Goal: Contribute content: Contribute content

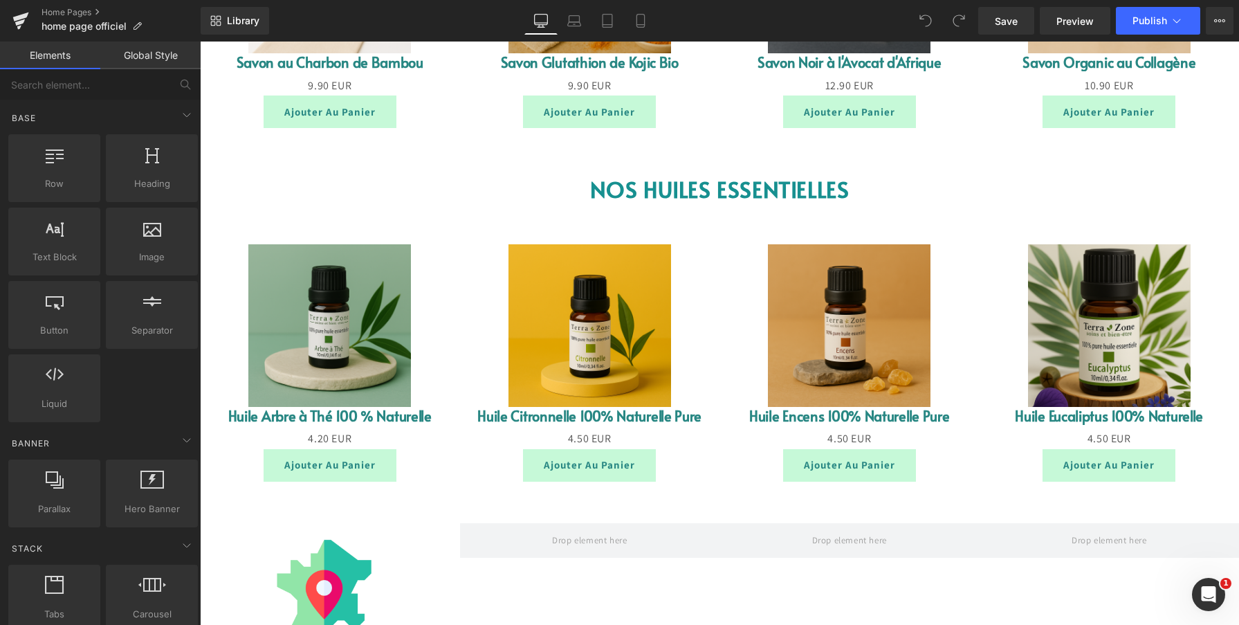
scroll to position [1798, 0]
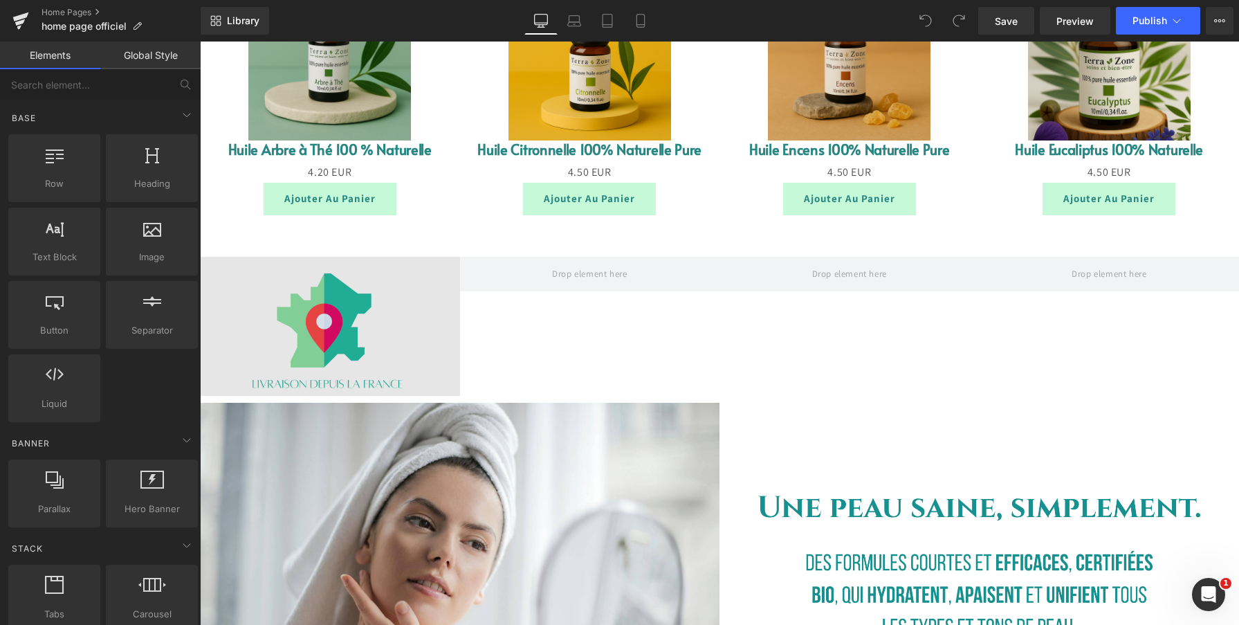
click at [320, 342] on img at bounding box center [330, 326] width 260 height 139
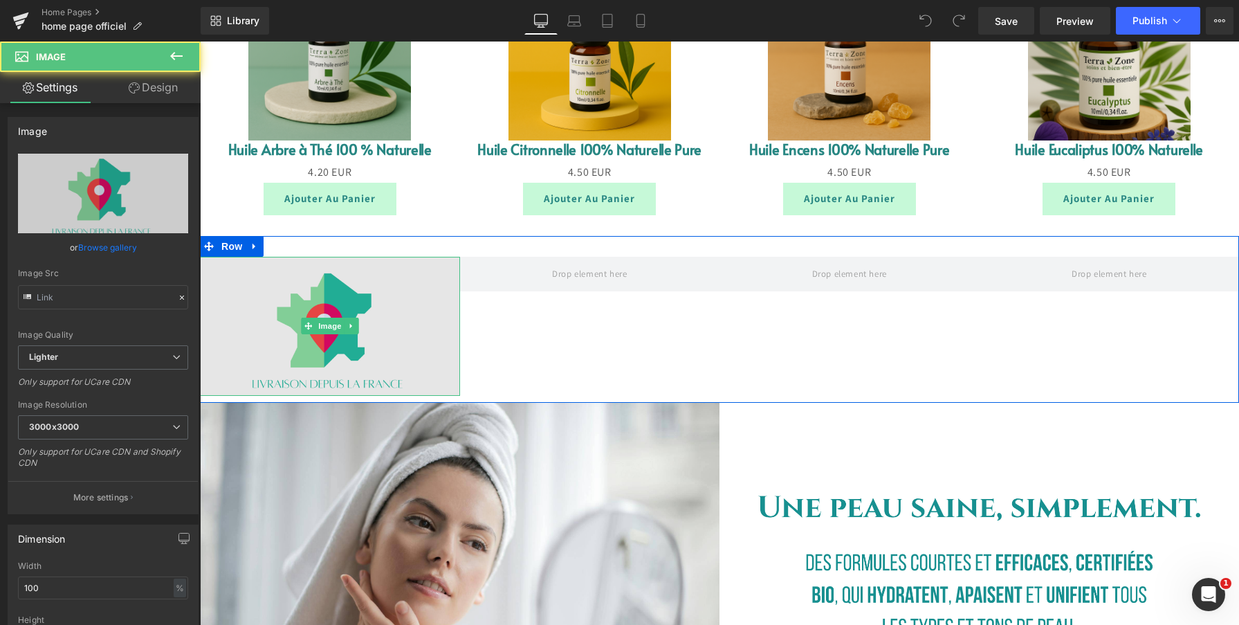
type input "https://ucarecdn.com/7dd71829-485f-4a45-913e-1fd4ba25c786/-/format/auto/-/previ…"
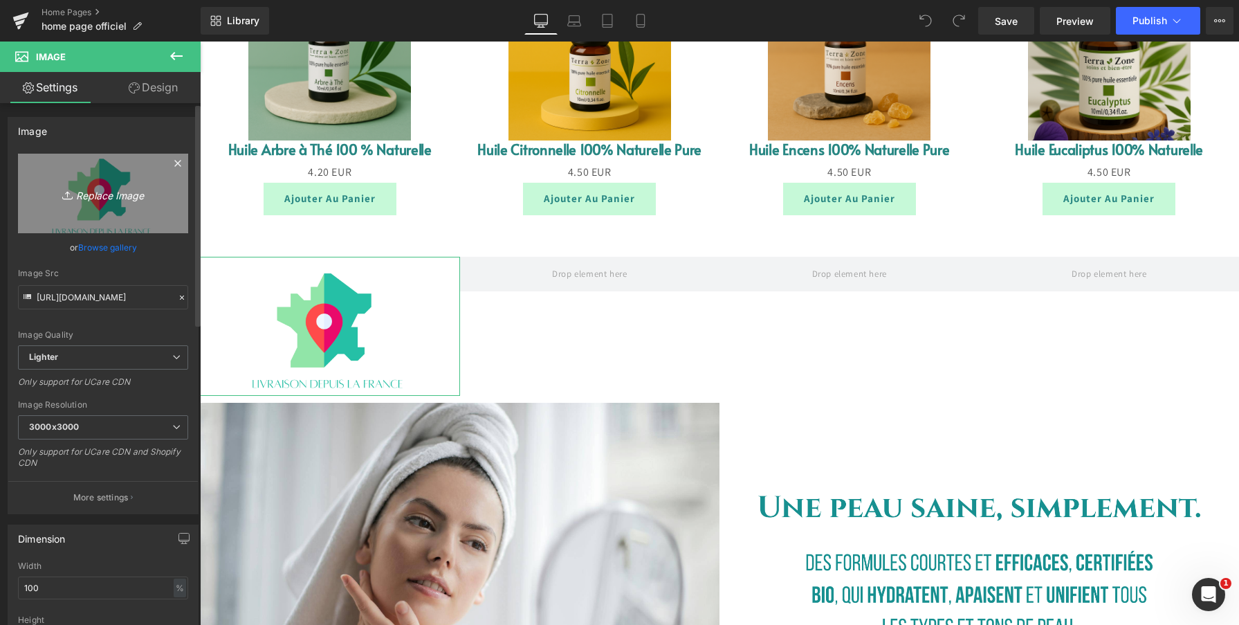
click at [96, 194] on icon "Replace Image" at bounding box center [103, 193] width 111 height 17
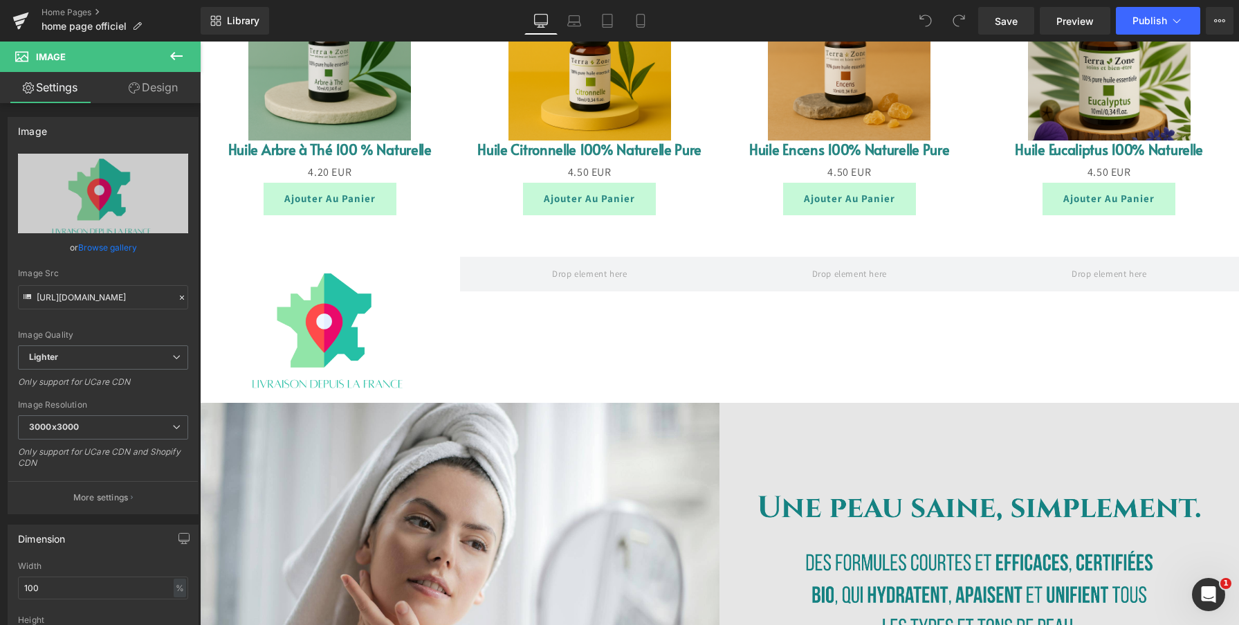
type input "C:\fakepath\Capture d’écran 2025-09-09 à 17.55.30.png"
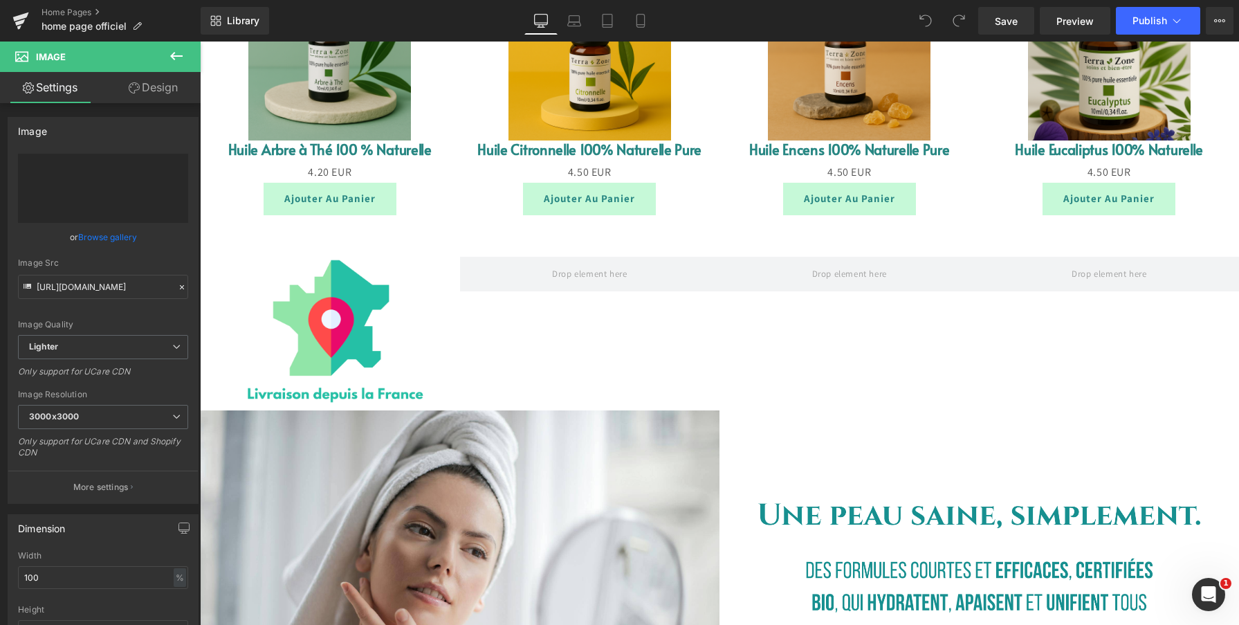
type input "https://ucarecdn.com/b2165c22-e923-4be5-8705-cf5bba77f2c8/-/format/auto/-/previ…"
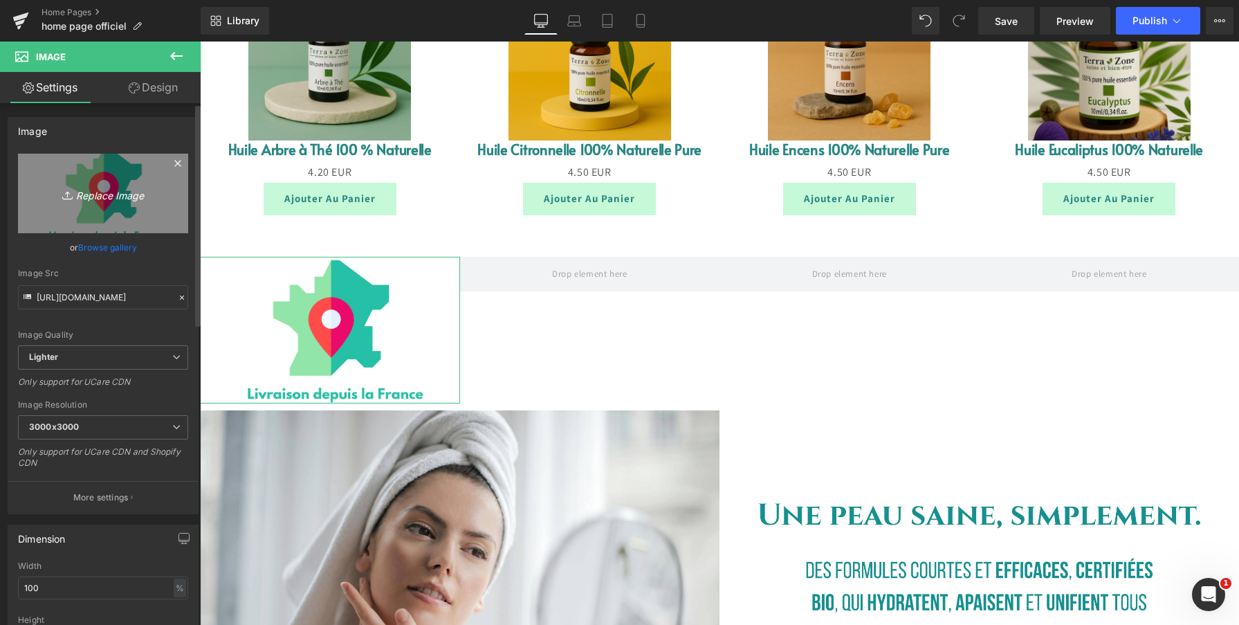
click at [85, 199] on icon "Replace Image" at bounding box center [103, 193] width 111 height 17
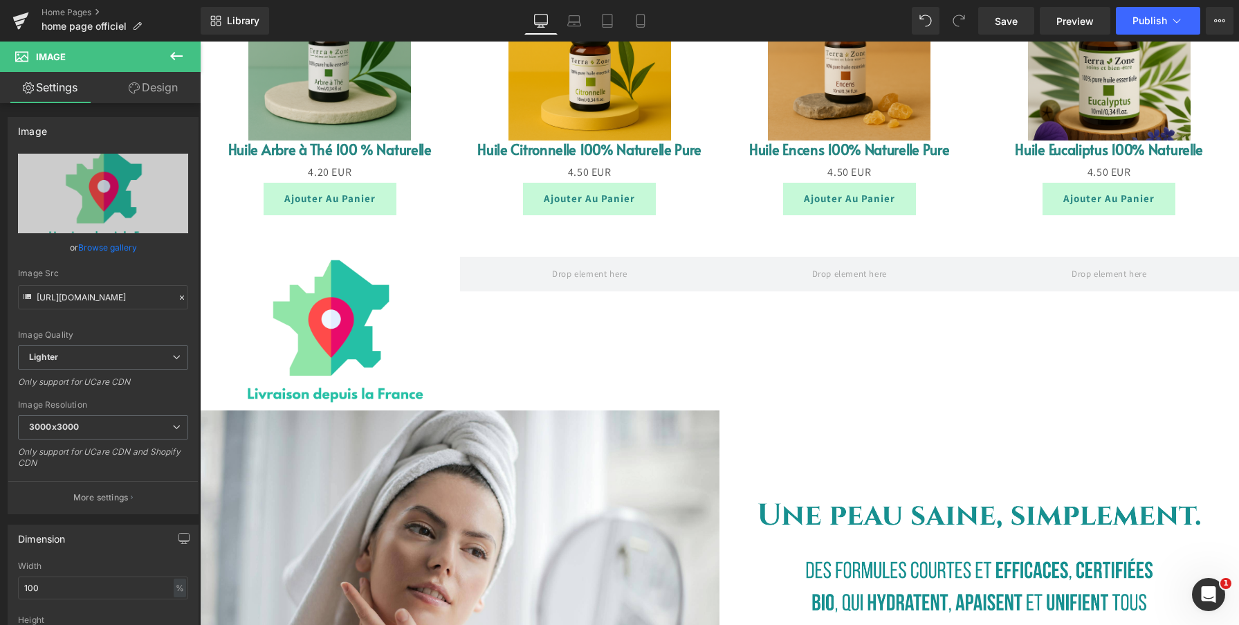
type input "C:\fakepath\Capture d’écran 2025-09-09 à 17.57.41.png"
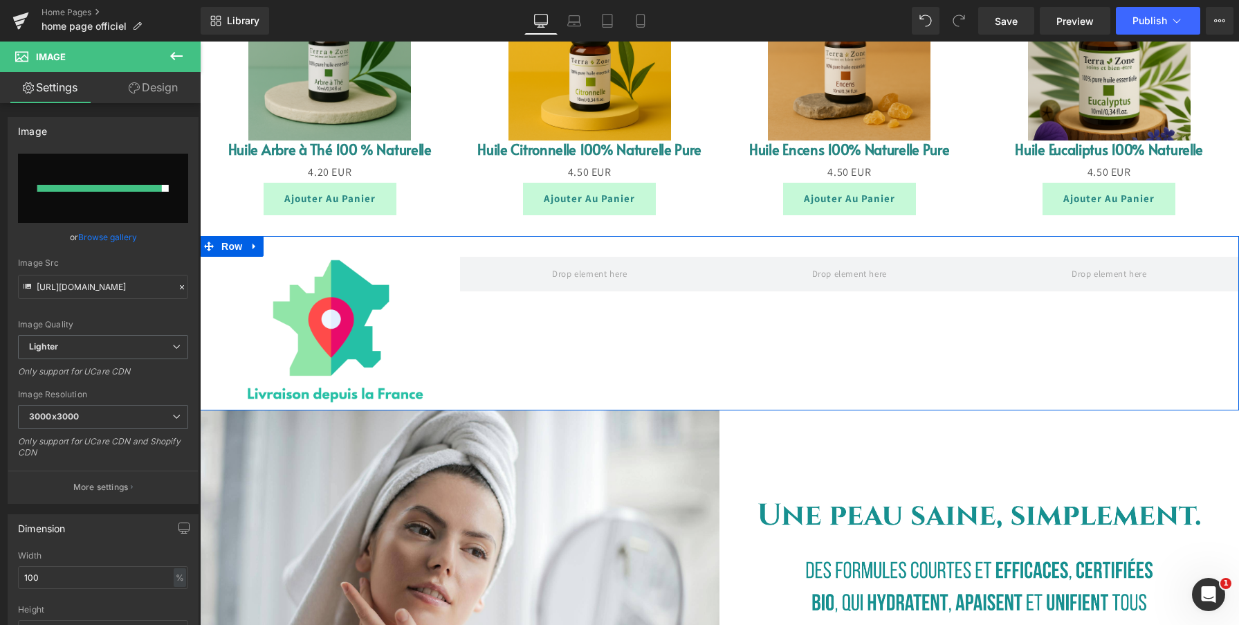
type input "https://ucarecdn.com/e7b17cd0-dcec-4441-98b9-d08030599bad/-/format/auto/-/previ…"
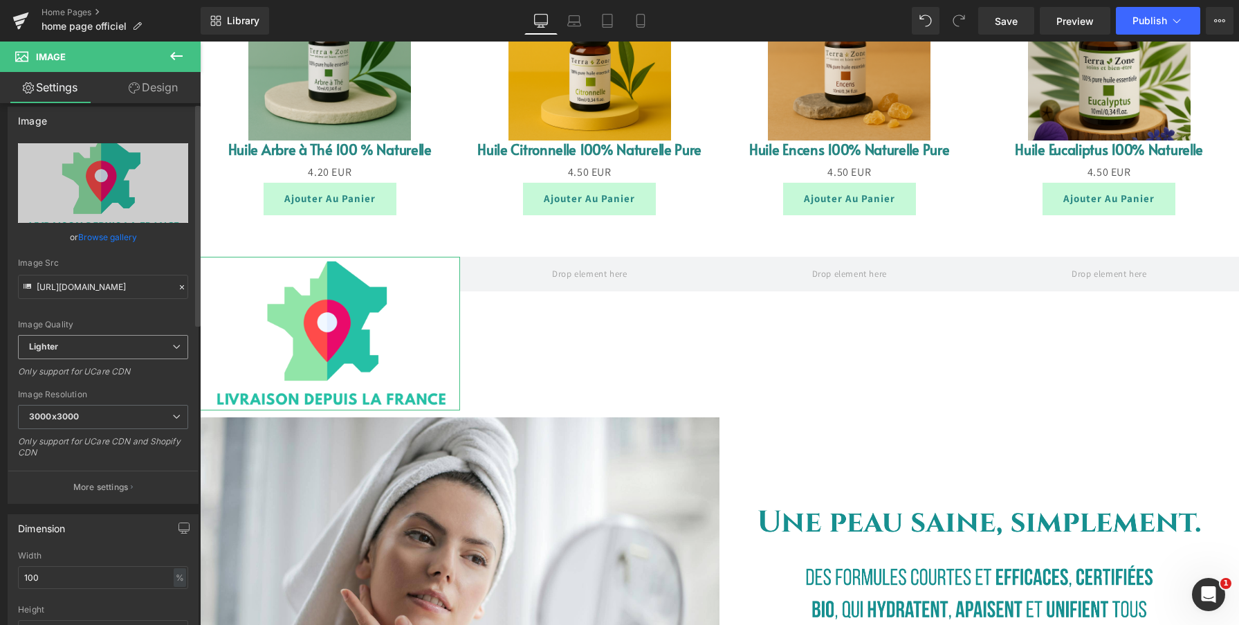
scroll to position [0, 0]
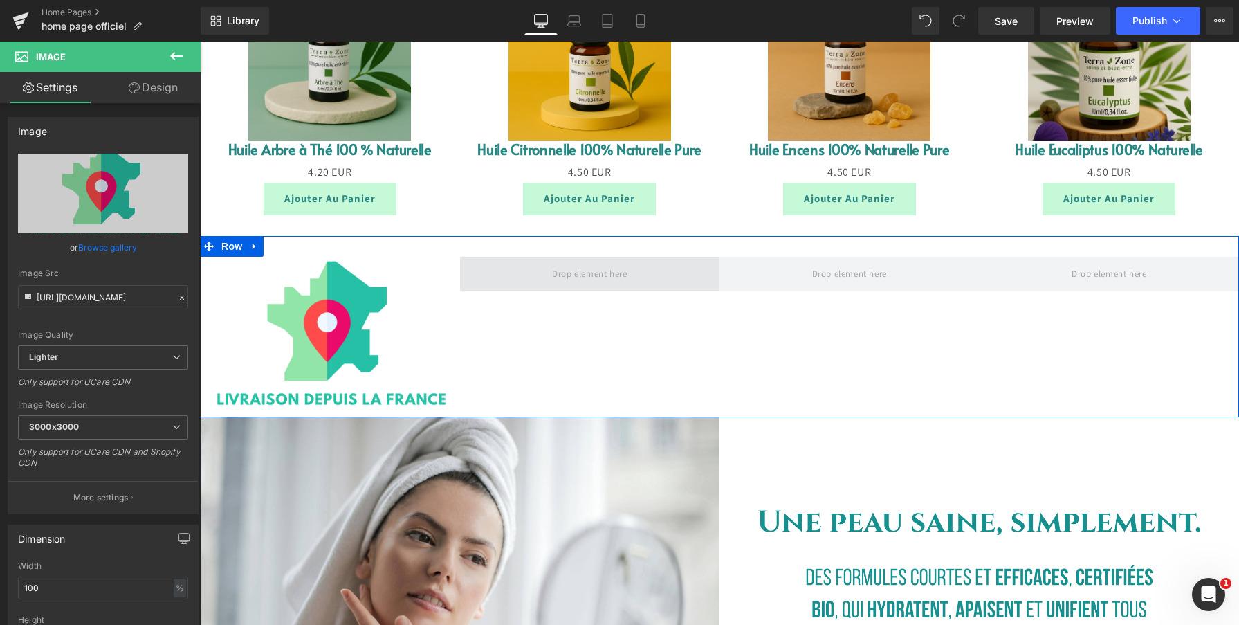
click at [604, 279] on span at bounding box center [589, 273] width 84 height 23
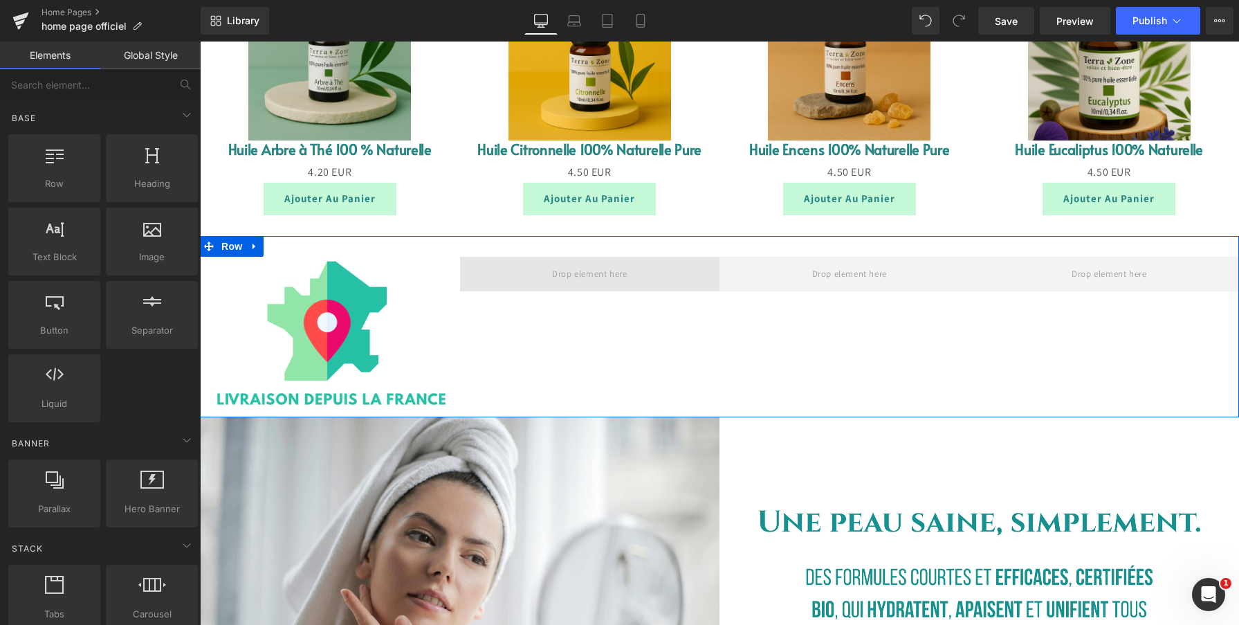
click at [591, 276] on span at bounding box center [589, 273] width 84 height 23
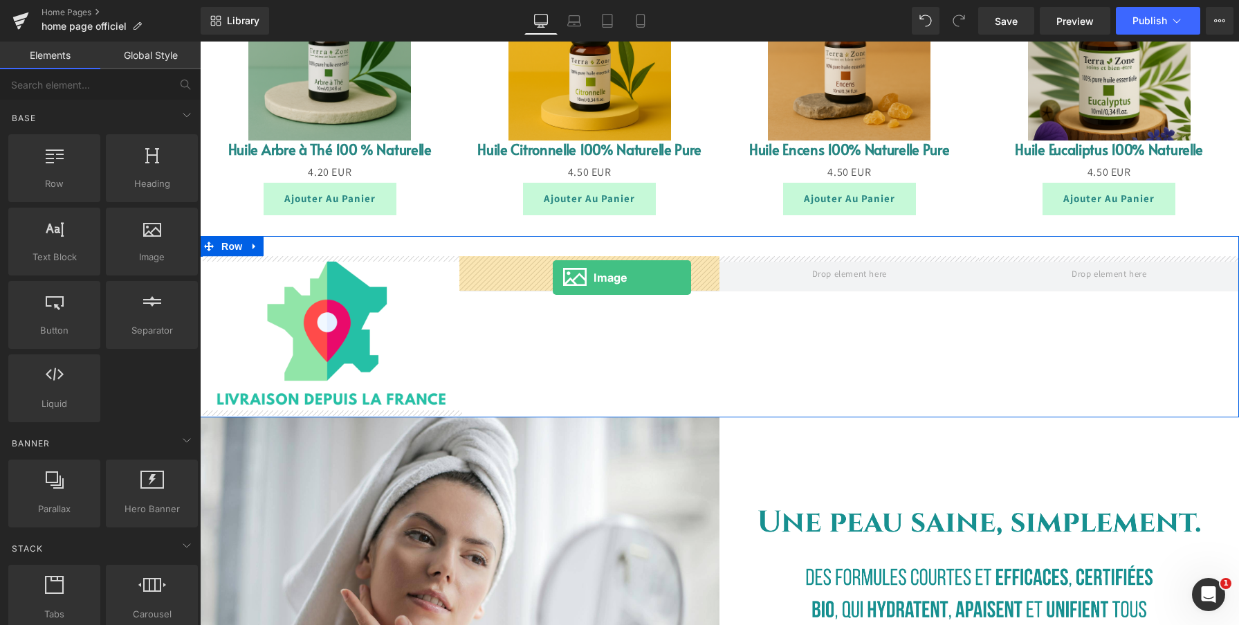
drag, startPoint x: 347, startPoint y: 288, endPoint x: 553, endPoint y: 277, distance: 205.7
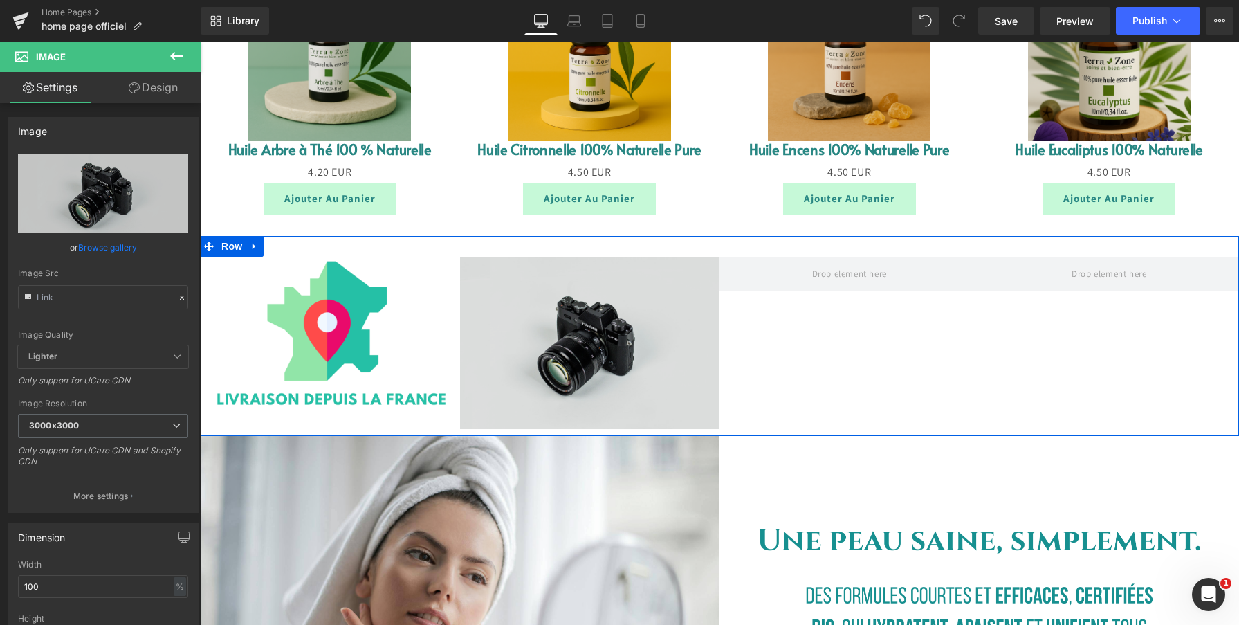
type input "//d1um8515vdn9kb.cloudfront.net/images/parallax.jpg"
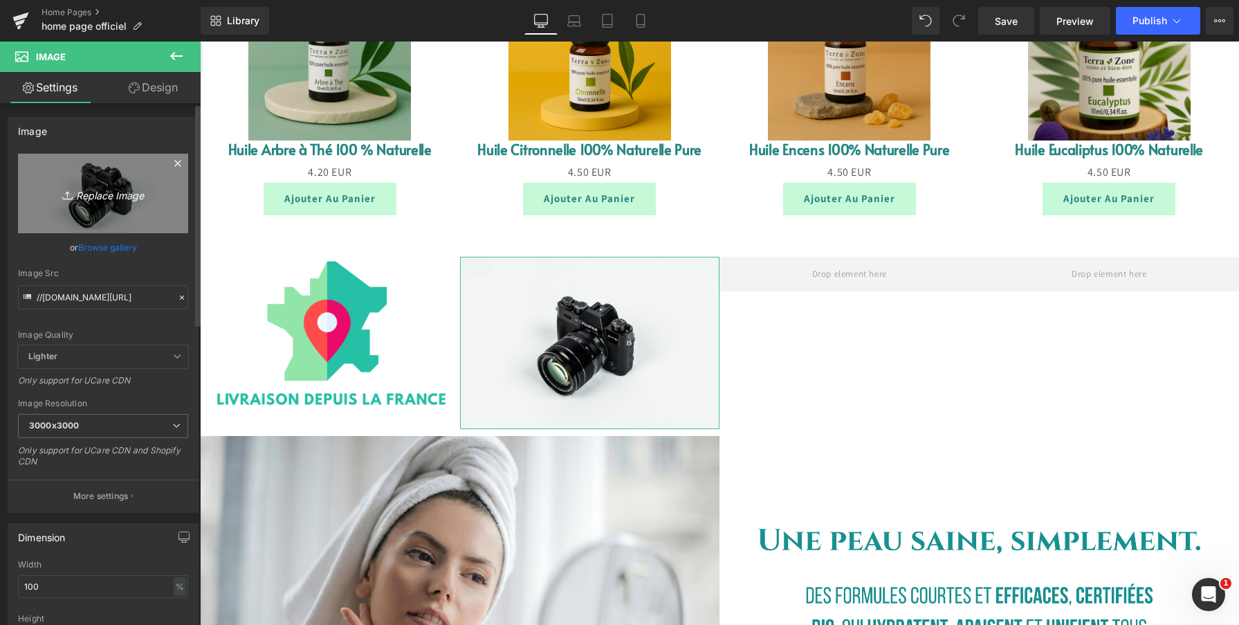
click at [100, 197] on icon "Replace Image" at bounding box center [103, 193] width 111 height 17
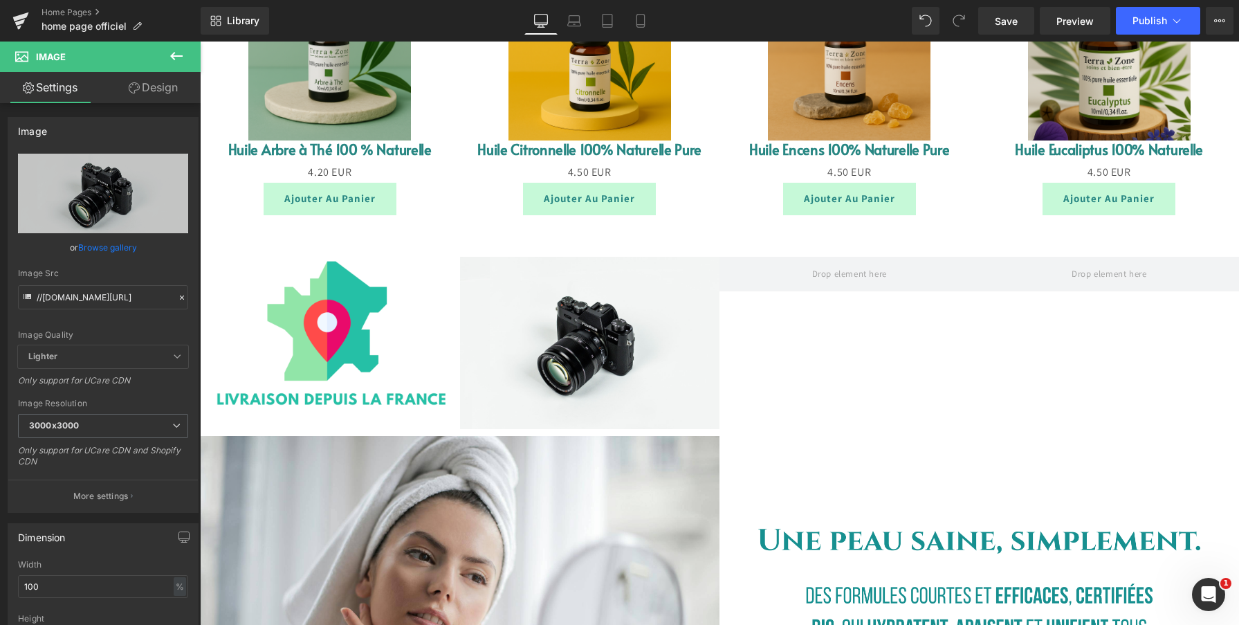
type input "C:\fakepath\Capture d’écran 2025-09-09 à 18.03.07.png"
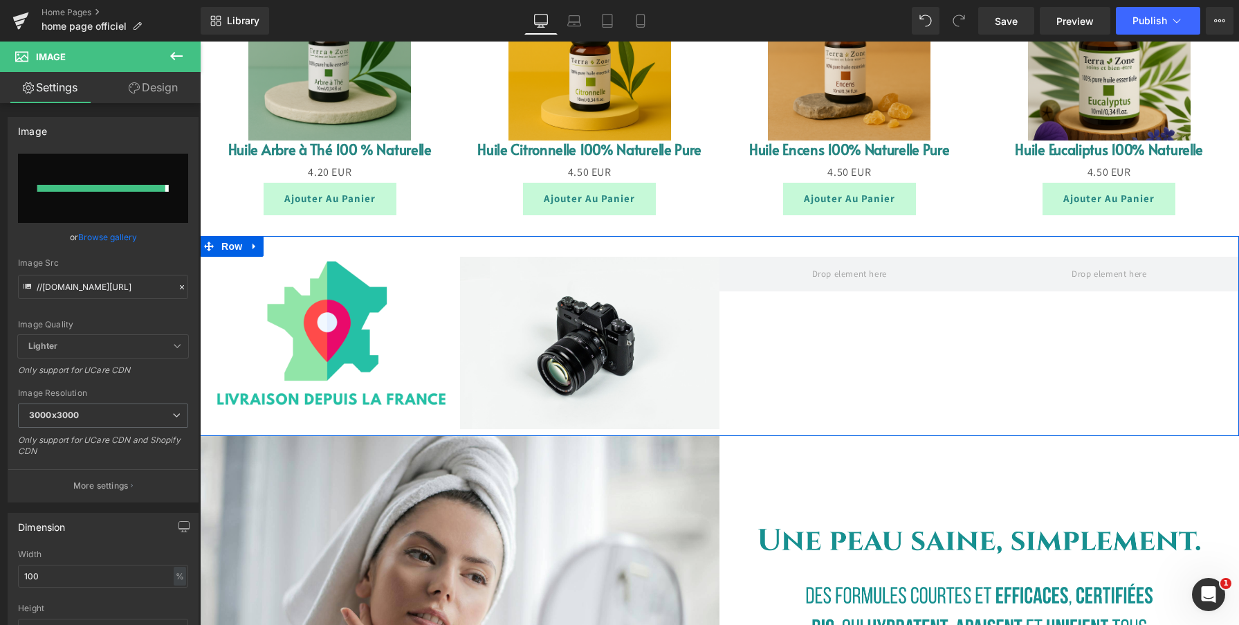
type input "https://ucarecdn.com/dd250d37-3695-4ef4-a246-4b1d33ec15ef/-/format/auto/-/previ…"
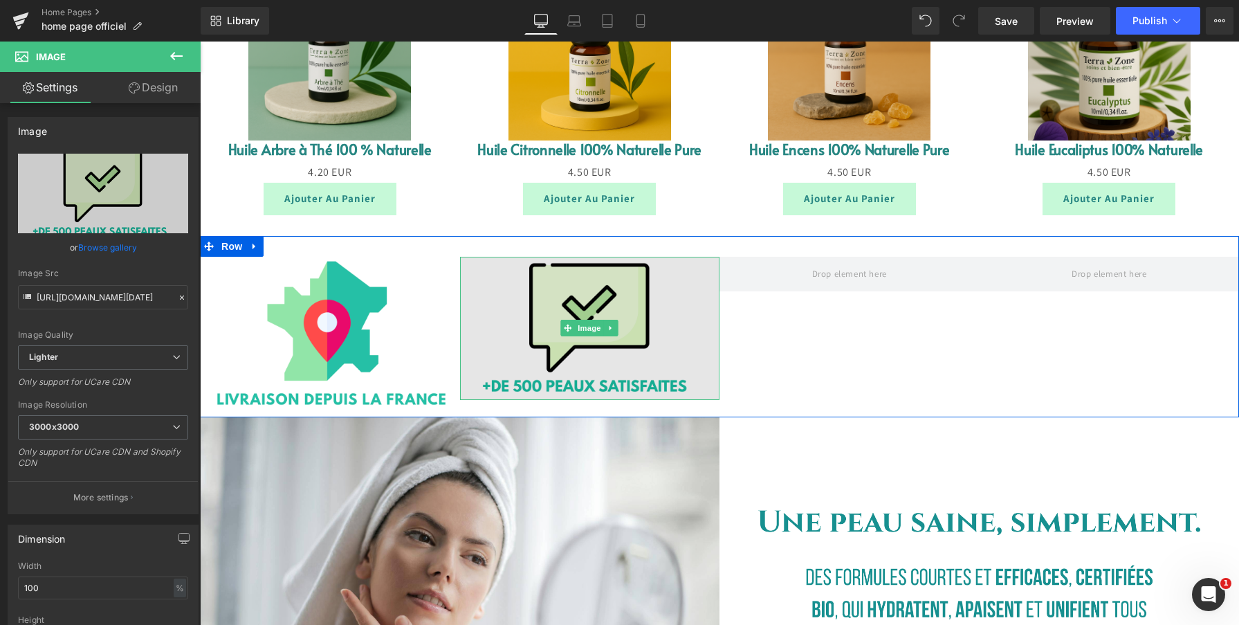
click at [599, 369] on img at bounding box center [590, 328] width 260 height 143
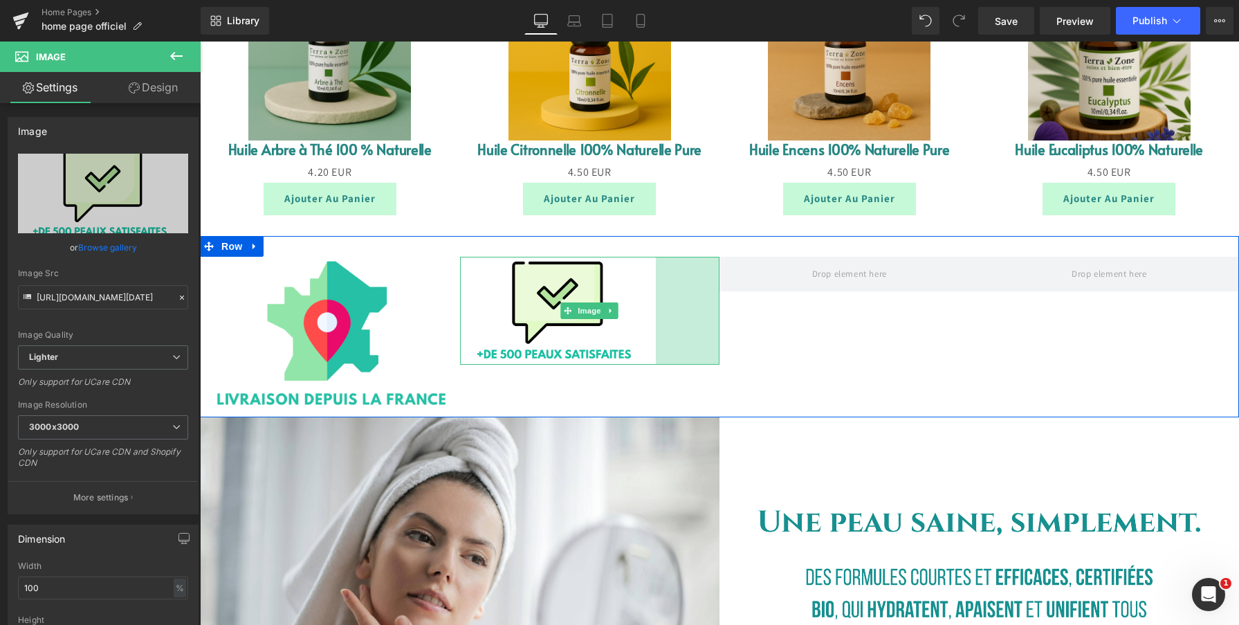
drag, startPoint x: 717, startPoint y: 257, endPoint x: 734, endPoint y: 412, distance: 155.9
click at [649, 291] on div "Image 92px" at bounding box center [590, 311] width 260 height 108
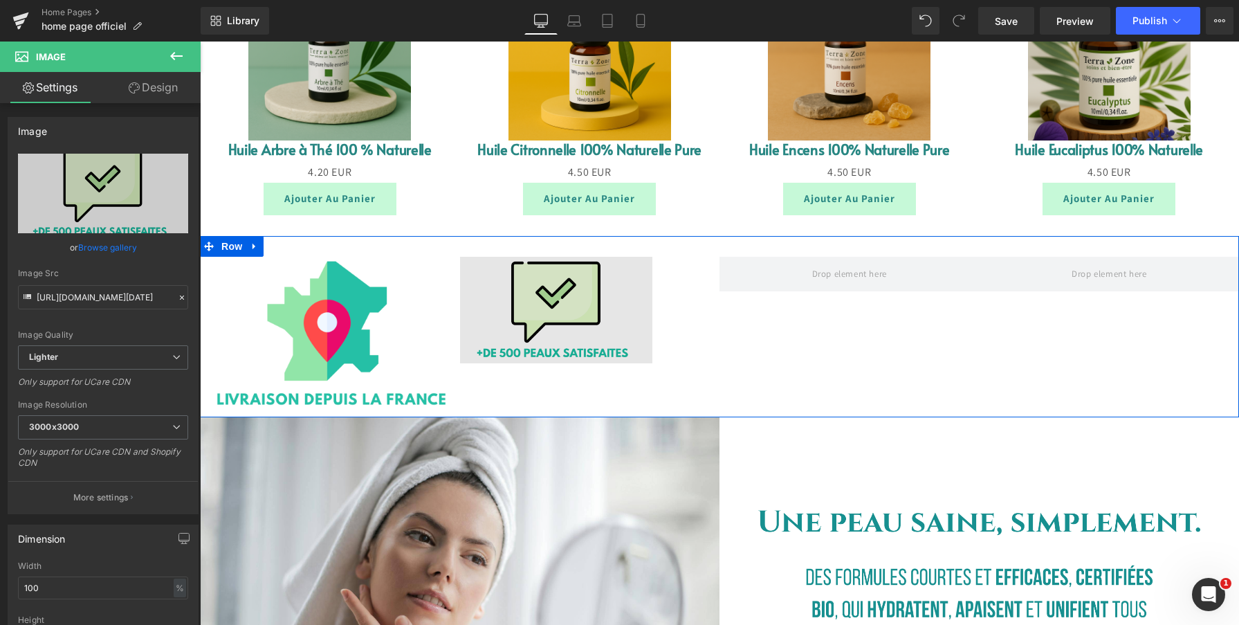
click at [645, 310] on img at bounding box center [590, 310] width 260 height 107
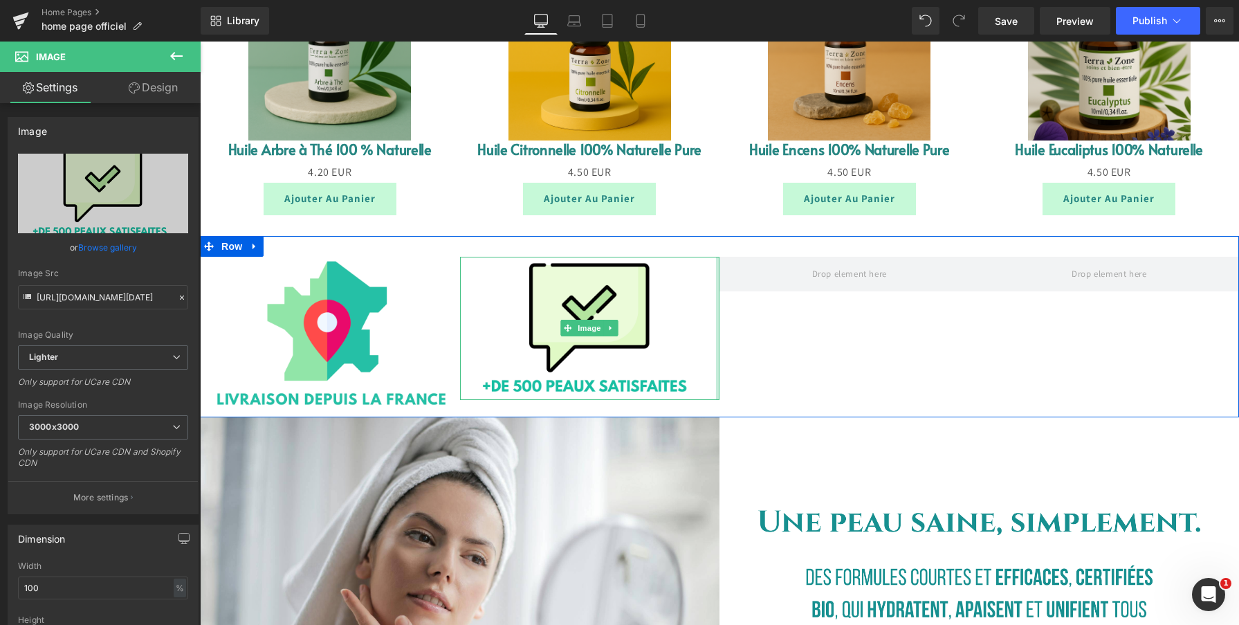
drag, startPoint x: 653, startPoint y: 307, endPoint x: 459, endPoint y: 320, distance: 194.1
click at [827, 351] on div "Image Image Row" at bounding box center [719, 326] width 1039 height 181
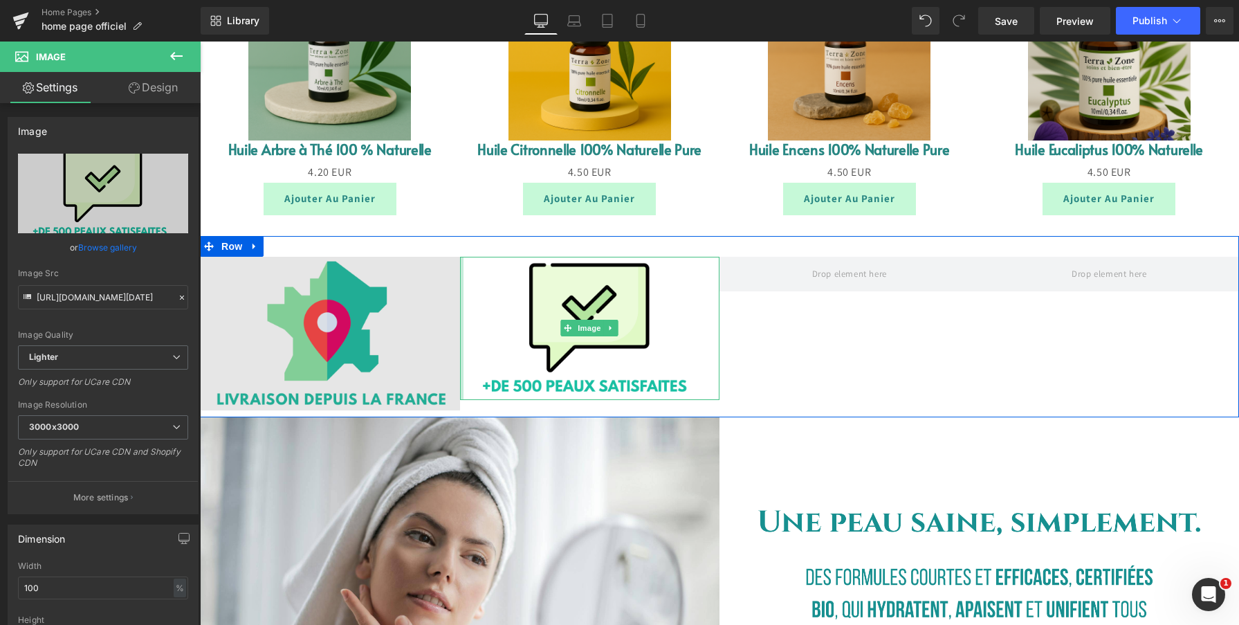
drag, startPoint x: 459, startPoint y: 320, endPoint x: 423, endPoint y: 336, distance: 40.2
click at [423, 332] on div "Image Image Row" at bounding box center [719, 326] width 1039 height 181
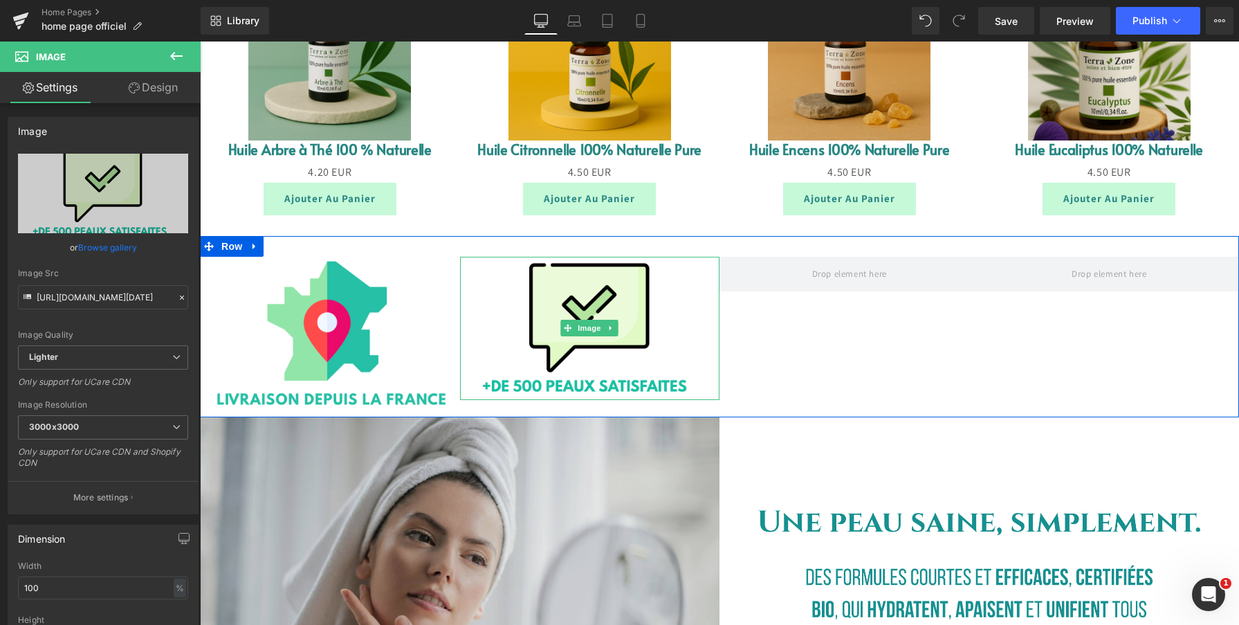
click at [423, 355] on img at bounding box center [330, 334] width 260 height 154
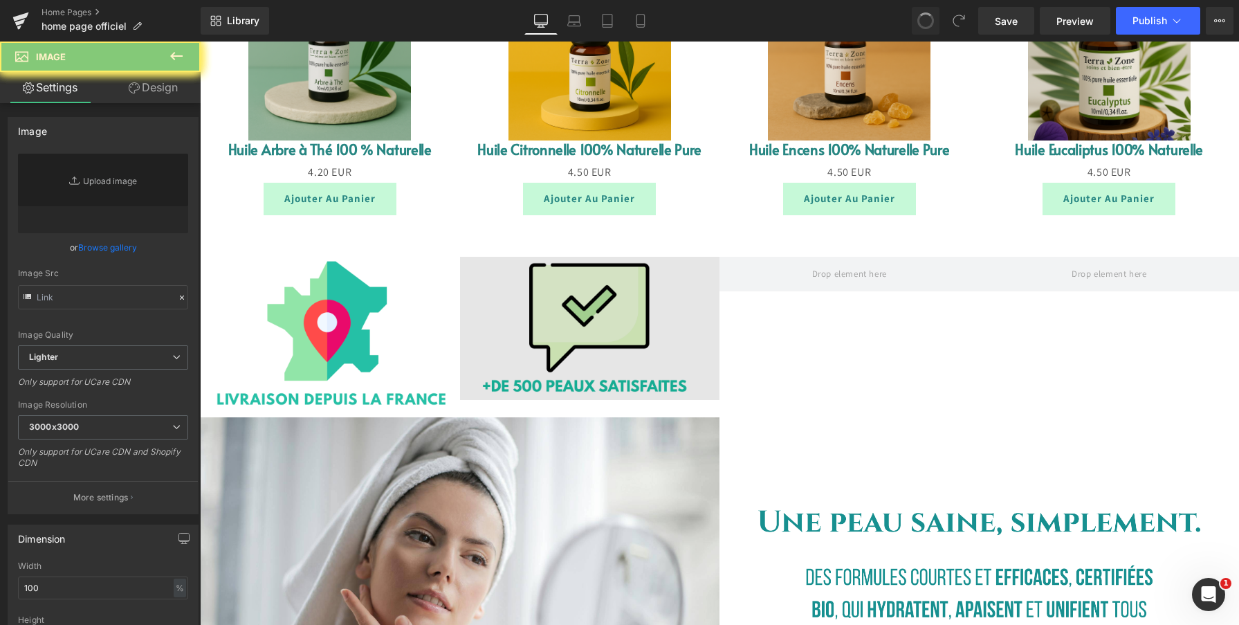
click at [580, 308] on img at bounding box center [590, 328] width 260 height 143
click at [584, 340] on img at bounding box center [590, 328] width 260 height 143
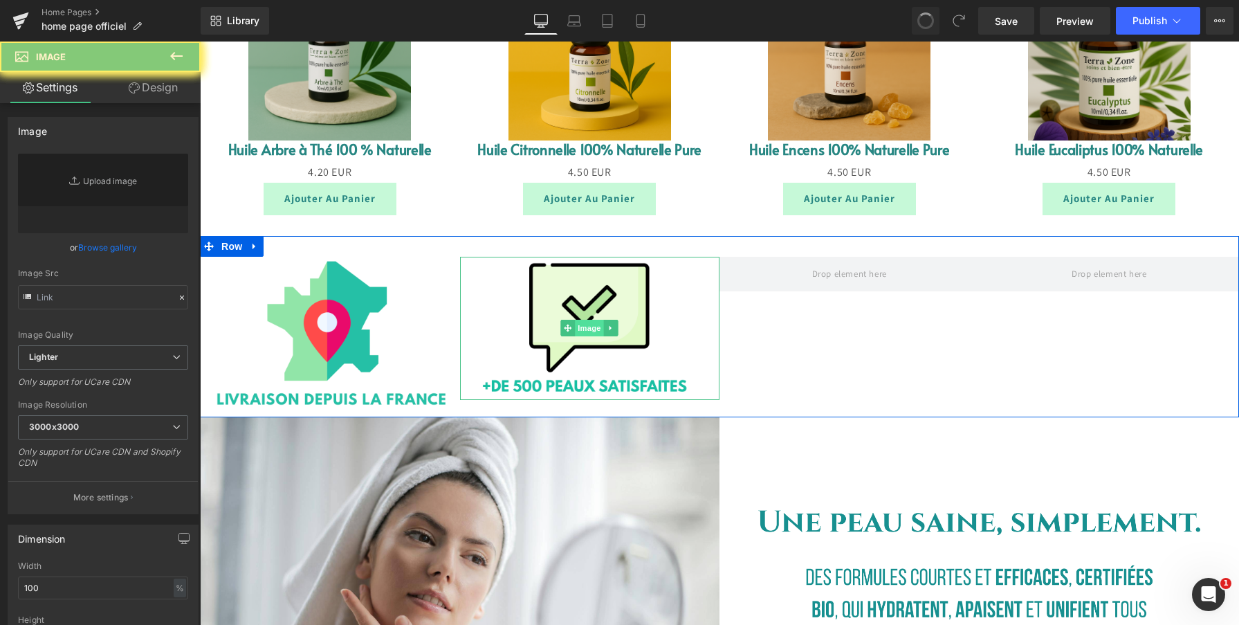
click at [589, 327] on span "Image" at bounding box center [589, 328] width 29 height 17
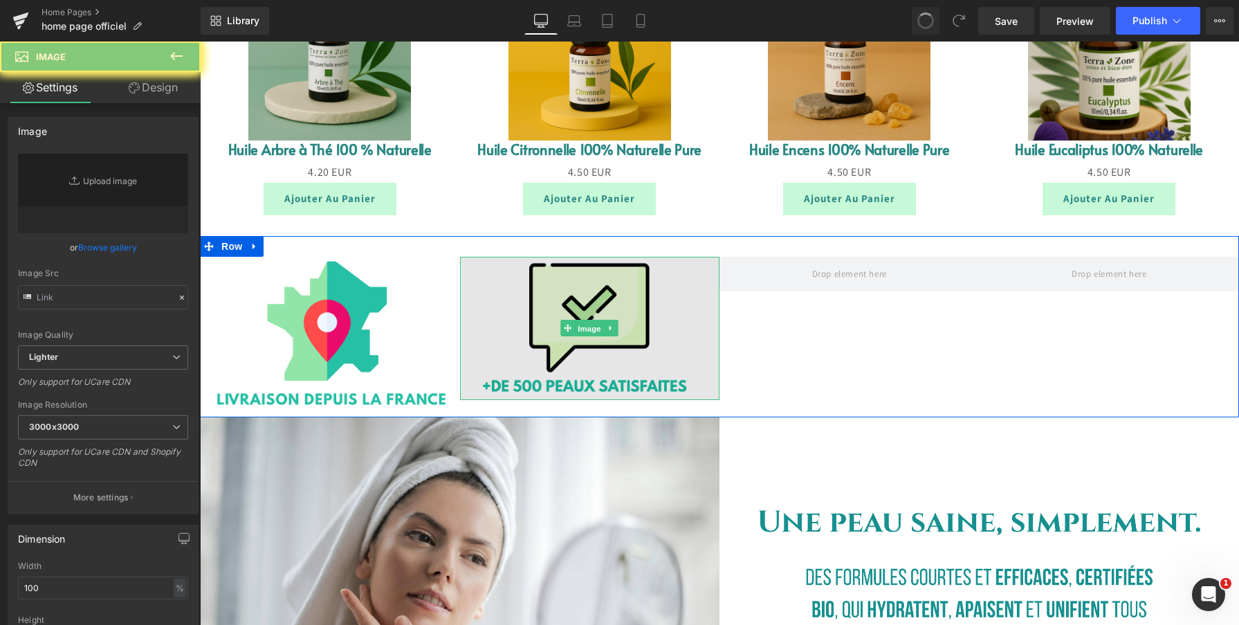
click at [578, 360] on img at bounding box center [590, 328] width 260 height 143
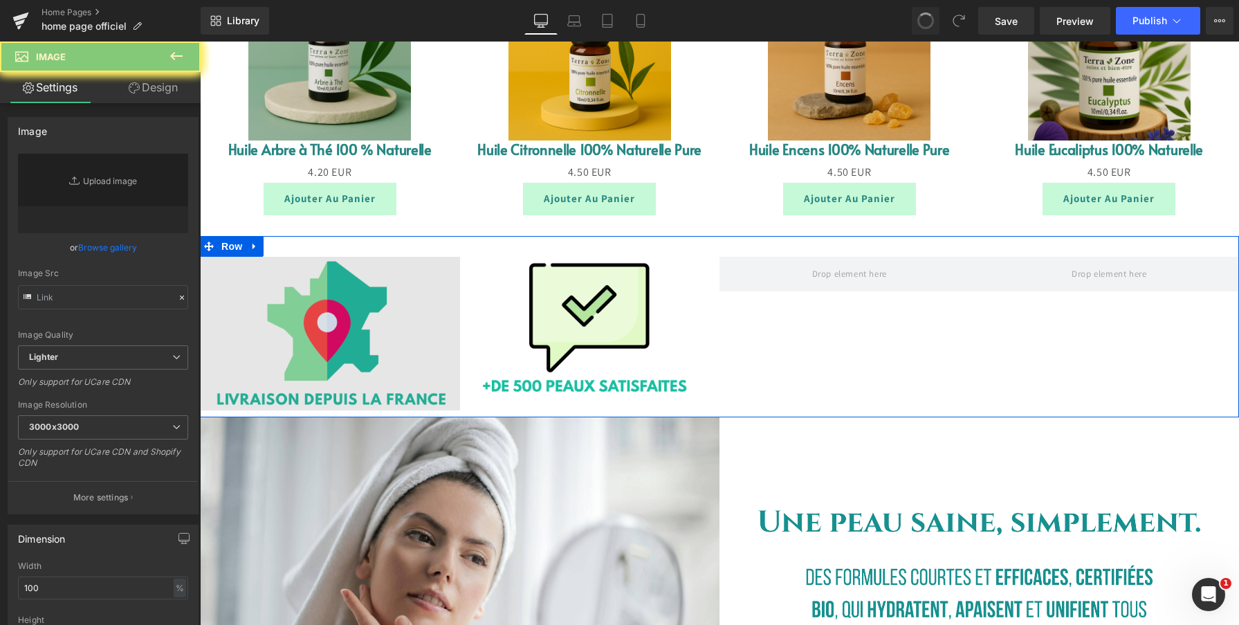
click at [329, 309] on img at bounding box center [330, 334] width 260 height 154
click at [398, 352] on img at bounding box center [330, 334] width 260 height 154
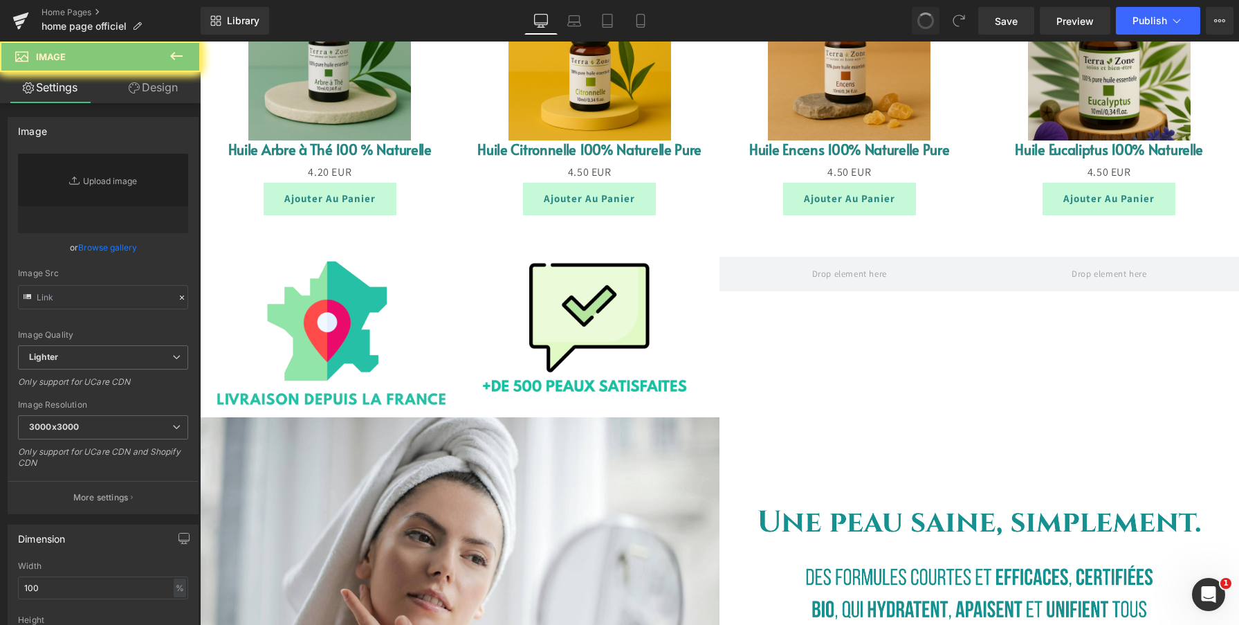
click at [454, 95] on div "Sale Off (P) Image Huile Arbre à Thé 100 % Naturelle (P) Title 0 EUR 4.20 EUR (…" at bounding box center [330, 96] width 260 height 265
click at [387, 109] on img at bounding box center [329, 59] width 163 height 163
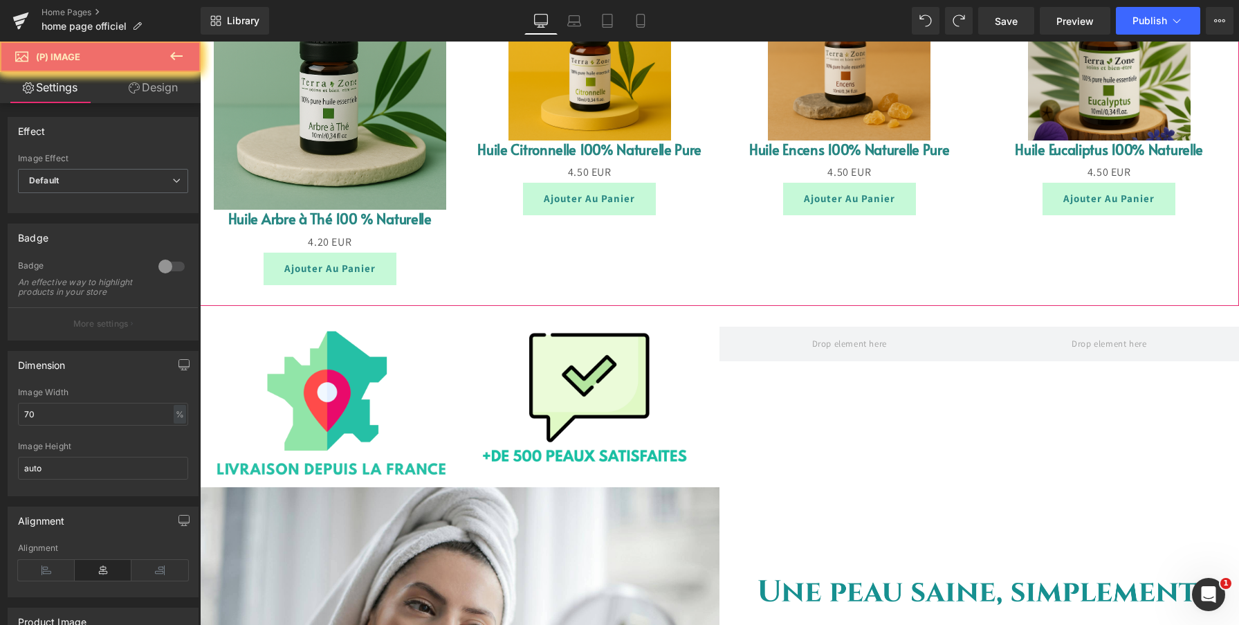
click at [176, 53] on icon at bounding box center [176, 56] width 17 height 17
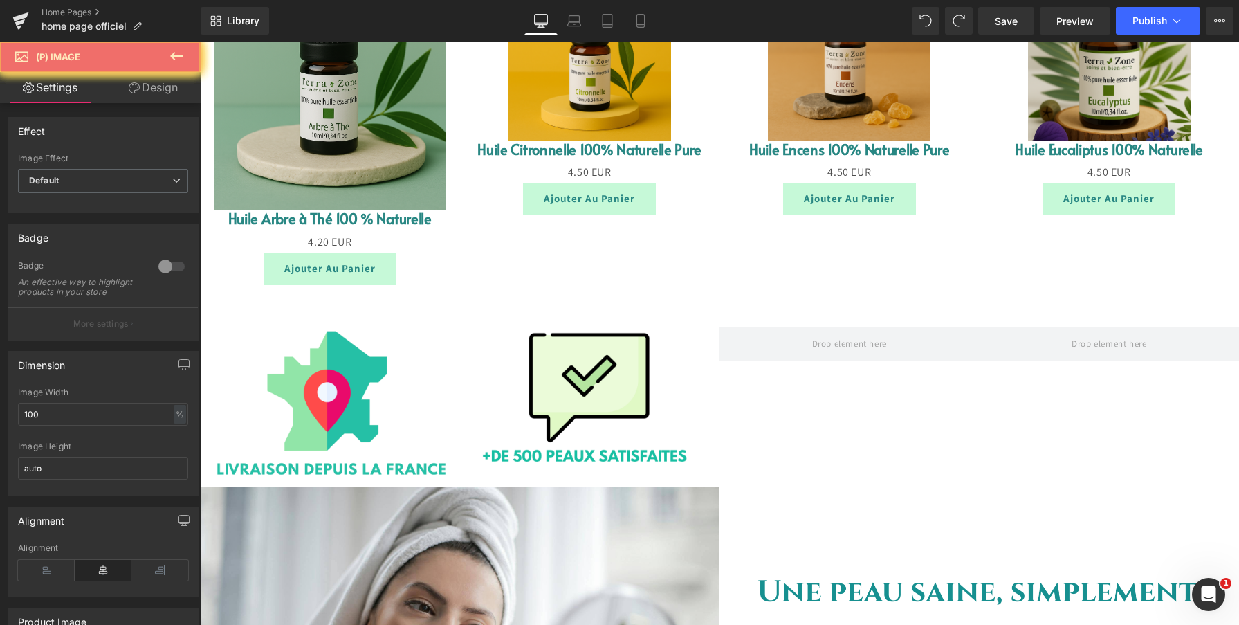
click at [563, 326] on div "Image" at bounding box center [590, 397] width 260 height 143
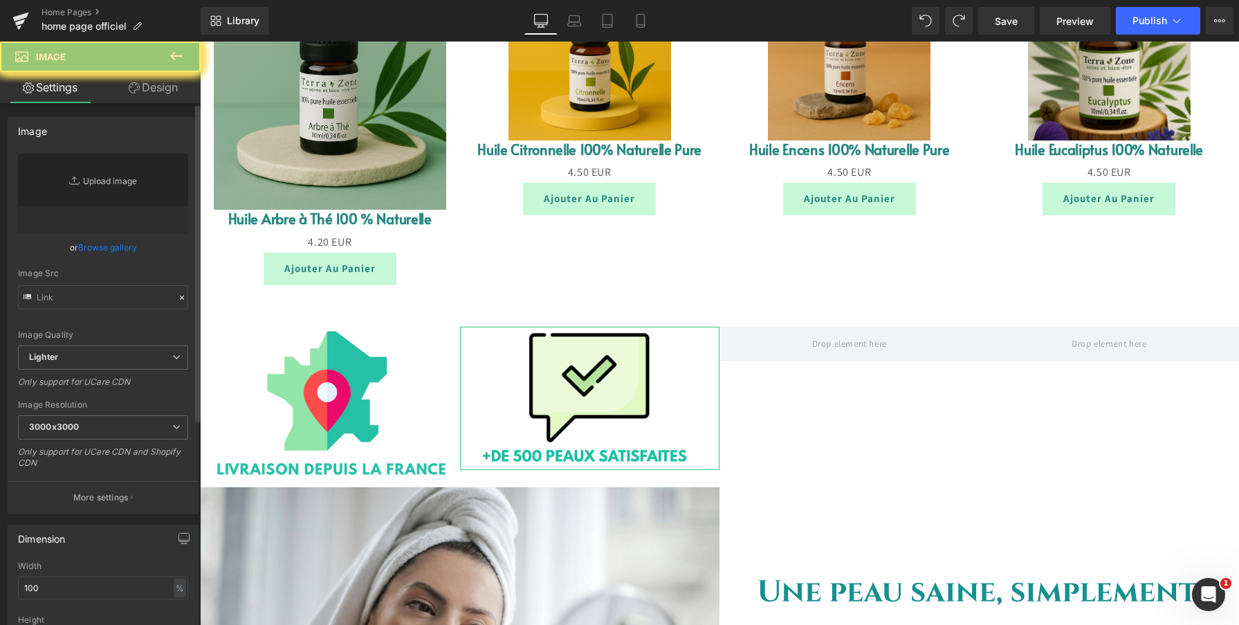
drag, startPoint x: 106, startPoint y: 178, endPoint x: 676, endPoint y: 387, distance: 607.0
click at [106, 178] on link "Replace Image" at bounding box center [103, 194] width 170 height 80
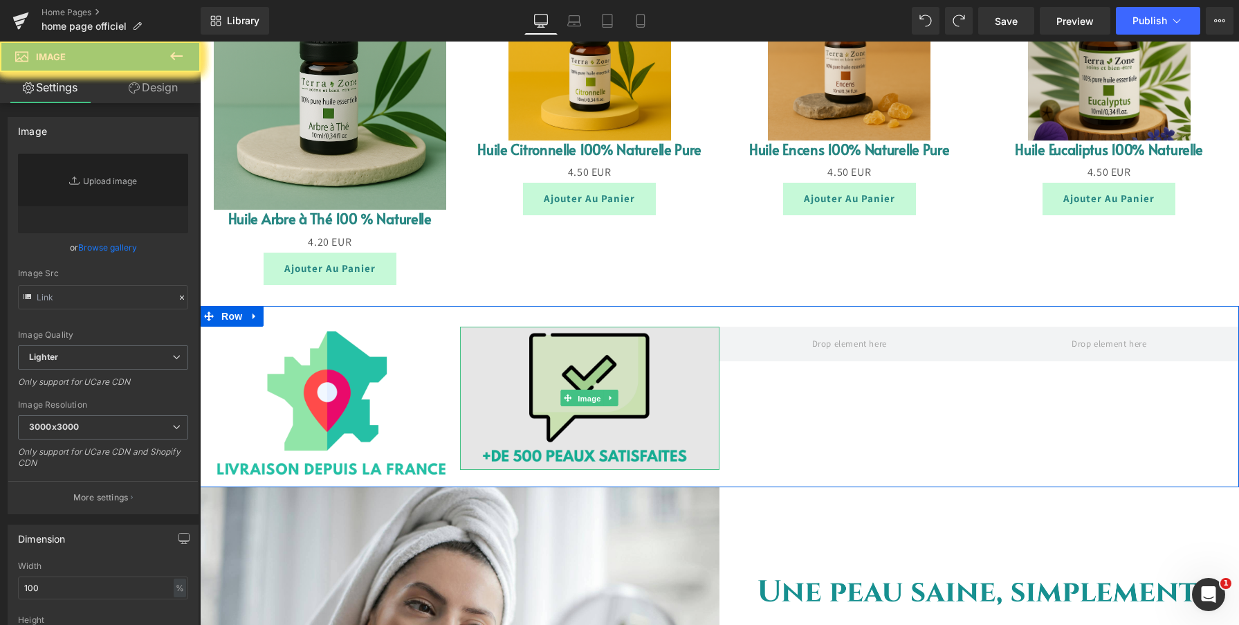
click at [535, 326] on img at bounding box center [590, 397] width 260 height 143
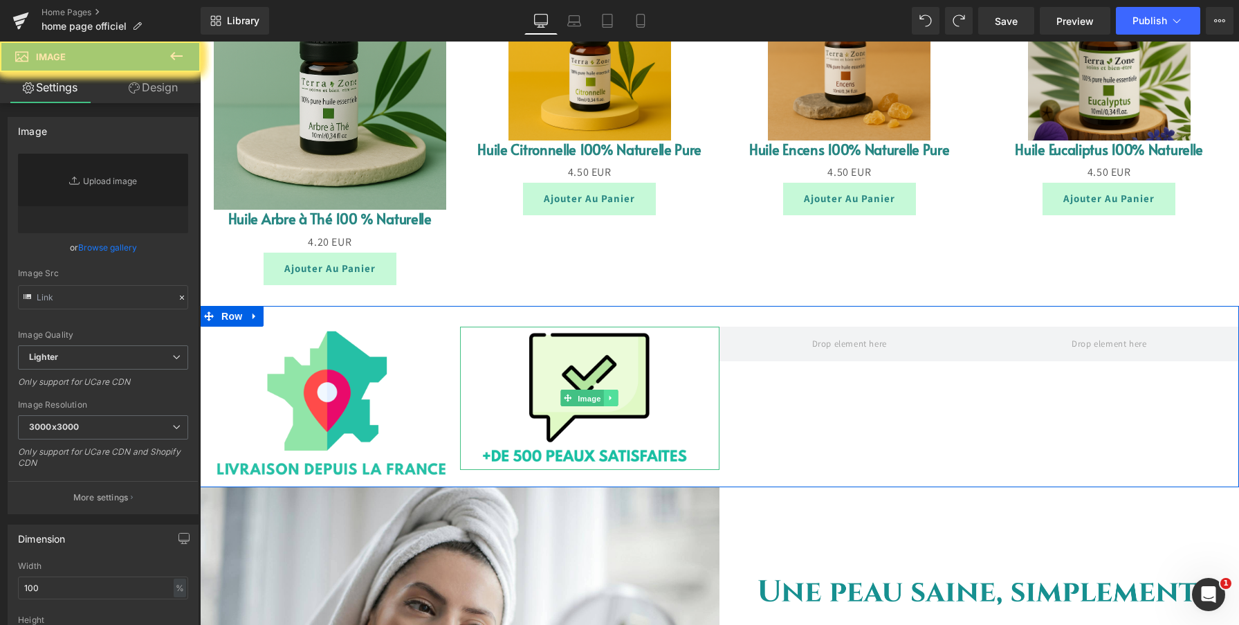
click at [608, 394] on icon at bounding box center [611, 398] width 8 height 8
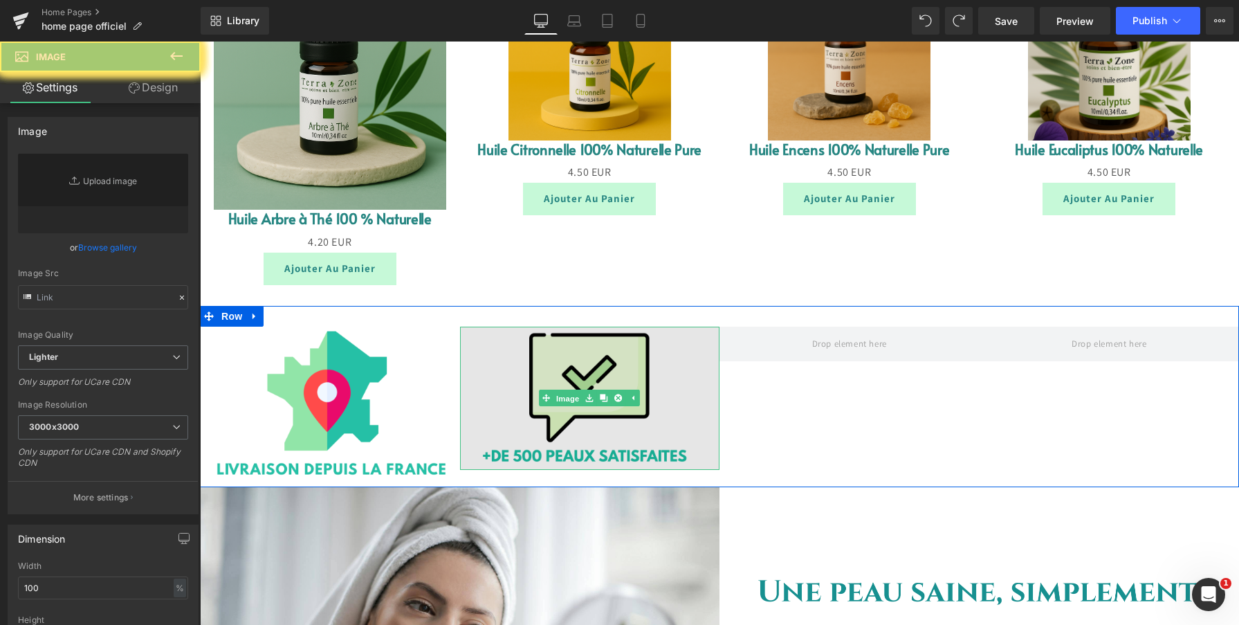
click at [551, 326] on div "Image" at bounding box center [590, 397] width 260 height 143
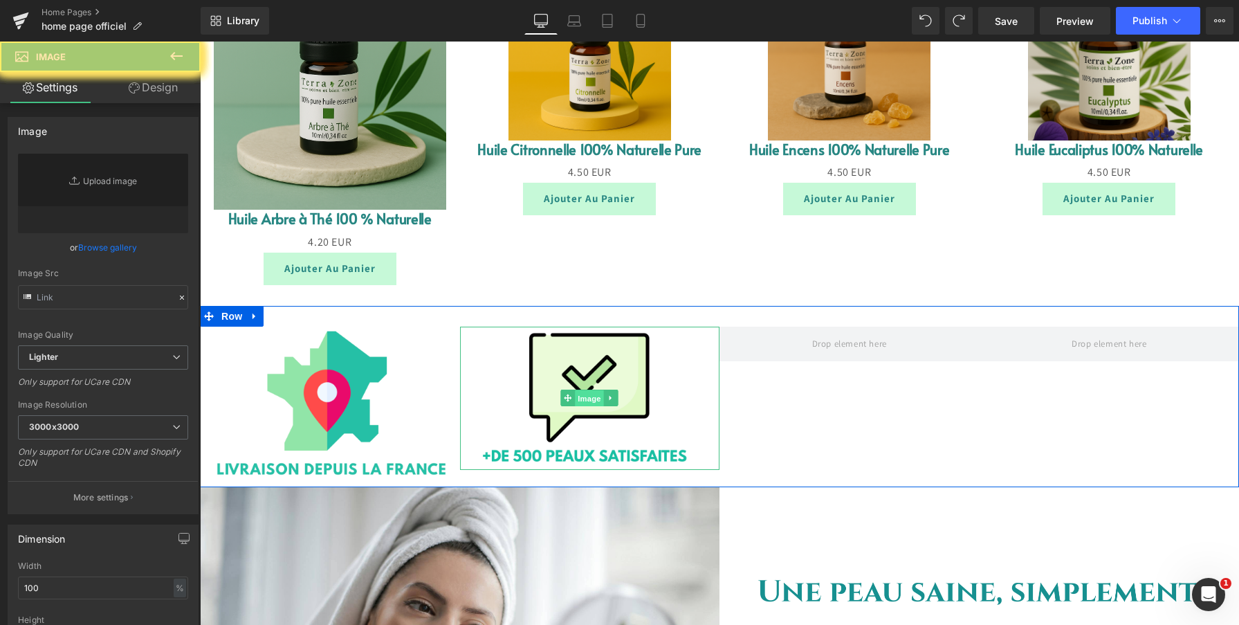
click at [585, 390] on span "Image" at bounding box center [589, 398] width 29 height 17
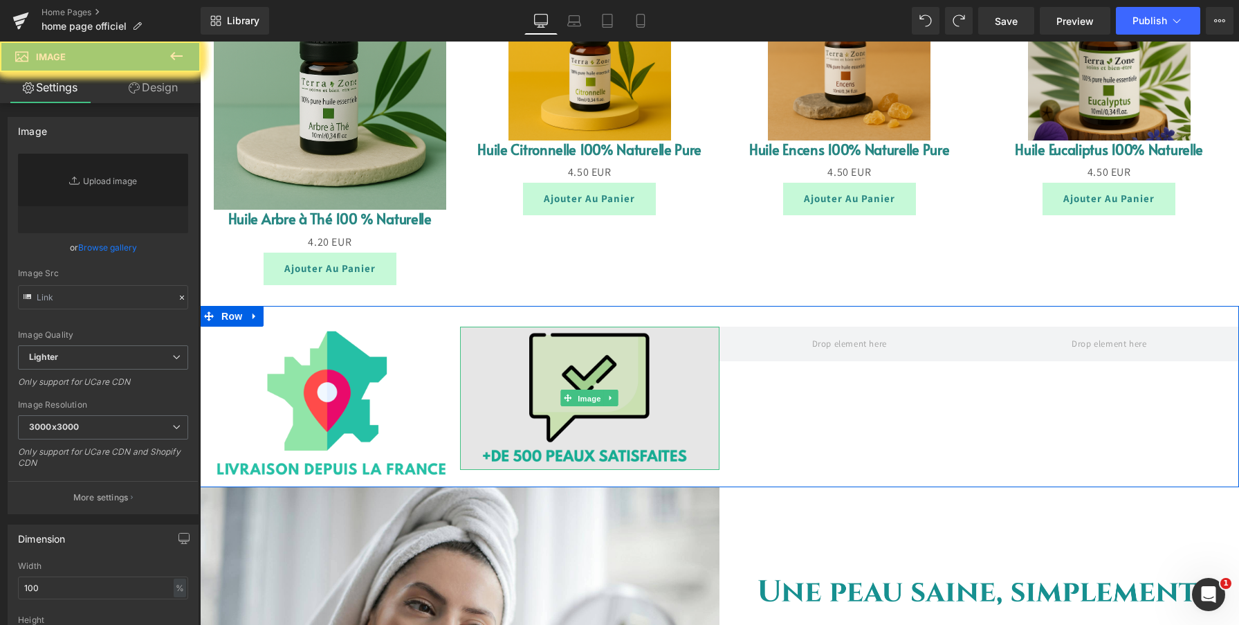
click at [561, 364] on img at bounding box center [590, 397] width 260 height 143
click at [556, 376] on img at bounding box center [590, 397] width 260 height 143
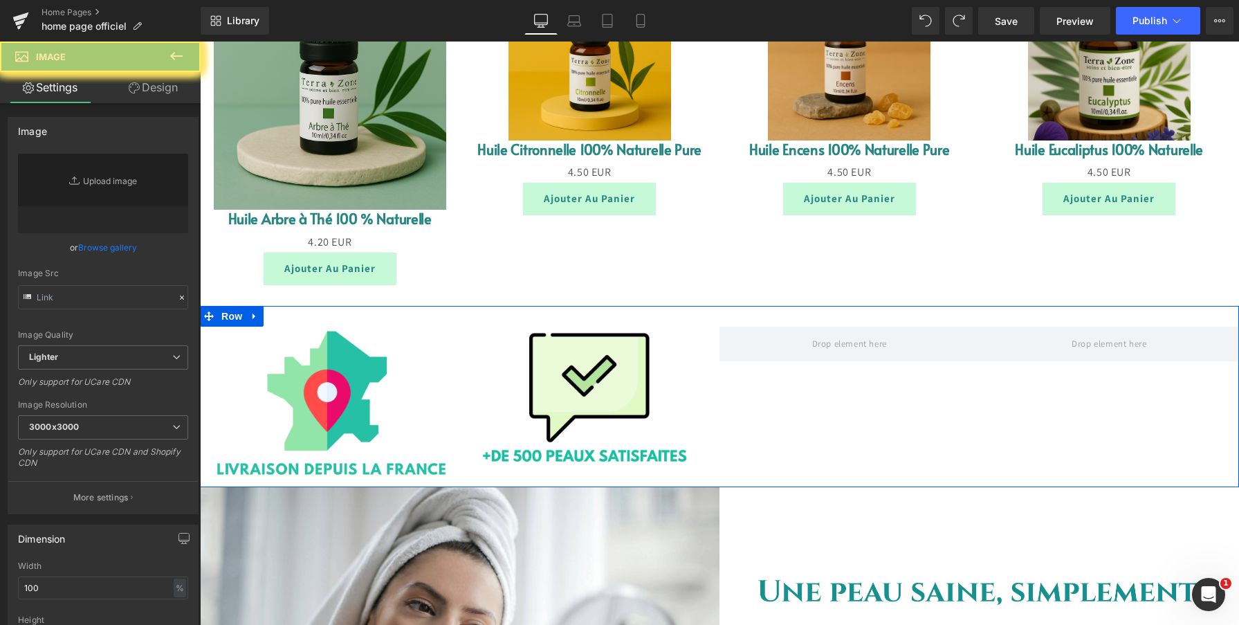
click at [337, 326] on div "Image" at bounding box center [330, 403] width 260 height 154
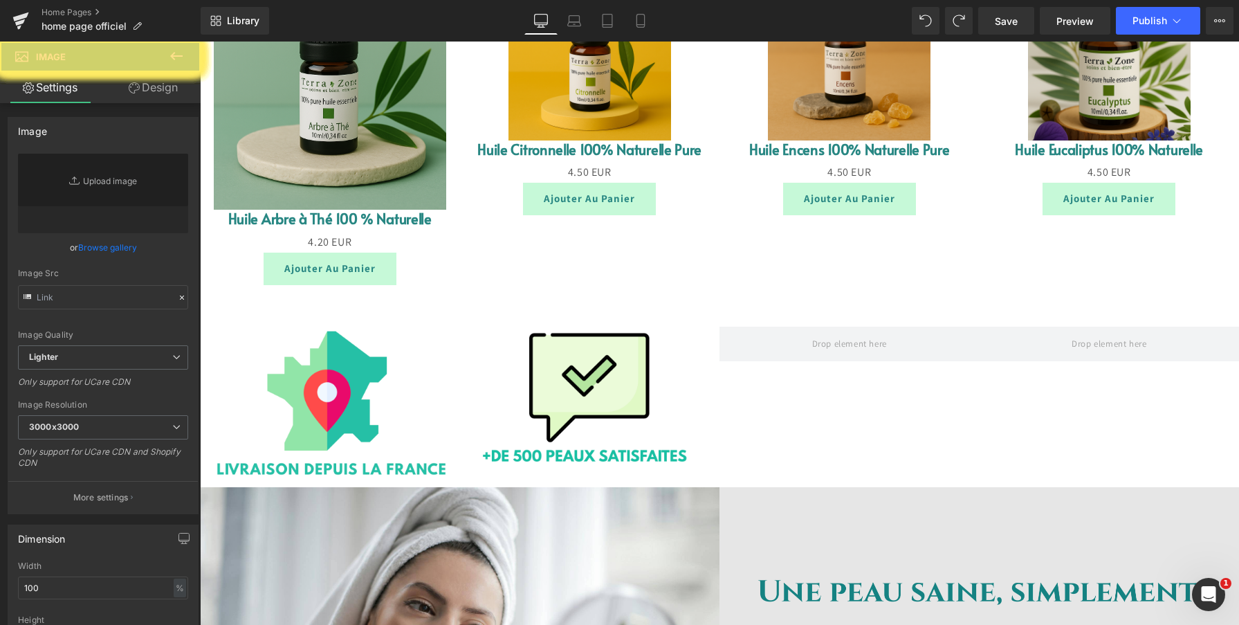
click at [172, 53] on icon at bounding box center [176, 56] width 17 height 17
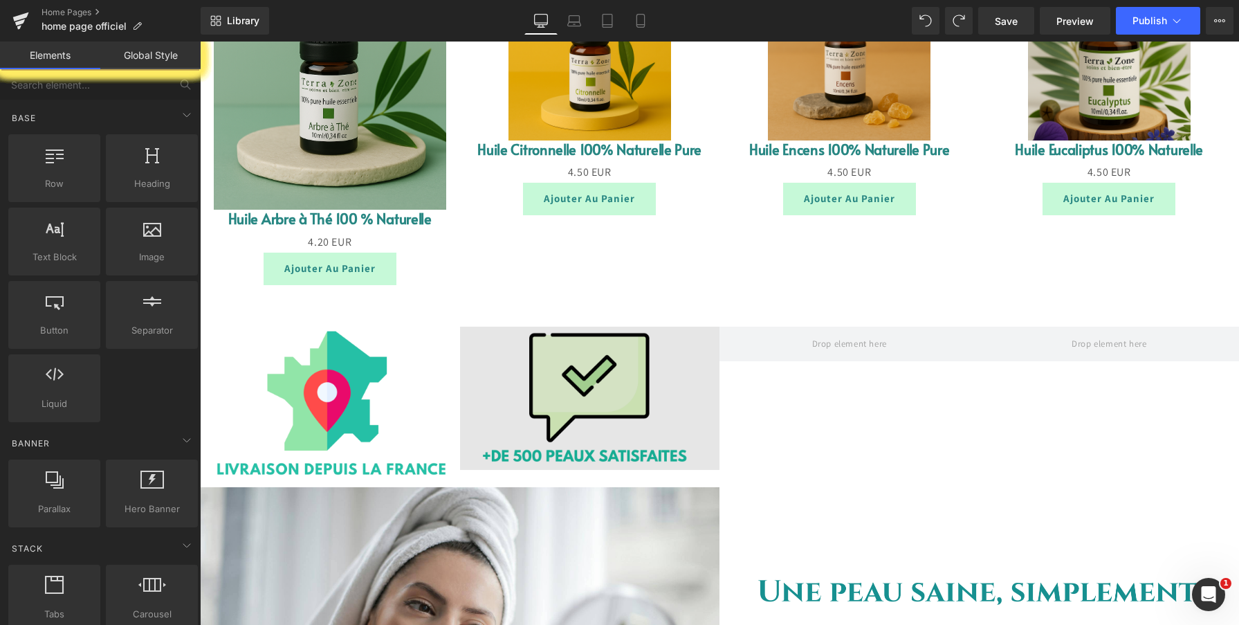
click at [552, 326] on img at bounding box center [590, 397] width 260 height 143
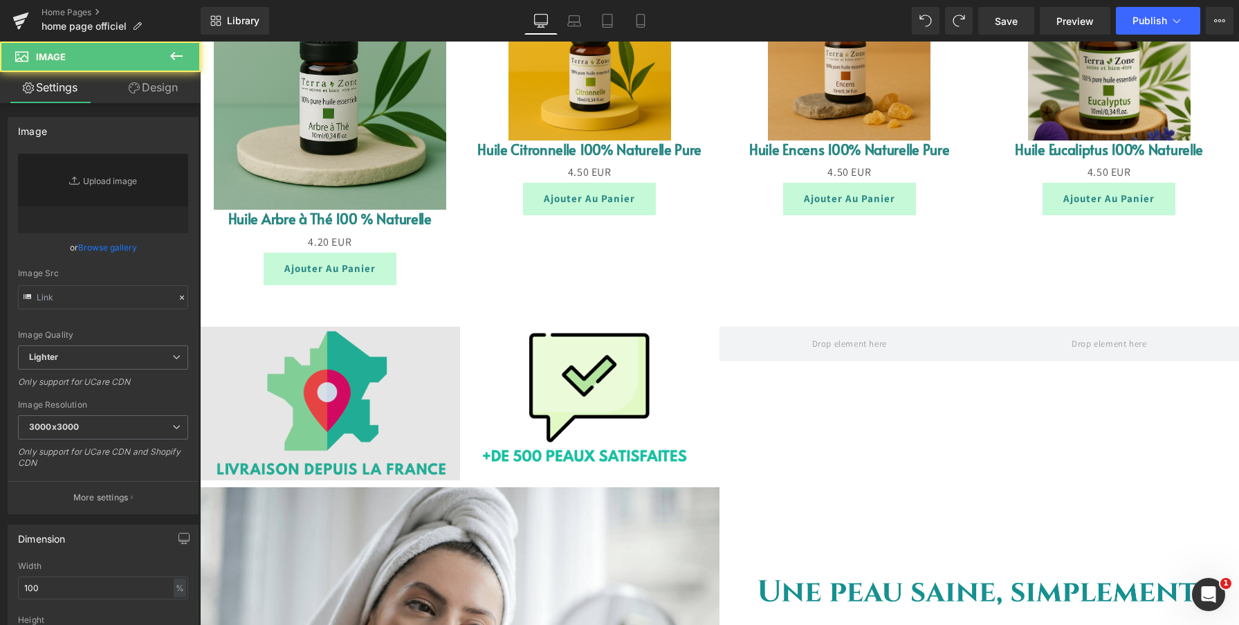
click at [336, 326] on img at bounding box center [330, 403] width 260 height 154
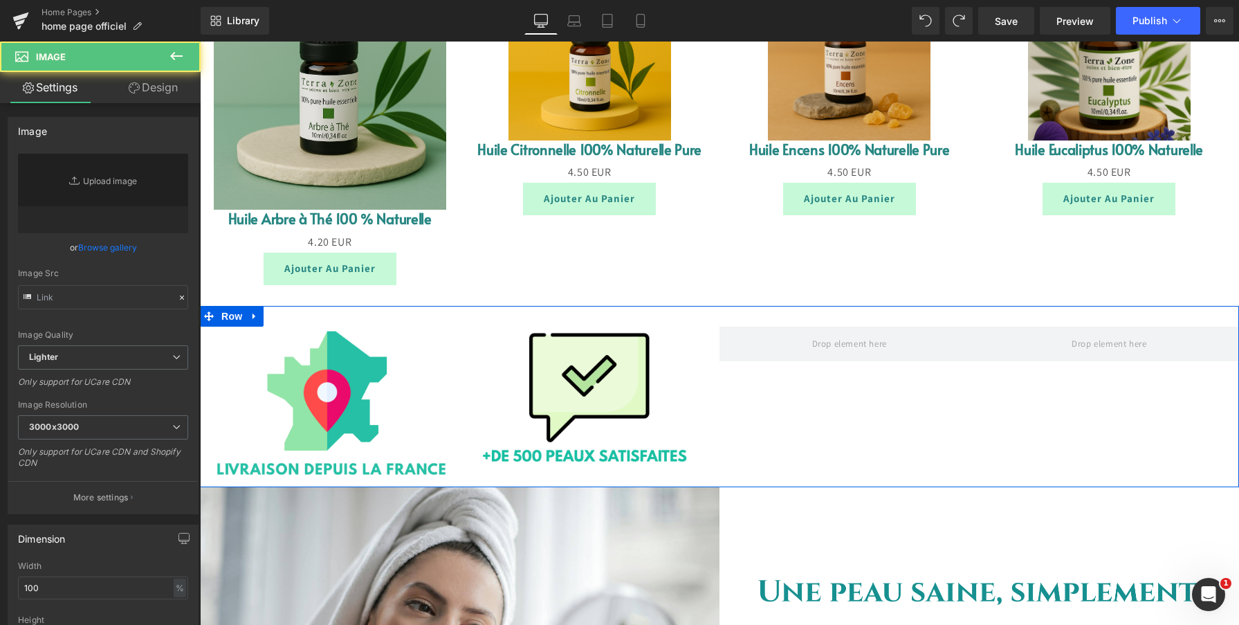
click at [349, 306] on div "Image Image Row" at bounding box center [719, 396] width 1039 height 181
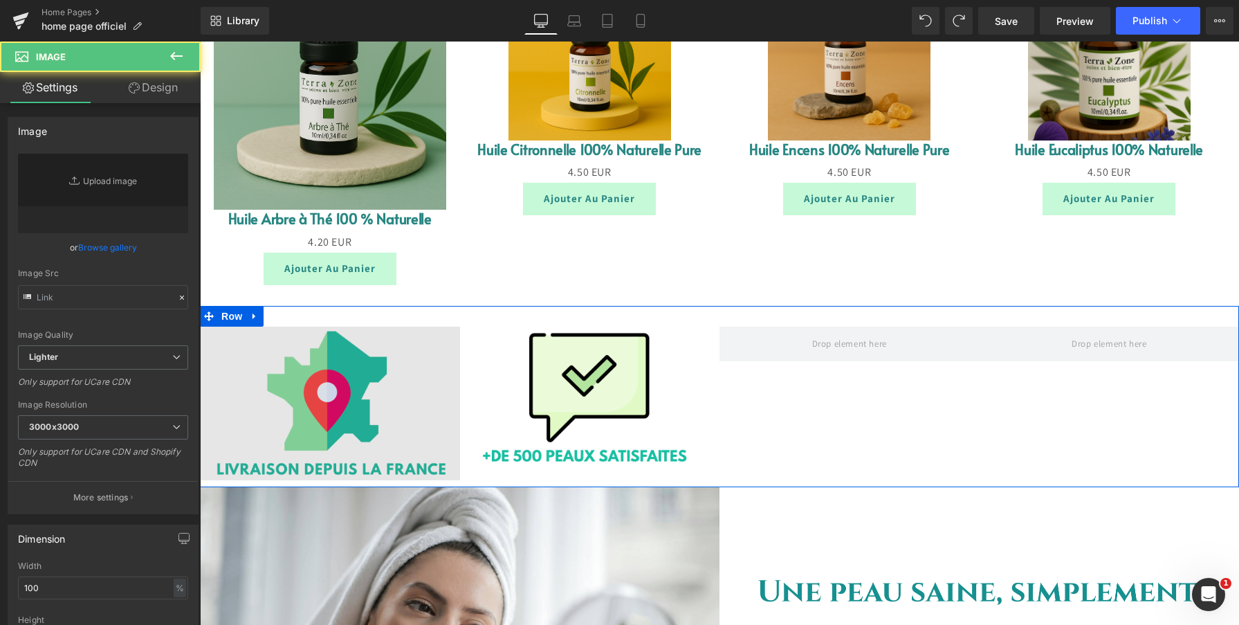
click at [331, 326] on img at bounding box center [330, 403] width 260 height 154
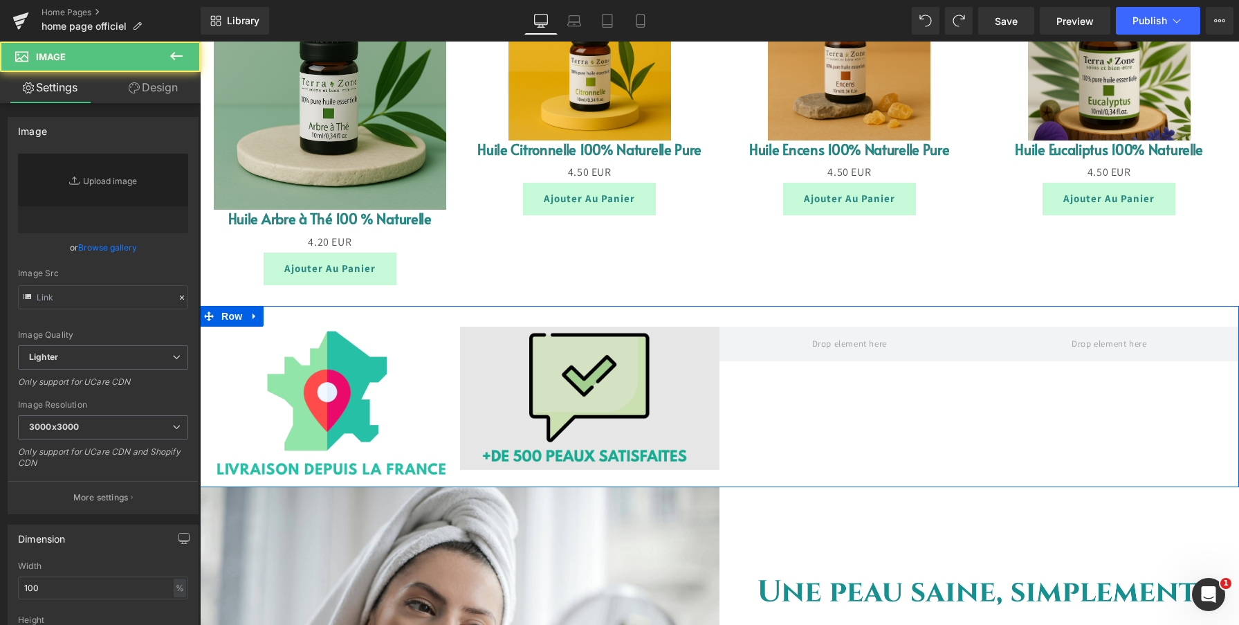
click at [603, 326] on div "Image" at bounding box center [590, 397] width 260 height 143
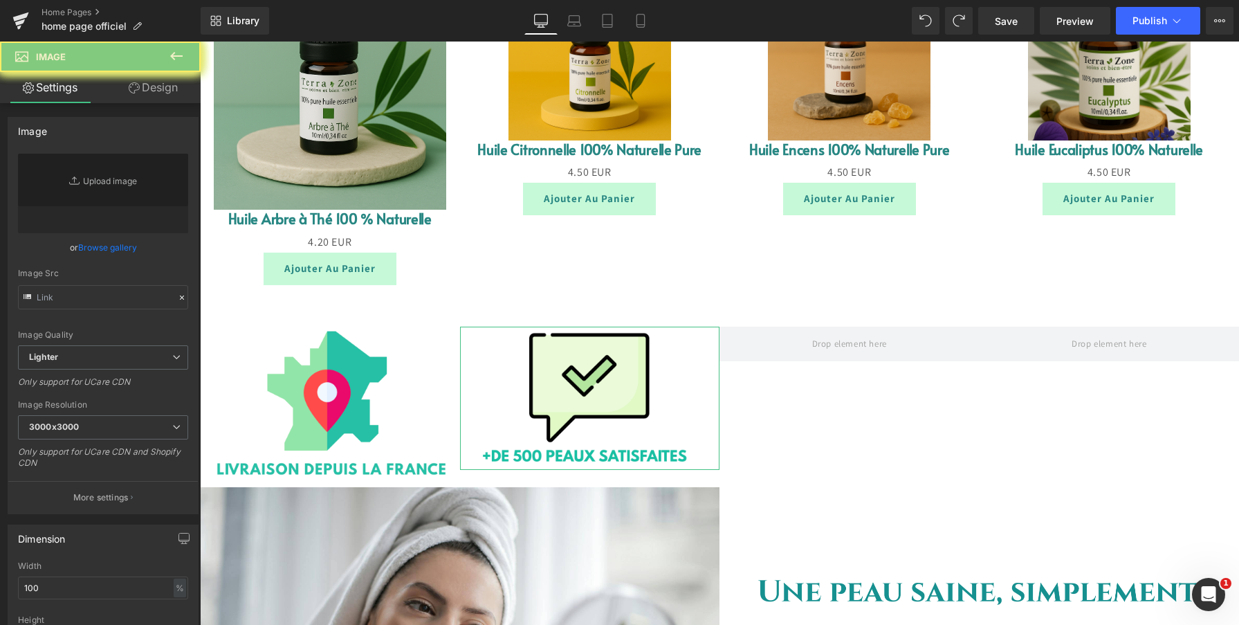
click at [101, 181] on link "Replace Image" at bounding box center [103, 194] width 170 height 80
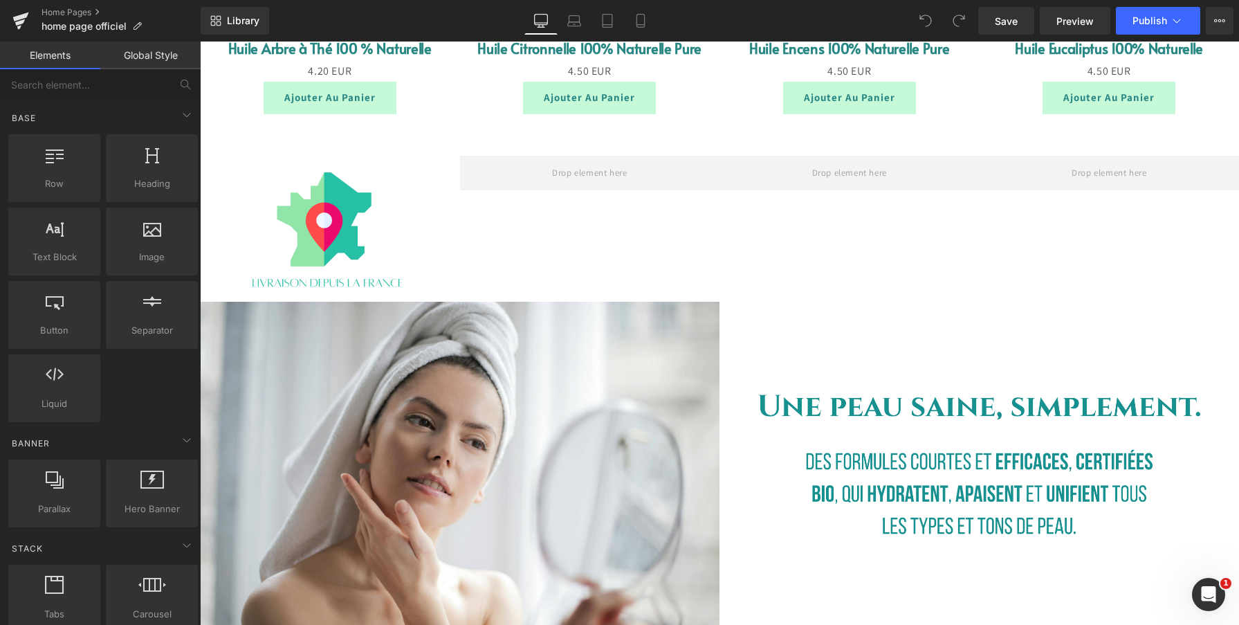
scroll to position [1831, 0]
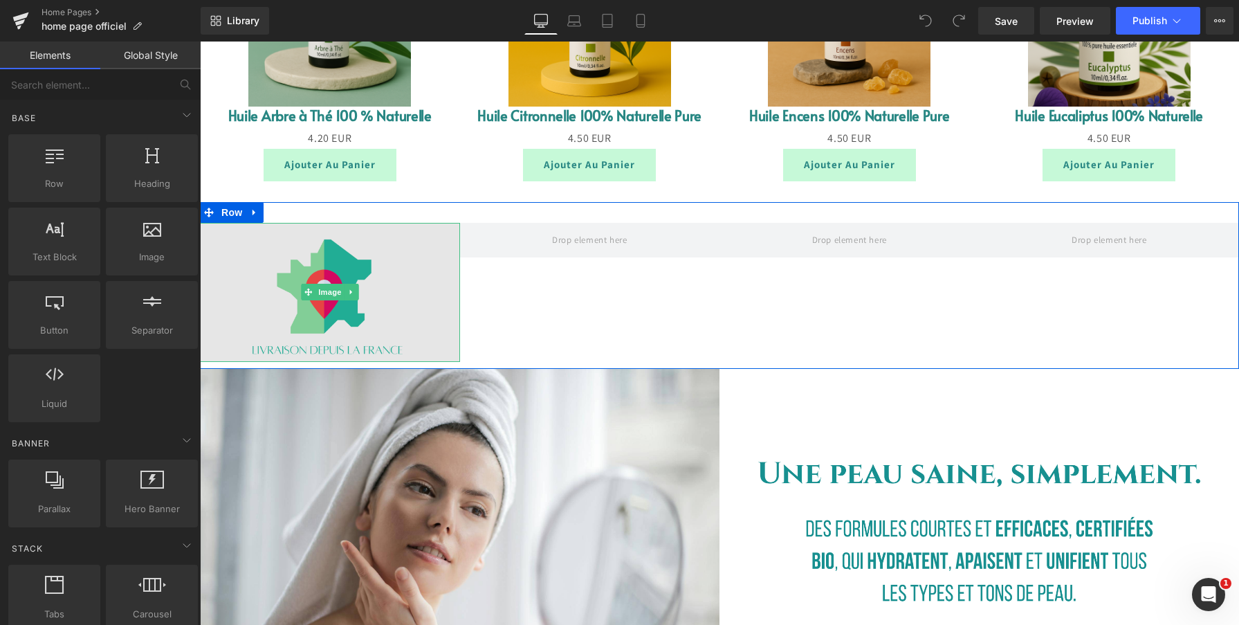
click at [375, 274] on img at bounding box center [330, 292] width 260 height 139
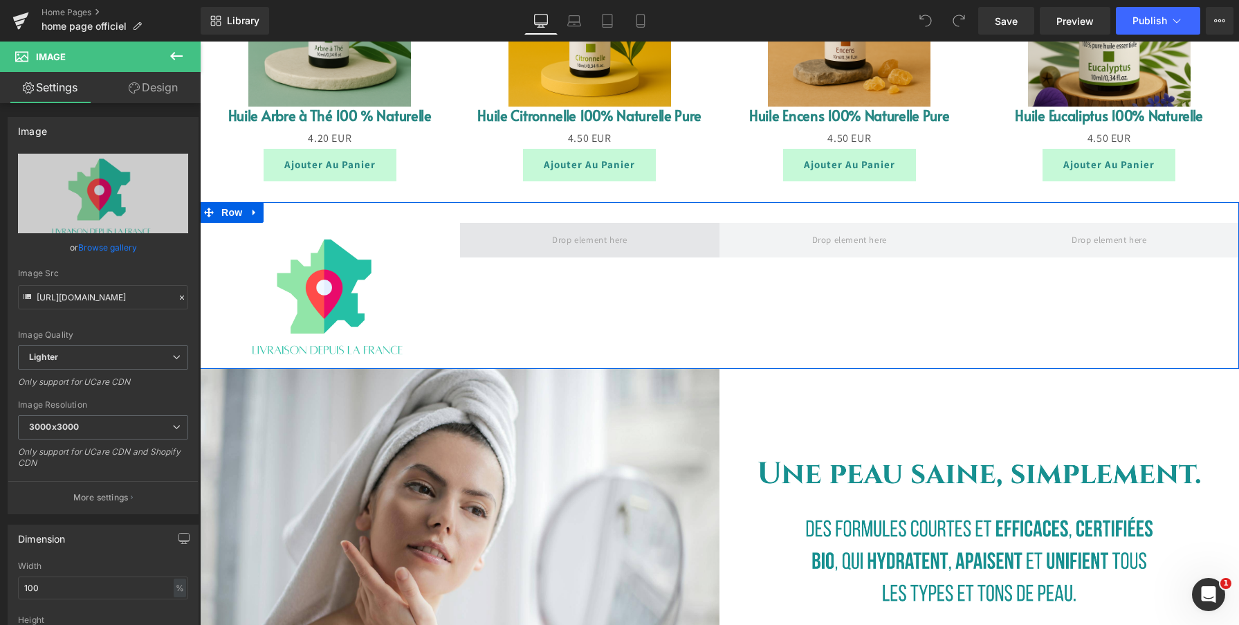
click at [566, 250] on span at bounding box center [589, 239] width 84 height 23
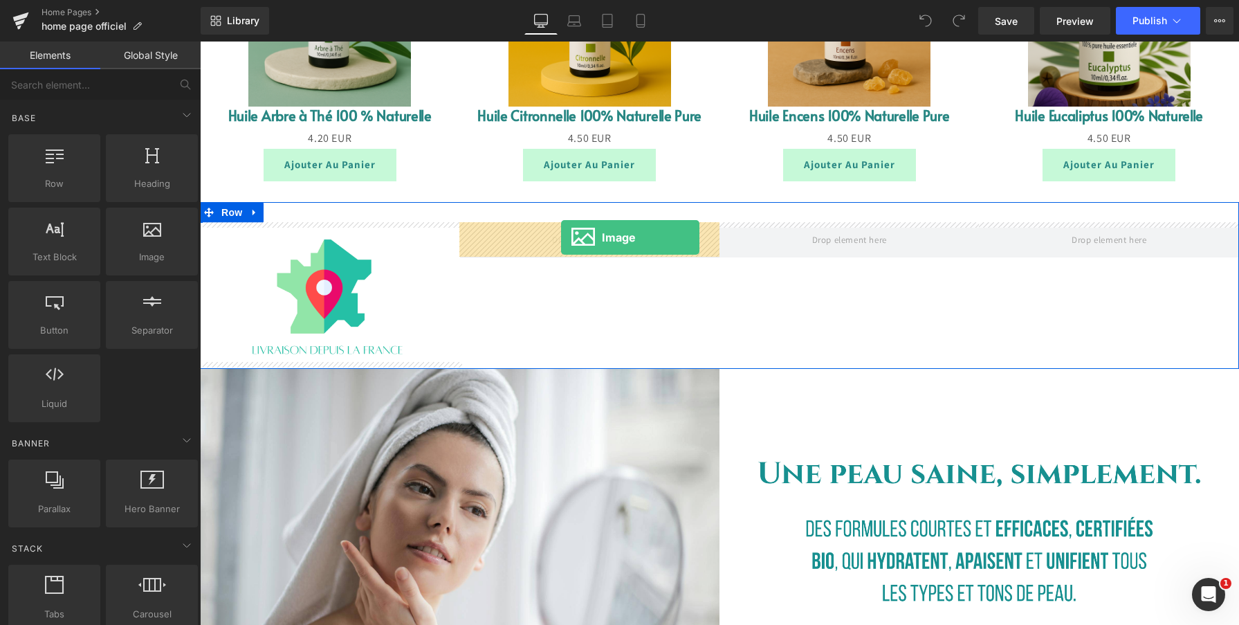
drag, startPoint x: 353, startPoint y: 283, endPoint x: 560, endPoint y: 238, distance: 211.6
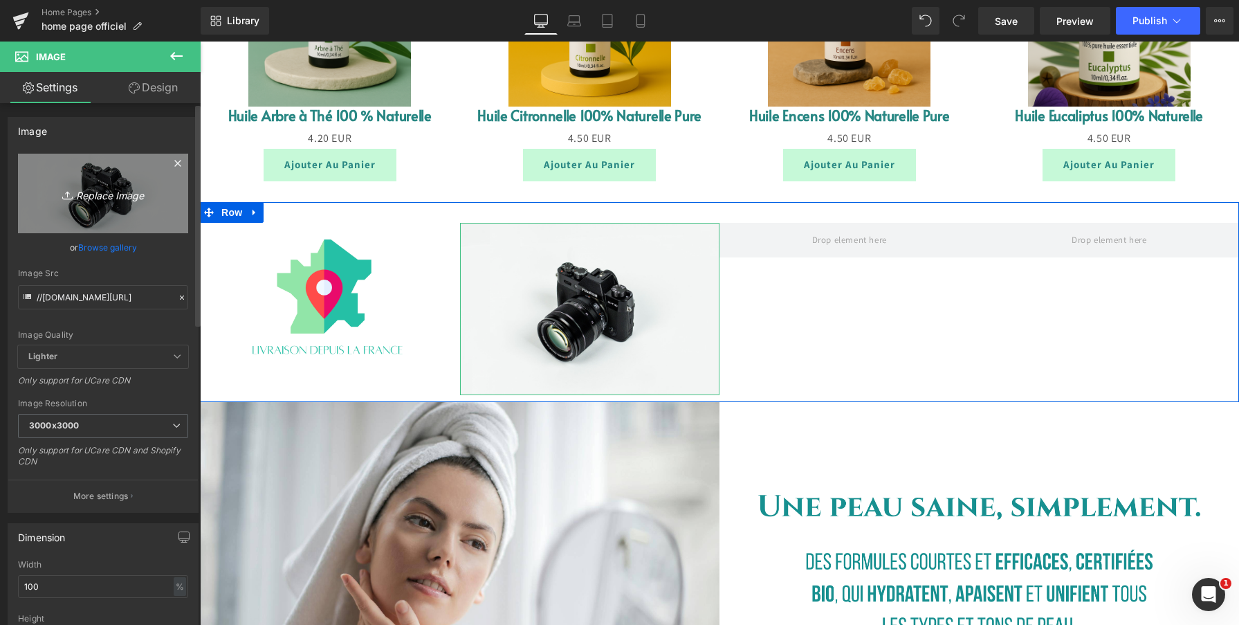
click at [118, 194] on icon "Replace Image" at bounding box center [103, 193] width 111 height 17
type input "C:\fakepath\Capture d’écran 2025-09-09 à 18.07.08.png"
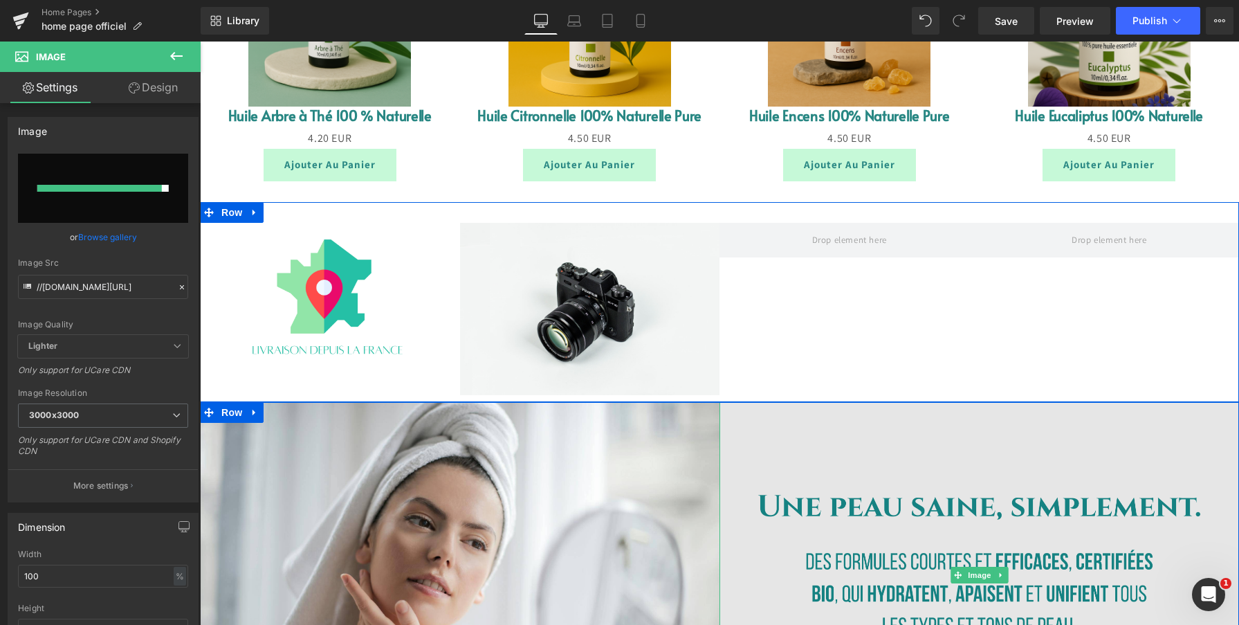
type input "[URL][DOMAIN_NAME][DATE]"
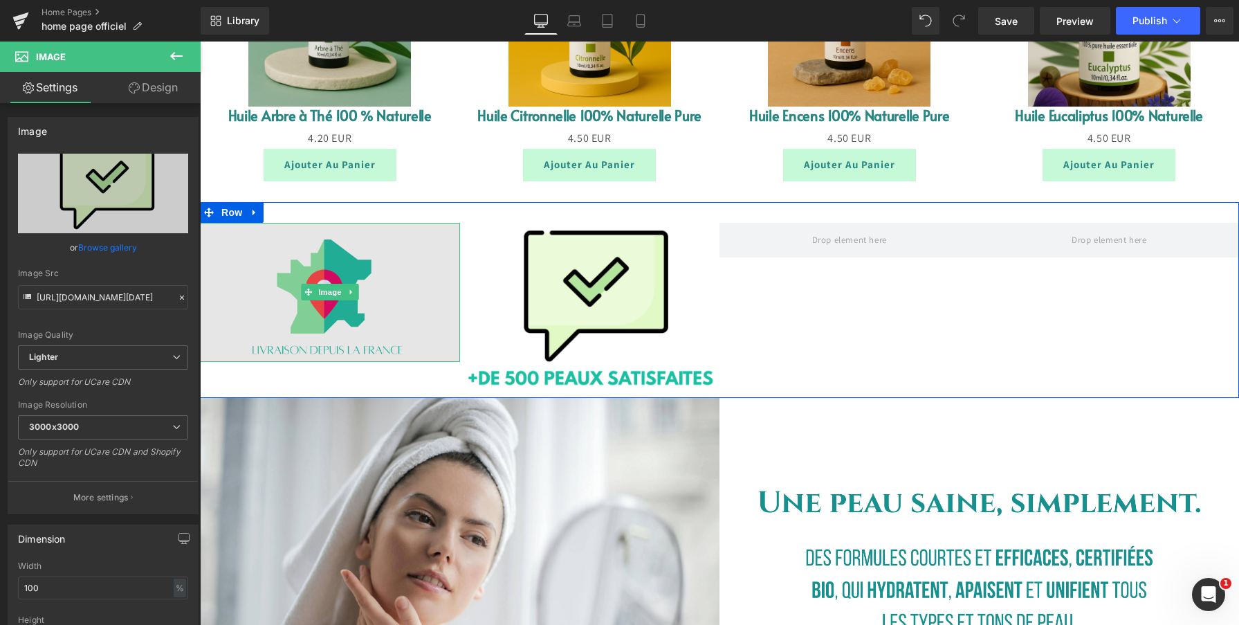
click at [398, 303] on img at bounding box center [330, 292] width 260 height 139
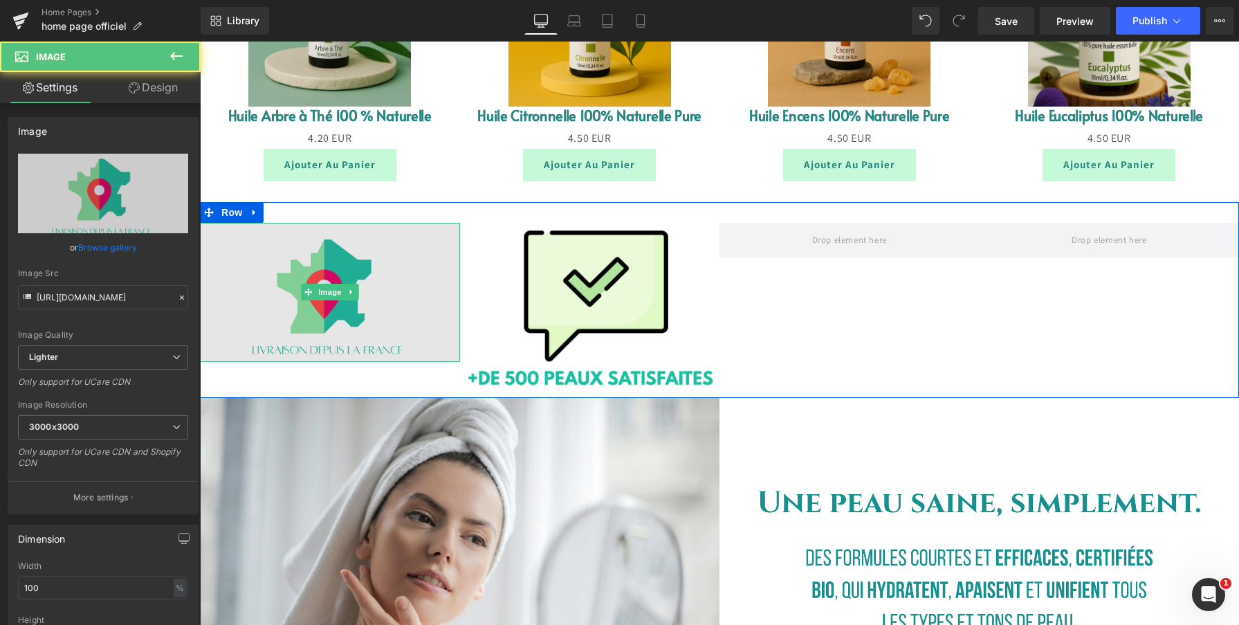
click at [397, 302] on img at bounding box center [330, 292] width 260 height 139
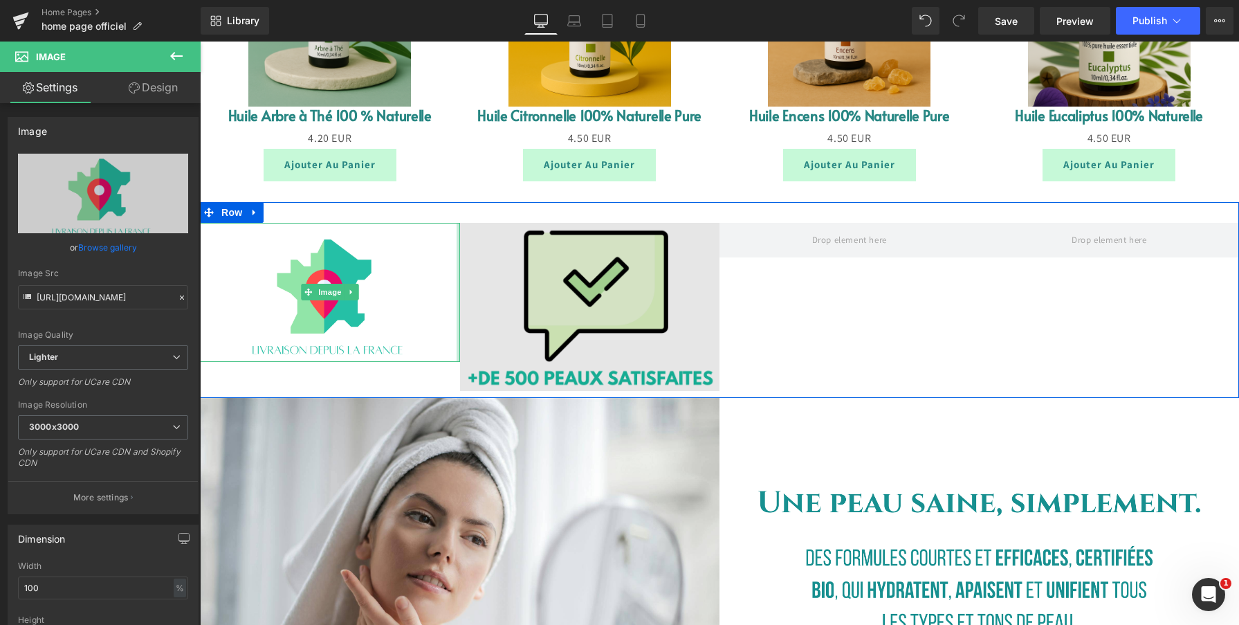
drag, startPoint x: 458, startPoint y: 319, endPoint x: 491, endPoint y: 333, distance: 36.0
click at [491, 333] on div "Image Image Row" at bounding box center [719, 300] width 1039 height 196
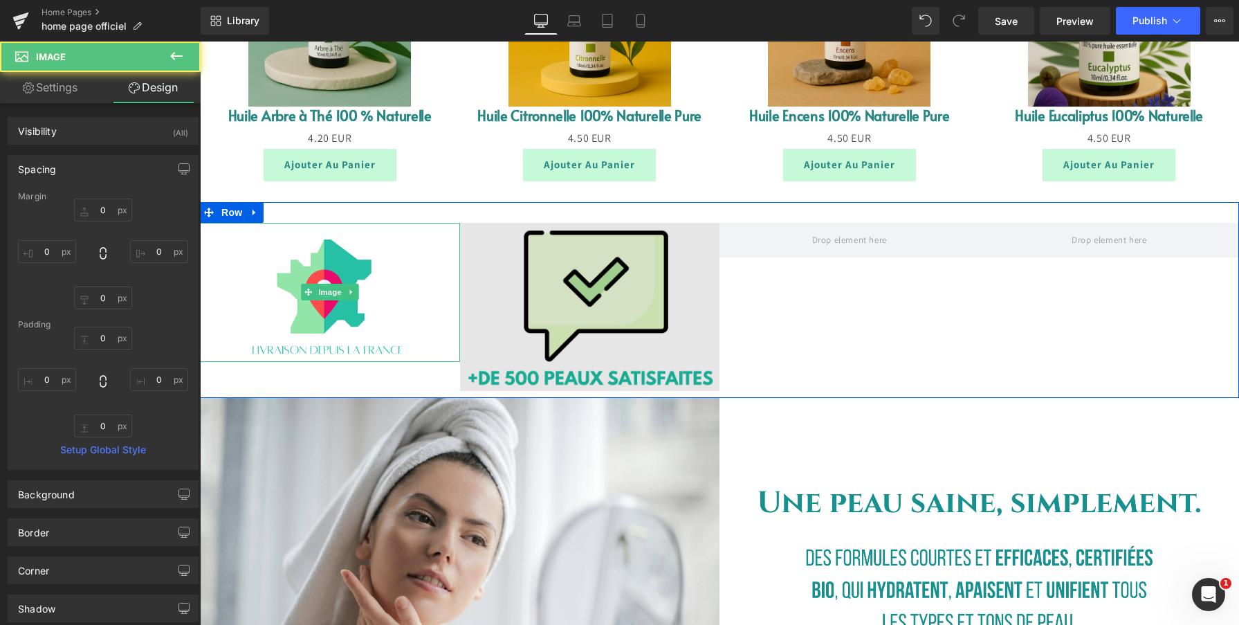
click at [507, 324] on img at bounding box center [590, 307] width 260 height 168
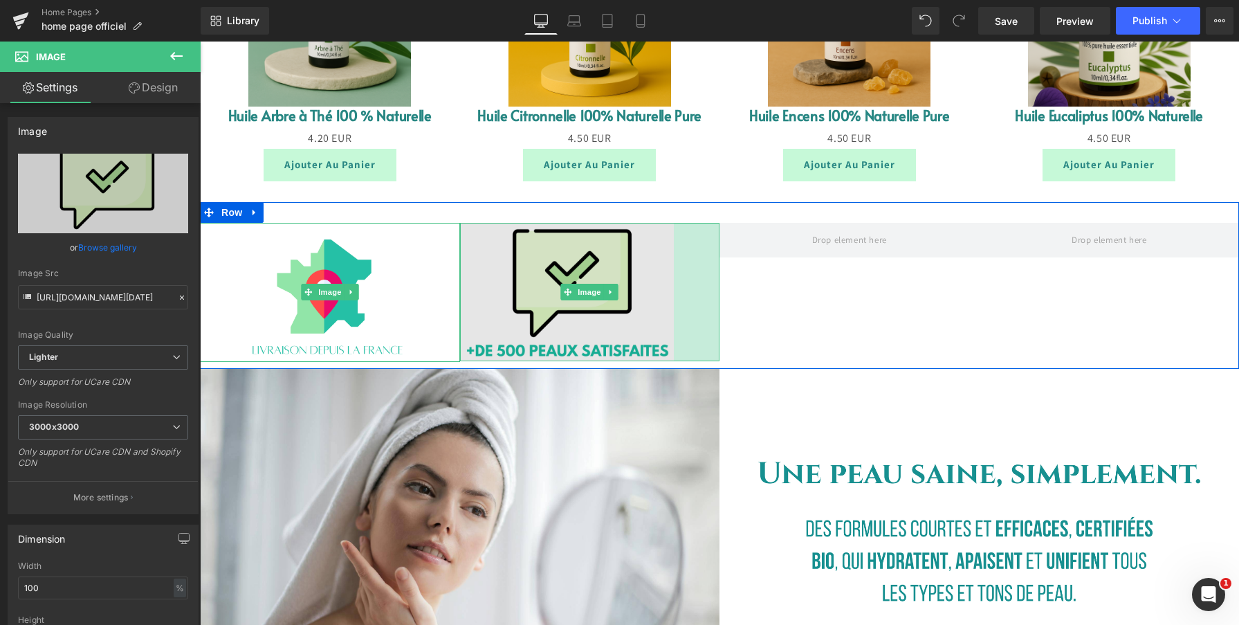
drag, startPoint x: 717, startPoint y: 306, endPoint x: 672, endPoint y: 308, distance: 45.7
click at [672, 308] on div "Image 66px" at bounding box center [590, 292] width 260 height 138
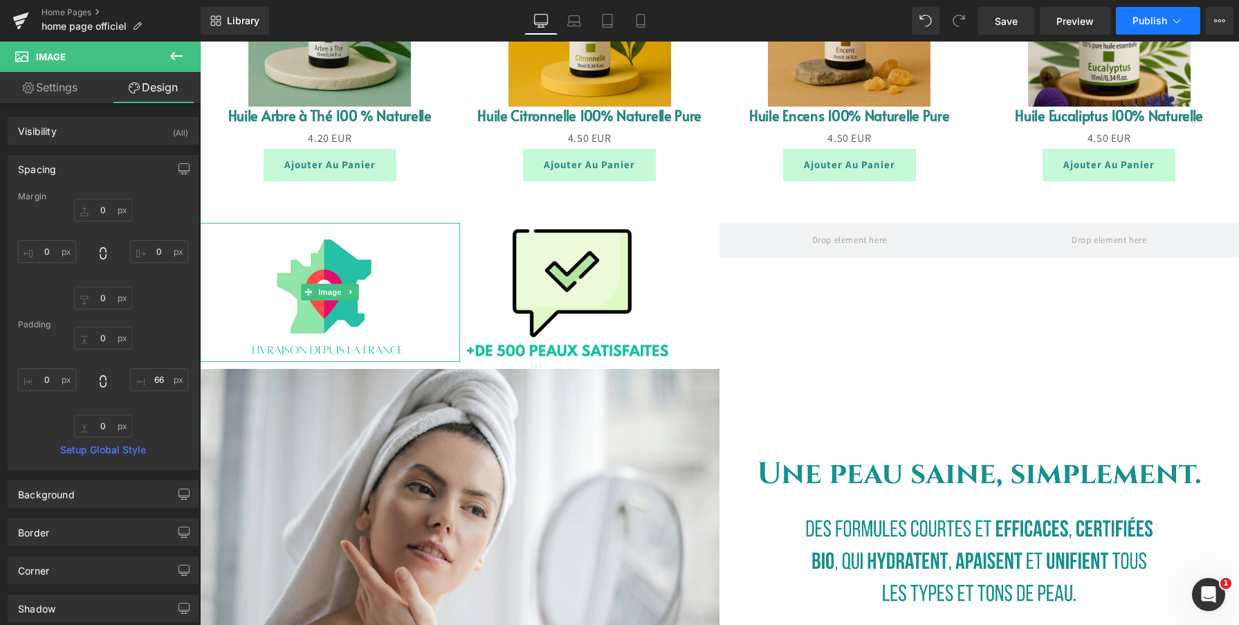
click at [1141, 22] on span "Publish" at bounding box center [1149, 20] width 35 height 11
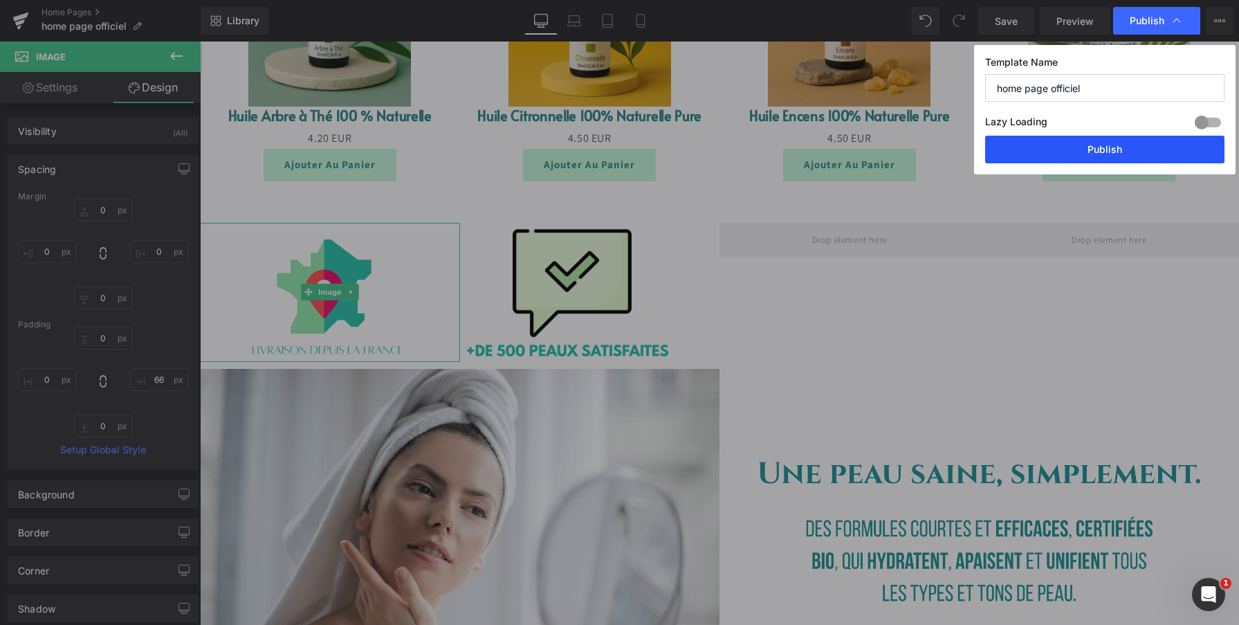
click at [1113, 147] on button "Publish" at bounding box center [1104, 150] width 239 height 28
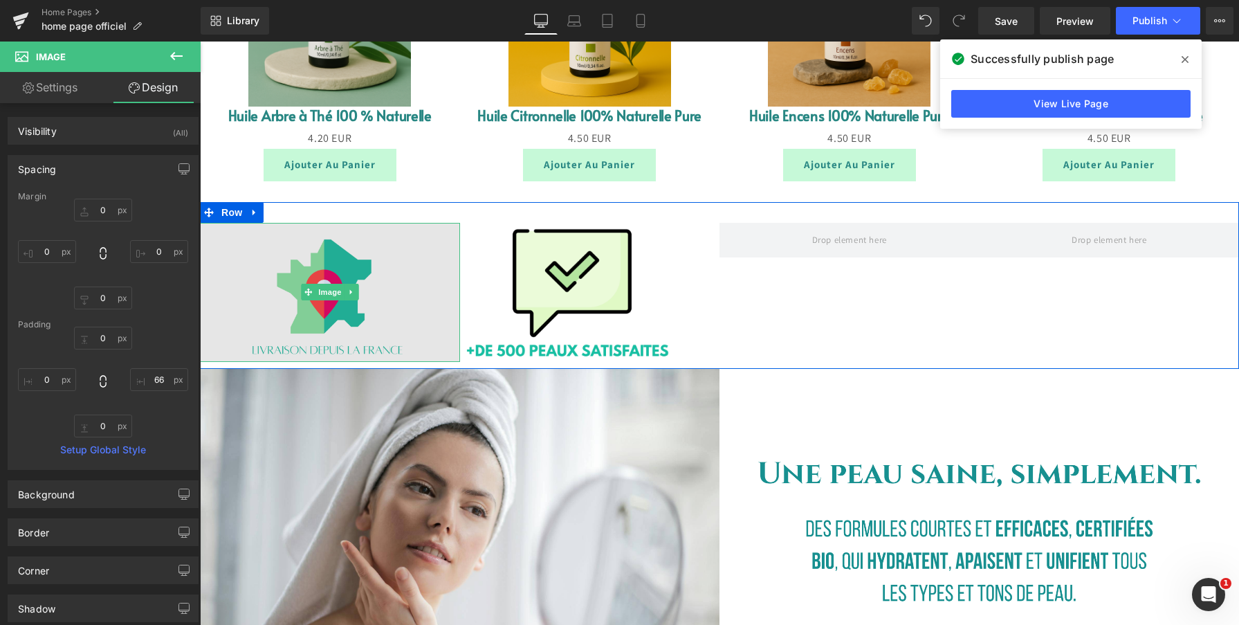
click at [361, 315] on img at bounding box center [330, 292] width 260 height 139
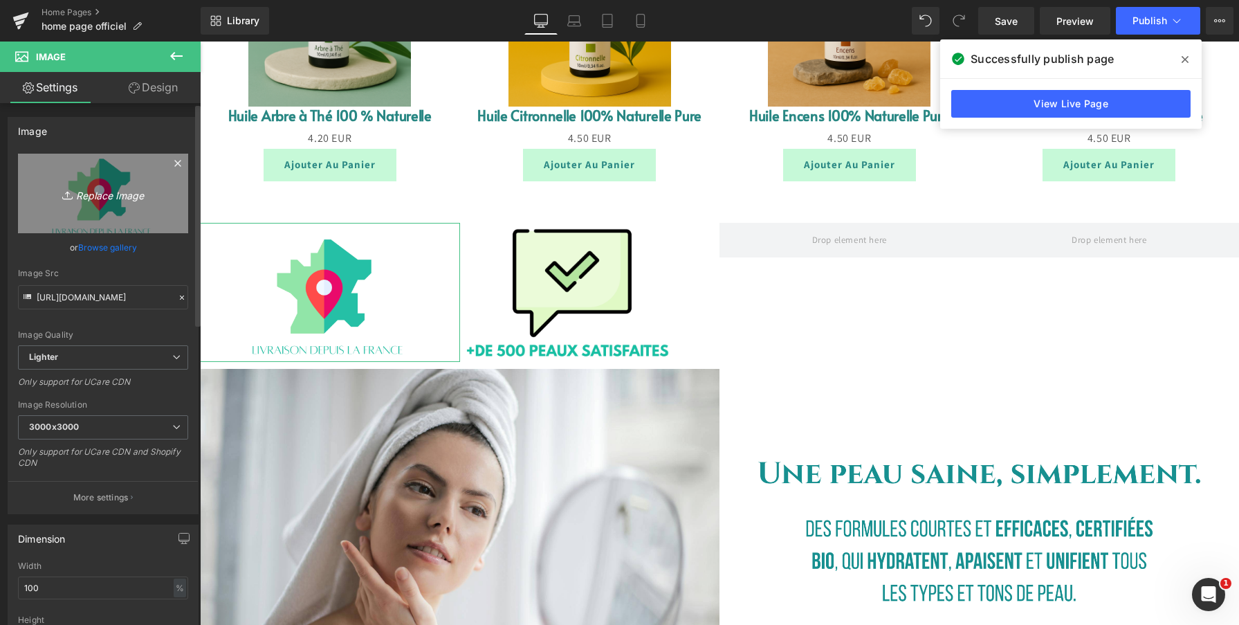
click at [76, 187] on icon "Replace Image" at bounding box center [103, 193] width 111 height 17
type input "C:\fakepath\Capture d’écran 2025-09-09 à 18.13.43.png"
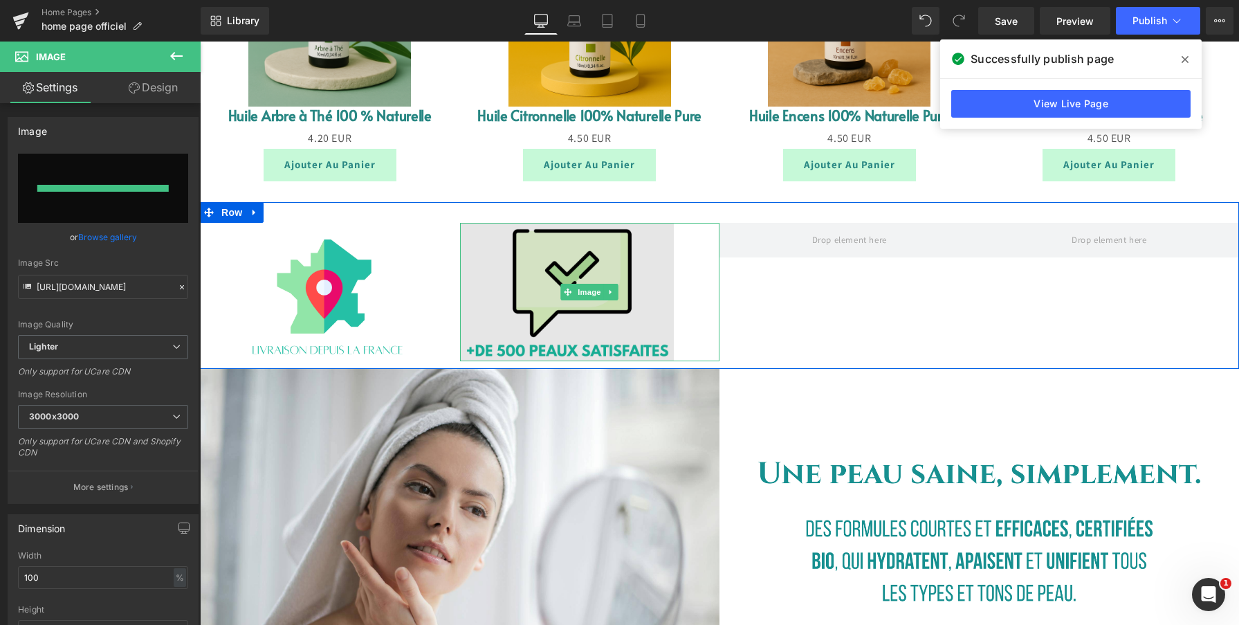
type input "[URL][DOMAIN_NAME]"
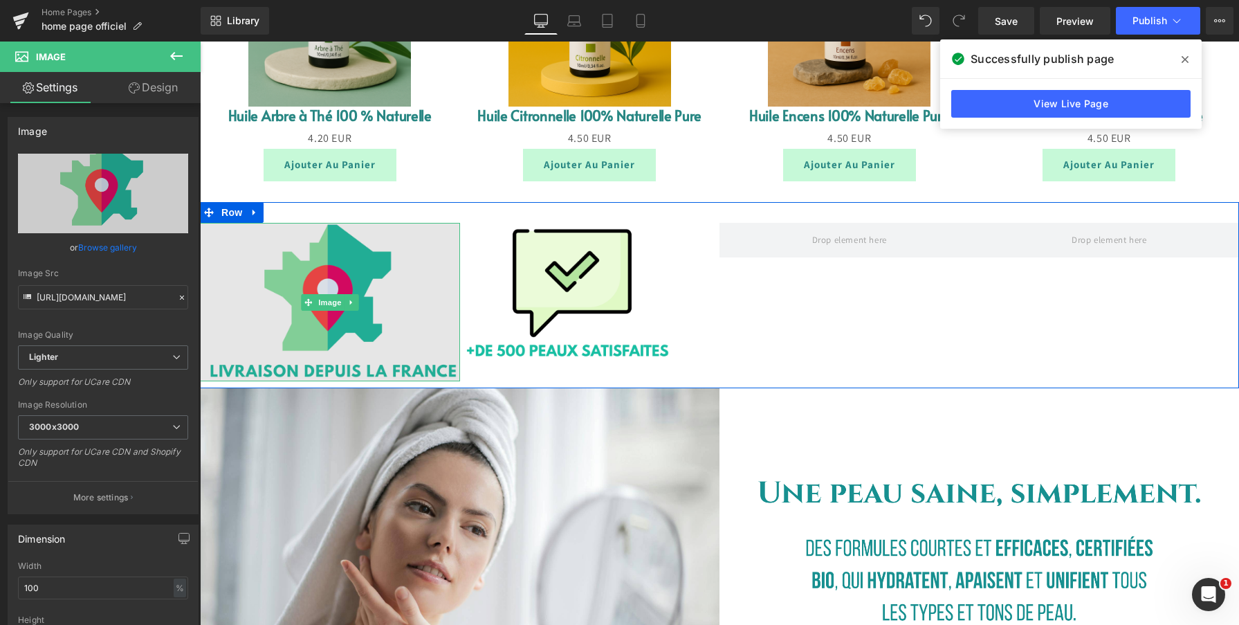
click at [430, 338] on img at bounding box center [330, 302] width 260 height 159
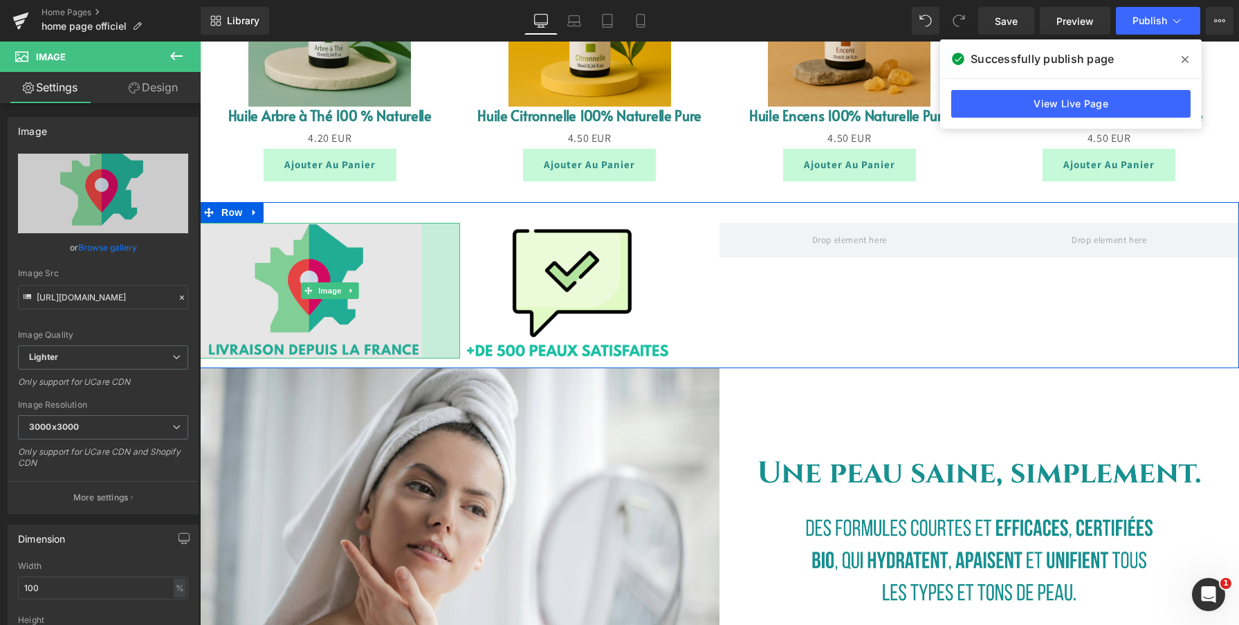
drag, startPoint x: 459, startPoint y: 326, endPoint x: 421, endPoint y: 329, distance: 38.2
click at [421, 329] on div "Image 55px" at bounding box center [330, 291] width 260 height 136
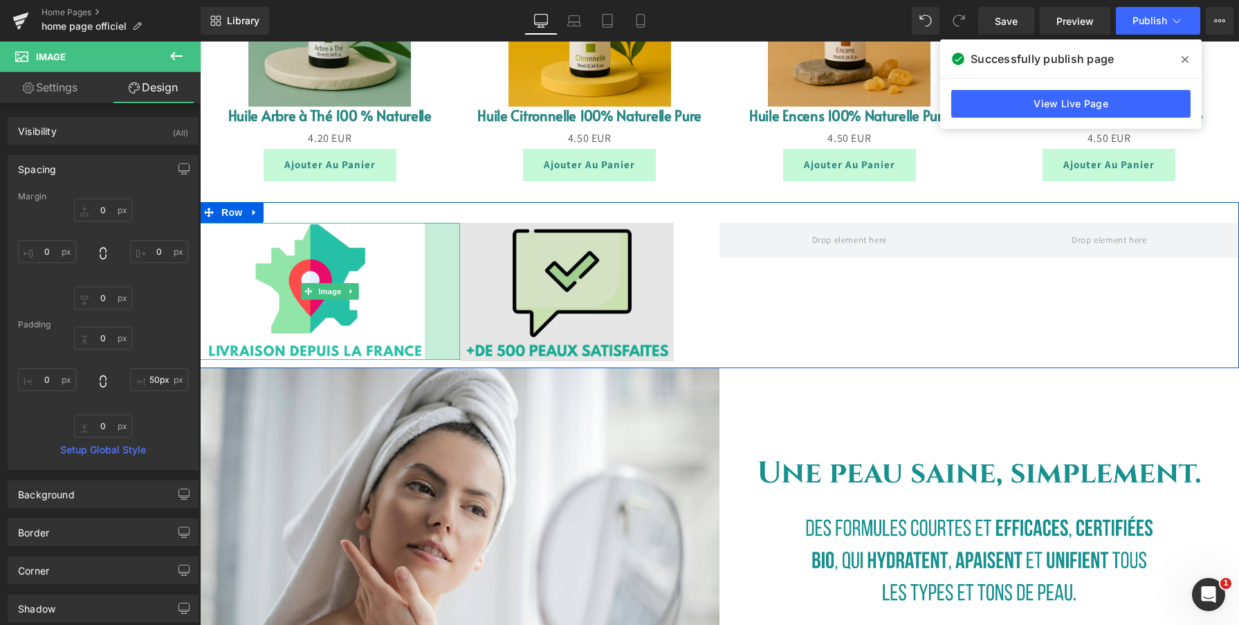
type input "49px"
click at [463, 351] on div "Image 49px Image 66px Row" at bounding box center [719, 285] width 1039 height 166
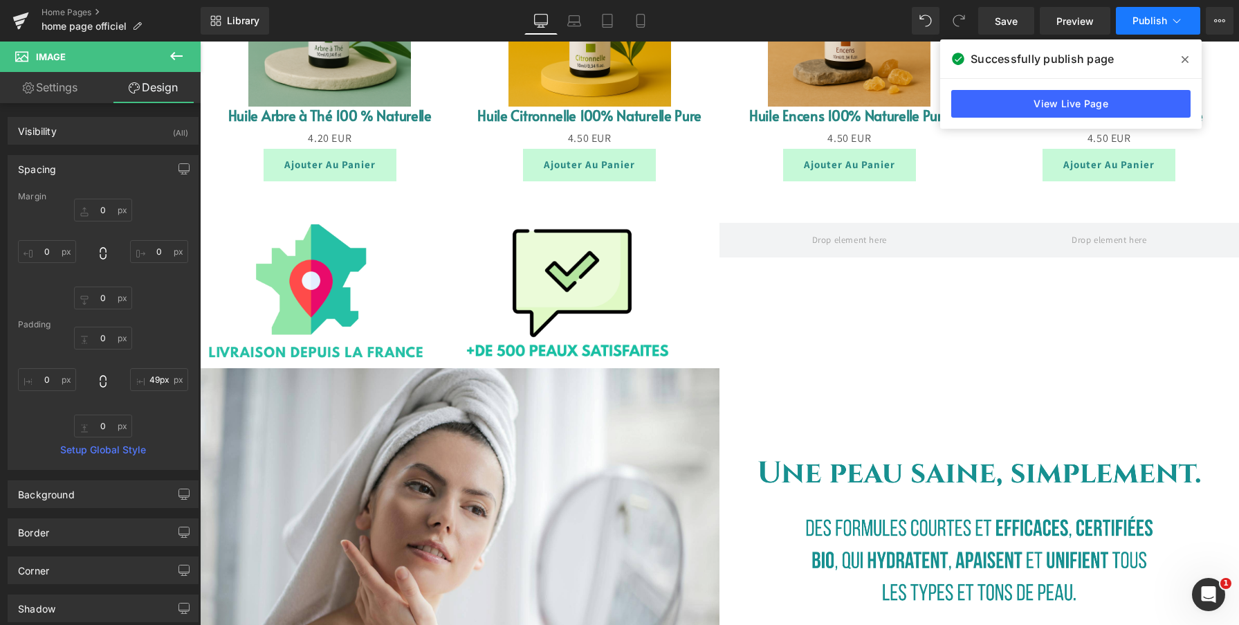
click at [1134, 26] on span "Publish" at bounding box center [1149, 20] width 35 height 11
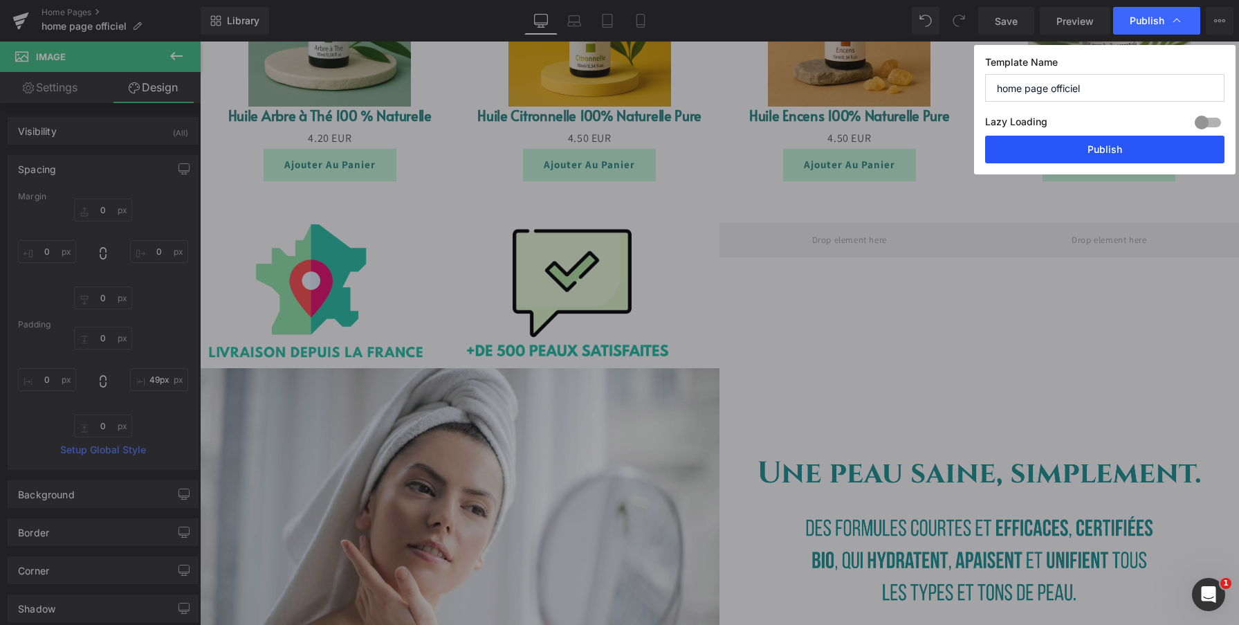
click at [1106, 159] on button "Publish" at bounding box center [1104, 150] width 239 height 28
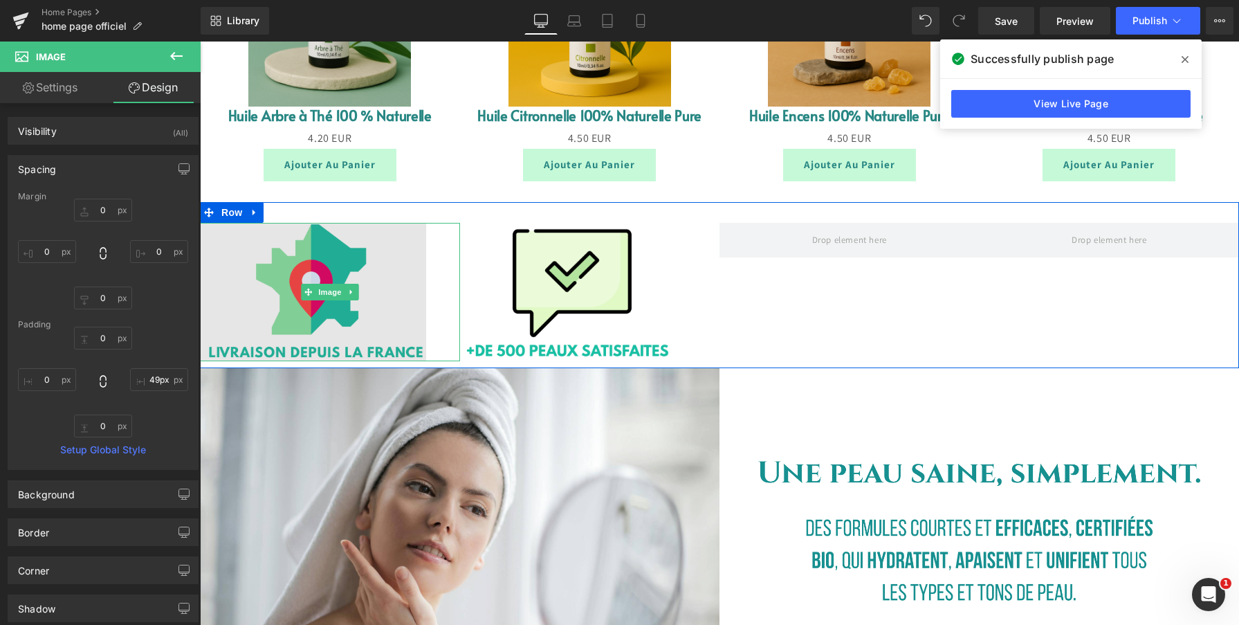
click at [364, 312] on img at bounding box center [330, 292] width 260 height 138
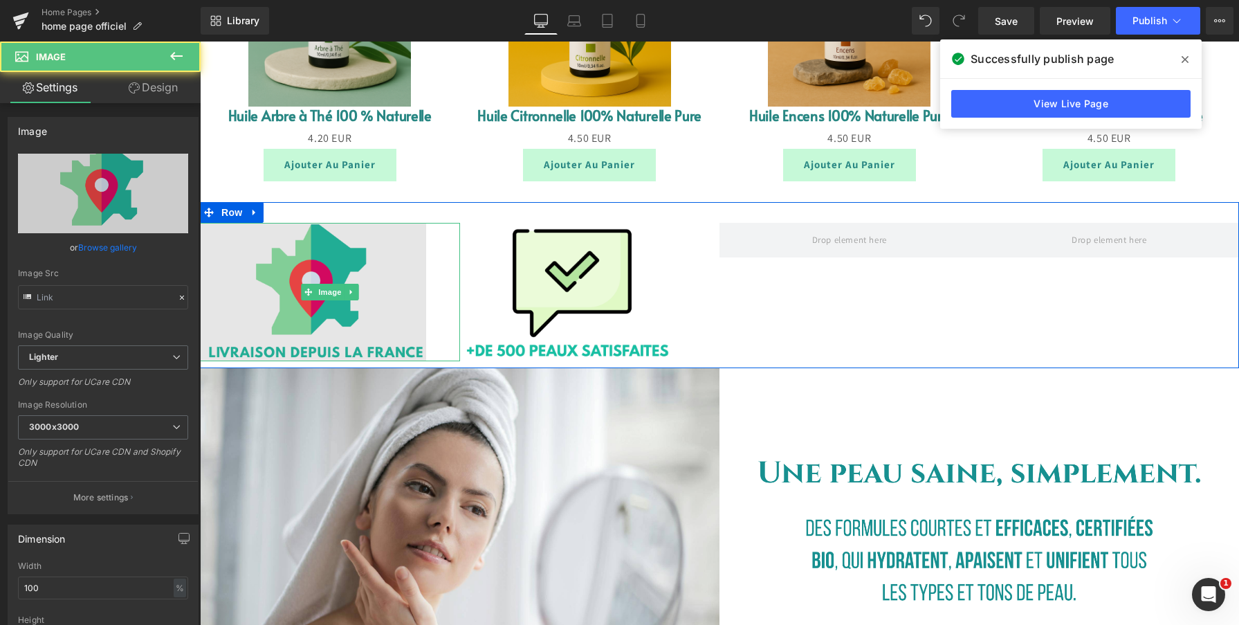
type input "[URL][DOMAIN_NAME]"
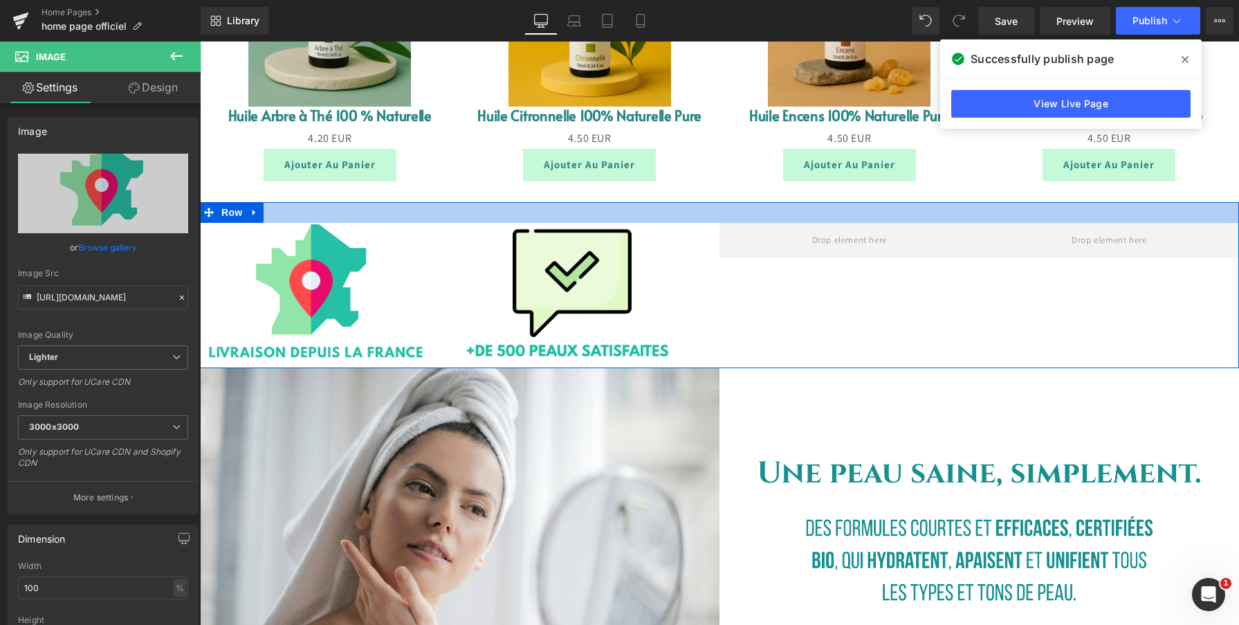
click at [546, 216] on div at bounding box center [719, 212] width 1039 height 21
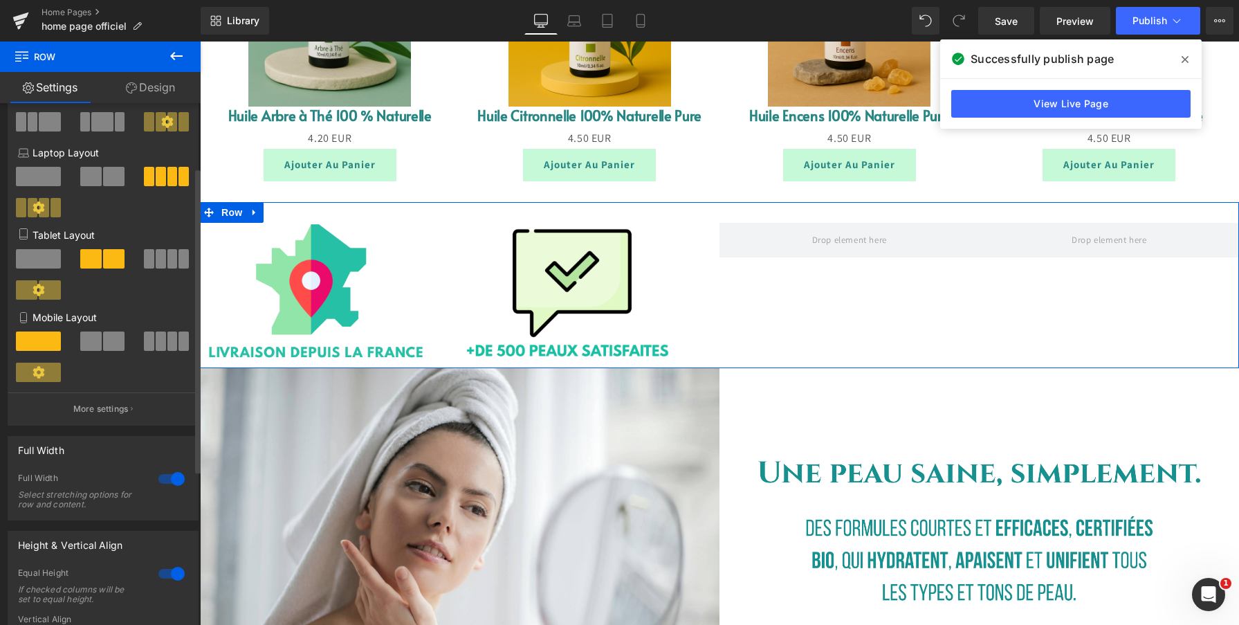
scroll to position [128, 0]
click at [172, 486] on div at bounding box center [171, 478] width 33 height 22
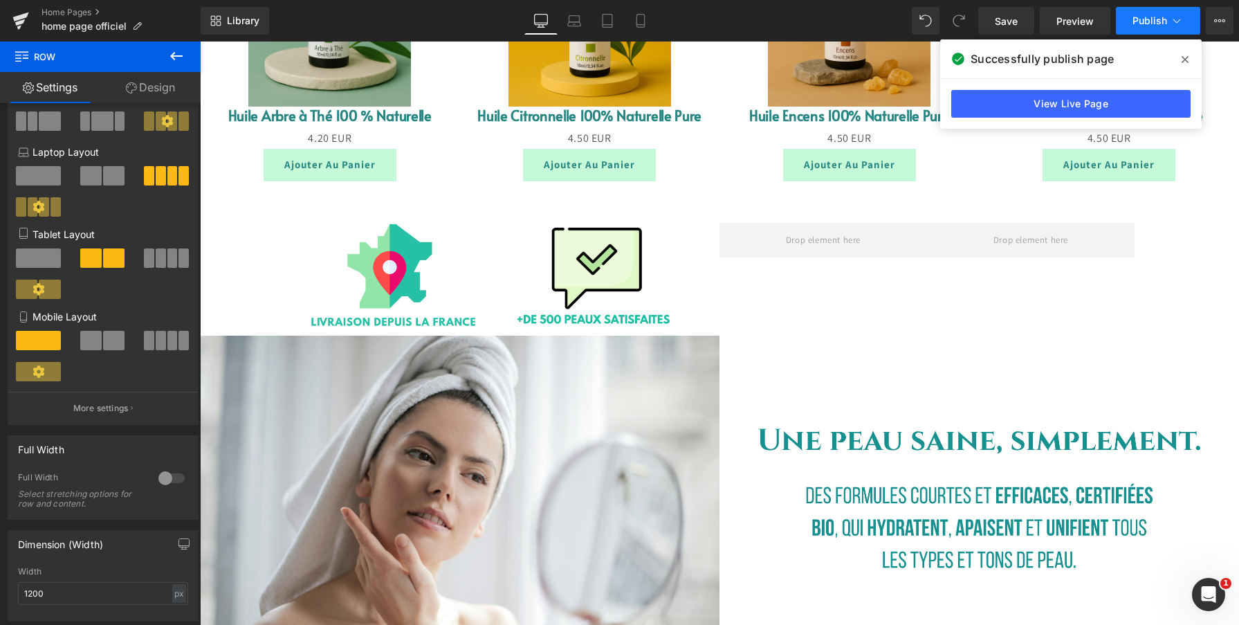
click at [1129, 24] on button "Publish" at bounding box center [1158, 21] width 84 height 28
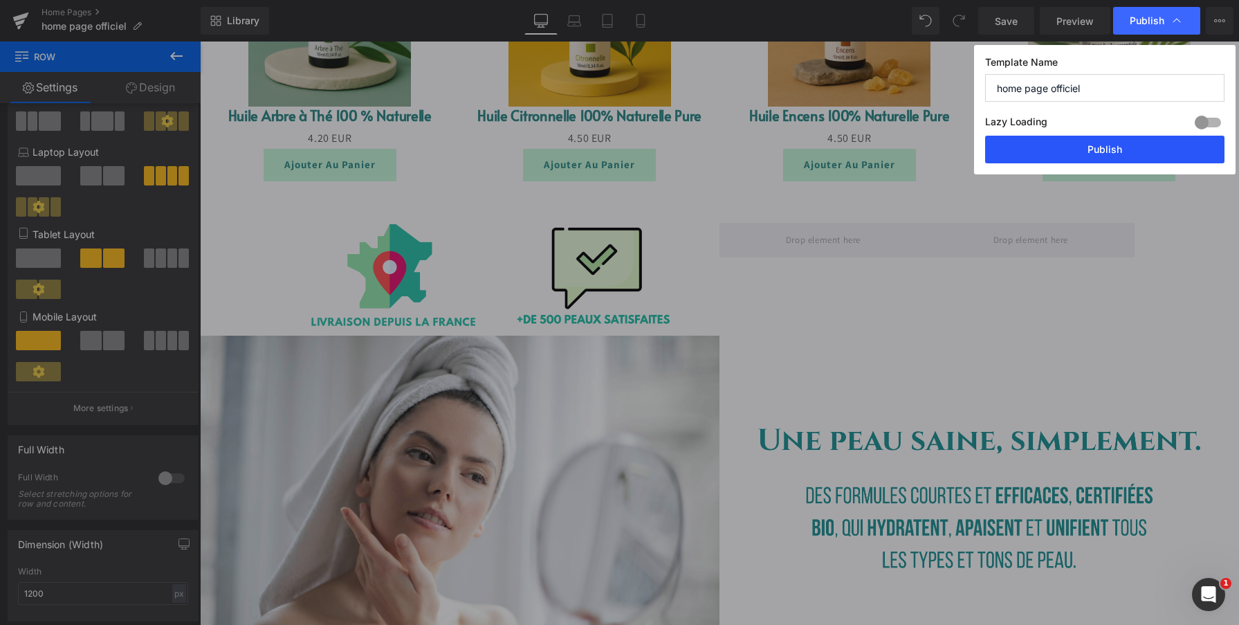
click at [1161, 158] on button "Publish" at bounding box center [1104, 150] width 239 height 28
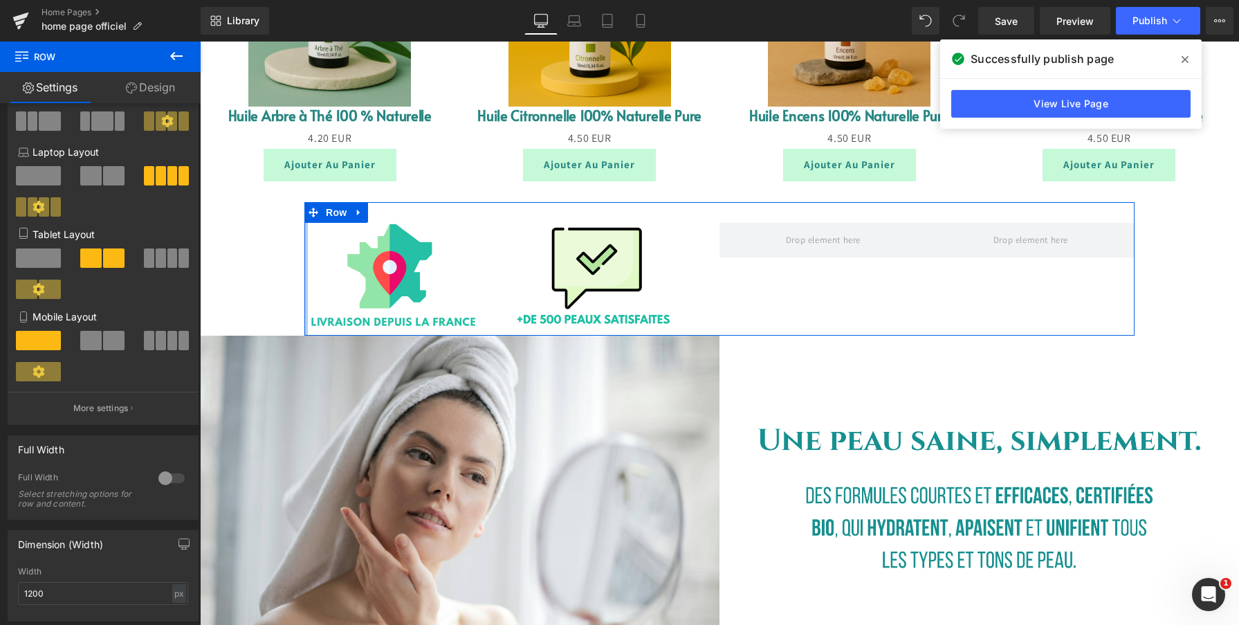
drag, startPoint x: 306, startPoint y: 252, endPoint x: 278, endPoint y: 261, distance: 29.3
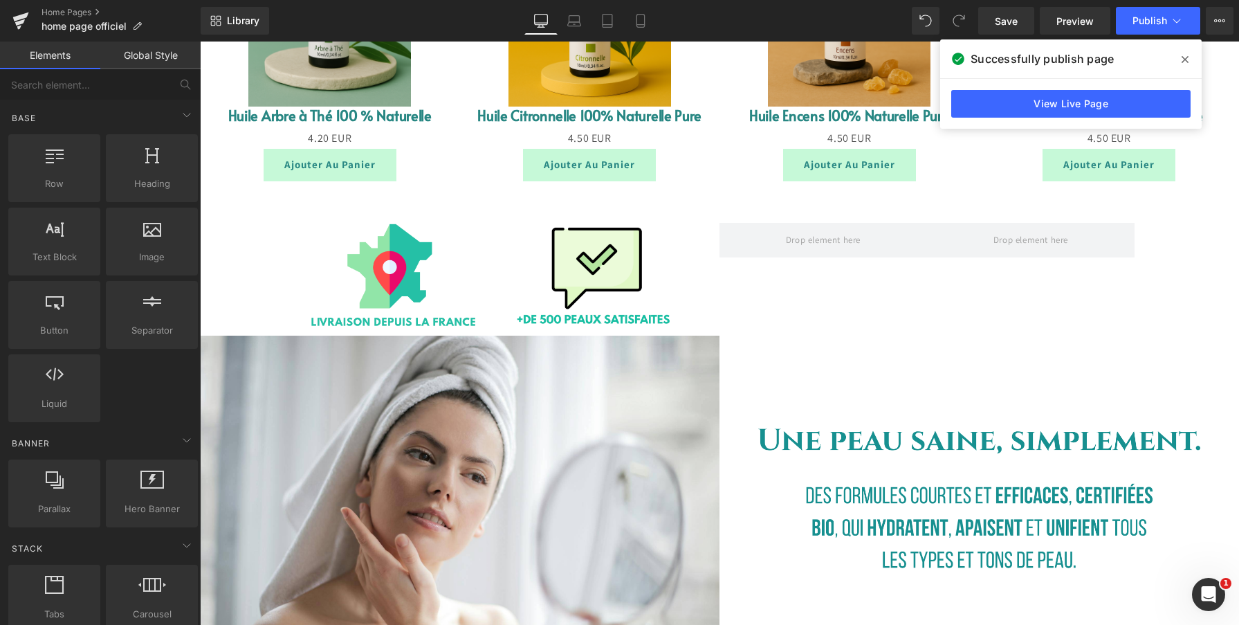
click at [1187, 61] on icon at bounding box center [1184, 59] width 7 height 7
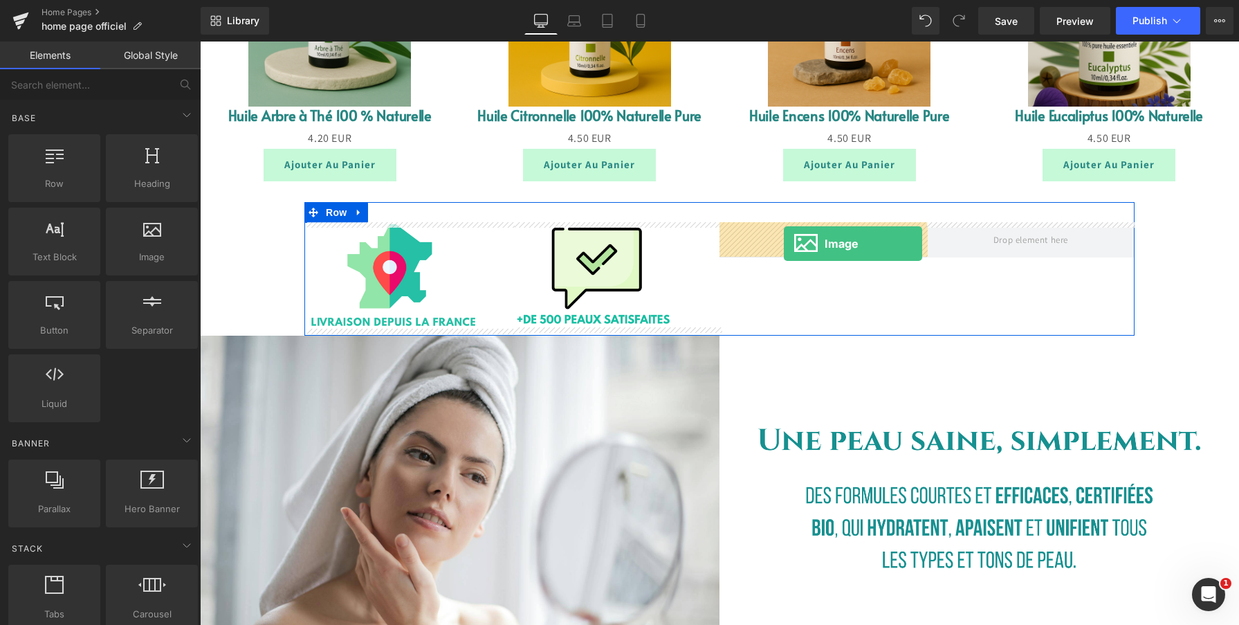
drag, startPoint x: 353, startPoint y: 280, endPoint x: 782, endPoint y: 243, distance: 431.1
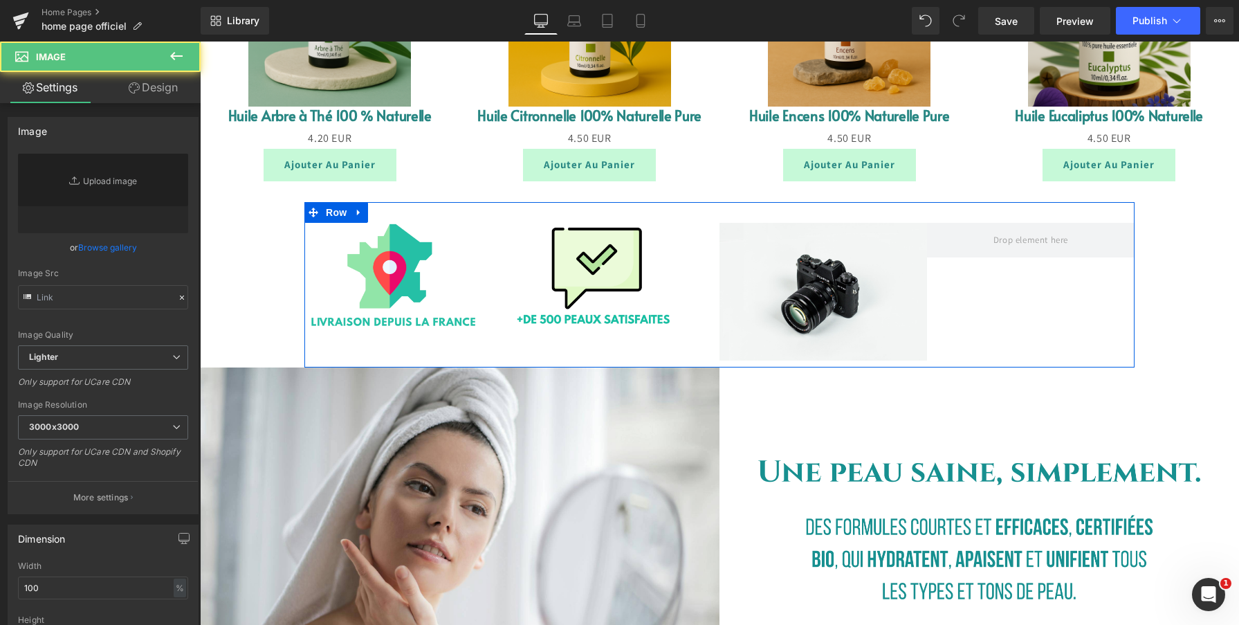
type input "//d1um8515vdn9kb.cloudfront.net/images/parallax.jpg"
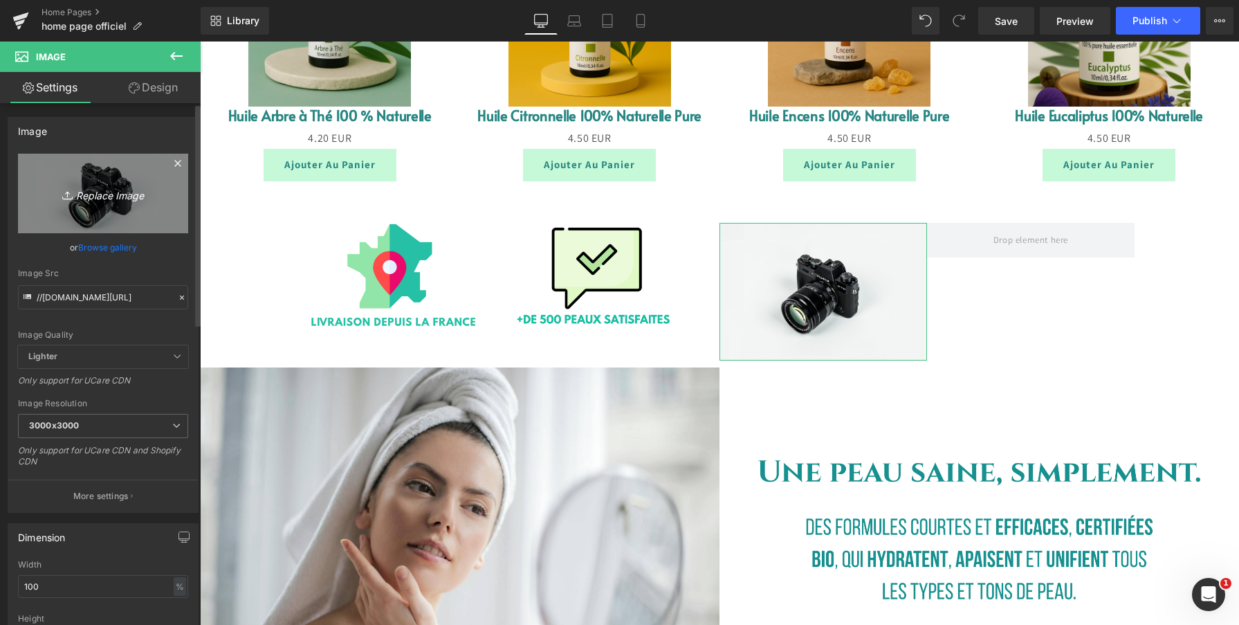
click at [122, 200] on icon "Replace Image" at bounding box center [103, 193] width 111 height 17
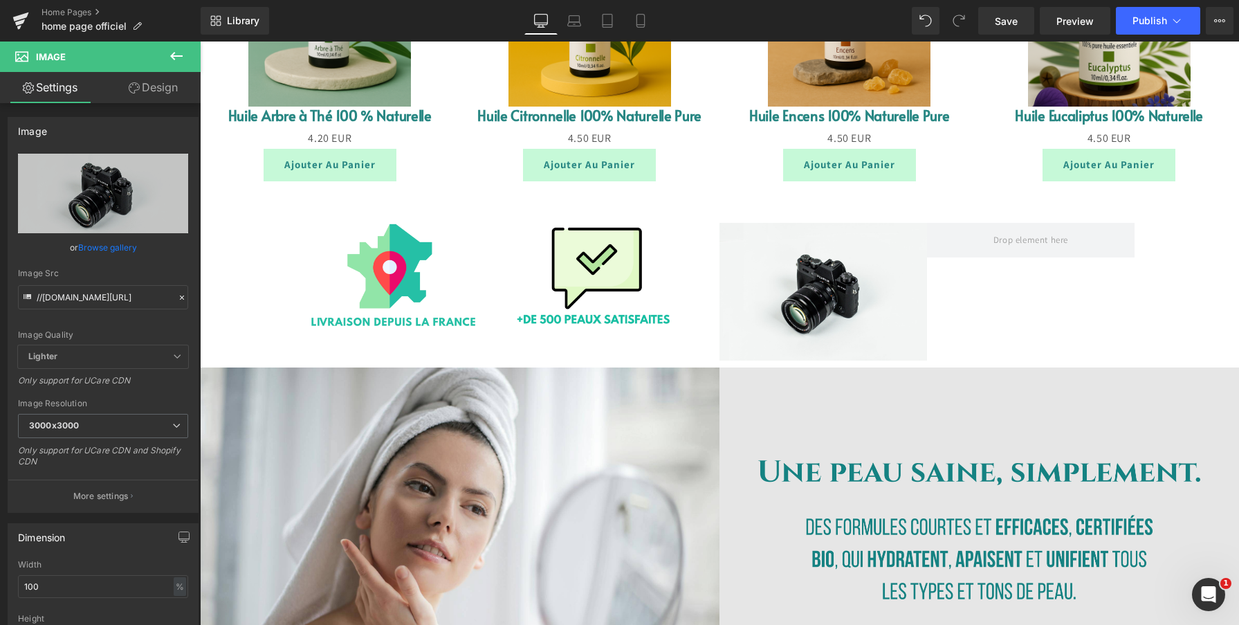
type input "C:\fakepath\Capture d’écran 2025-09-09 à 18.31.11.png"
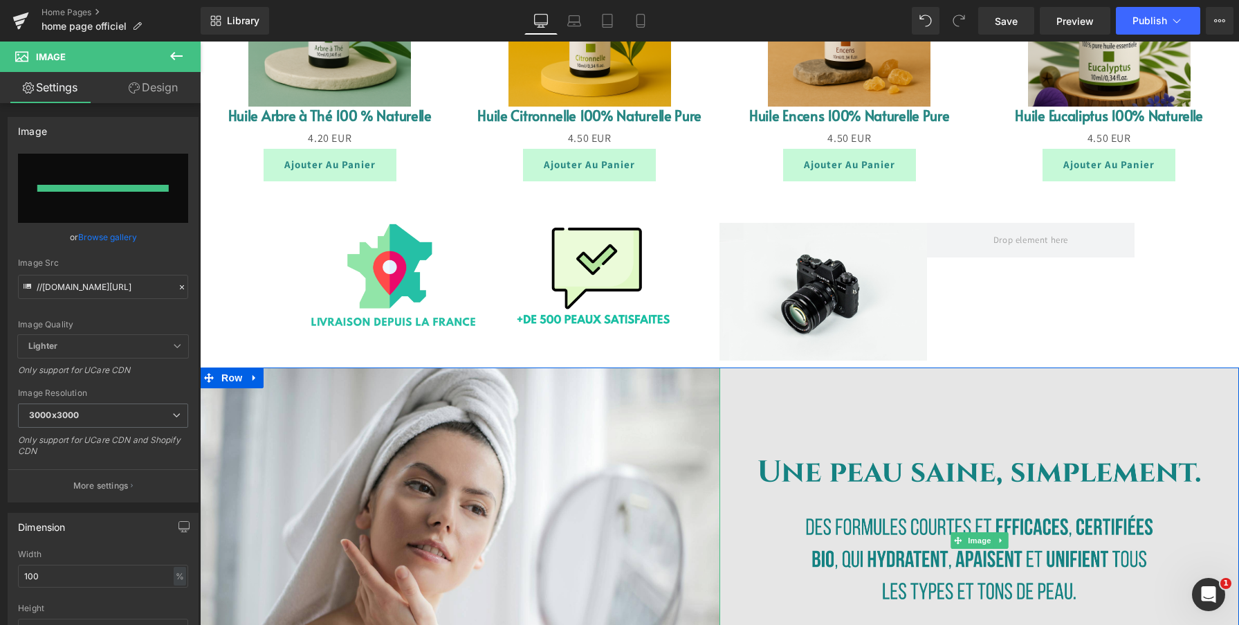
type input "[URL][DOMAIN_NAME]"
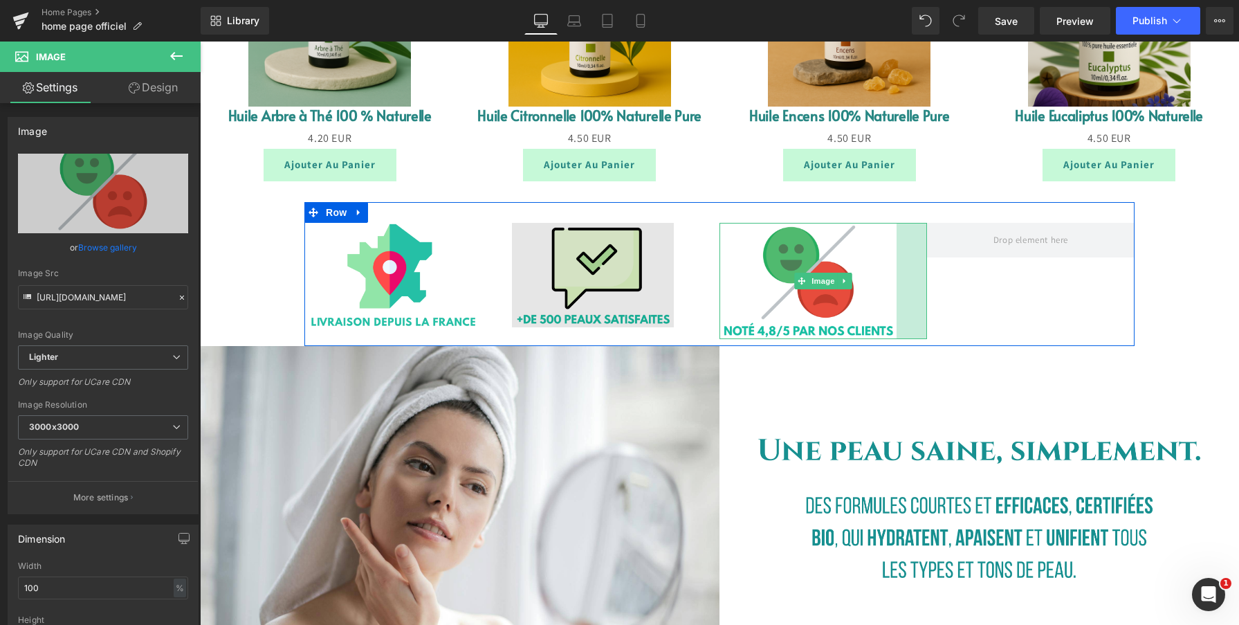
drag, startPoint x: 925, startPoint y: 291, endPoint x: 696, endPoint y: 295, distance: 229.7
click at [887, 287] on div "Image 44px" at bounding box center [822, 281] width 207 height 116
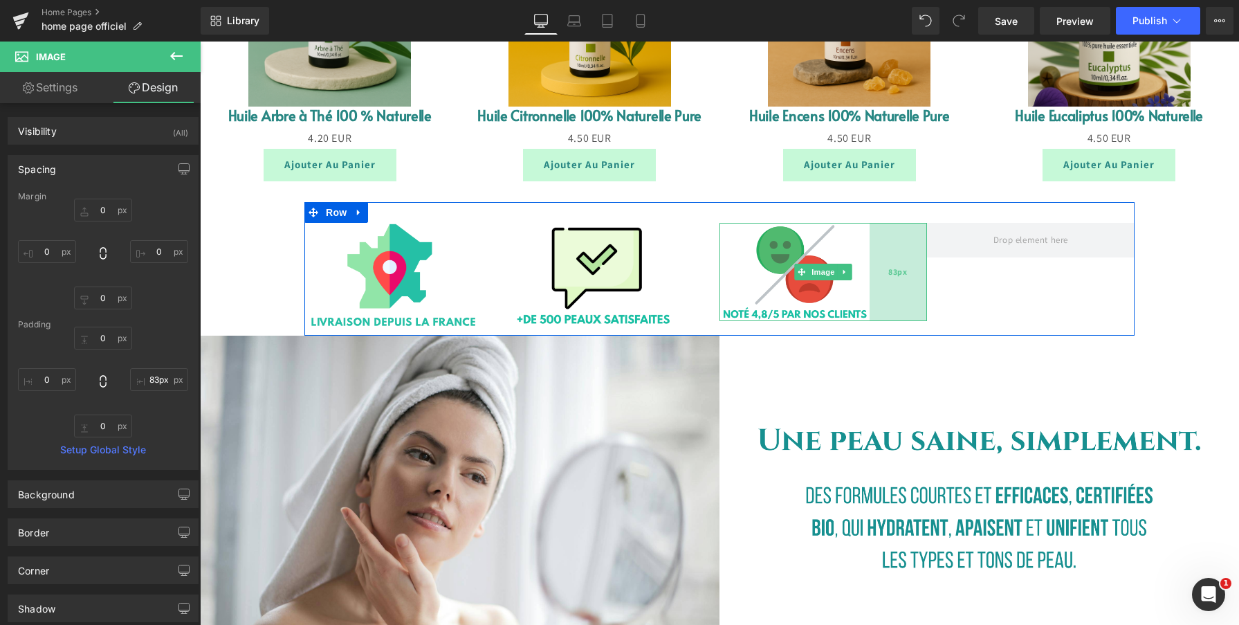
type input "84px"
drag, startPoint x: 920, startPoint y: 267, endPoint x: 901, endPoint y: 267, distance: 19.4
click at [901, 267] on div "84px" at bounding box center [898, 272] width 58 height 98
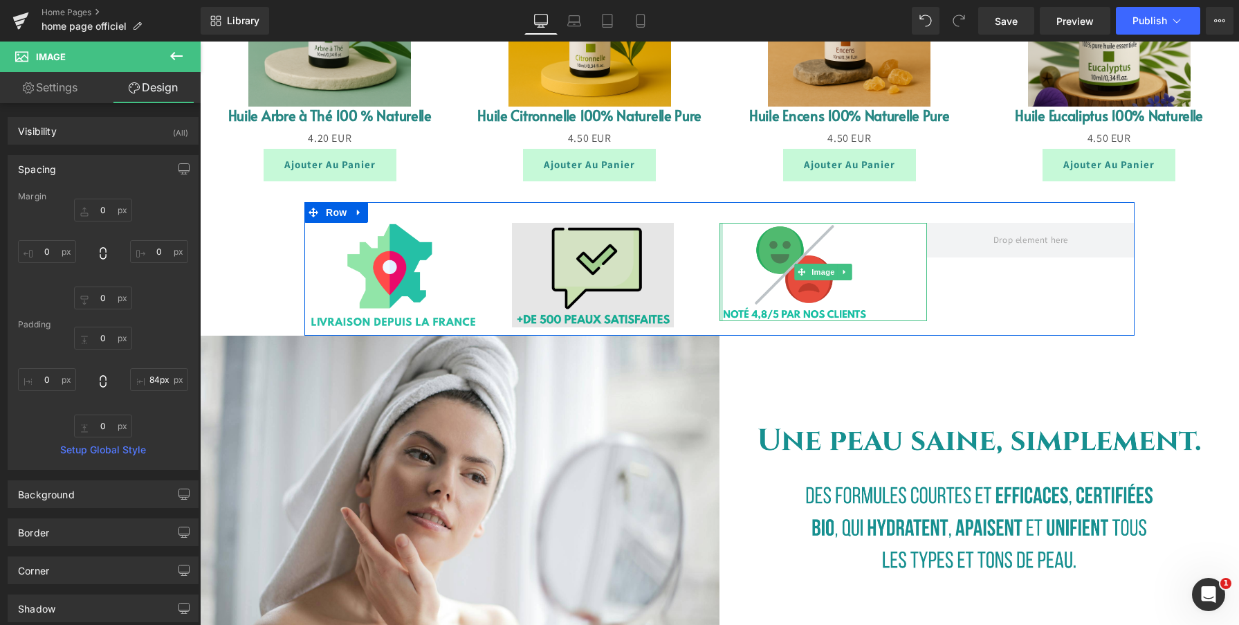
type input "0px"
drag, startPoint x: 719, startPoint y: 307, endPoint x: 710, endPoint y: 307, distance: 9.0
click at [710, 307] on div "Image 49px Image 66px Image 84px Row" at bounding box center [719, 268] width 830 height 133
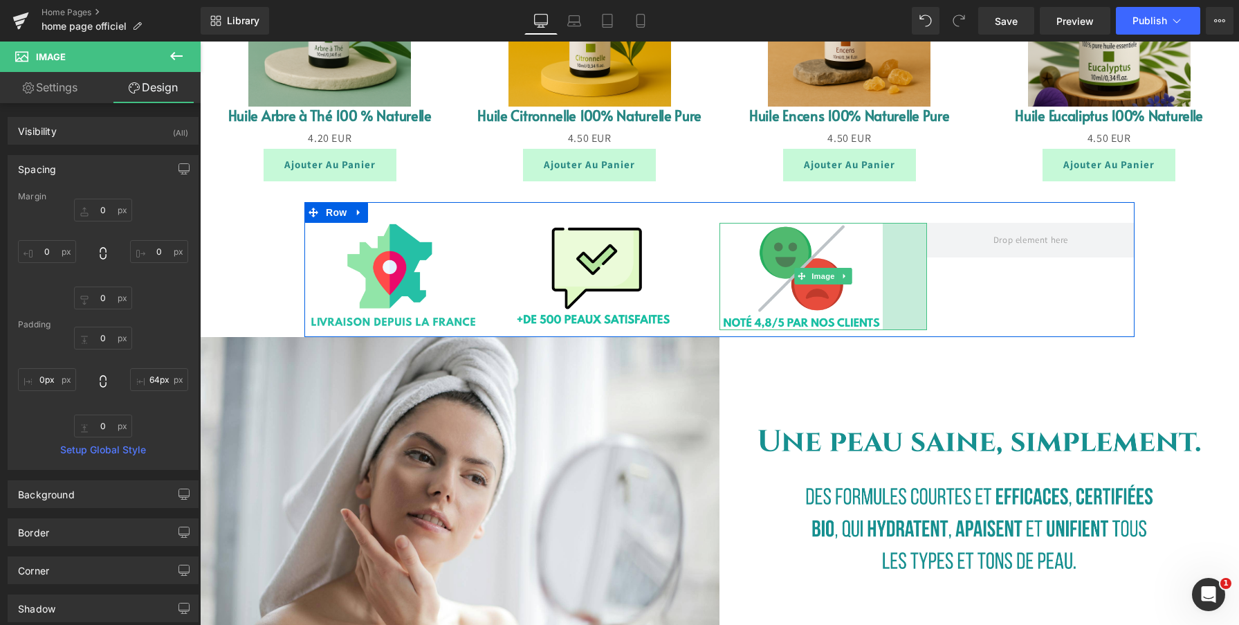
drag, startPoint x: 925, startPoint y: 273, endPoint x: 939, endPoint y: 273, distance: 13.1
click at [939, 273] on div "Image 49px Image 66px Image 64px Row" at bounding box center [719, 269] width 830 height 135
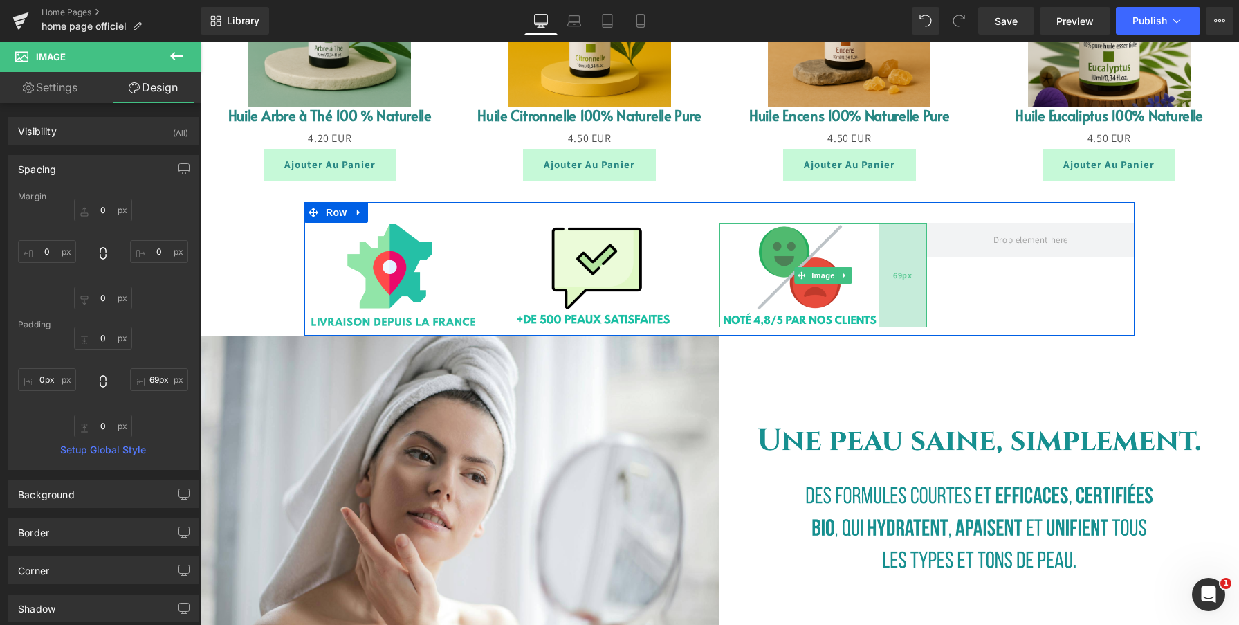
type input "68px"
click at [921, 279] on div "68px" at bounding box center [903, 275] width 47 height 105
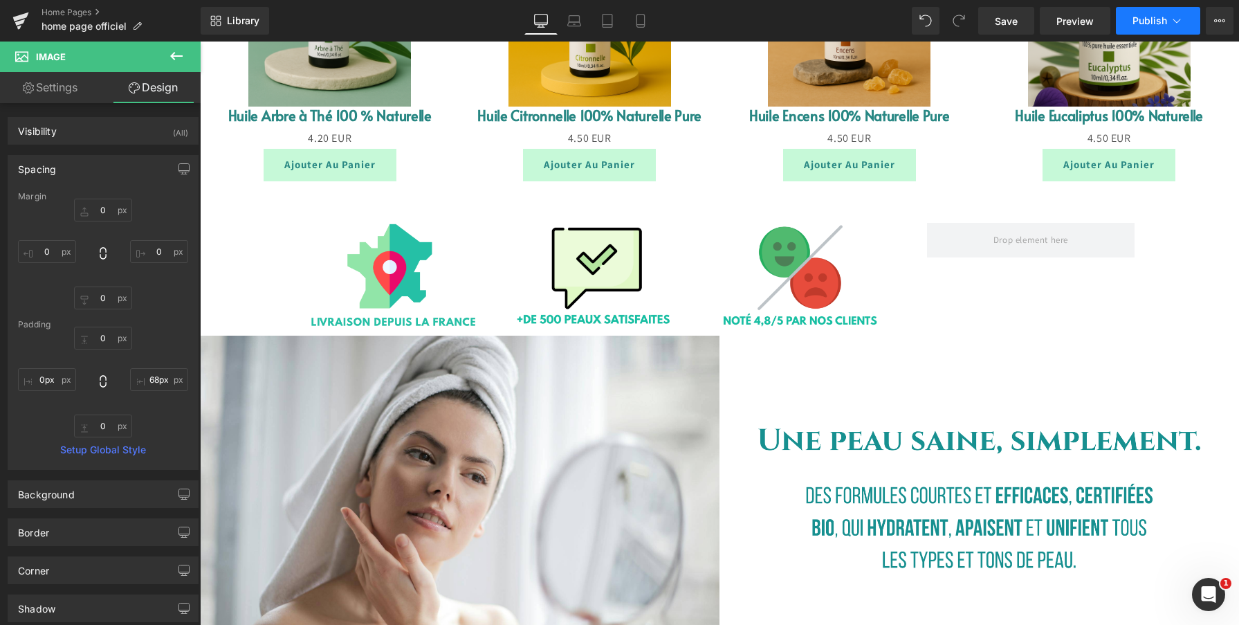
click at [1154, 26] on button "Publish" at bounding box center [1158, 21] width 84 height 28
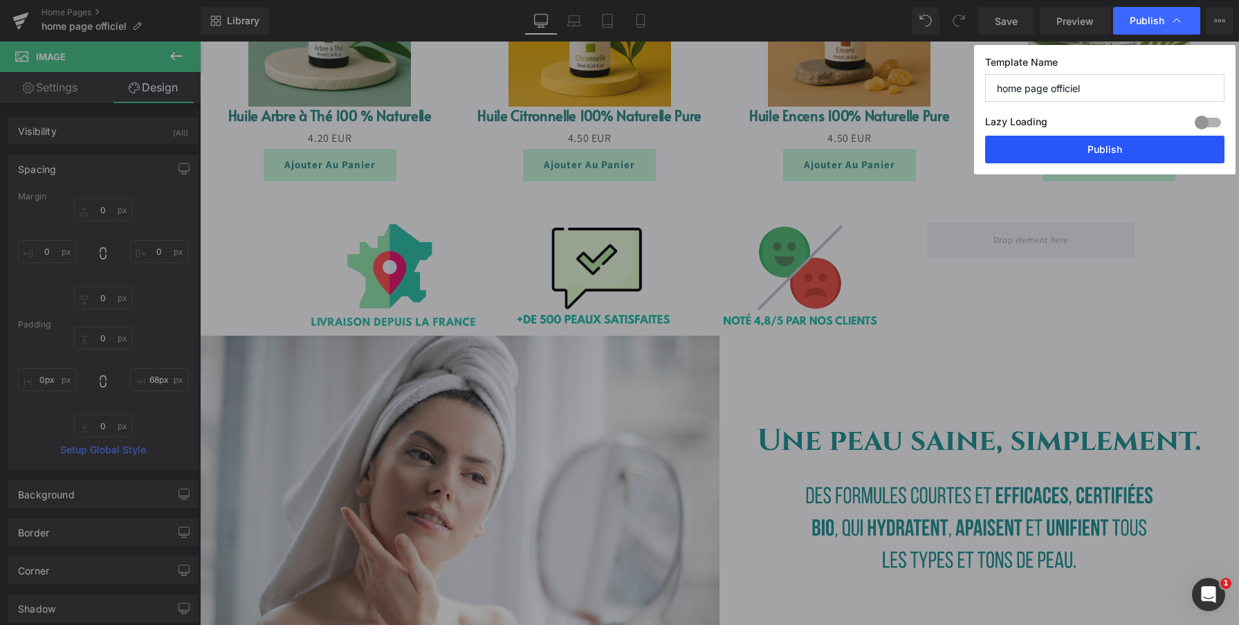
click at [1054, 149] on button "Publish" at bounding box center [1104, 150] width 239 height 28
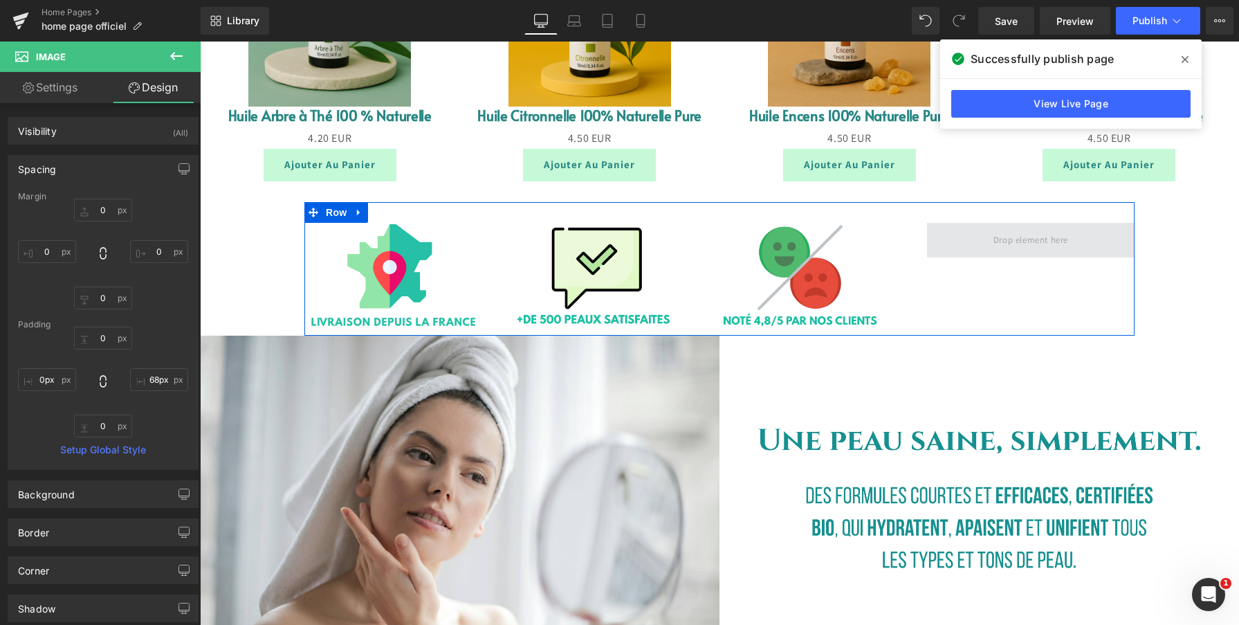
click at [1071, 239] on span at bounding box center [1030, 239] width 84 height 23
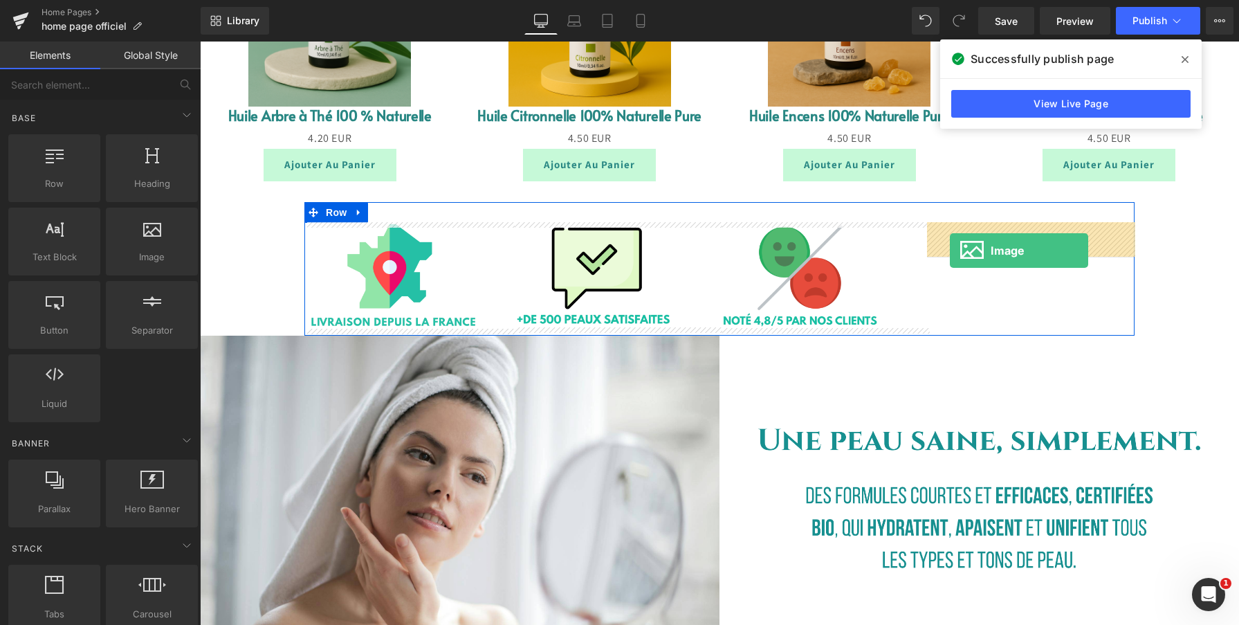
drag, startPoint x: 359, startPoint y: 281, endPoint x: 954, endPoint y: 248, distance: 596.5
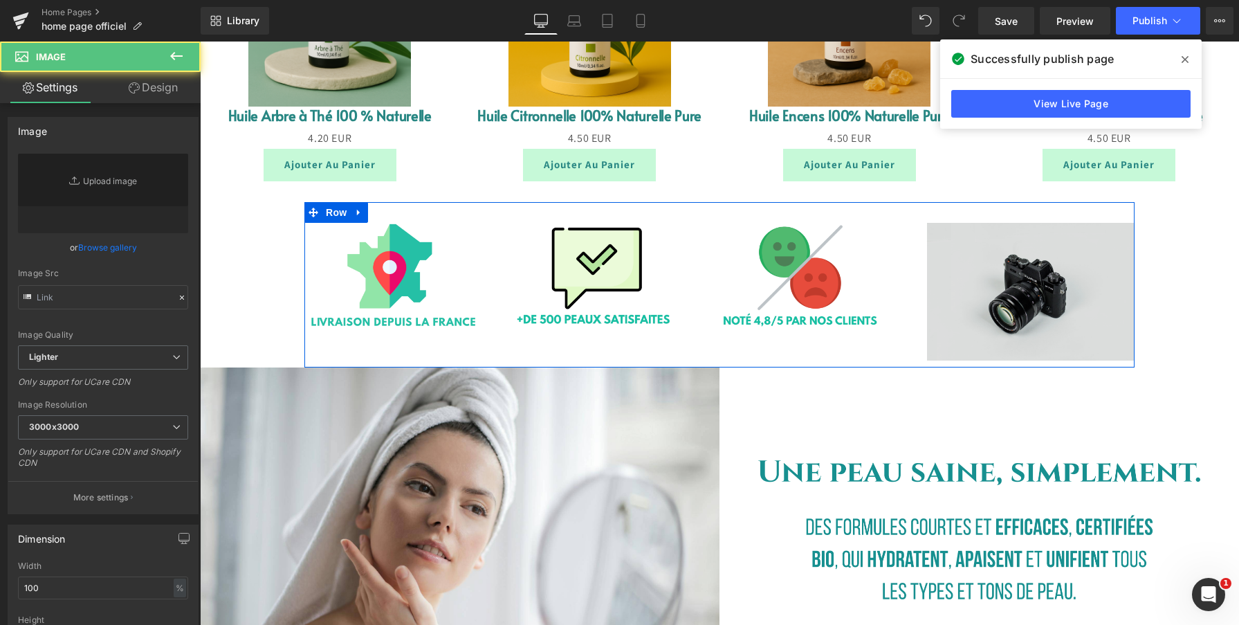
type input "//d1um8515vdn9kb.cloudfront.net/images/parallax.jpg"
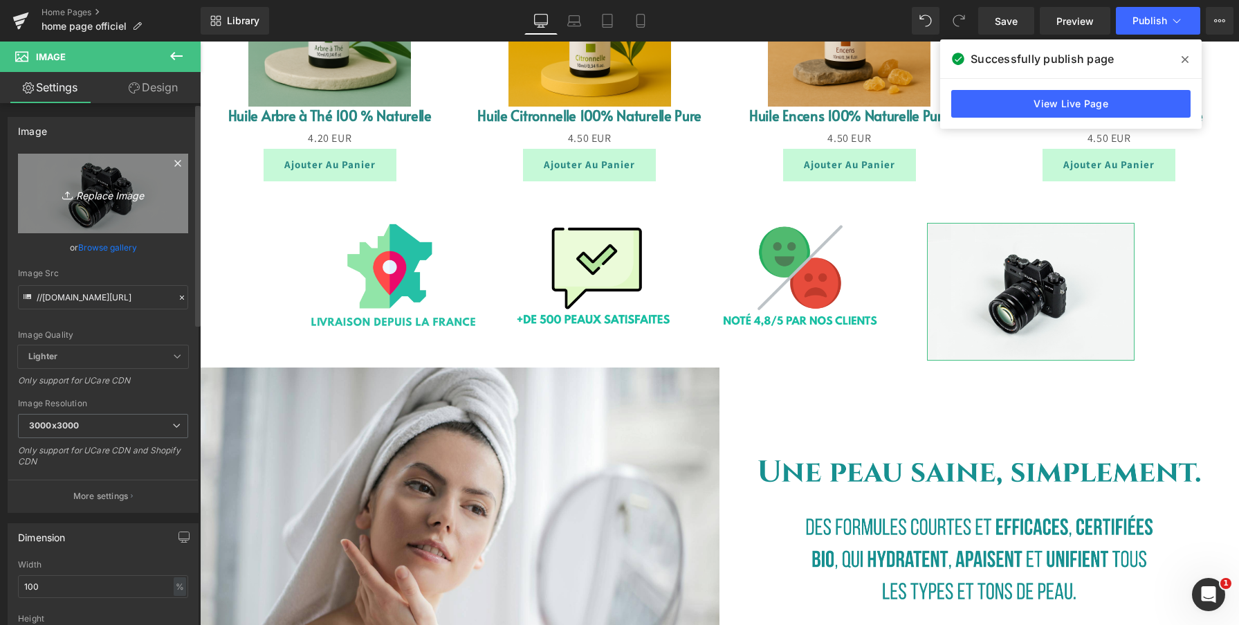
click at [102, 194] on icon "Replace Image" at bounding box center [103, 193] width 111 height 17
type input "C:\fakepath\Capture d’écran 2025-09-09 à 18.45.27.png"
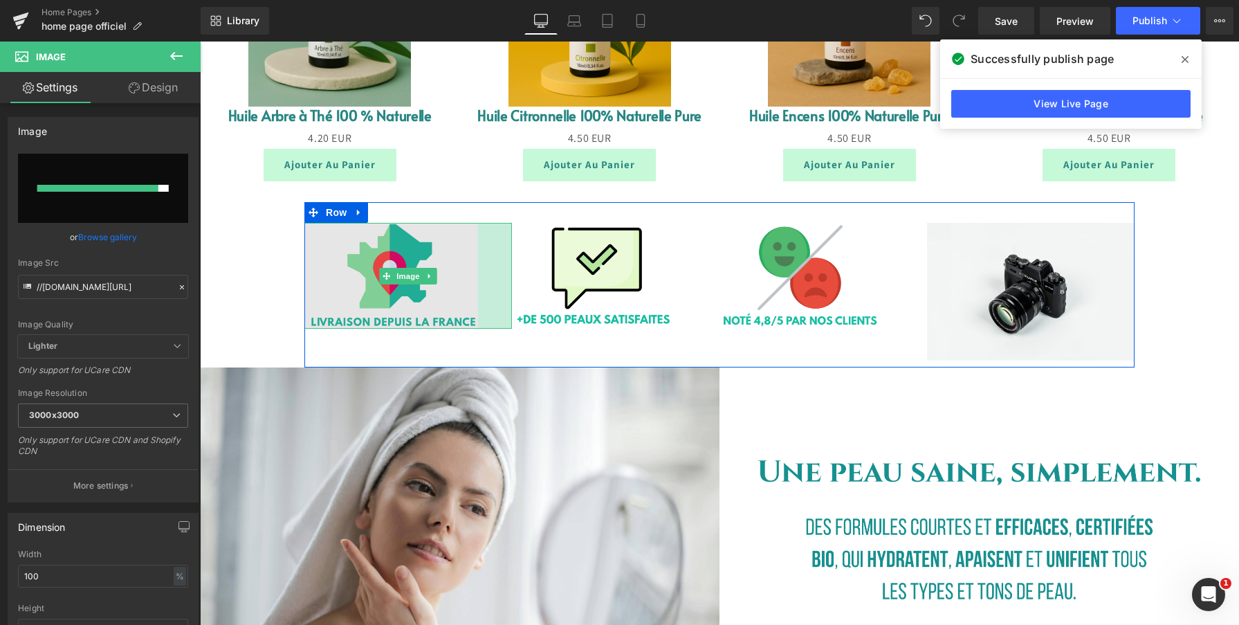
type input "[URL][DOMAIN_NAME]"
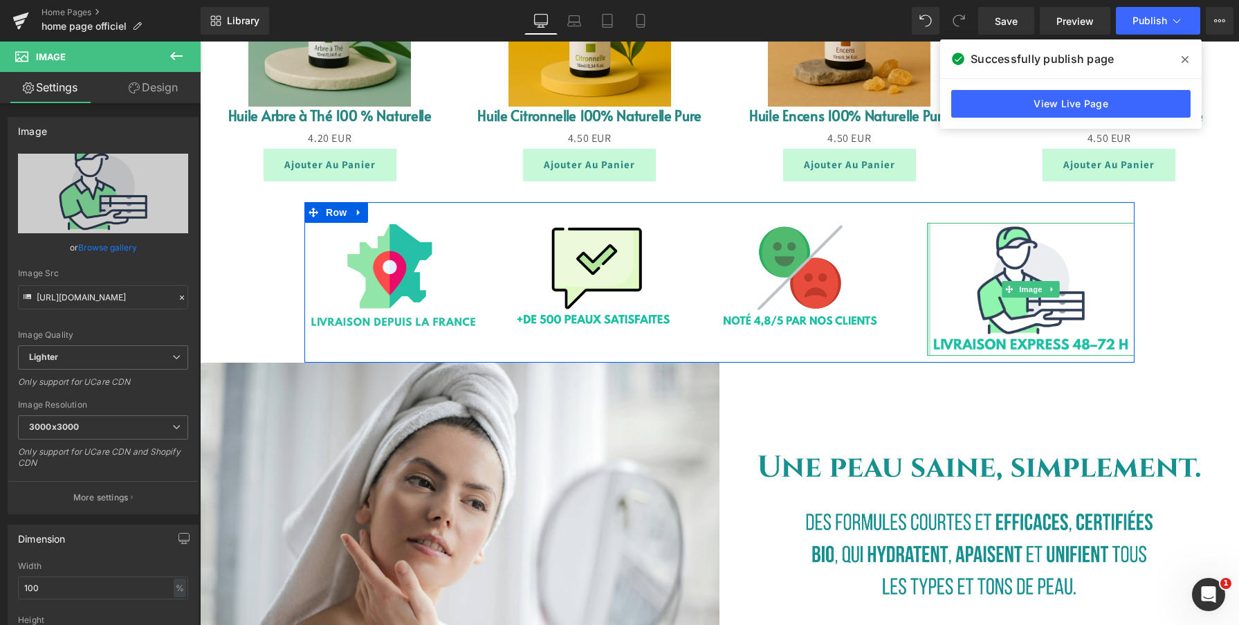
click at [927, 295] on div at bounding box center [928, 289] width 3 height 133
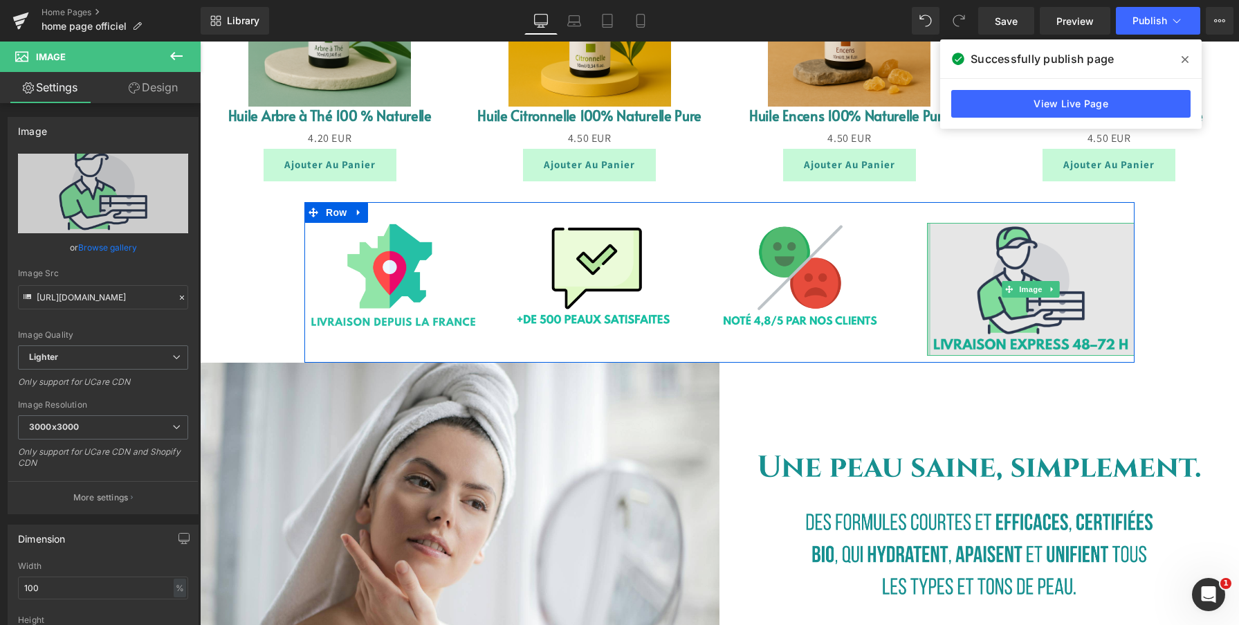
click at [1114, 287] on img at bounding box center [1030, 289] width 207 height 133
type input "[URL][DOMAIN_NAME]"
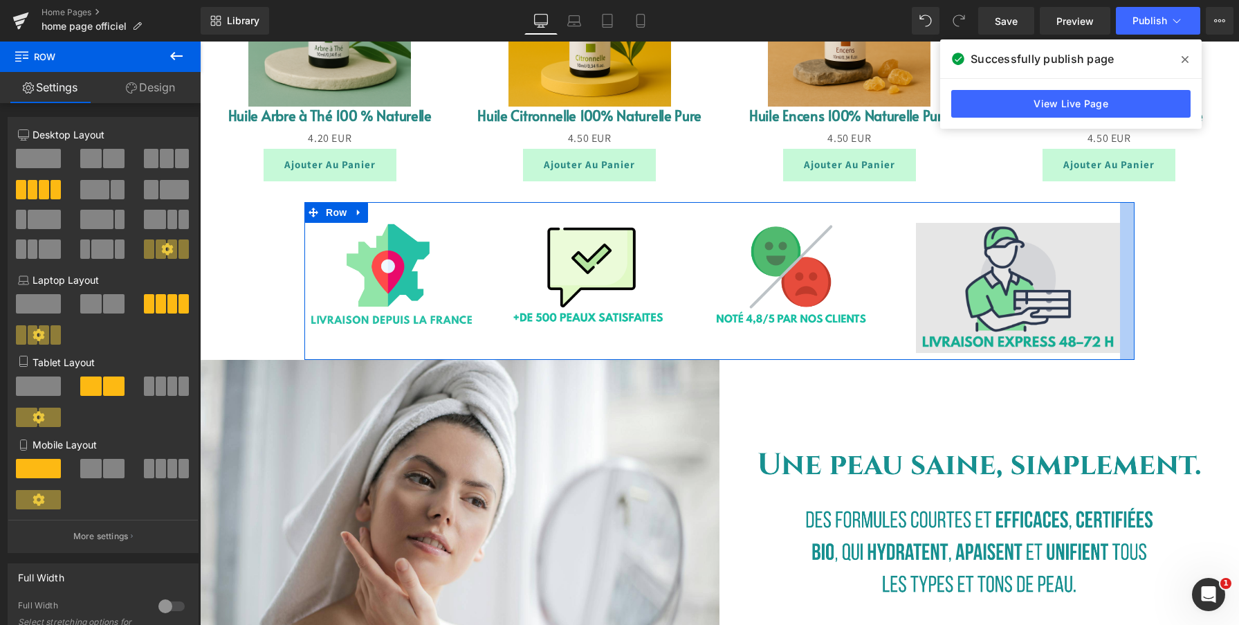
drag, startPoint x: 1132, startPoint y: 288, endPoint x: 1117, endPoint y: 288, distance: 14.5
click at [1117, 288] on div "Image 49px Image 66px Image 68px Image Row" at bounding box center [719, 281] width 830 height 158
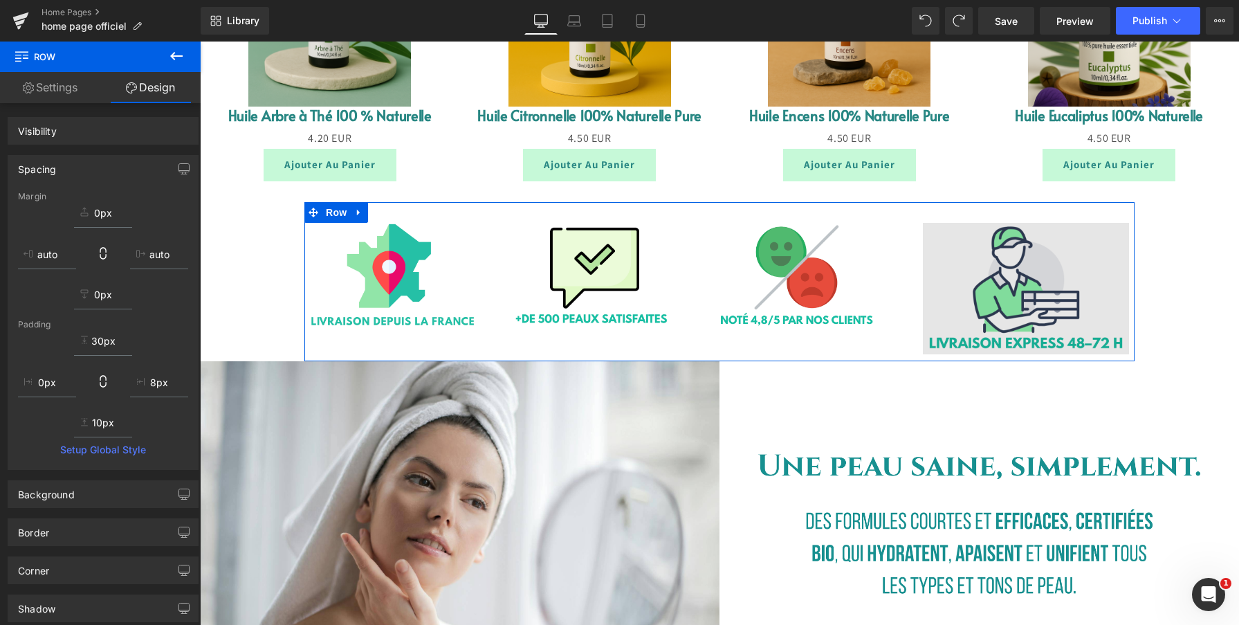
click at [953, 273] on img at bounding box center [1026, 288] width 206 height 131
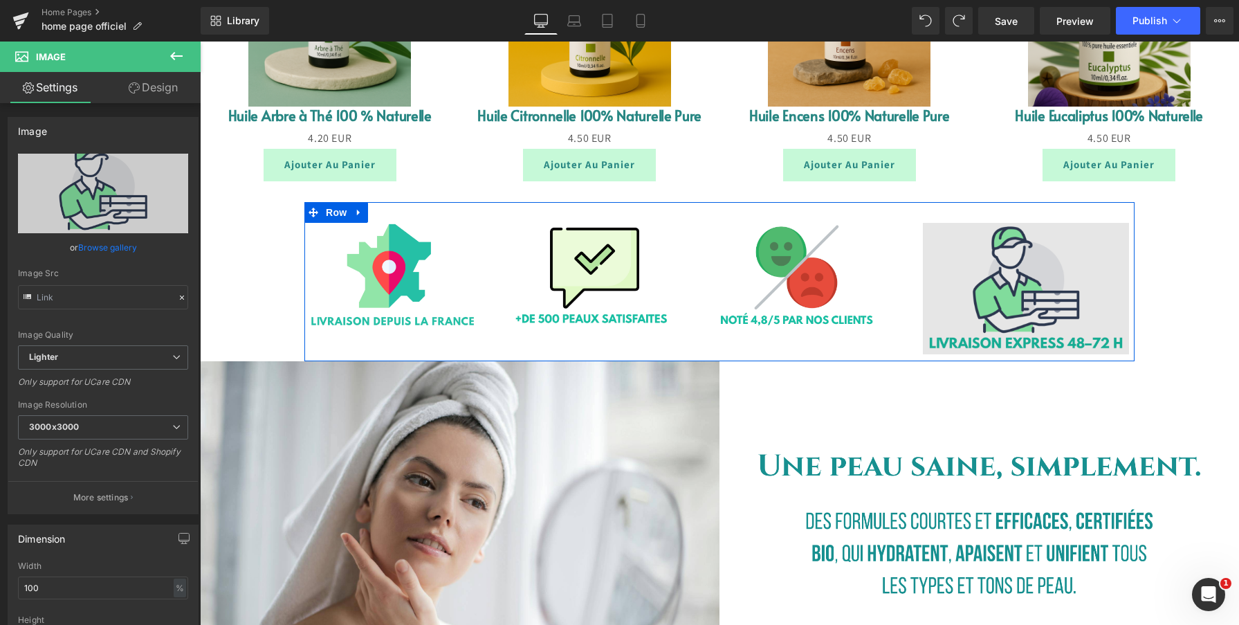
type input "[URL][DOMAIN_NAME]"
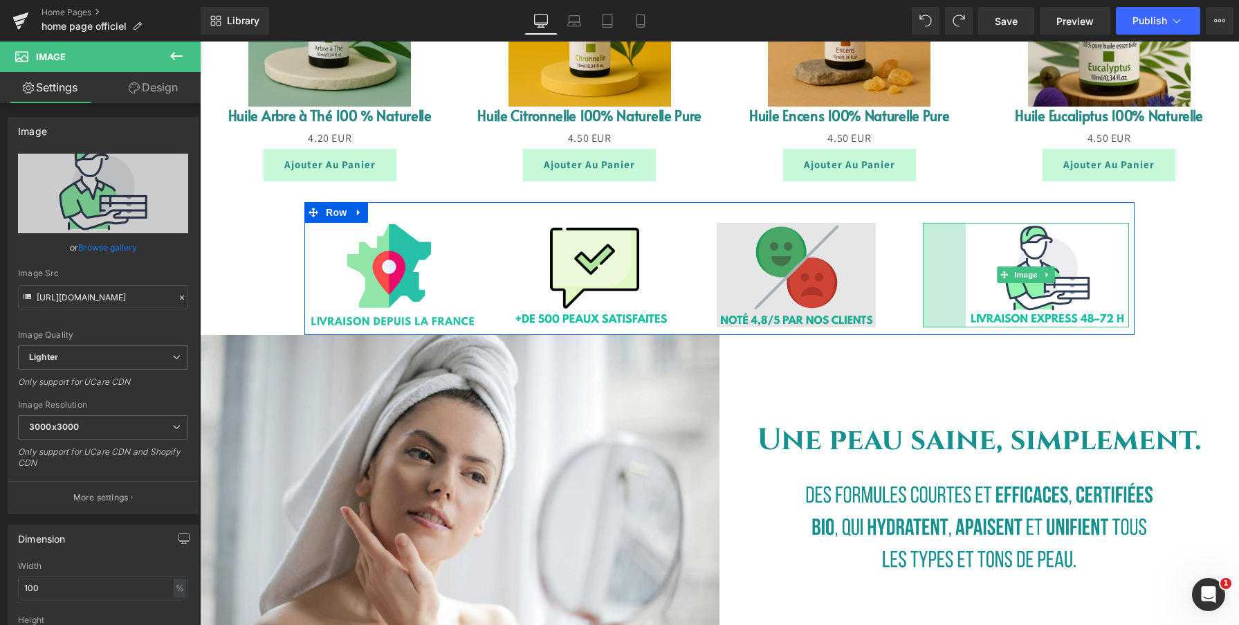
drag, startPoint x: 923, startPoint y: 300, endPoint x: 862, endPoint y: 277, distance: 65.2
click at [963, 292] on div "Image 62px" at bounding box center [1026, 275] width 206 height 104
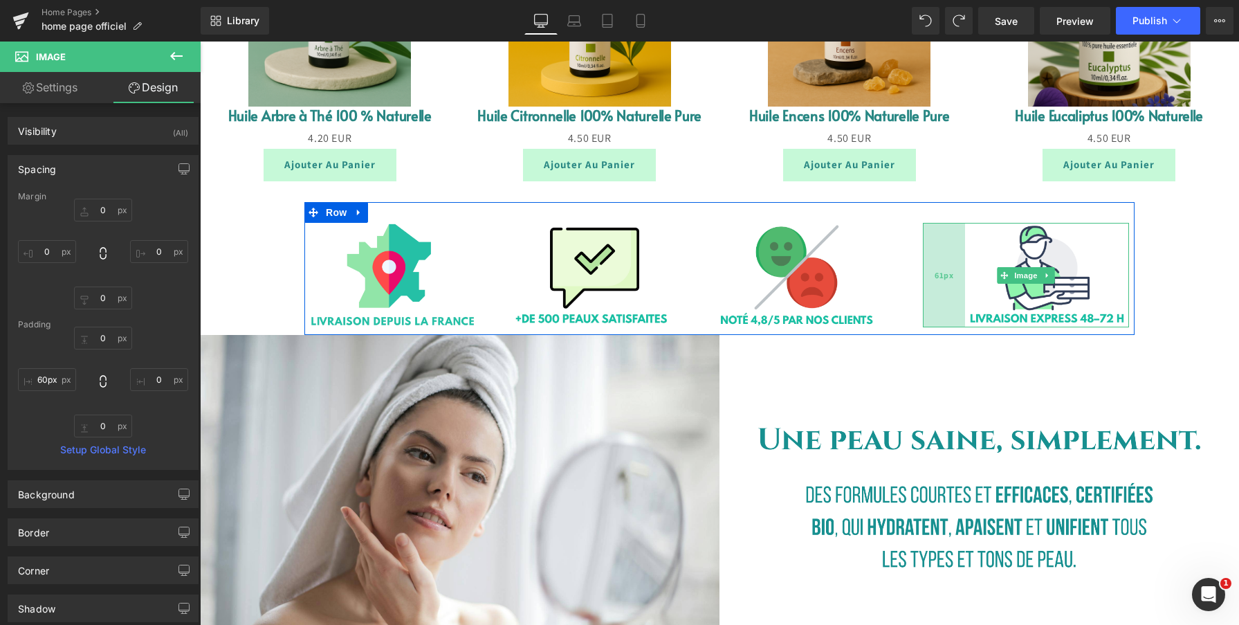
type input "61px"
click at [927, 264] on div "61px" at bounding box center [944, 275] width 42 height 104
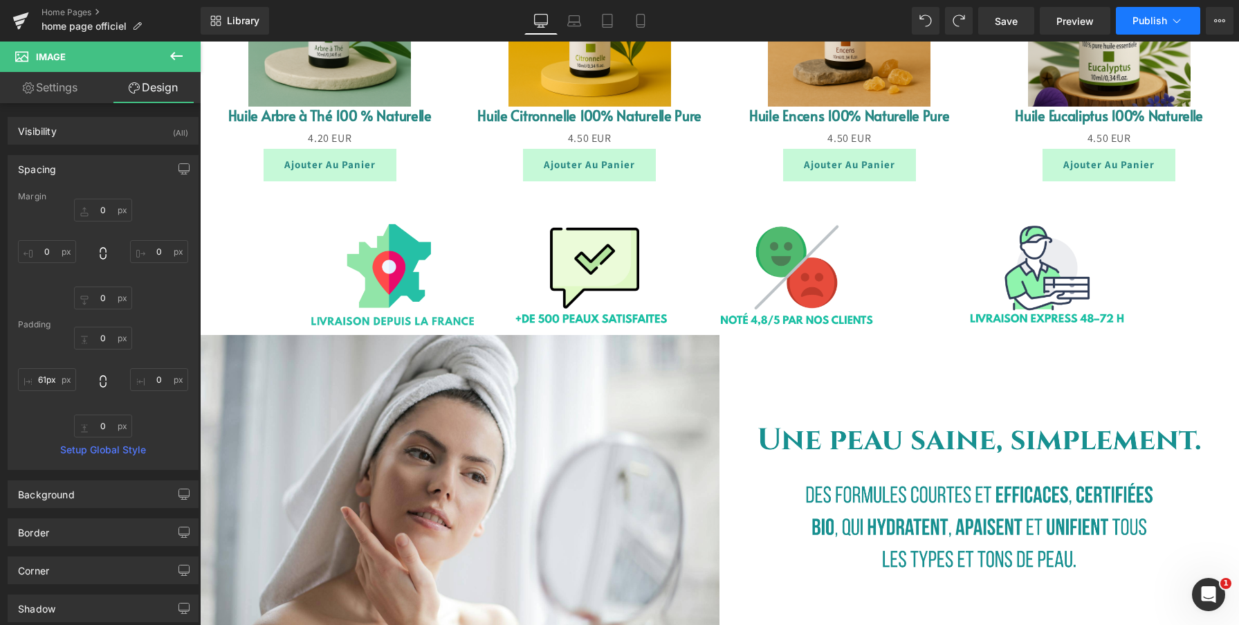
click at [1156, 28] on button "Publish" at bounding box center [1158, 21] width 84 height 28
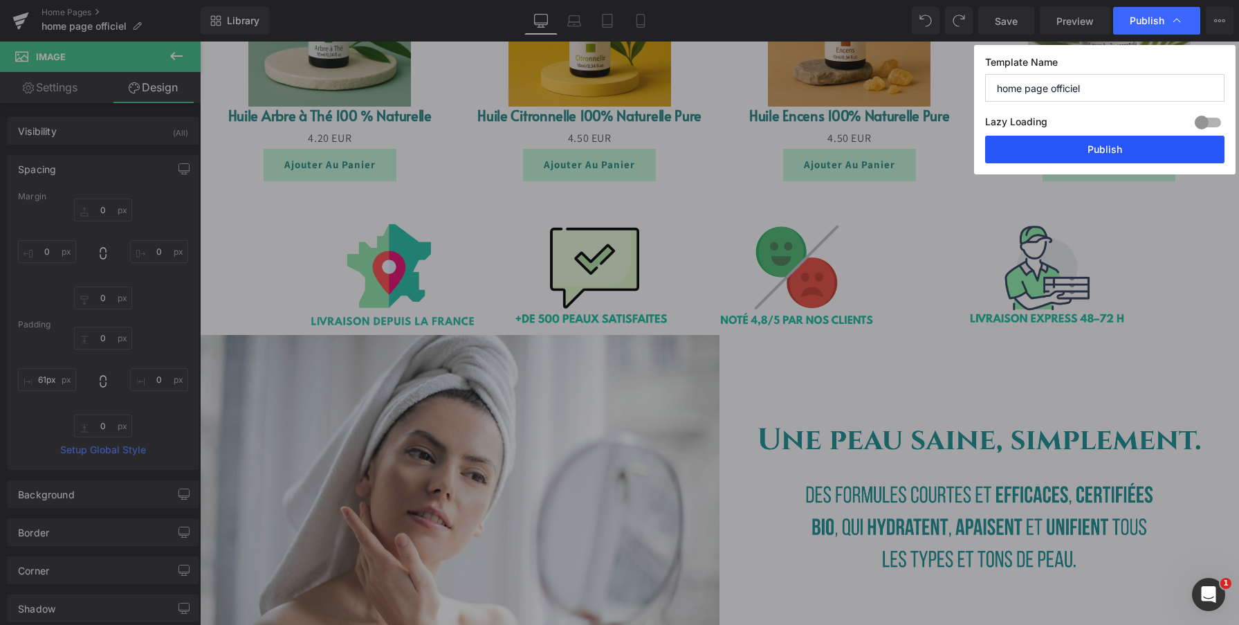
click at [1105, 138] on button "Publish" at bounding box center [1104, 150] width 239 height 28
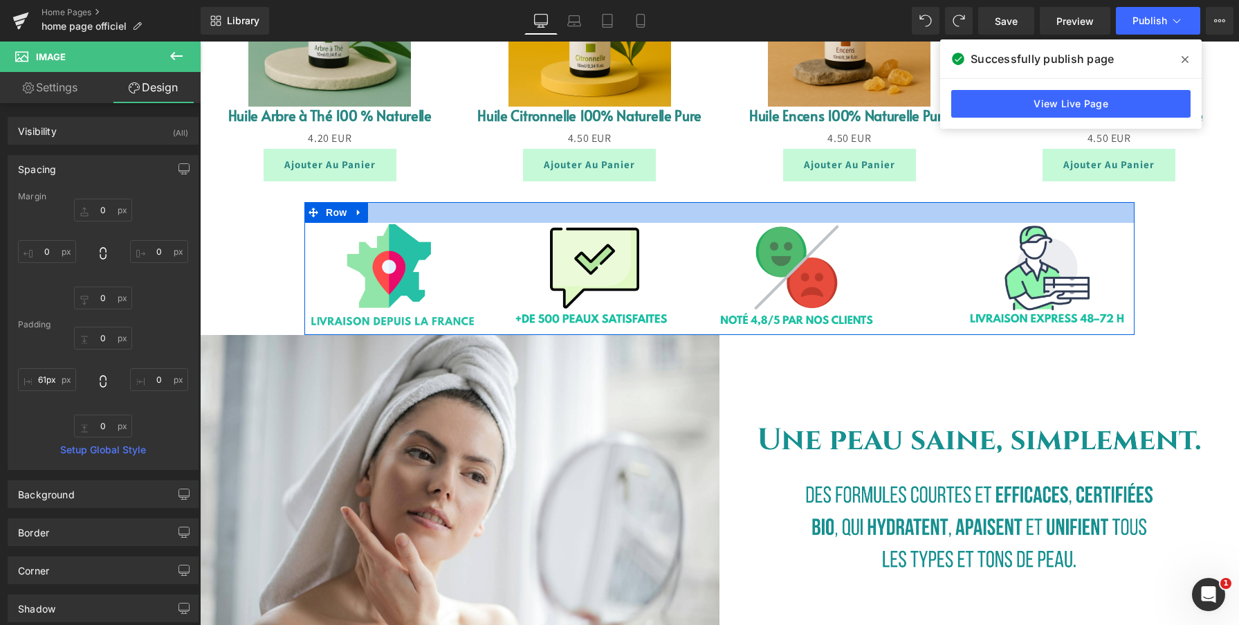
click at [385, 207] on div at bounding box center [719, 212] width 830 height 21
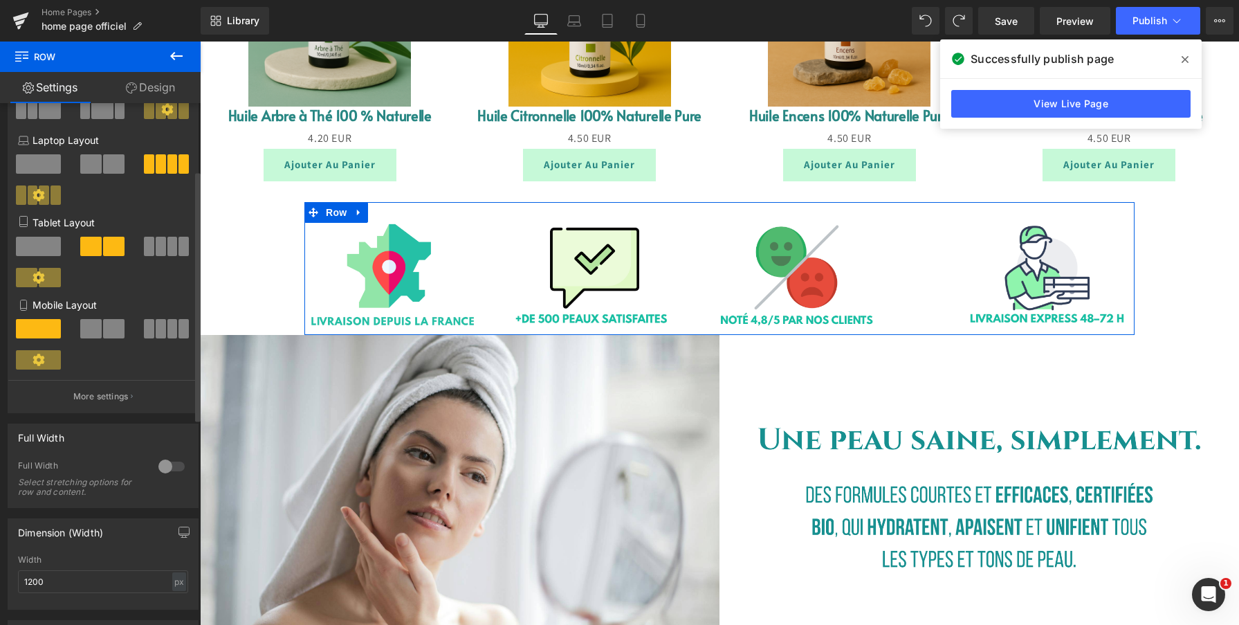
scroll to position [142, 0]
click at [162, 470] on div at bounding box center [171, 464] width 33 height 22
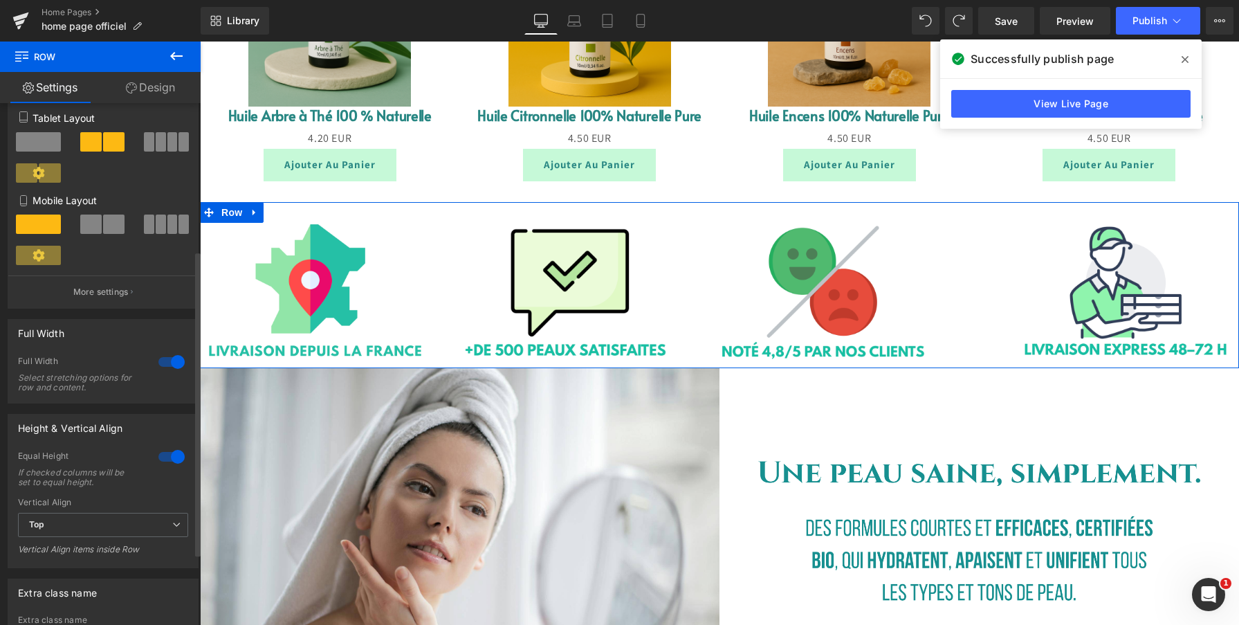
scroll to position [268, 0]
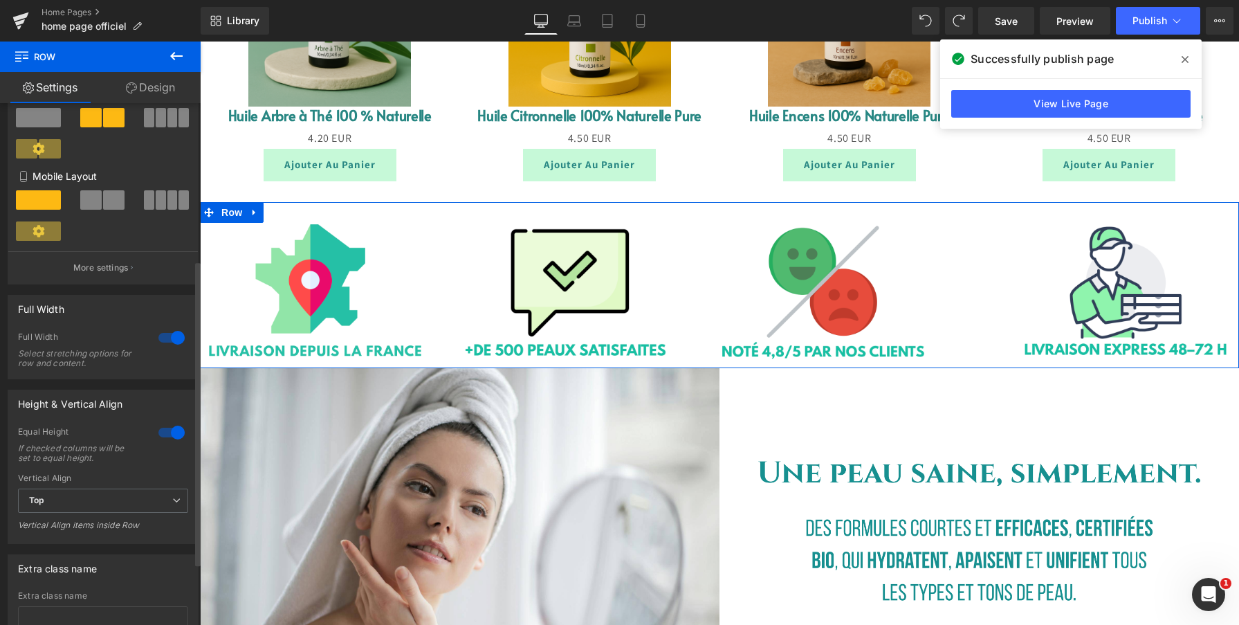
click at [163, 434] on div at bounding box center [171, 432] width 33 height 22
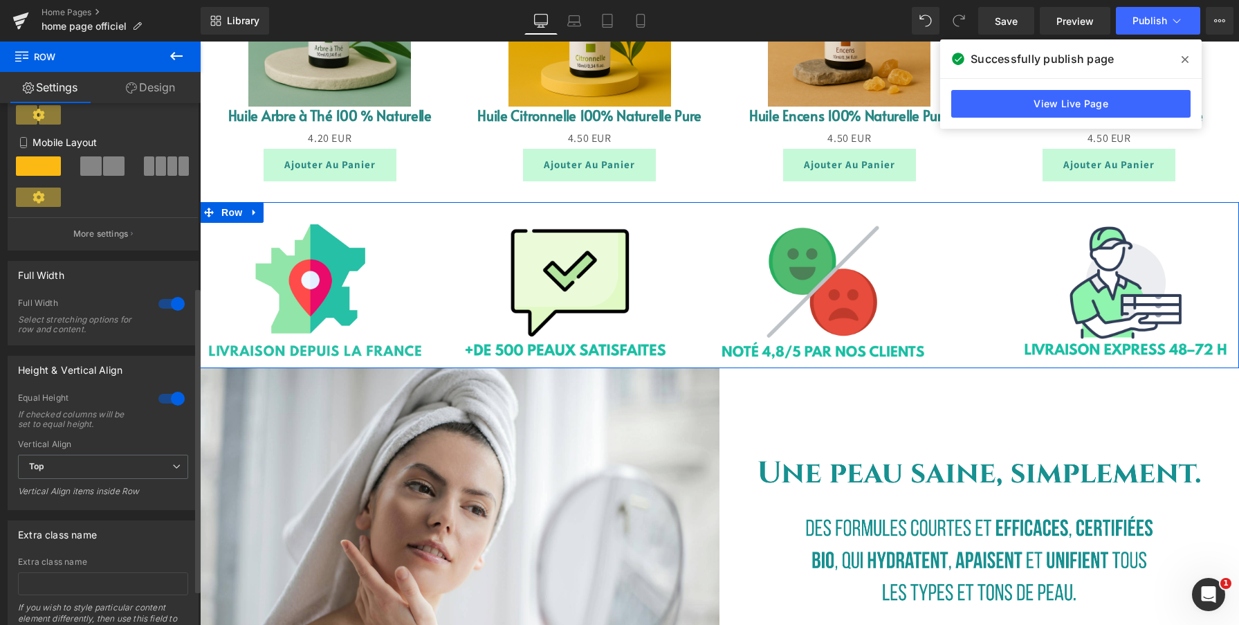
scroll to position [315, 0]
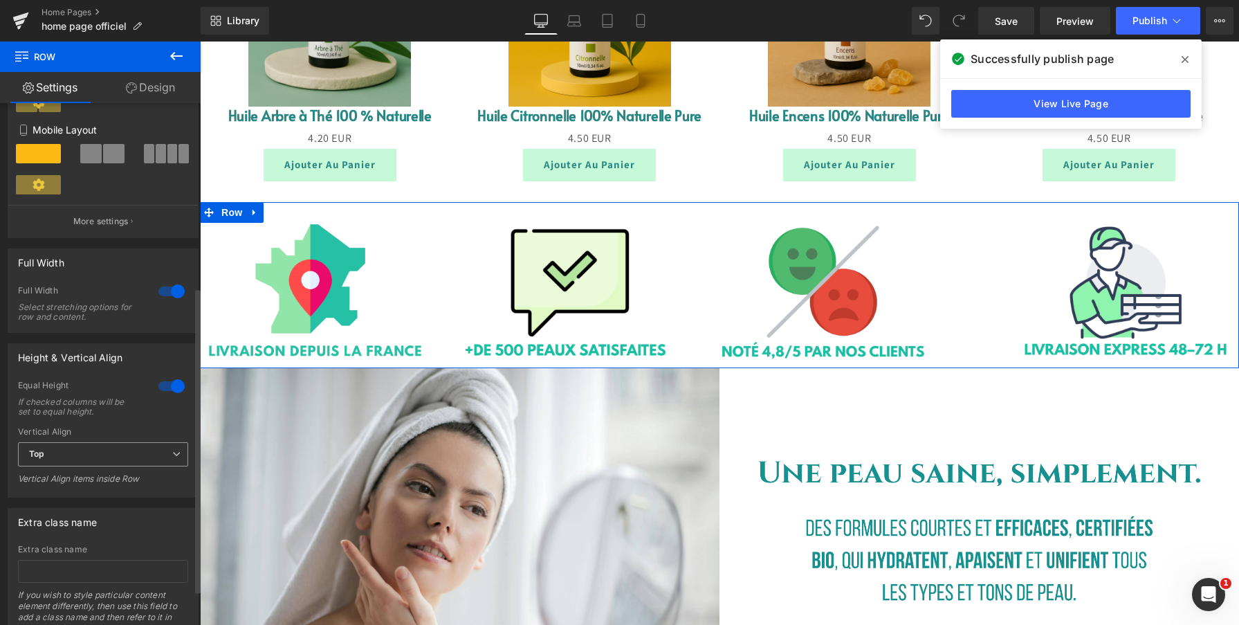
click at [156, 447] on span "Top" at bounding box center [103, 454] width 170 height 24
click at [120, 495] on li "Middle" at bounding box center [100, 499] width 165 height 21
click at [136, 462] on span "Middle" at bounding box center [103, 454] width 170 height 24
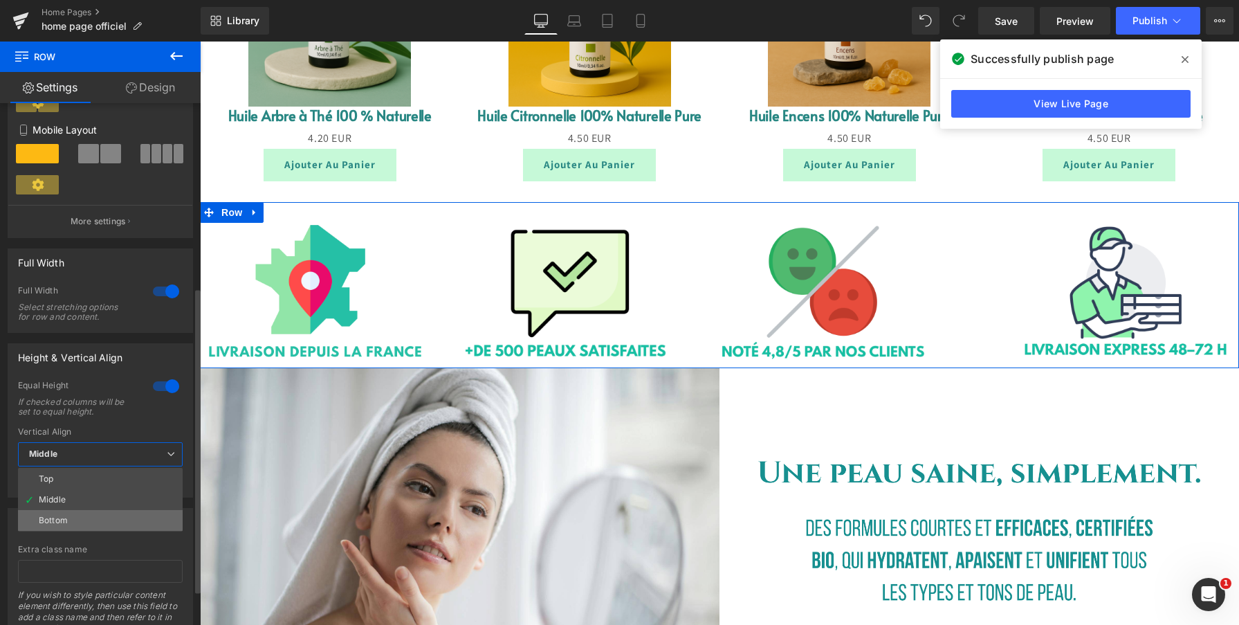
click at [90, 519] on li "Bottom" at bounding box center [100, 520] width 165 height 21
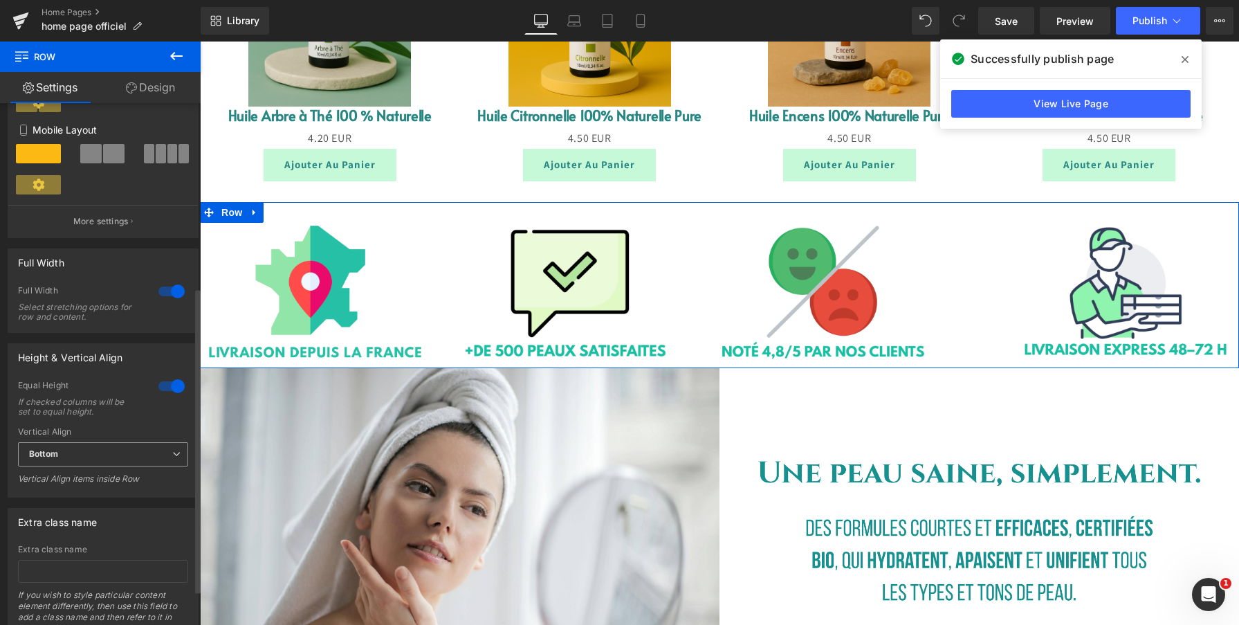
click at [111, 463] on span "Bottom" at bounding box center [103, 454] width 170 height 24
click at [97, 500] on li "Middle" at bounding box center [100, 499] width 165 height 21
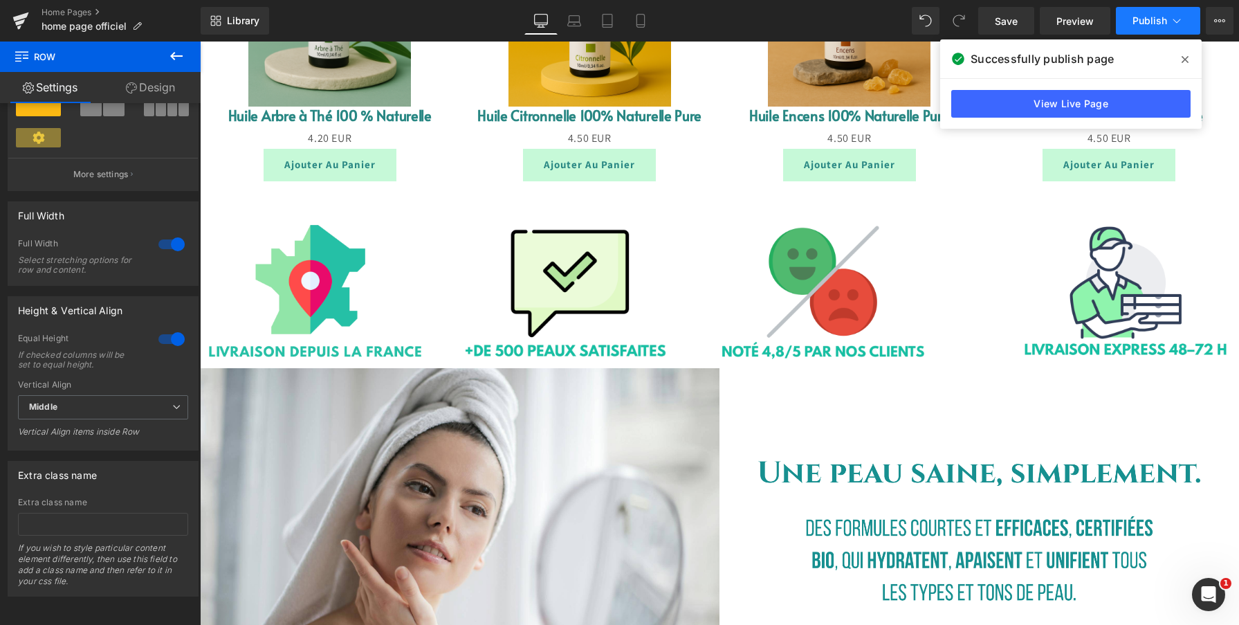
click at [1125, 23] on button "Publish" at bounding box center [1158, 21] width 84 height 28
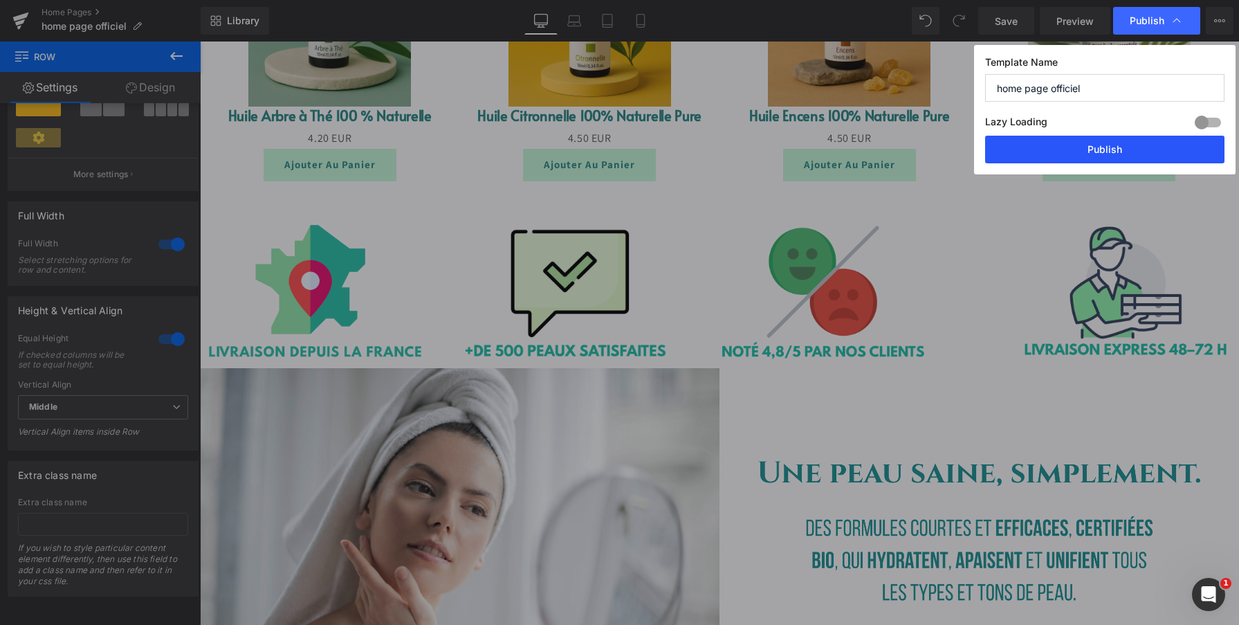
click at [1071, 154] on button "Publish" at bounding box center [1104, 150] width 239 height 28
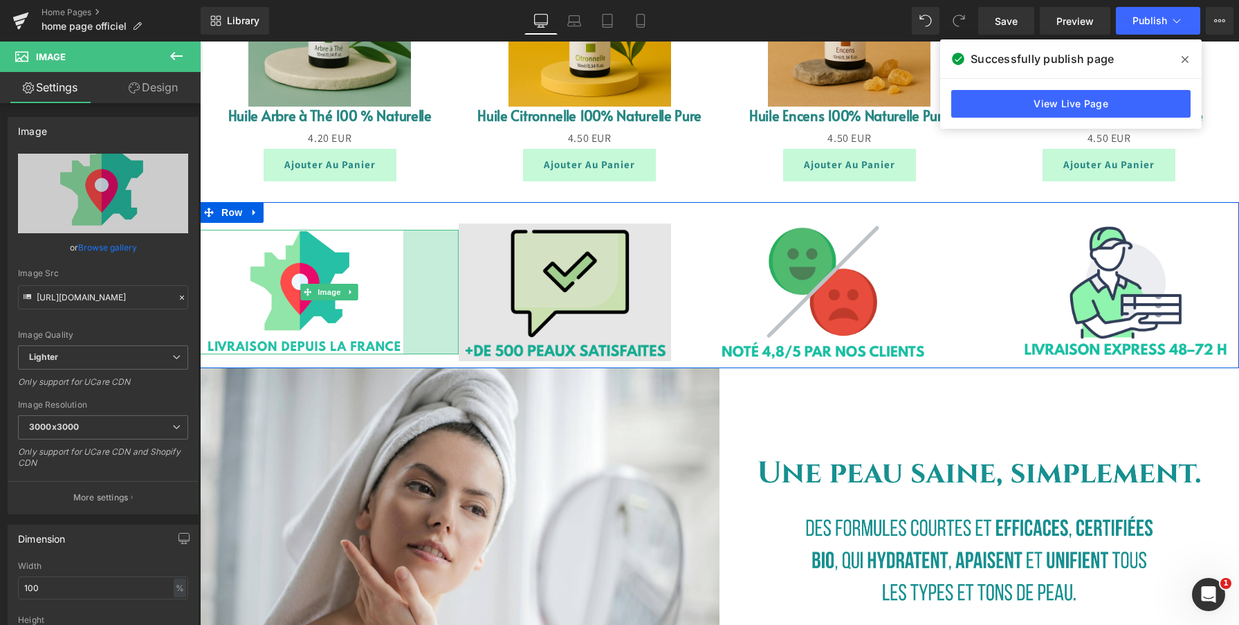
drag, startPoint x: 454, startPoint y: 267, endPoint x: 655, endPoint y: 256, distance: 201.6
click at [432, 267] on div "80px" at bounding box center [430, 292] width 55 height 124
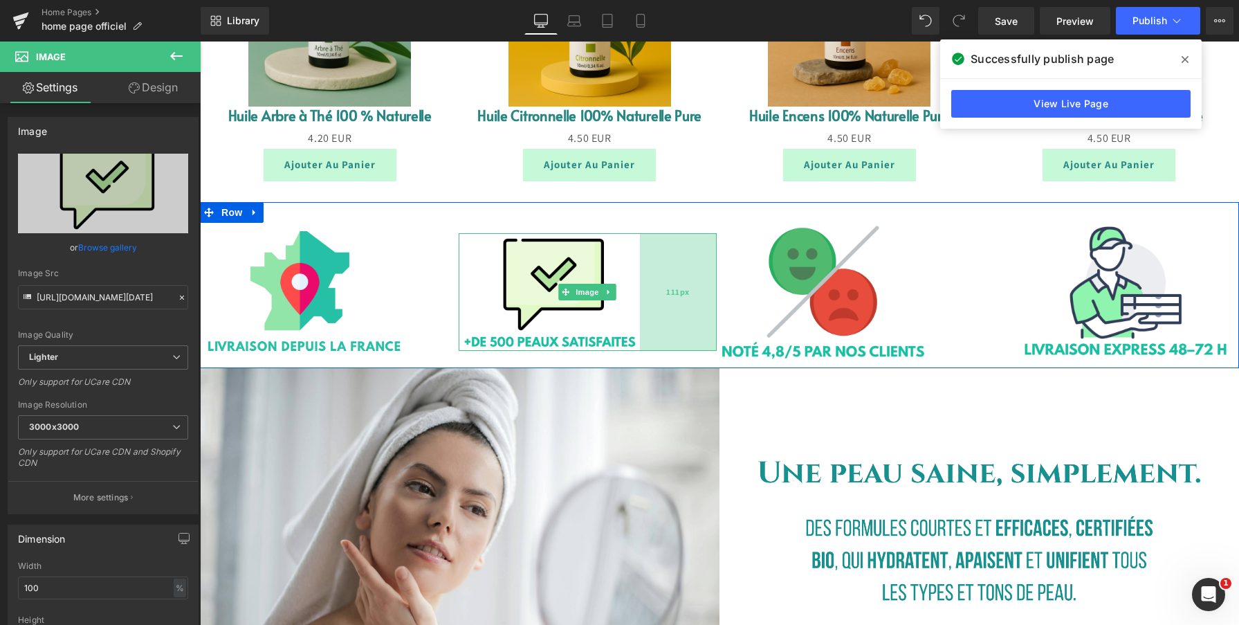
drag, startPoint x: 709, startPoint y: 291, endPoint x: 678, endPoint y: 295, distance: 31.4
click at [678, 295] on div "111px" at bounding box center [678, 292] width 77 height 118
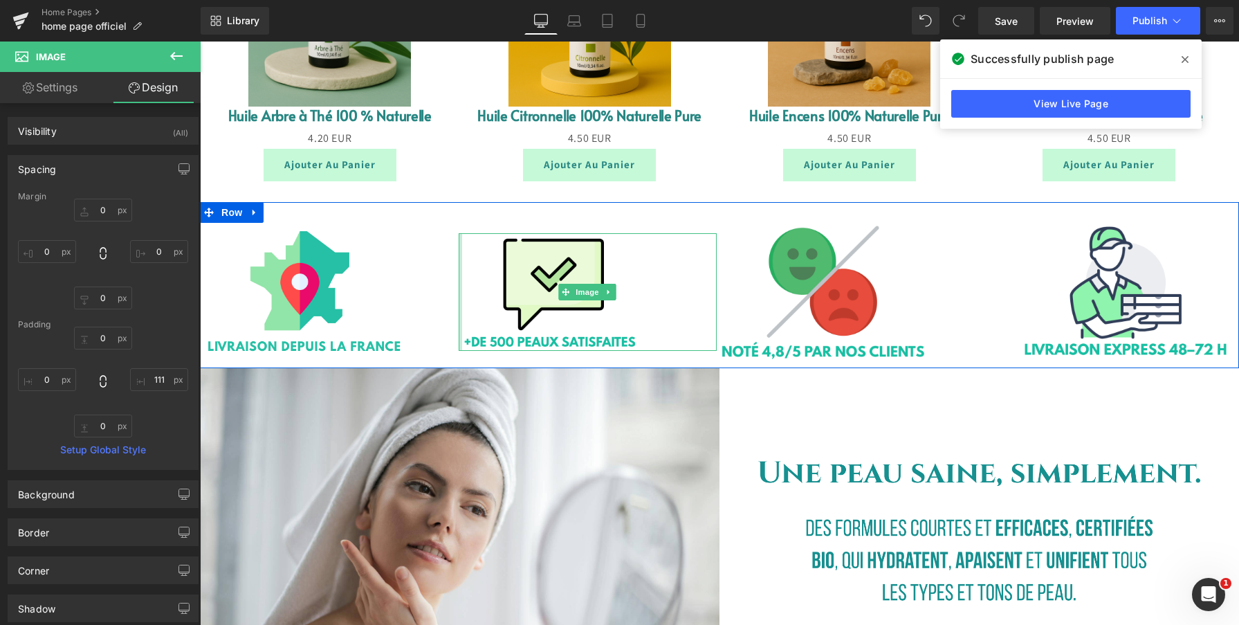
click at [459, 291] on div at bounding box center [460, 292] width 3 height 118
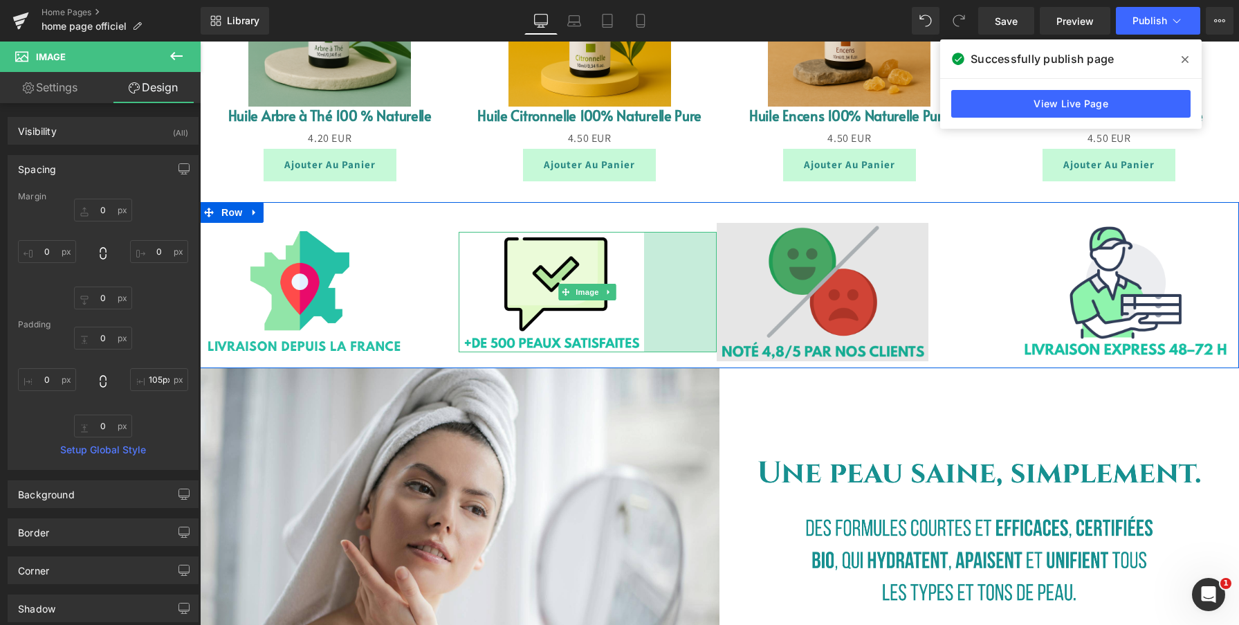
type input "104px"
click at [719, 293] on div "Image 80px Image 104px Image 68px Image 61px Row" at bounding box center [719, 285] width 1039 height 166
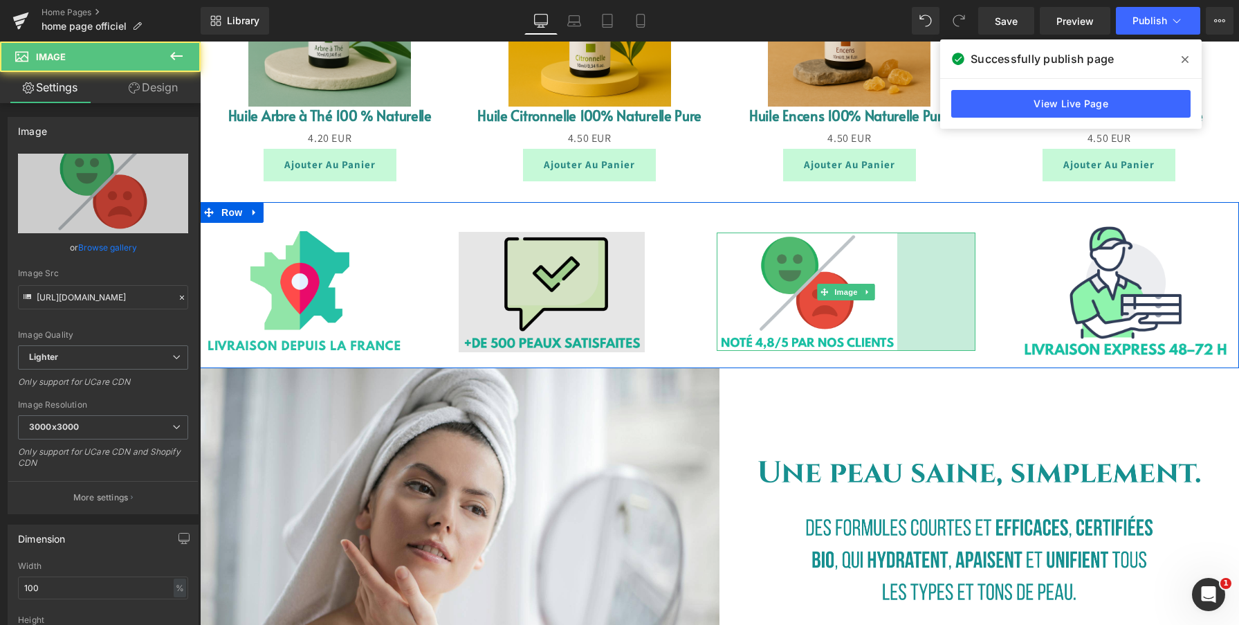
drag, startPoint x: 949, startPoint y: 279, endPoint x: 693, endPoint y: 282, distance: 255.9
click at [932, 283] on div "113px" at bounding box center [936, 291] width 78 height 118
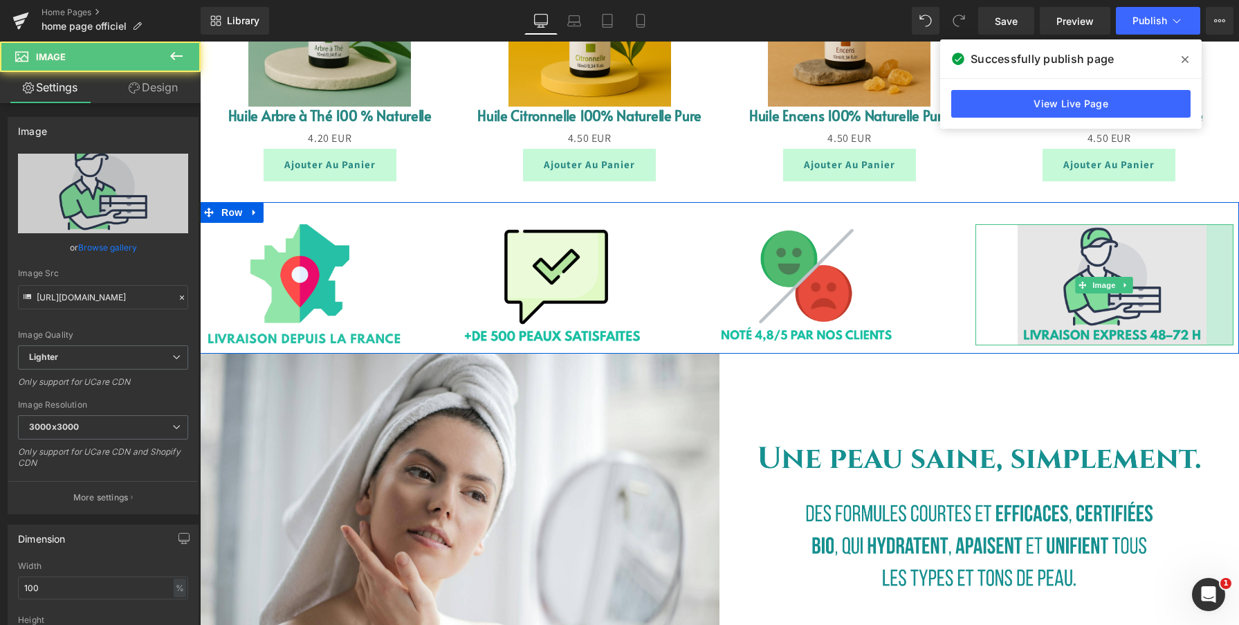
drag, startPoint x: 1230, startPoint y: 280, endPoint x: 1203, endPoint y: 279, distance: 27.0
click at [1203, 279] on div "Image 61px 39px" at bounding box center [1104, 284] width 259 height 121
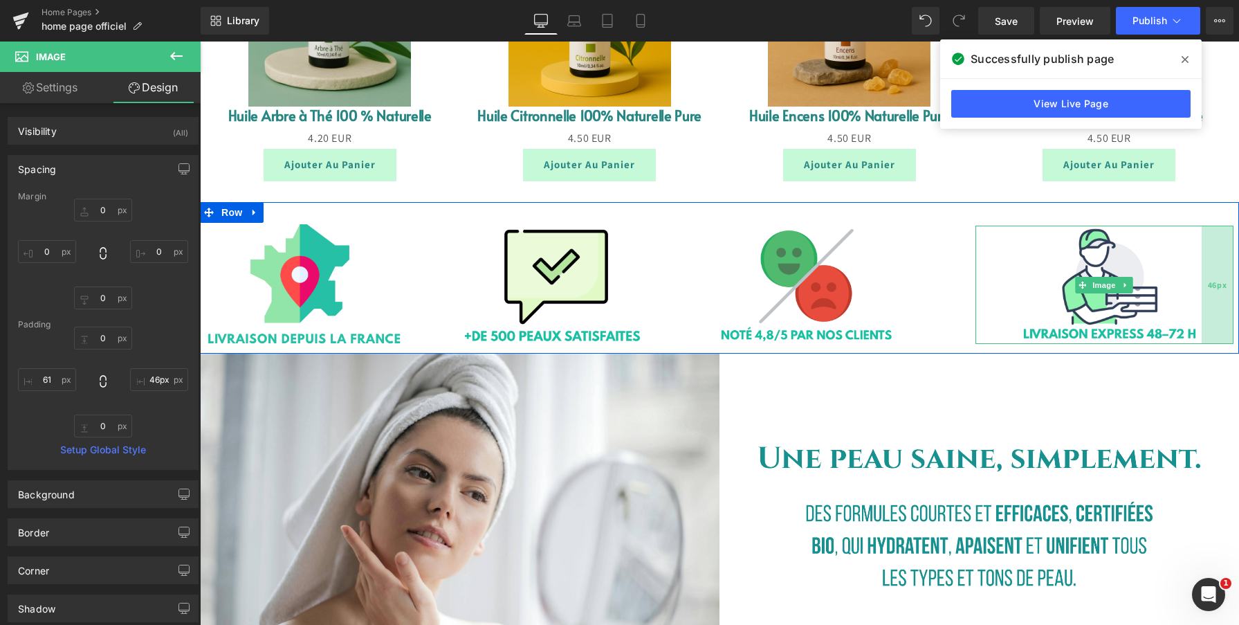
type input "47px"
click at [1223, 268] on div "47px" at bounding box center [1217, 285] width 33 height 118
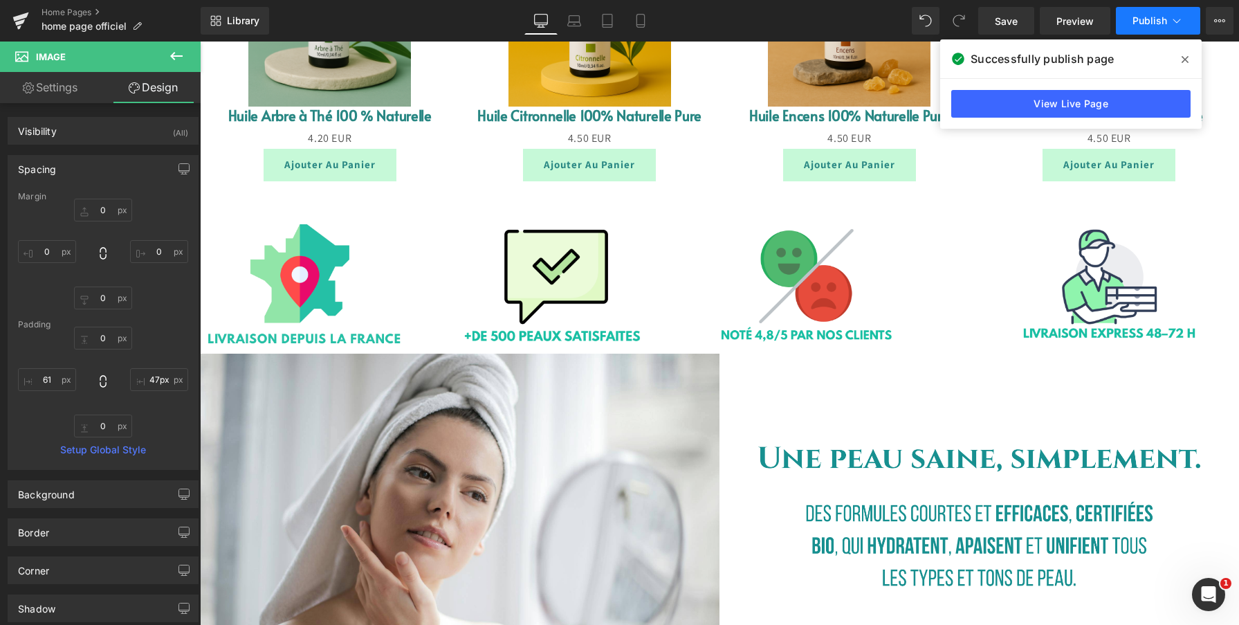
click at [1141, 19] on span "Publish" at bounding box center [1149, 20] width 35 height 11
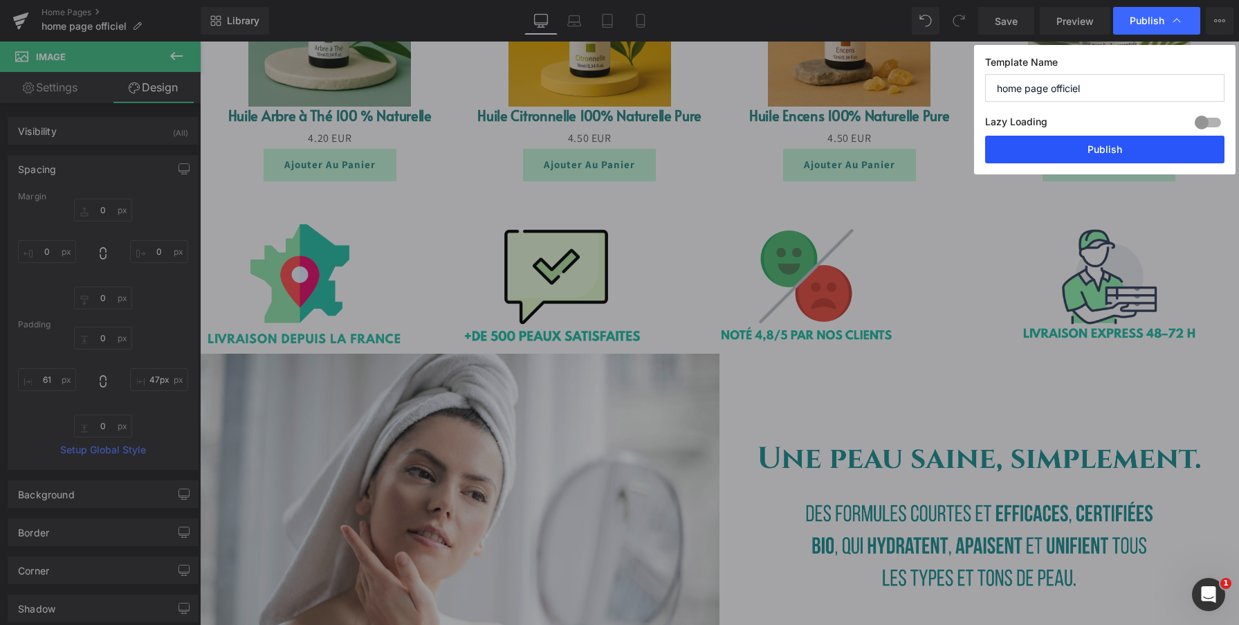
drag, startPoint x: 1078, startPoint y: 147, endPoint x: 878, endPoint y: 105, distance: 204.8
click at [1078, 147] on button "Publish" at bounding box center [1104, 150] width 239 height 28
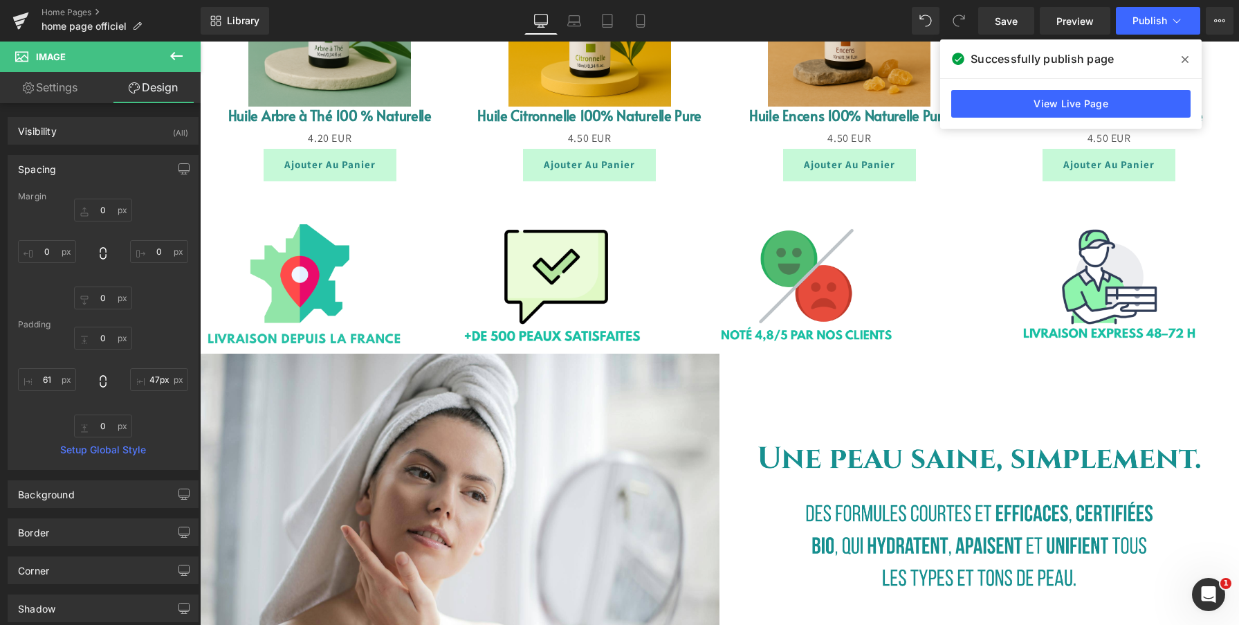
click at [179, 52] on icon at bounding box center [176, 56] width 17 height 17
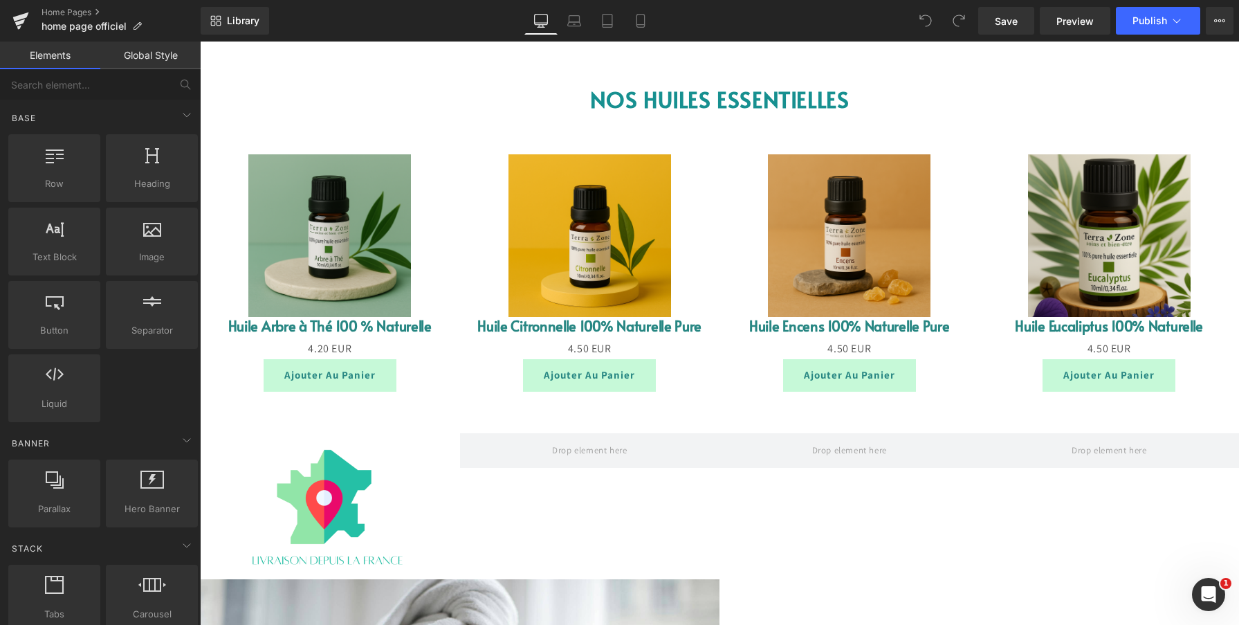
scroll to position [1692, 0]
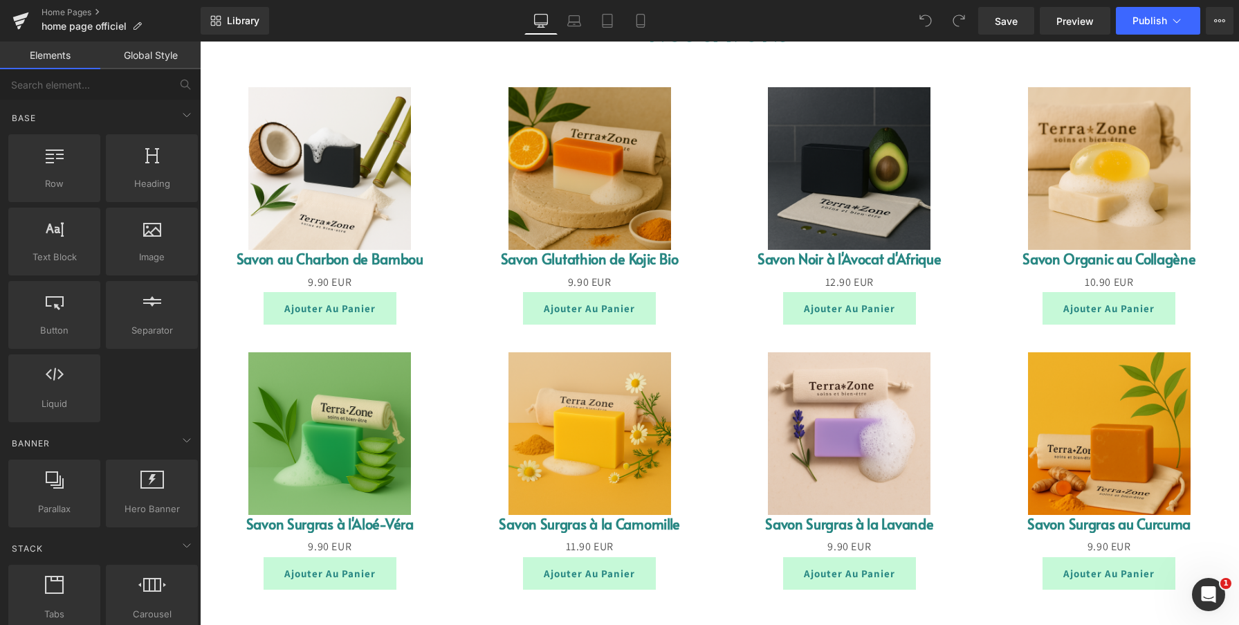
scroll to position [1333, 0]
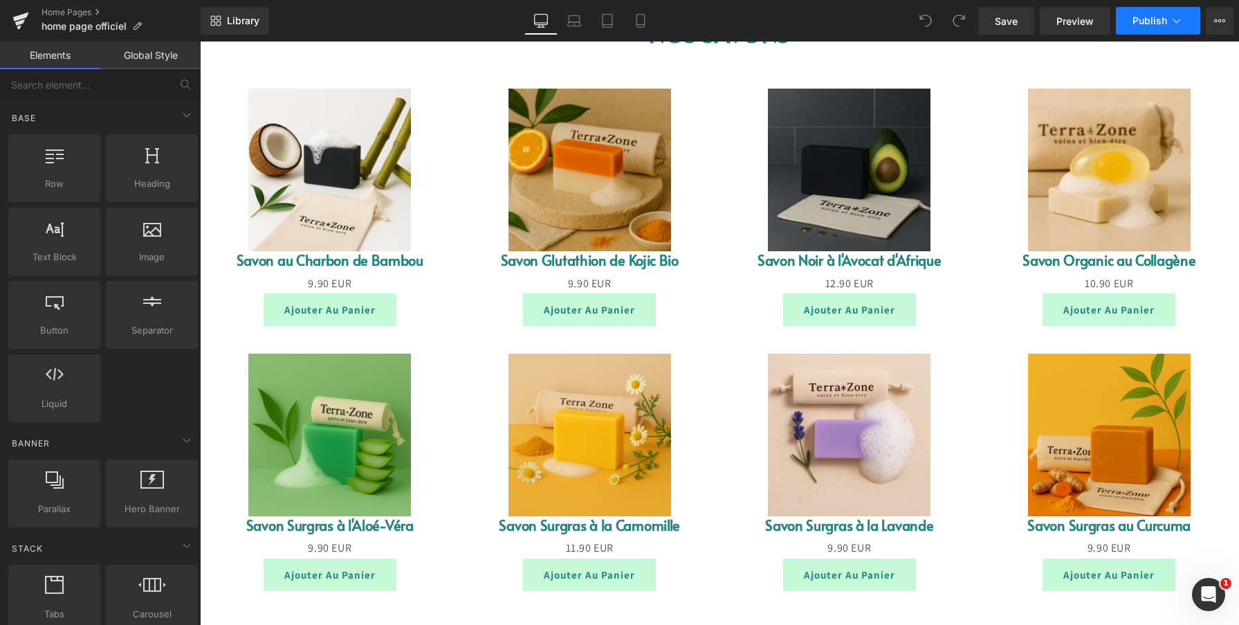
click at [1147, 21] on span "Publish" at bounding box center [1149, 20] width 35 height 11
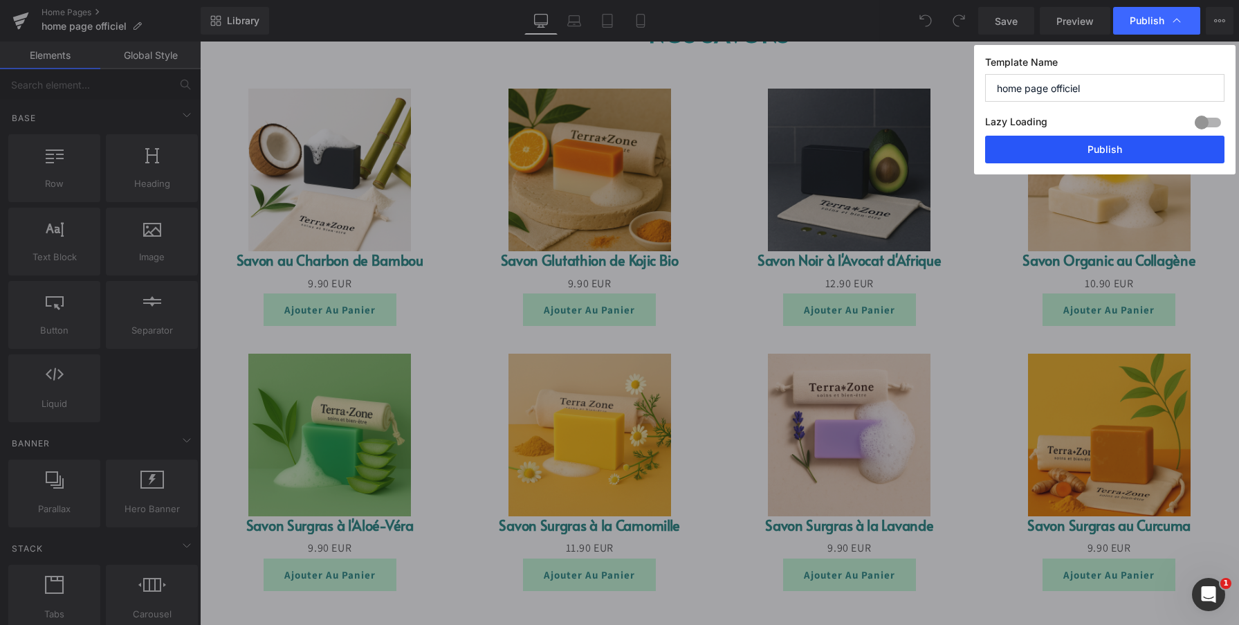
click at [1108, 149] on button "Publish" at bounding box center [1104, 150] width 239 height 28
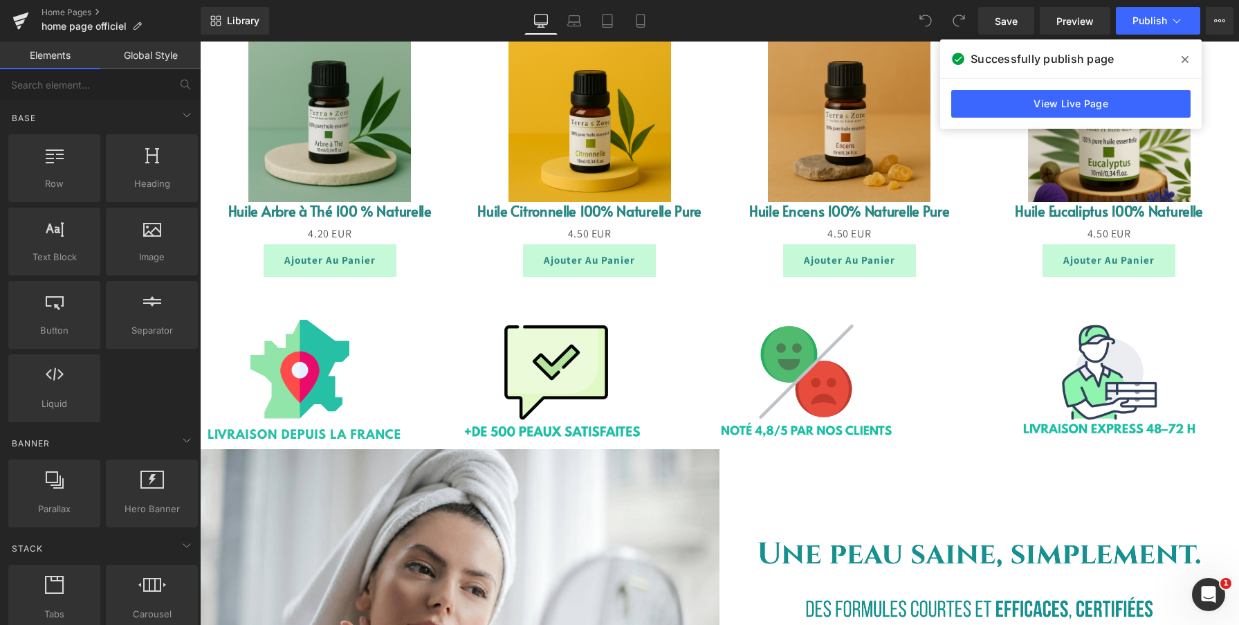
scroll to position [2069, 0]
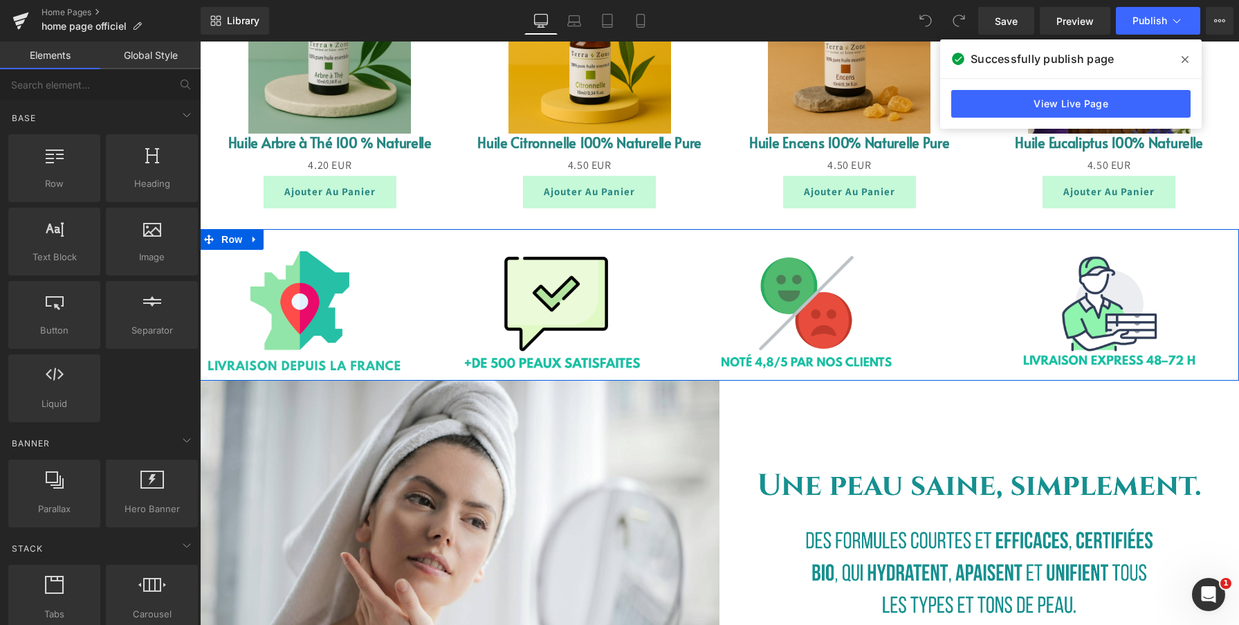
click at [441, 241] on div "Image Image Image Image Row" at bounding box center [719, 304] width 1039 height 151
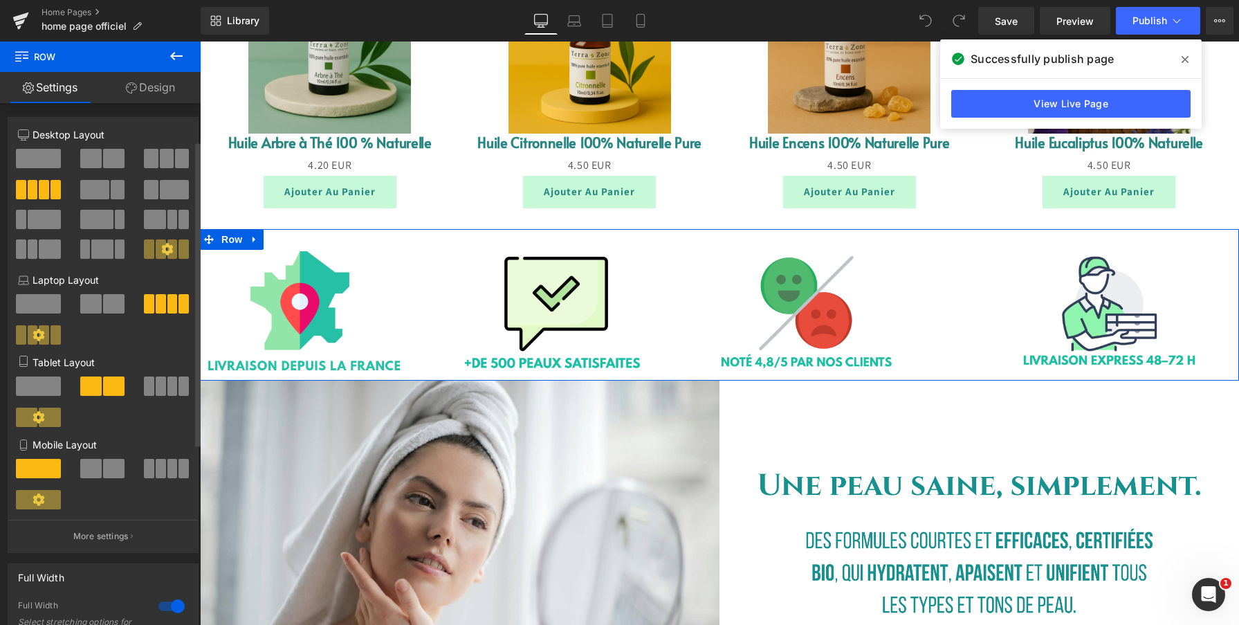
scroll to position [96, 0]
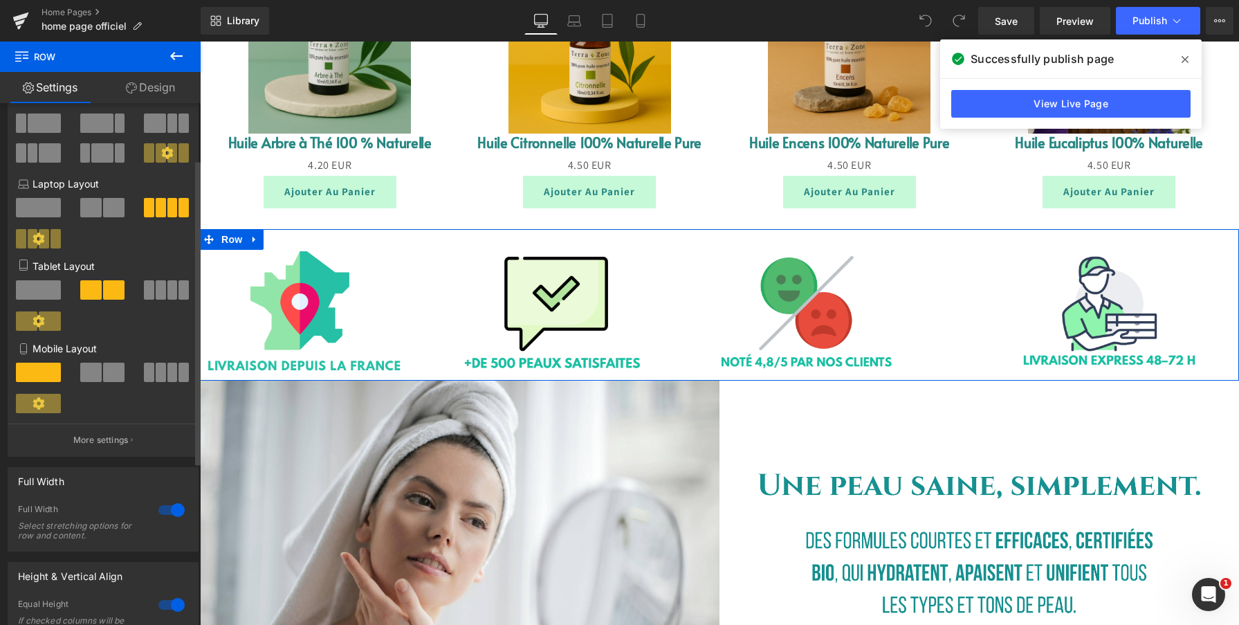
click at [168, 508] on div at bounding box center [171, 510] width 33 height 22
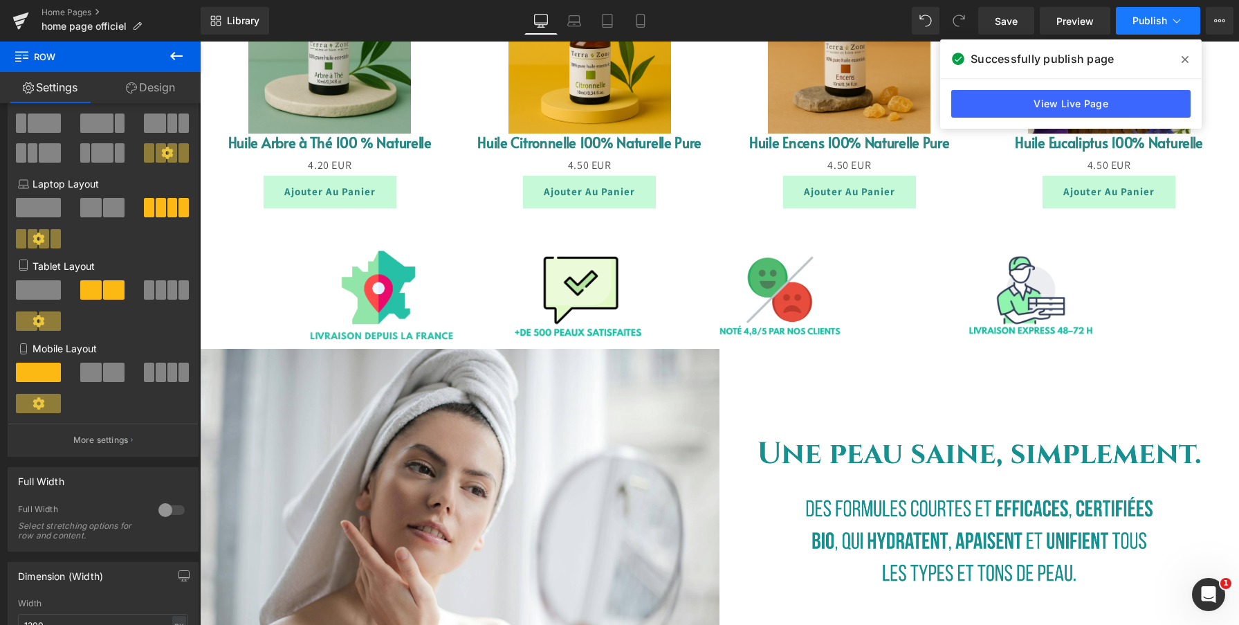
click at [1139, 17] on span "Publish" at bounding box center [1149, 20] width 35 height 11
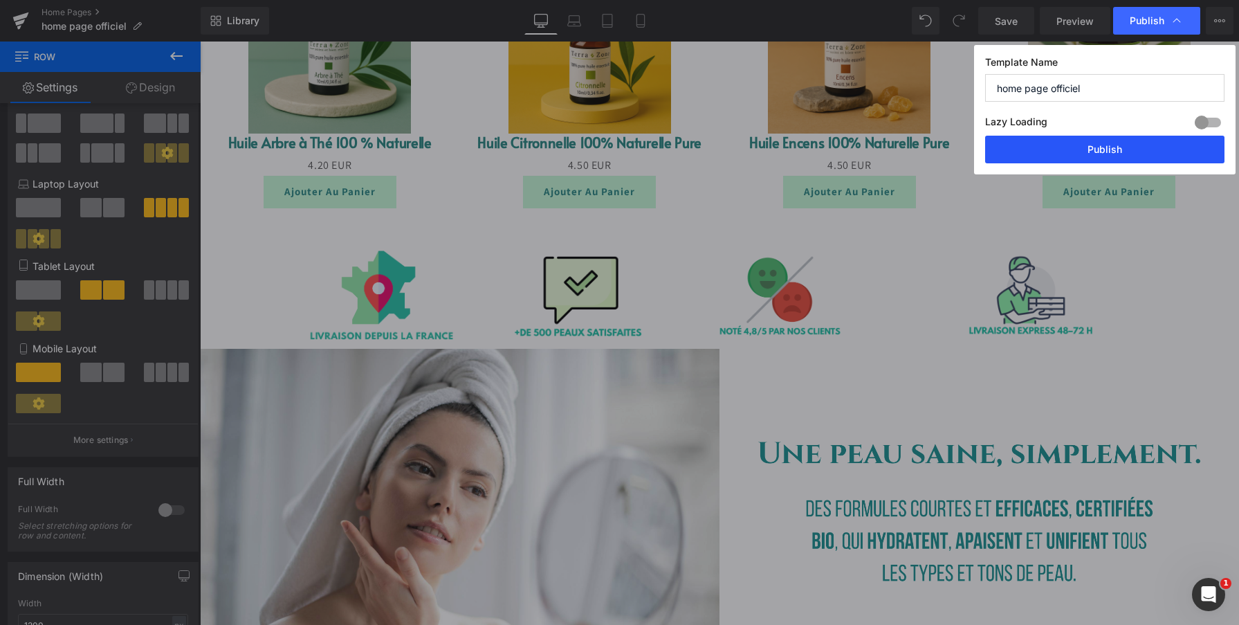
click at [1125, 145] on button "Publish" at bounding box center [1104, 150] width 239 height 28
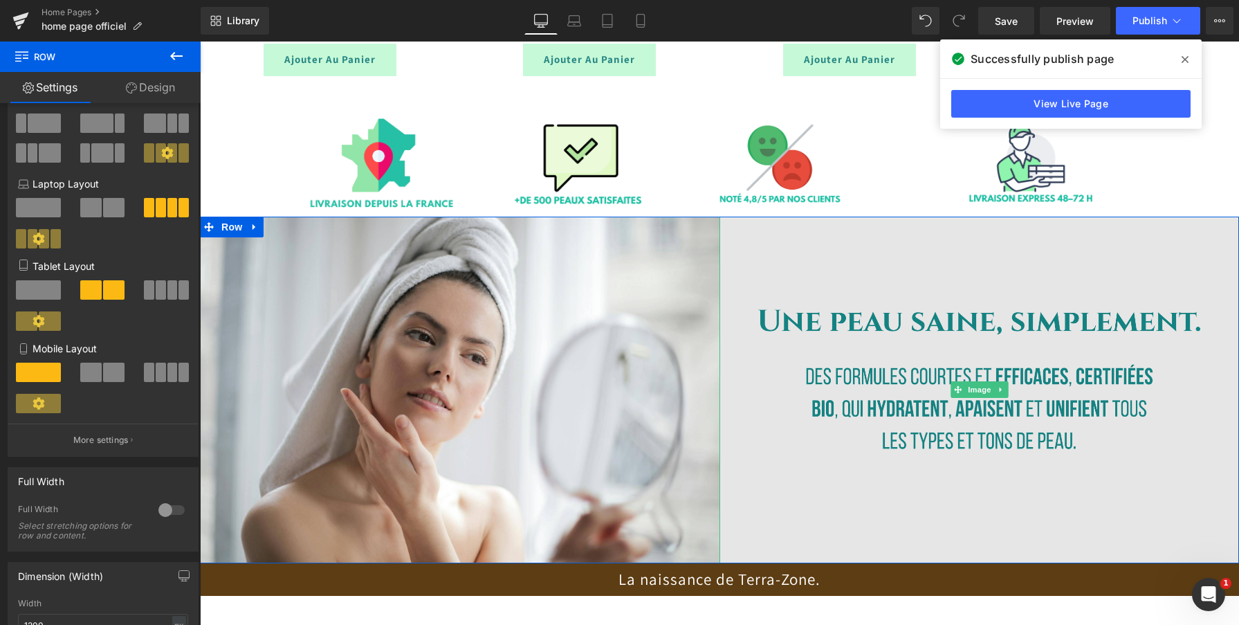
scroll to position [2209, 0]
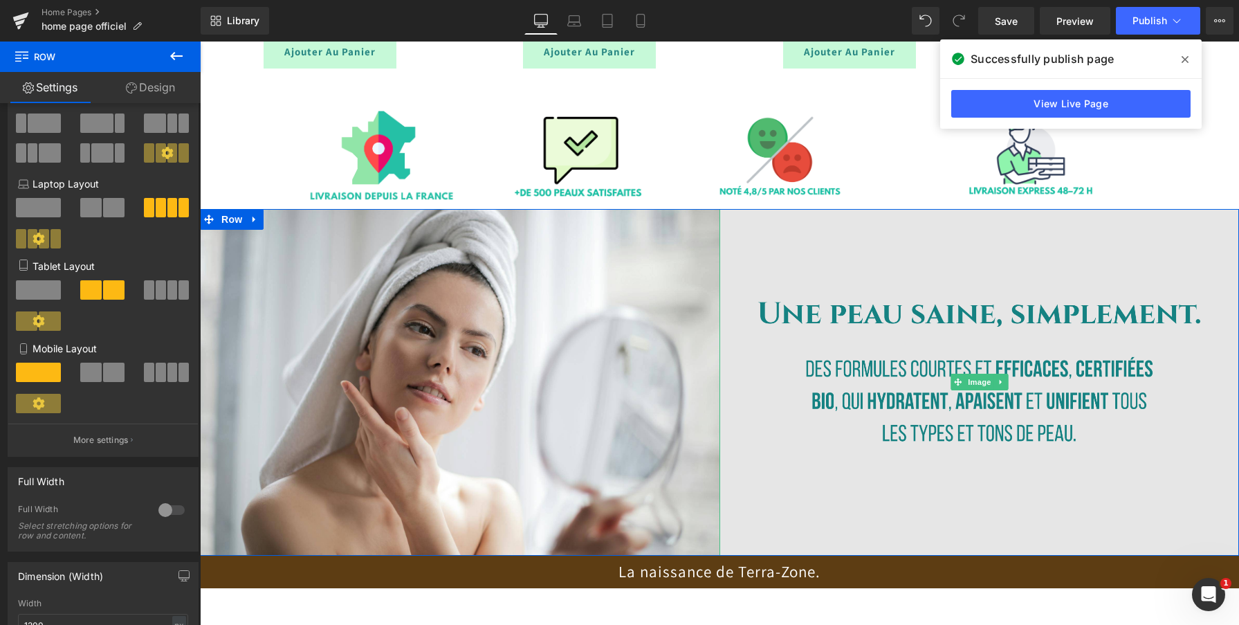
click at [975, 342] on img at bounding box center [978, 382] width 519 height 347
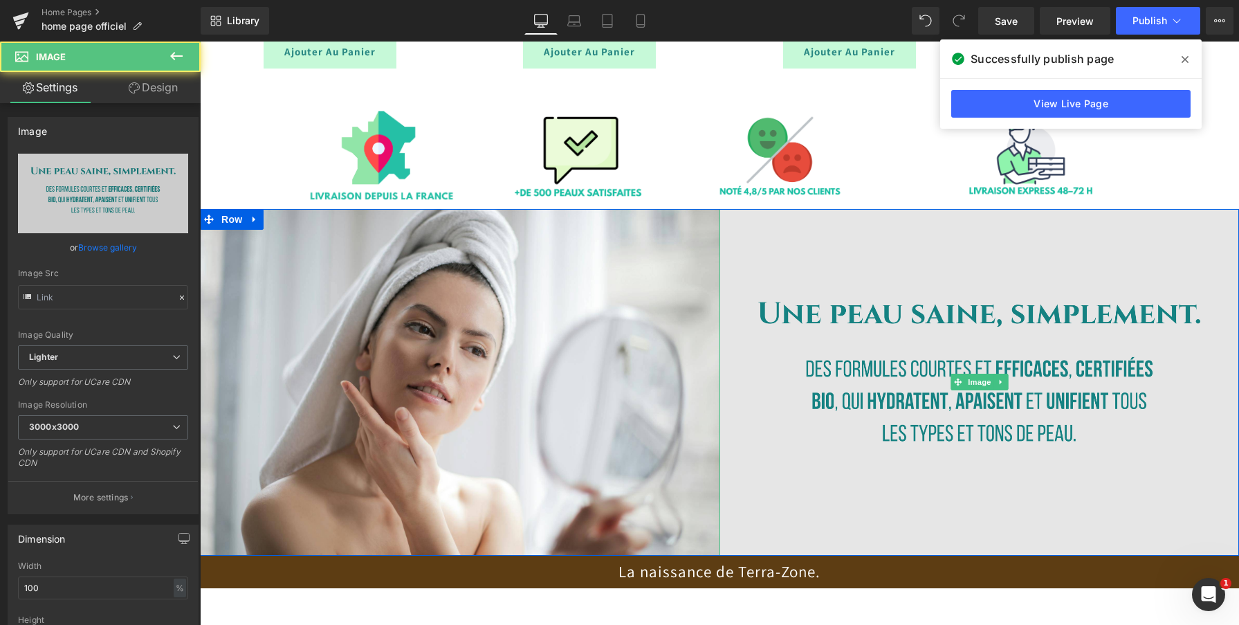
type input "https://ucarecdn.com/516bb6f6-2a29-485f-a3a4-8854b24b7957/-/format/auto/-/previ…"
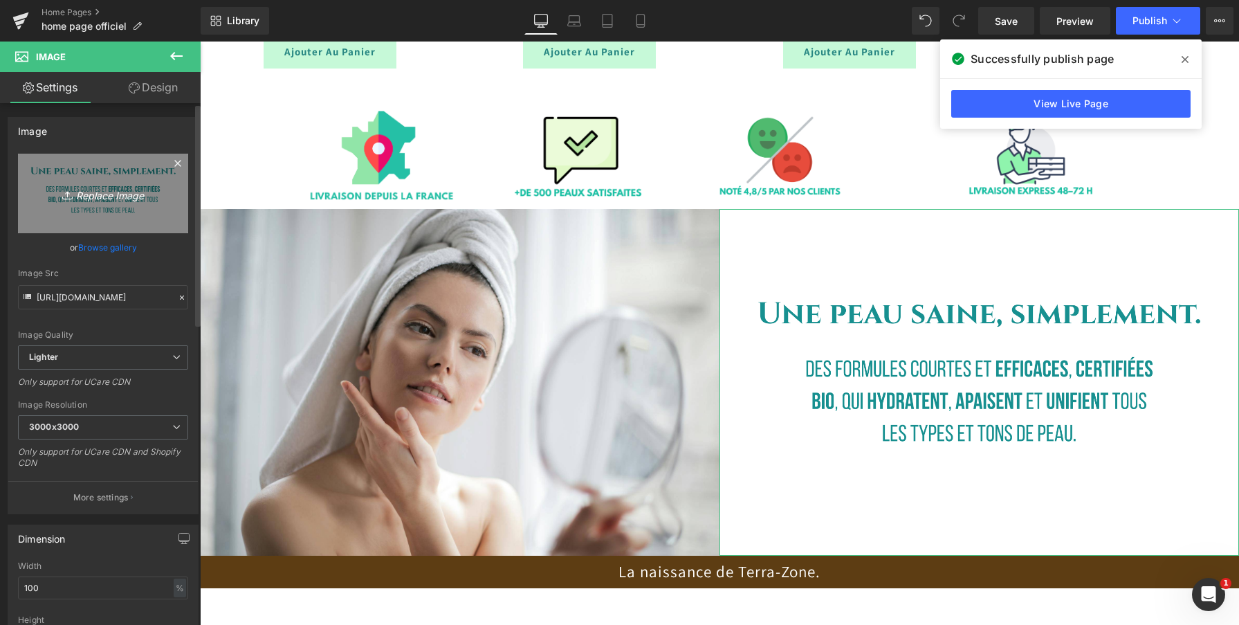
click at [106, 209] on link "Replace Image" at bounding box center [103, 194] width 170 height 80
type input "C:\fakepath\Une peau saine, simplement. (1).png"
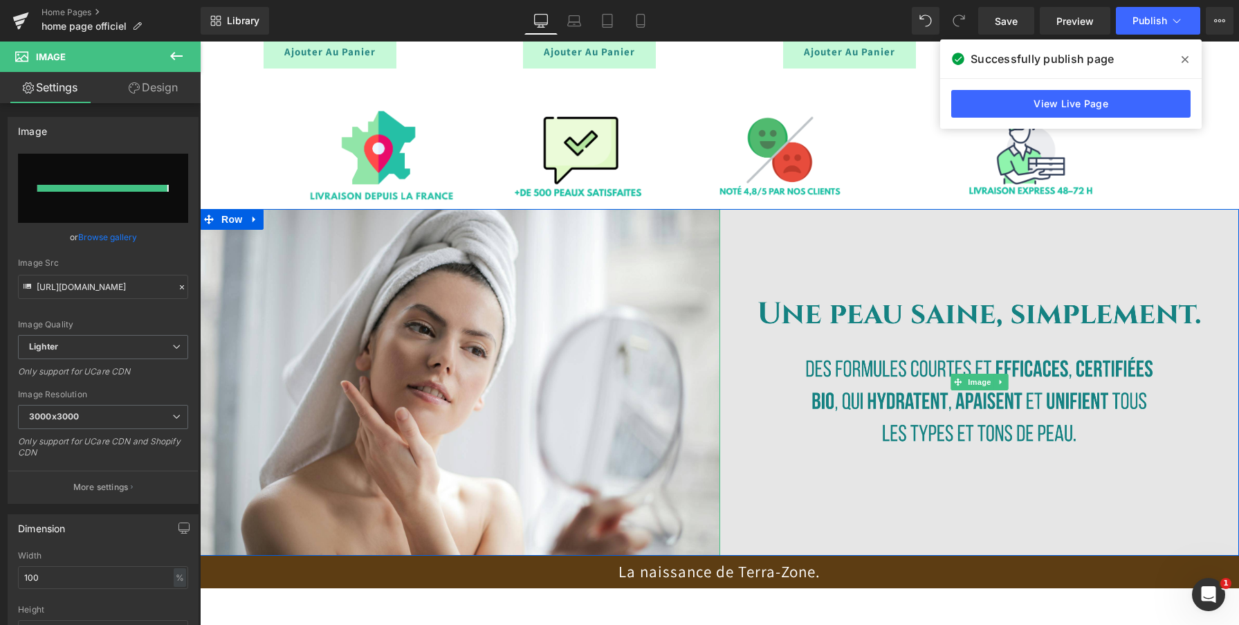
type input "https://ucarecdn.com/146d4f88-c3c5-4a11-8502-b87cc5e80fff/-/format/auto/-/previ…"
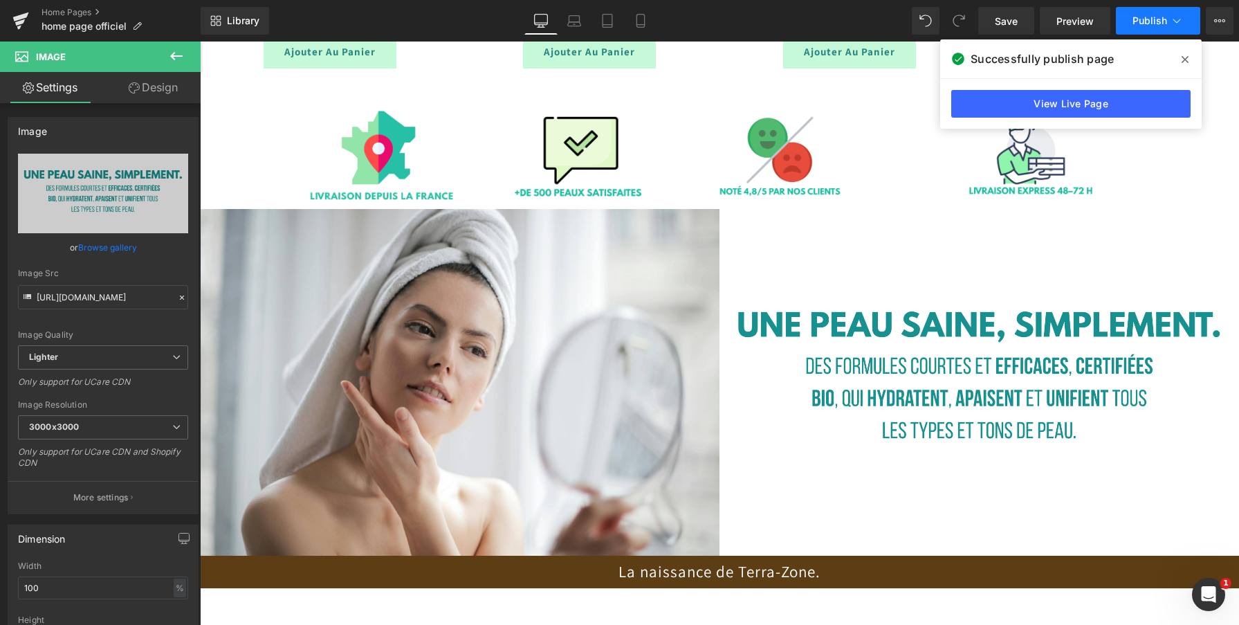
click at [1133, 17] on span "Publish" at bounding box center [1149, 20] width 35 height 11
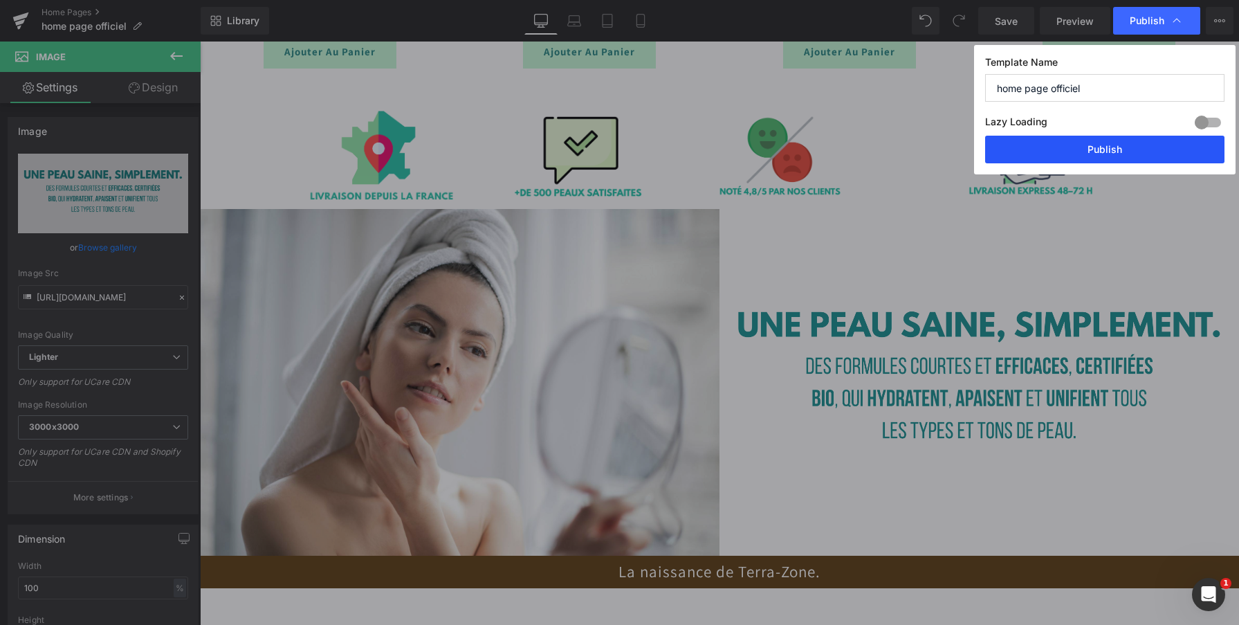
click at [1106, 160] on button "Publish" at bounding box center [1104, 150] width 239 height 28
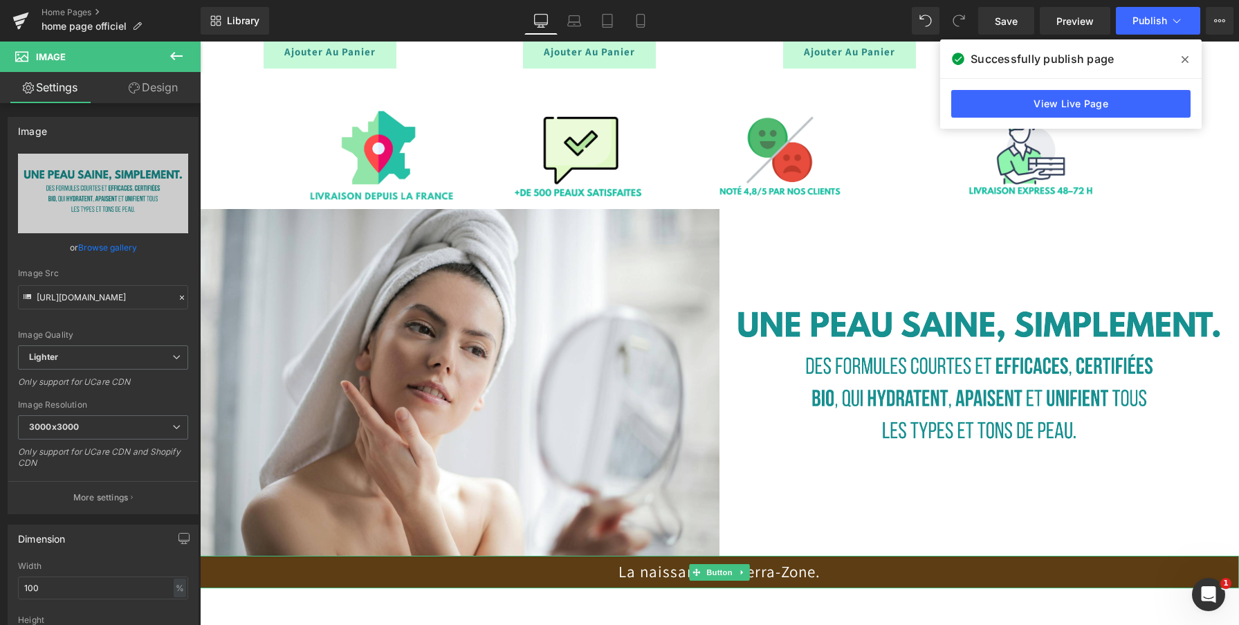
click at [892, 574] on link "La naissance de Terra-Zone." at bounding box center [719, 571] width 1039 height 33
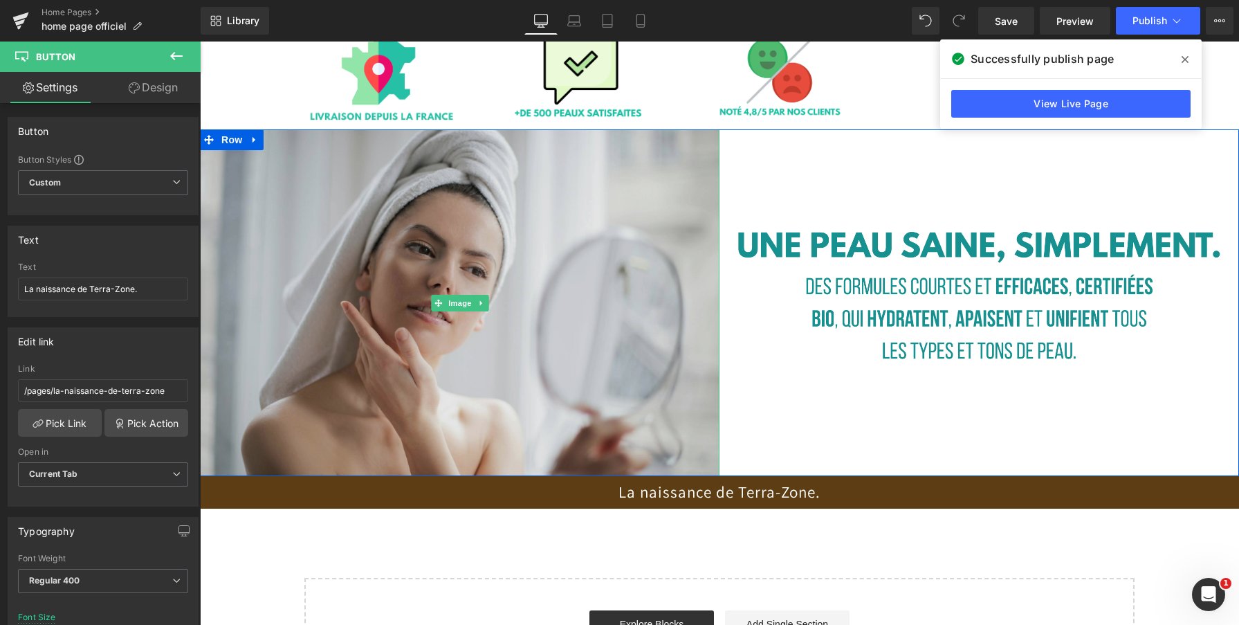
scroll to position [2308, 0]
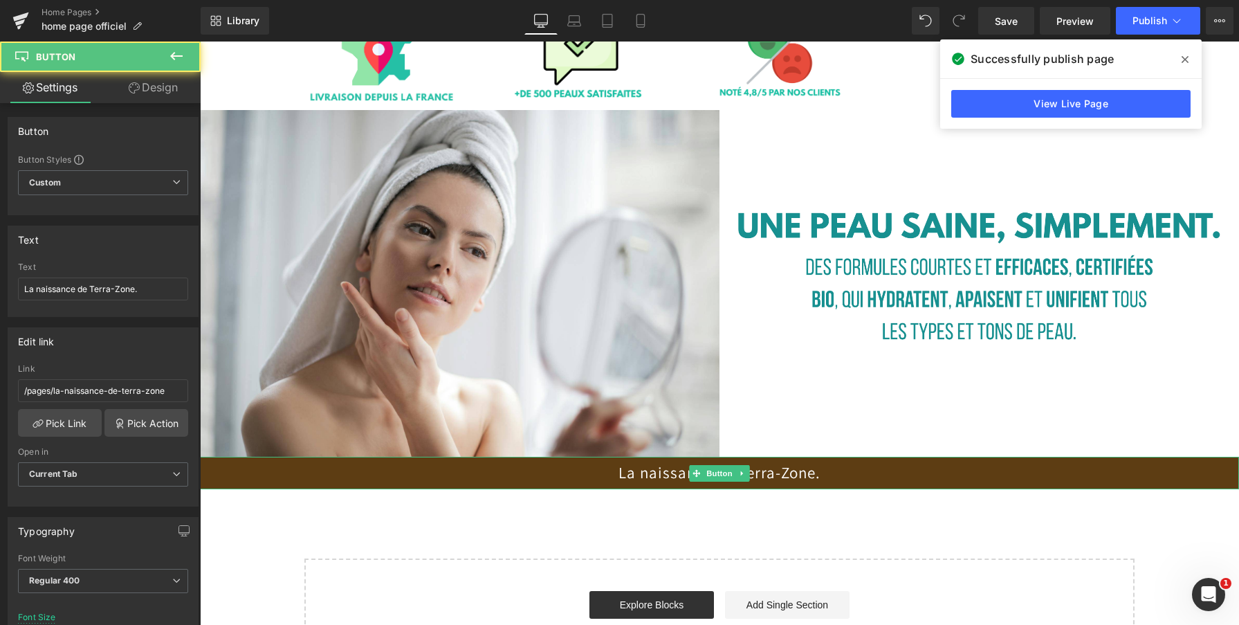
click at [640, 473] on link "La naissance de Terra-Zone." at bounding box center [719, 472] width 1039 height 33
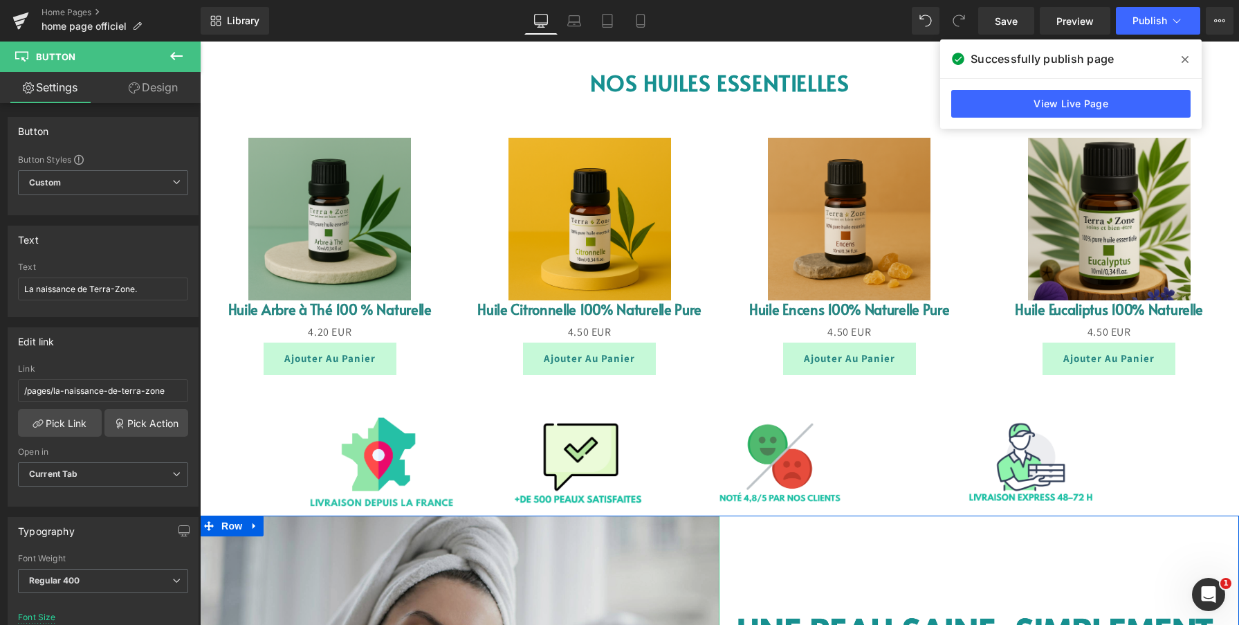
scroll to position [1882, 0]
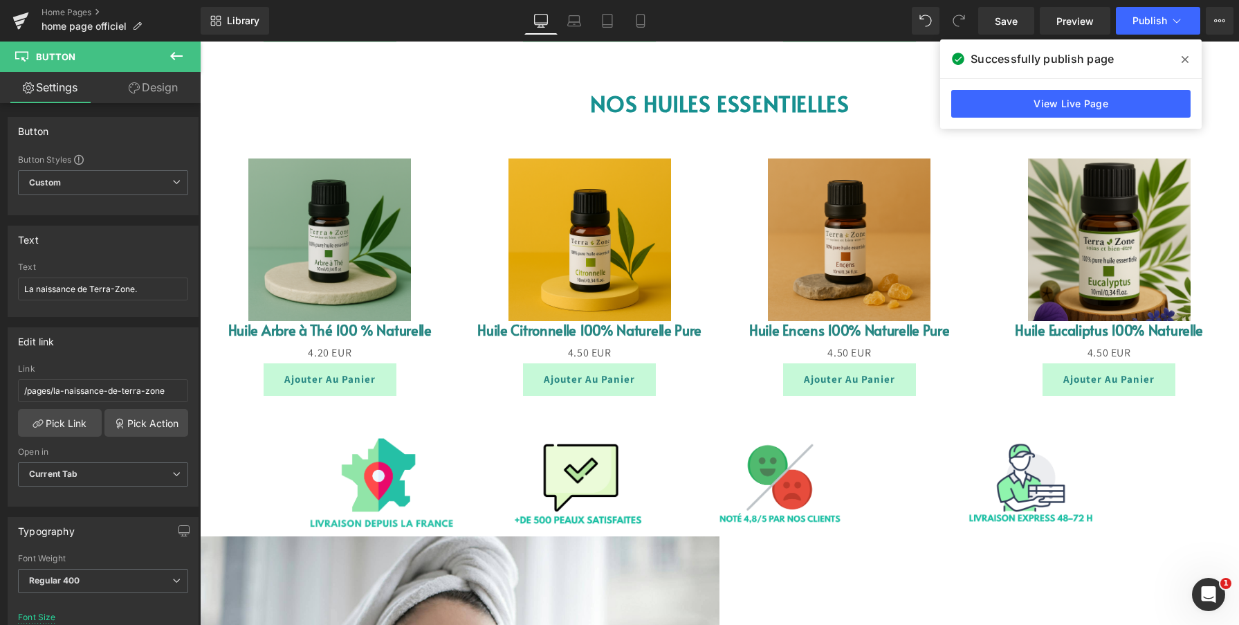
click at [707, 203] on div "Sale Off (P) Image Huile Citronnelle 100% Naturelle Pure (P) Title 0 EUR 4.50 E…" at bounding box center [590, 277] width 260 height 265
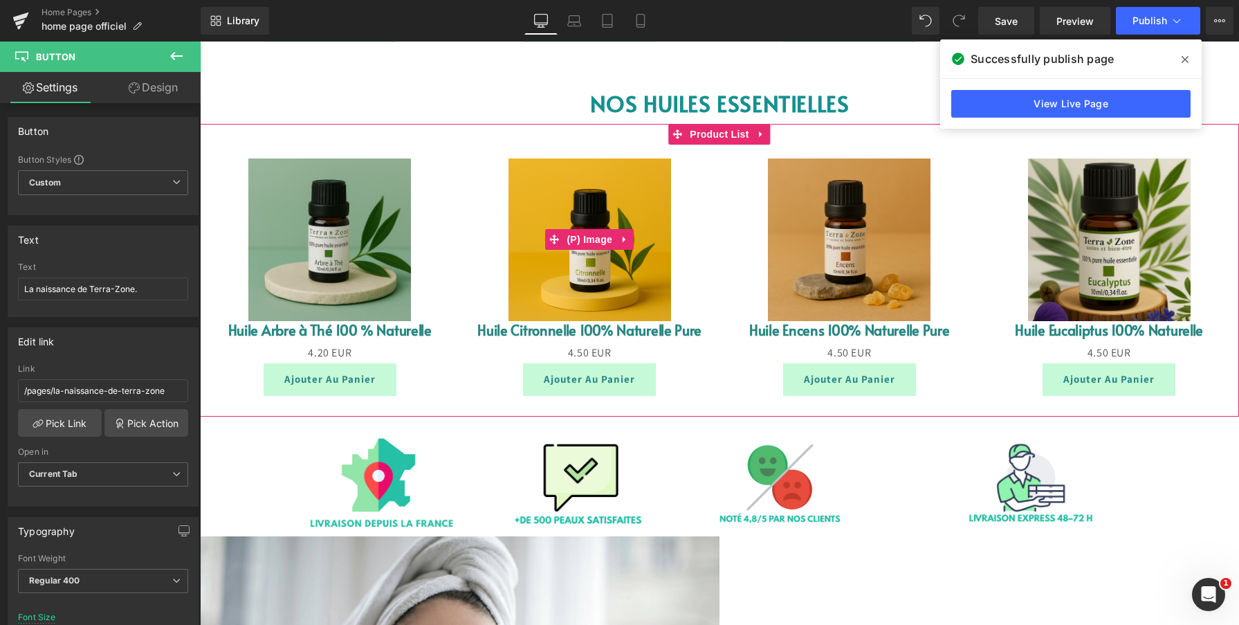
click at [701, 249] on link "Sale Off" at bounding box center [590, 239] width 232 height 163
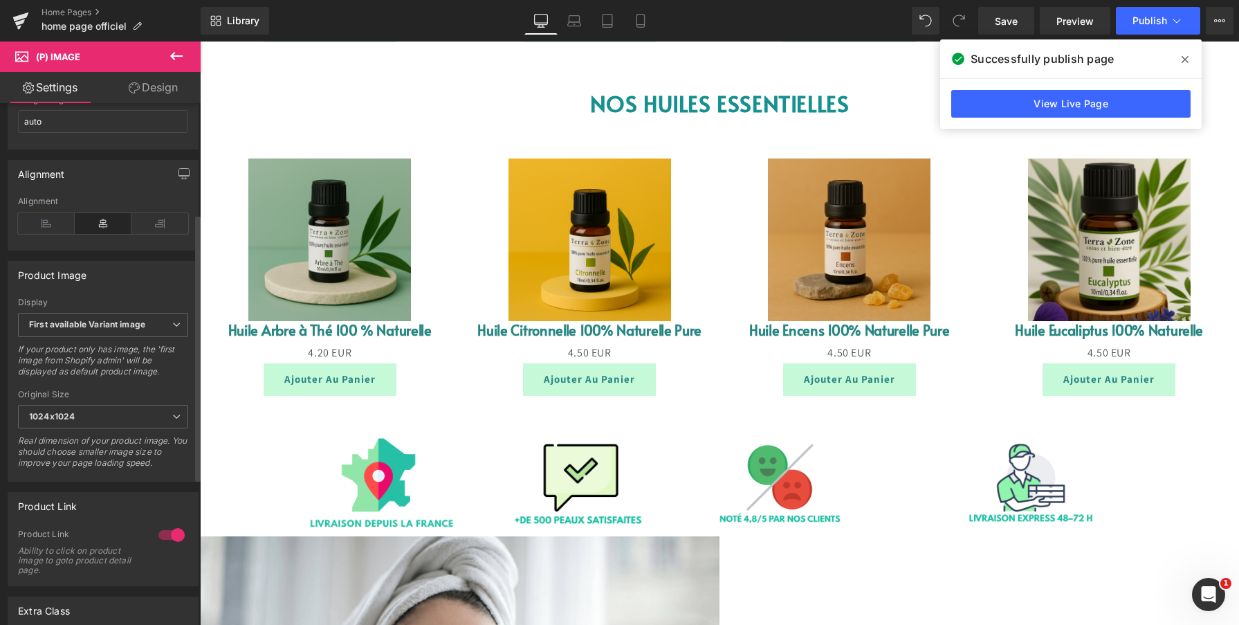
scroll to position [0, 0]
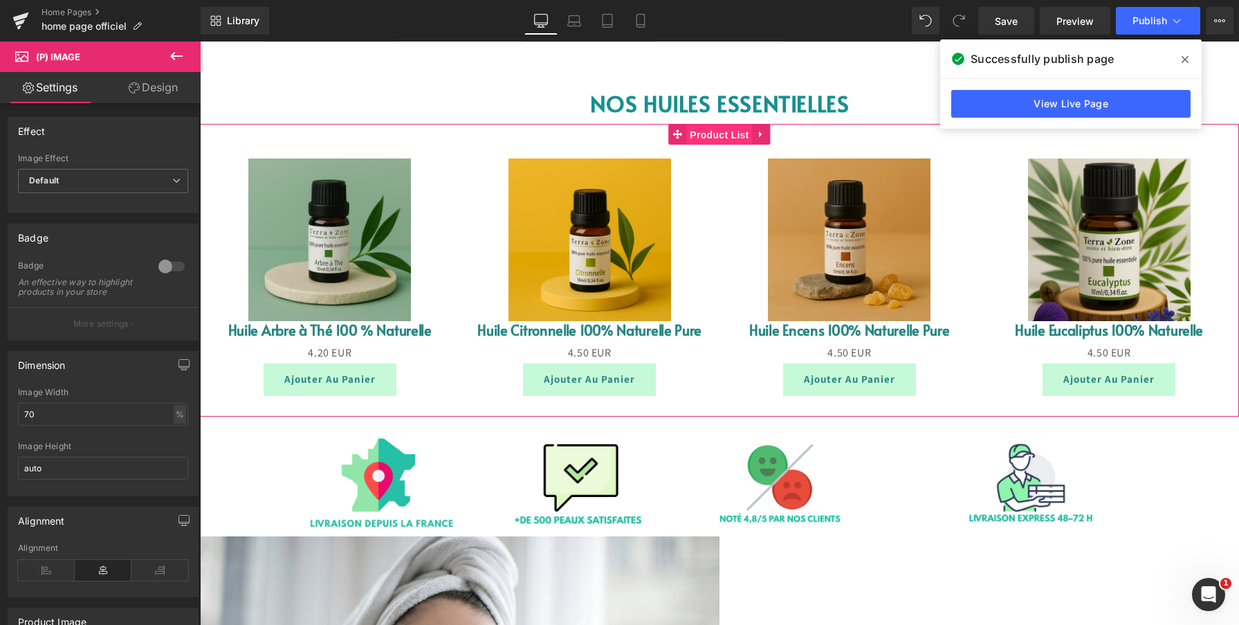
click at [720, 139] on span "Product List" at bounding box center [719, 134] width 66 height 21
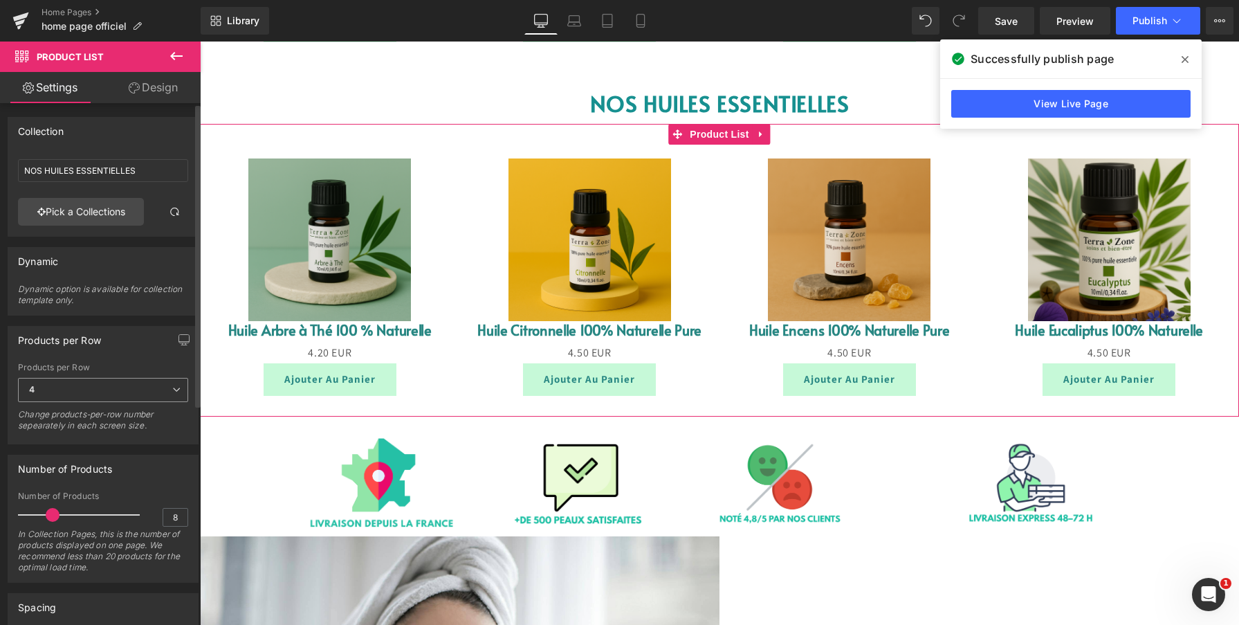
click at [127, 389] on span "4" at bounding box center [103, 390] width 170 height 24
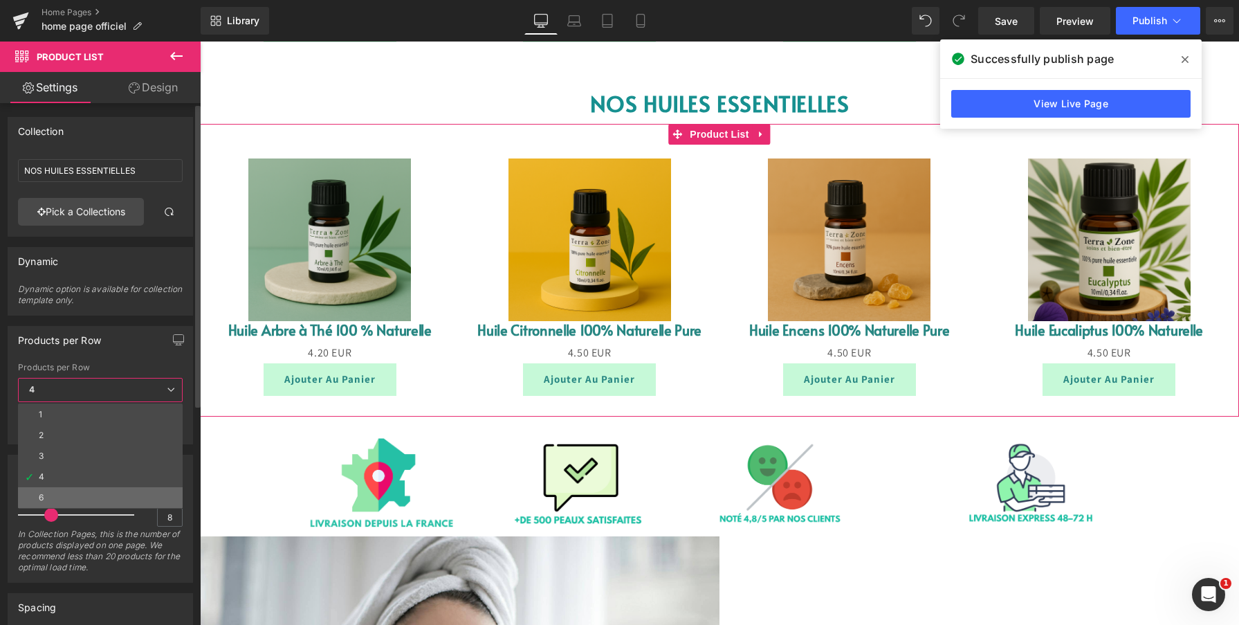
click at [70, 501] on li "6" at bounding box center [100, 497] width 165 height 21
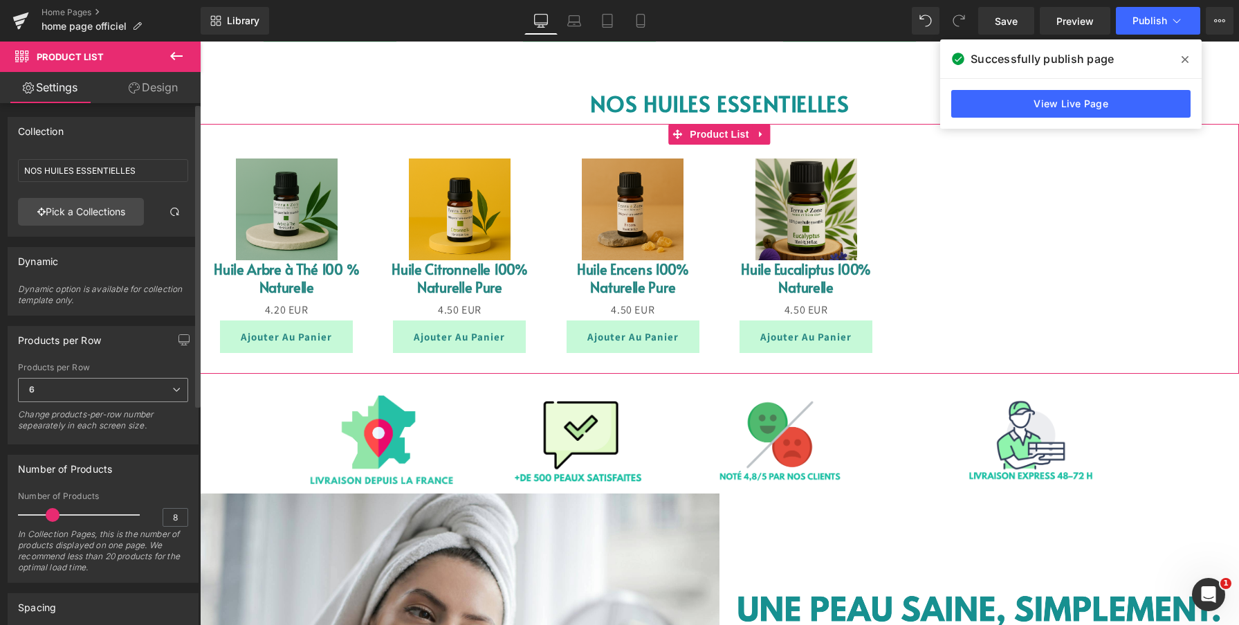
click at [165, 388] on span "6" at bounding box center [103, 390] width 170 height 24
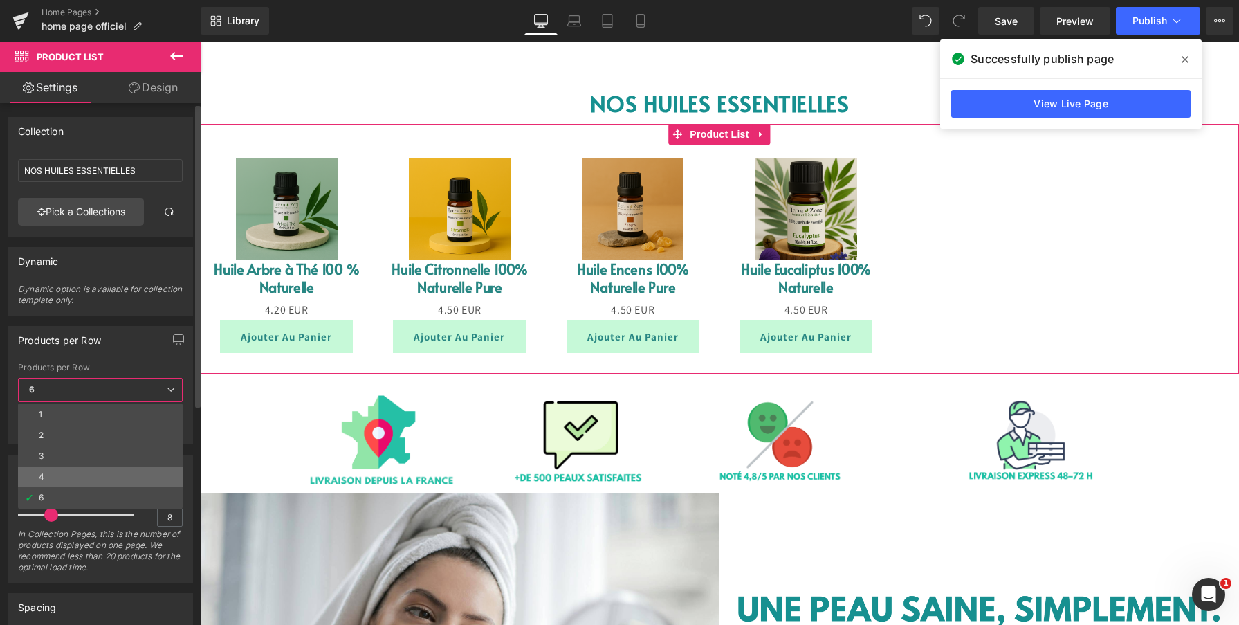
click at [92, 481] on li "4" at bounding box center [100, 476] width 165 height 21
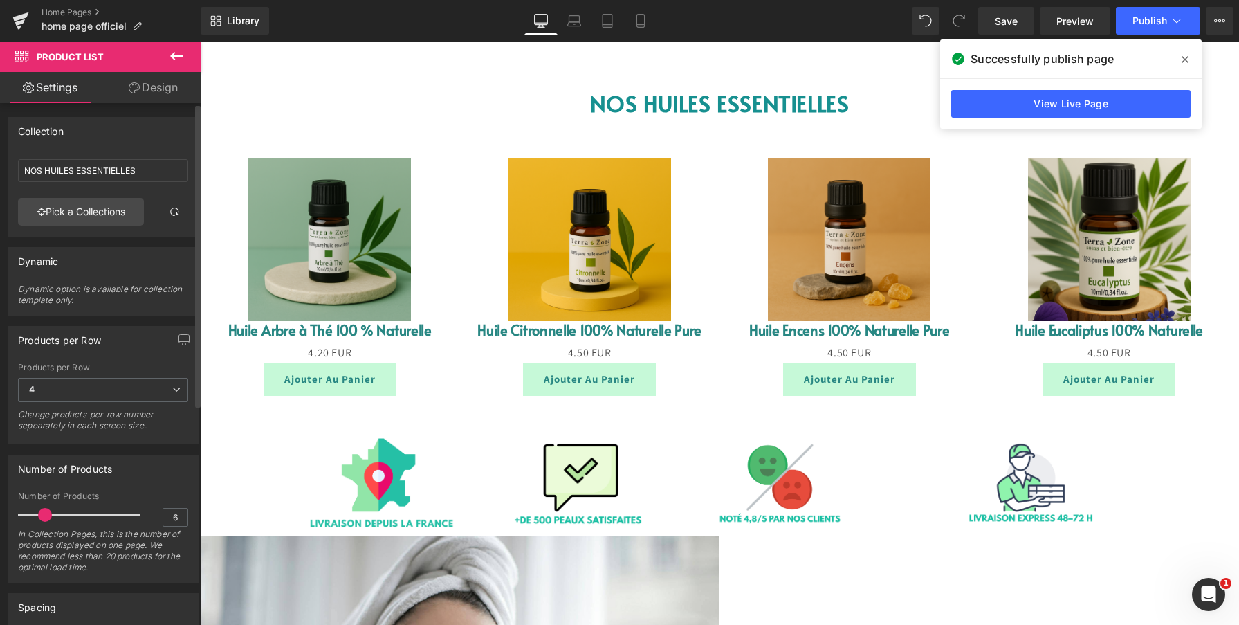
click at [44, 517] on span at bounding box center [45, 515] width 14 height 14
type input "8"
drag, startPoint x: 44, startPoint y: 517, endPoint x: 52, endPoint y: 513, distance: 9.0
click at [52, 513] on span at bounding box center [53, 515] width 14 height 14
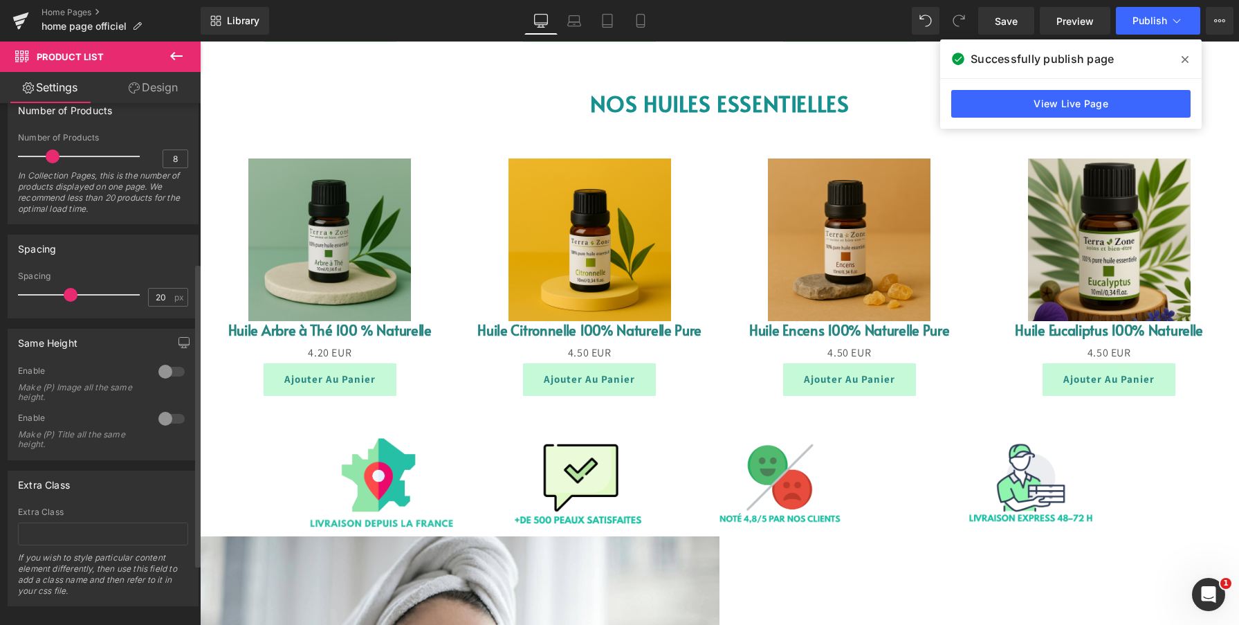
scroll to position [378, 0]
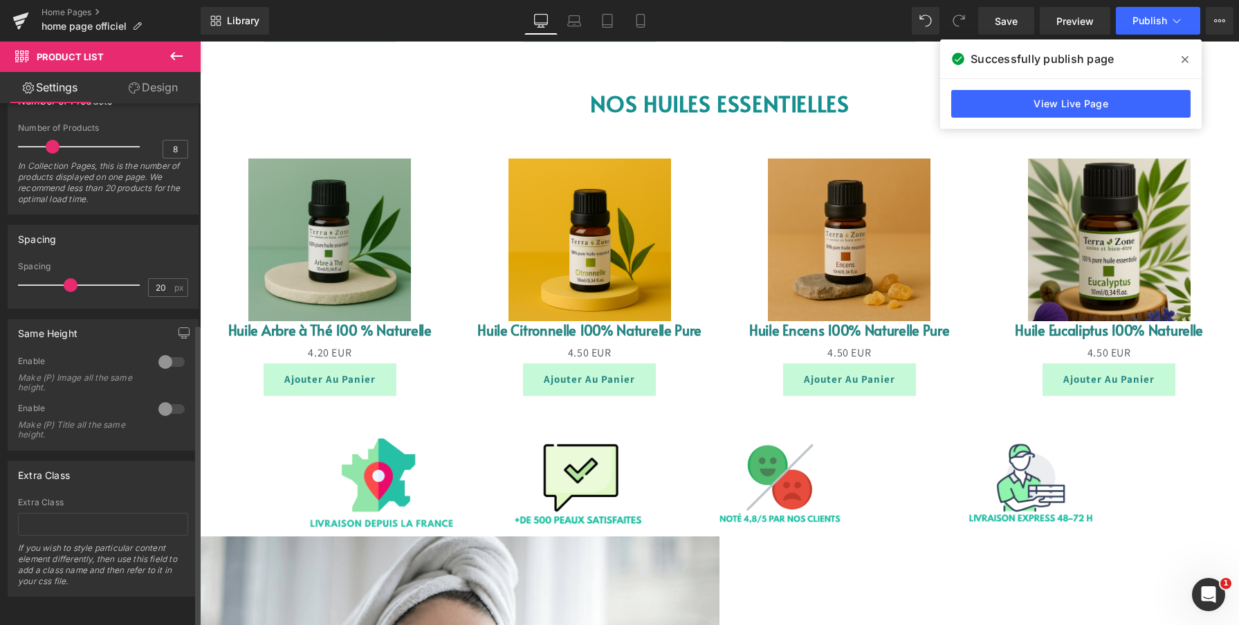
click at [160, 351] on div at bounding box center [171, 362] width 33 height 22
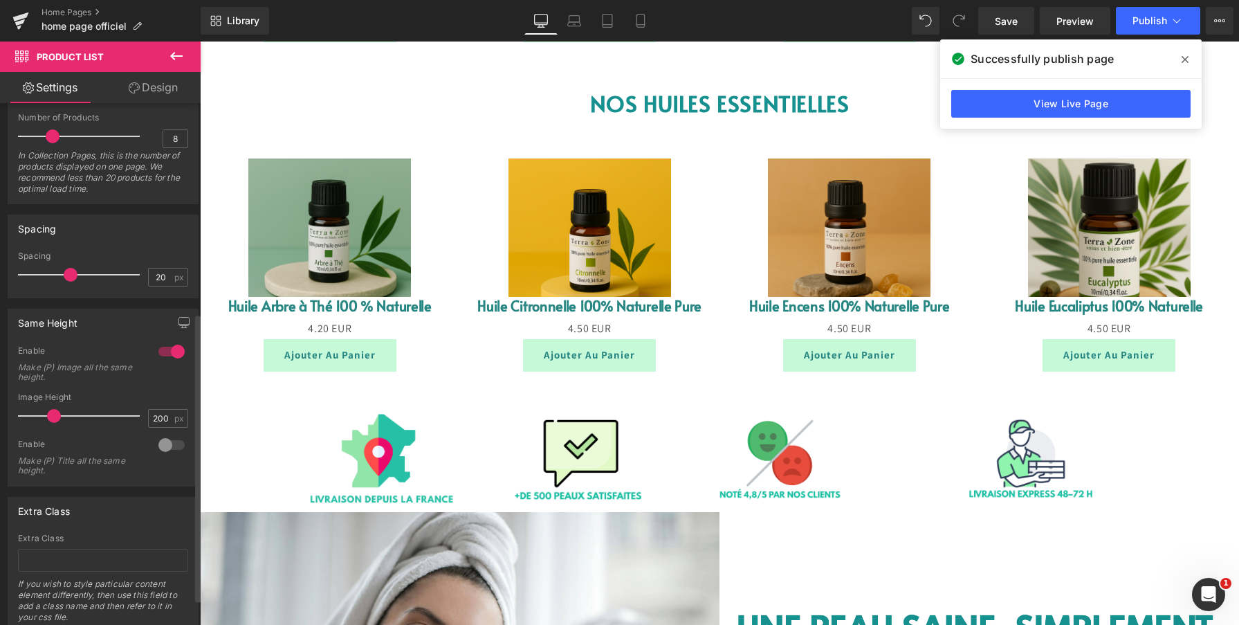
click at [159, 349] on div at bounding box center [171, 351] width 33 height 22
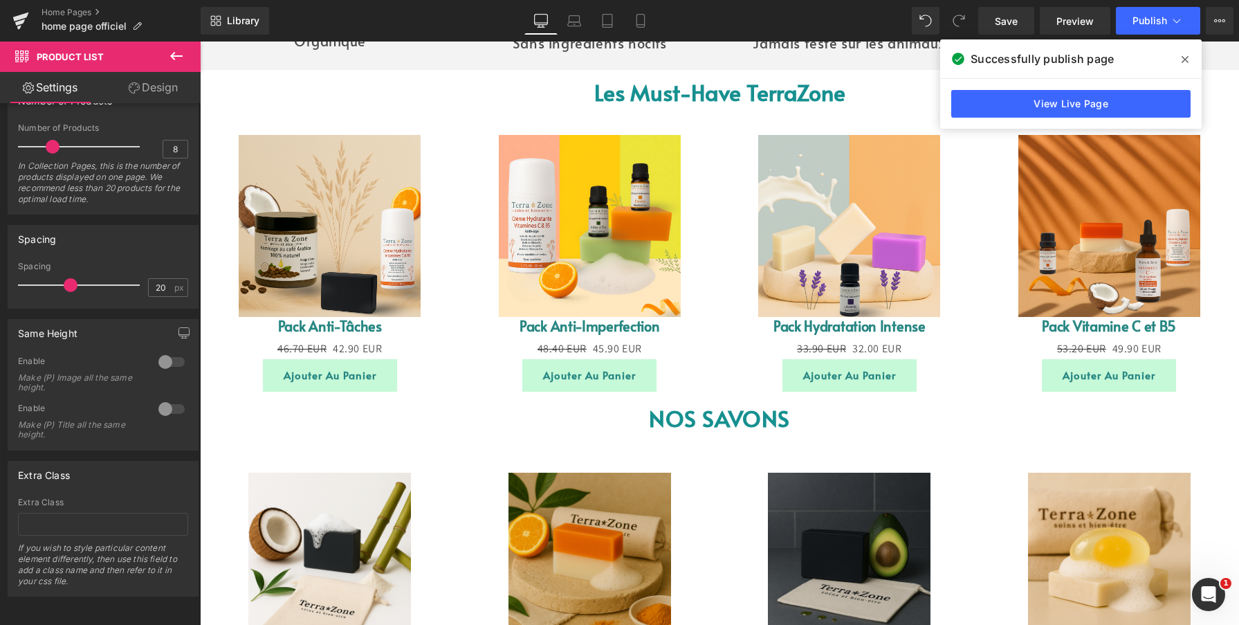
scroll to position [943, 0]
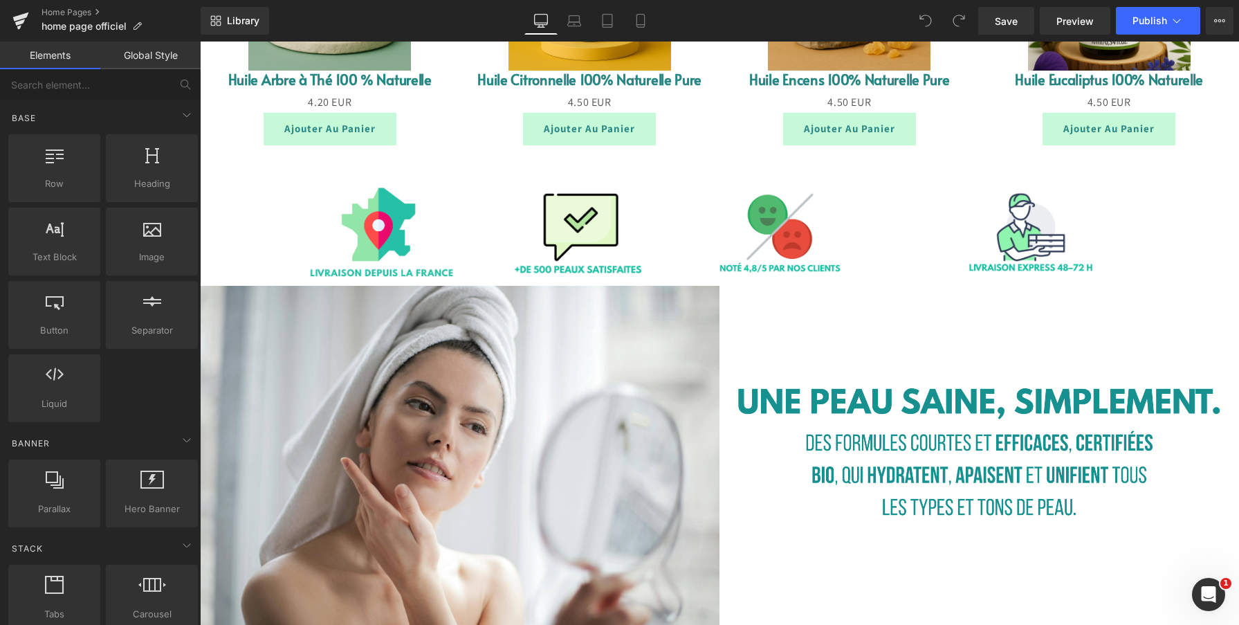
scroll to position [2139, 0]
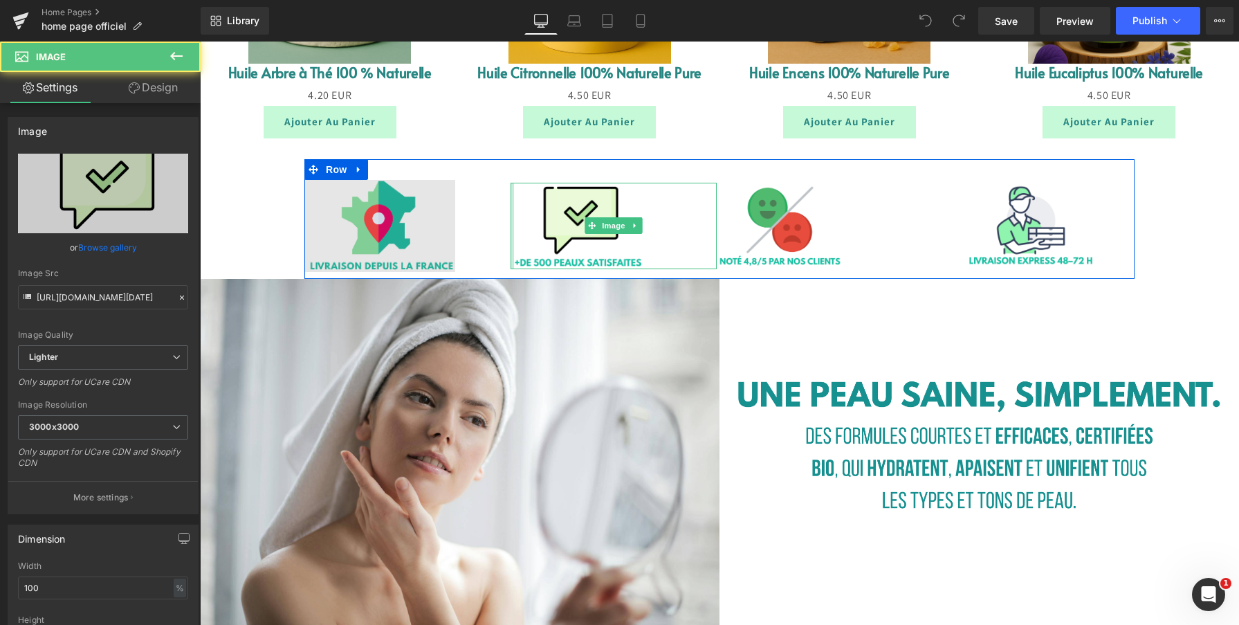
click at [505, 239] on div "Image Image Image Image Row" at bounding box center [719, 219] width 830 height 120
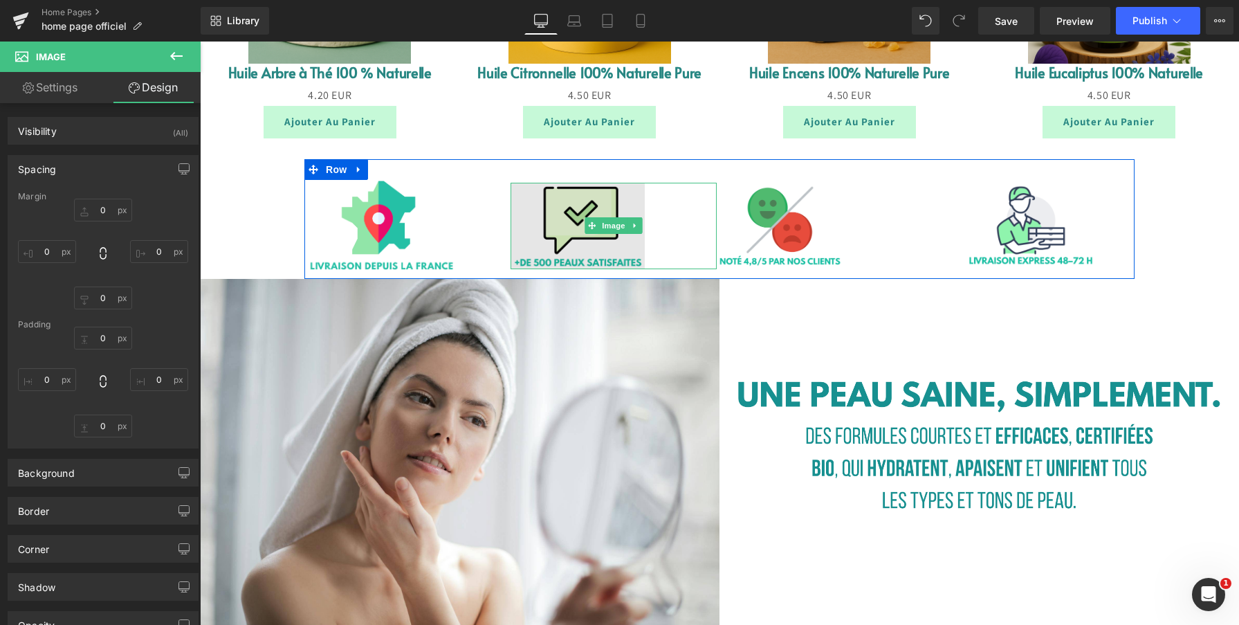
type input "0"
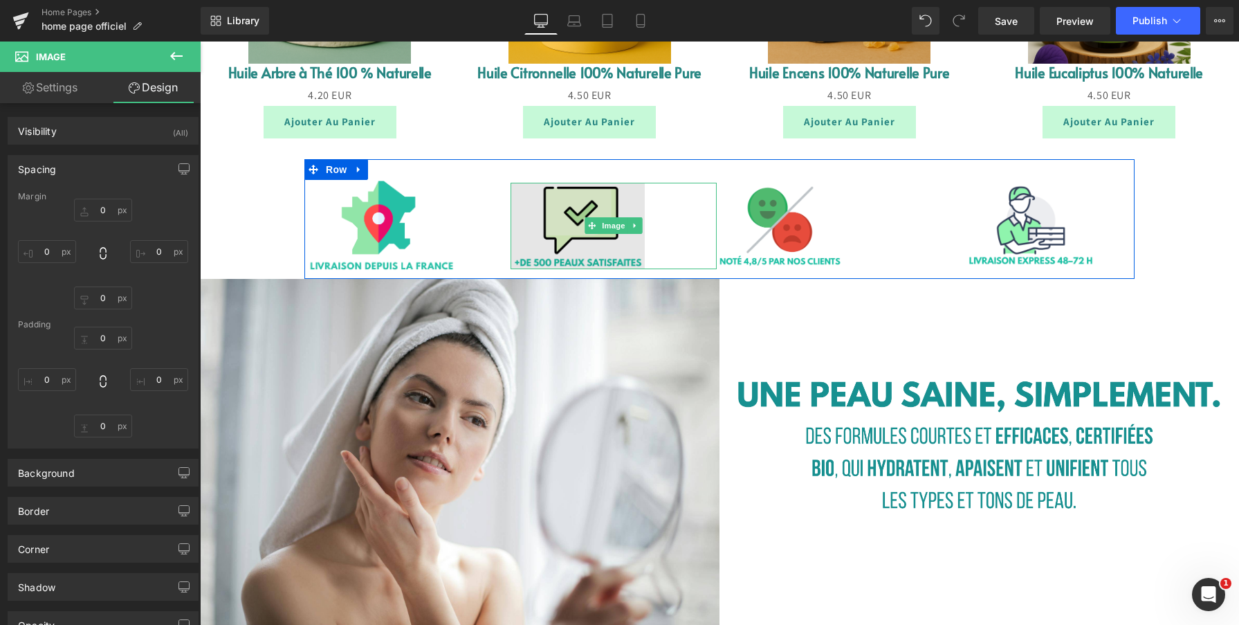
type input "104"
type input "0"
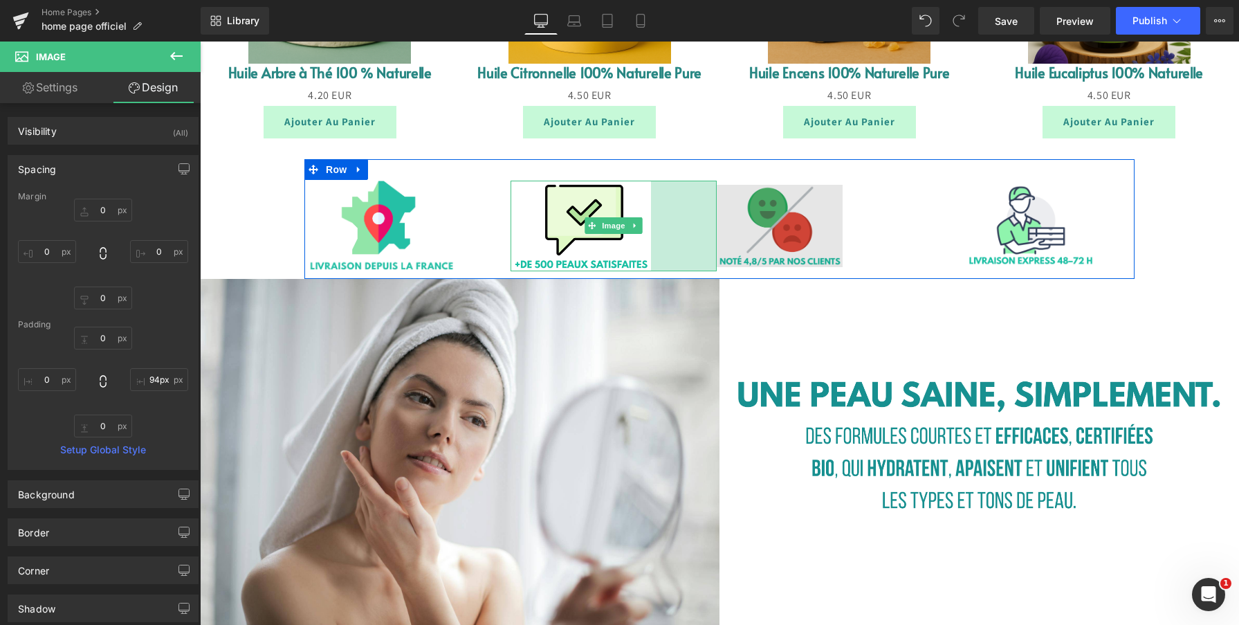
type input "93px"
drag, startPoint x: 715, startPoint y: 217, endPoint x: 723, endPoint y: 219, distance: 7.7
click at [723, 219] on div "Image Image 93px Image Image Row" at bounding box center [719, 219] width 830 height 120
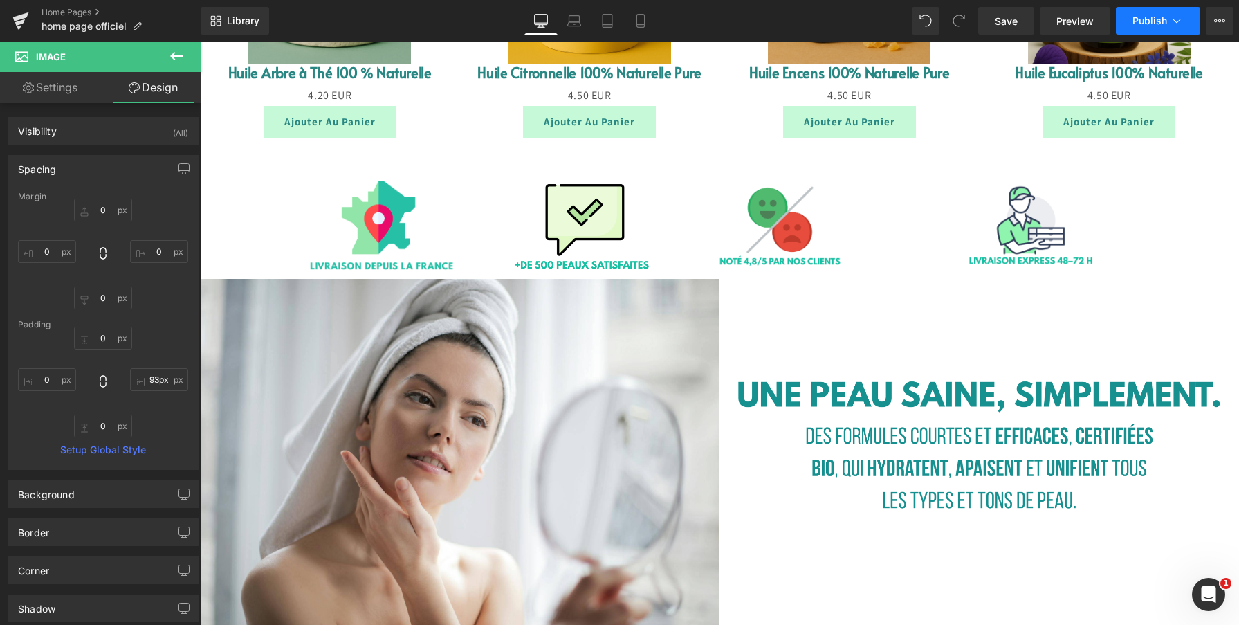
click at [1145, 28] on button "Publish" at bounding box center [1158, 21] width 84 height 28
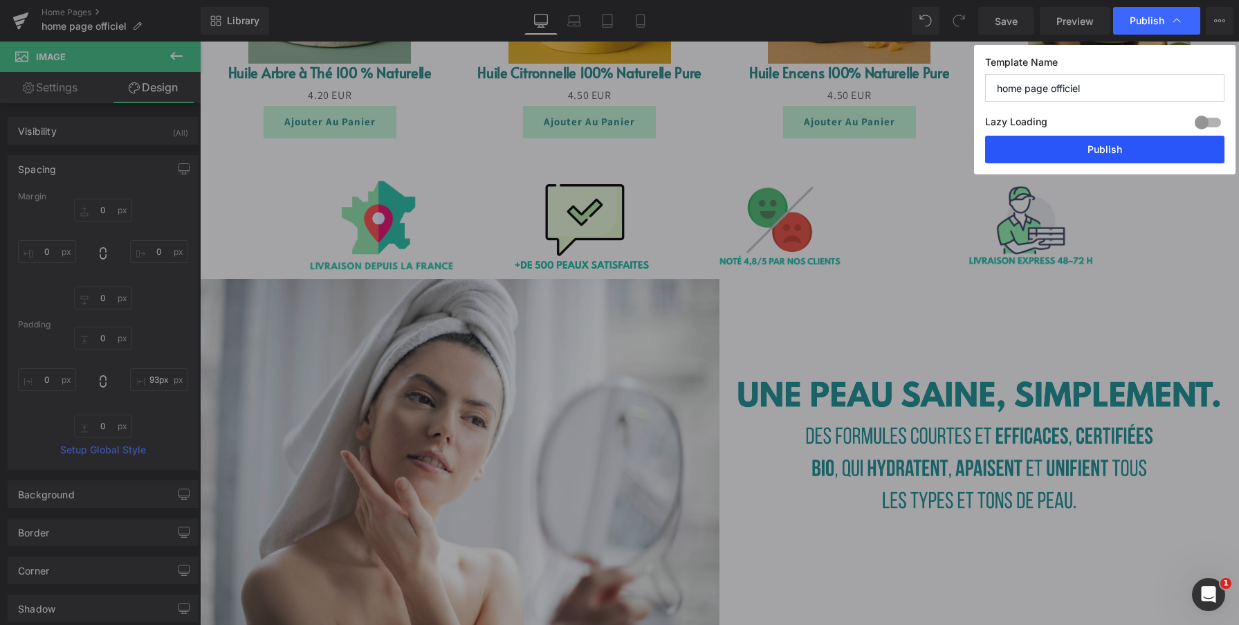
click at [1068, 148] on button "Publish" at bounding box center [1104, 150] width 239 height 28
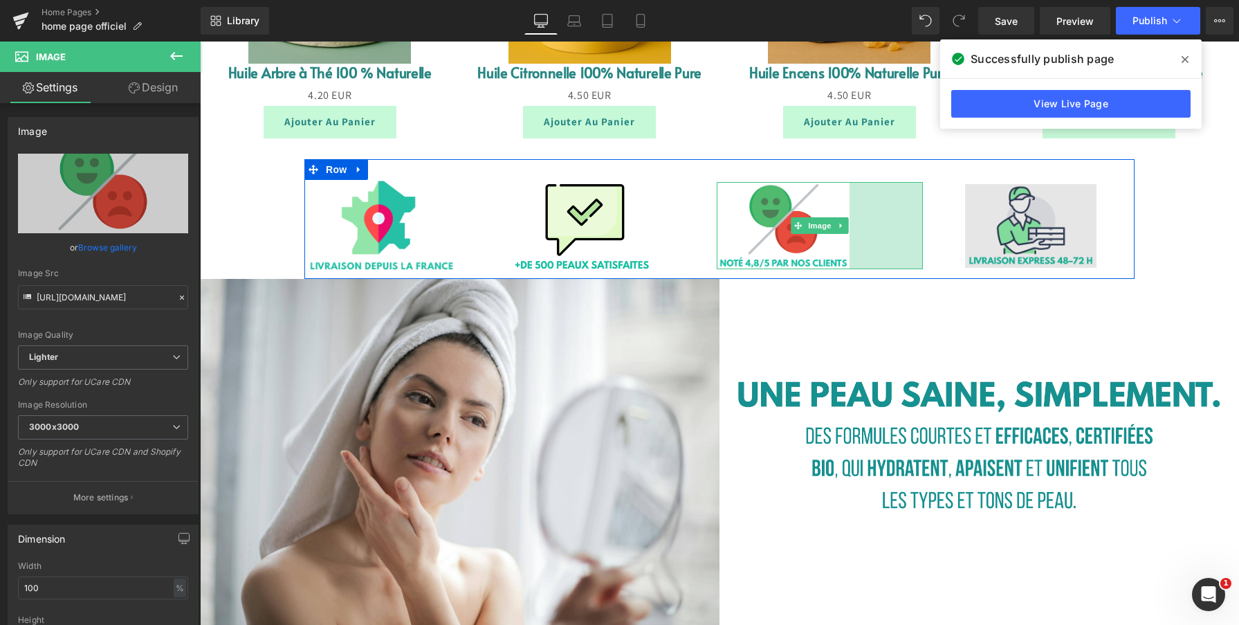
drag, startPoint x: 921, startPoint y: 217, endPoint x: 928, endPoint y: 219, distance: 7.1
click at [928, 219] on div "Image Image 93px Image 106px Image Row" at bounding box center [719, 219] width 830 height 120
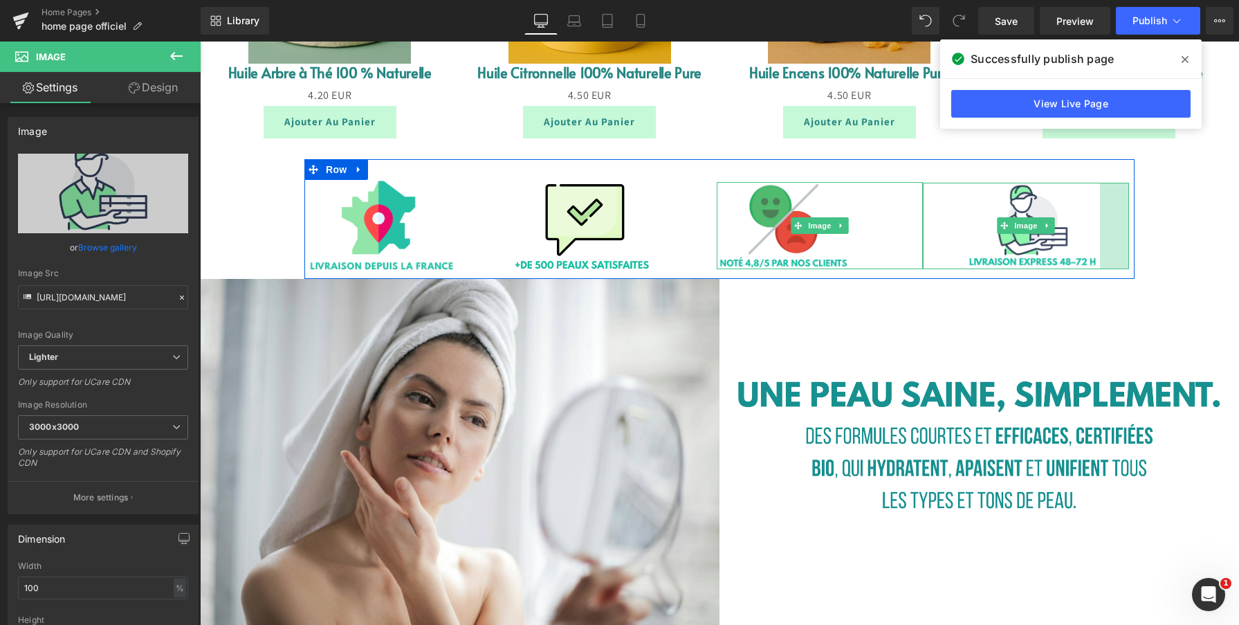
click at [1129, 230] on div "Image Image 93px Image 106px Image 42px Row" at bounding box center [719, 219] width 830 height 120
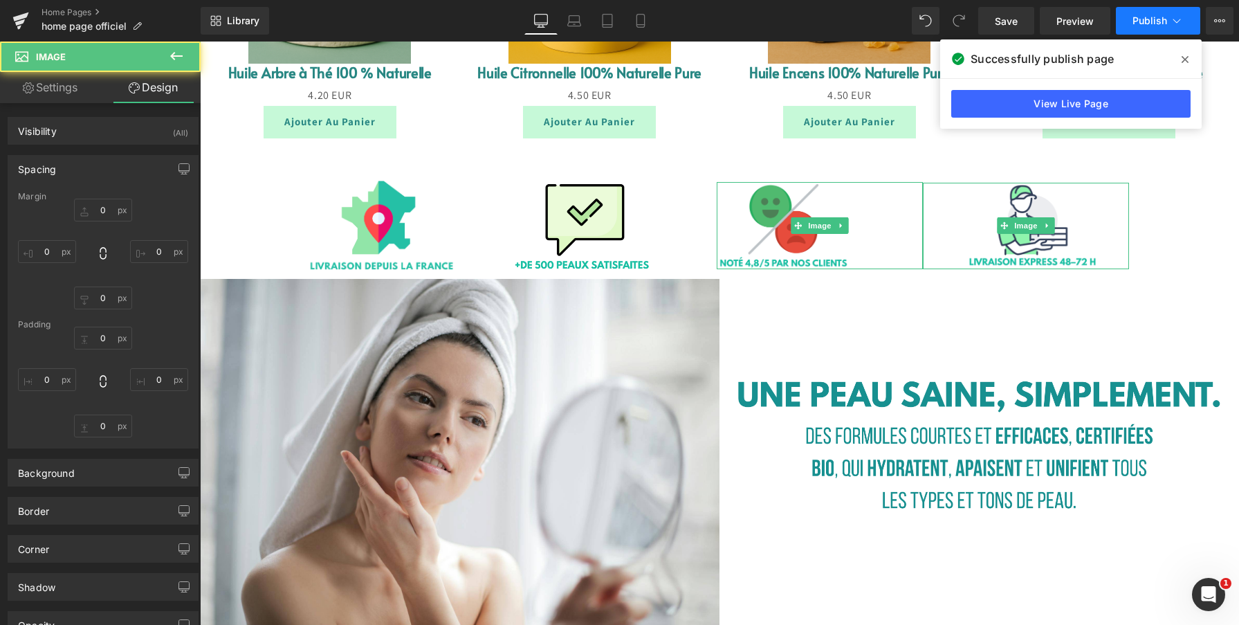
type input "0"
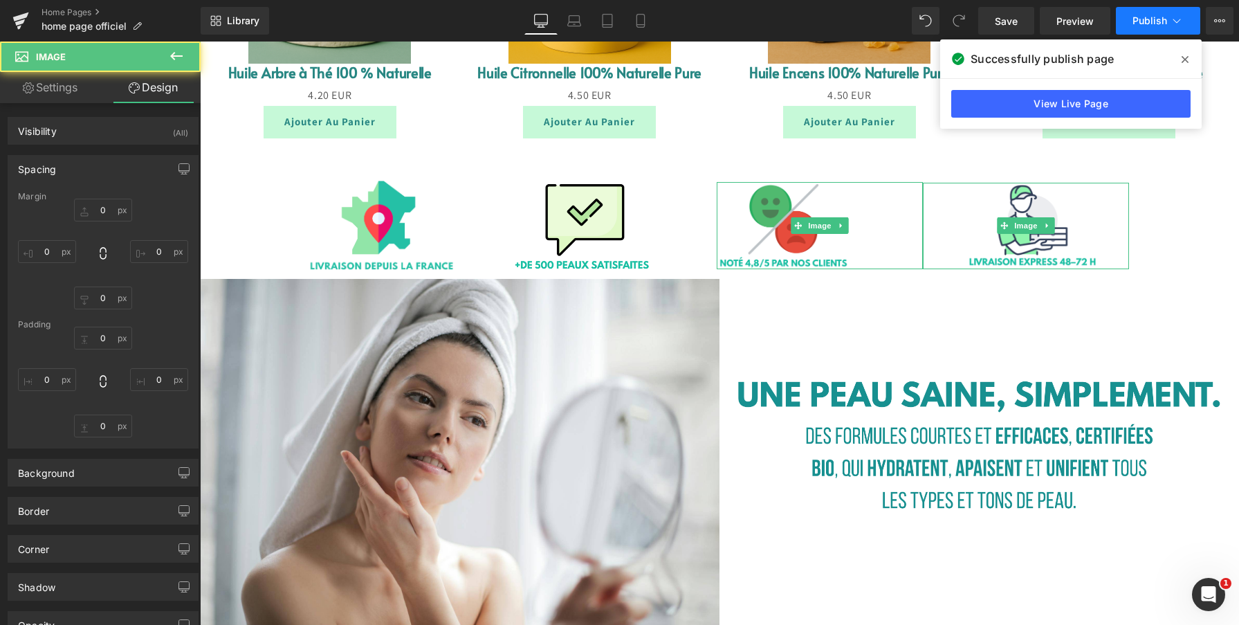
type input "42"
type input "0"
type input "61"
click at [1150, 23] on span "Publish" at bounding box center [1149, 20] width 35 height 11
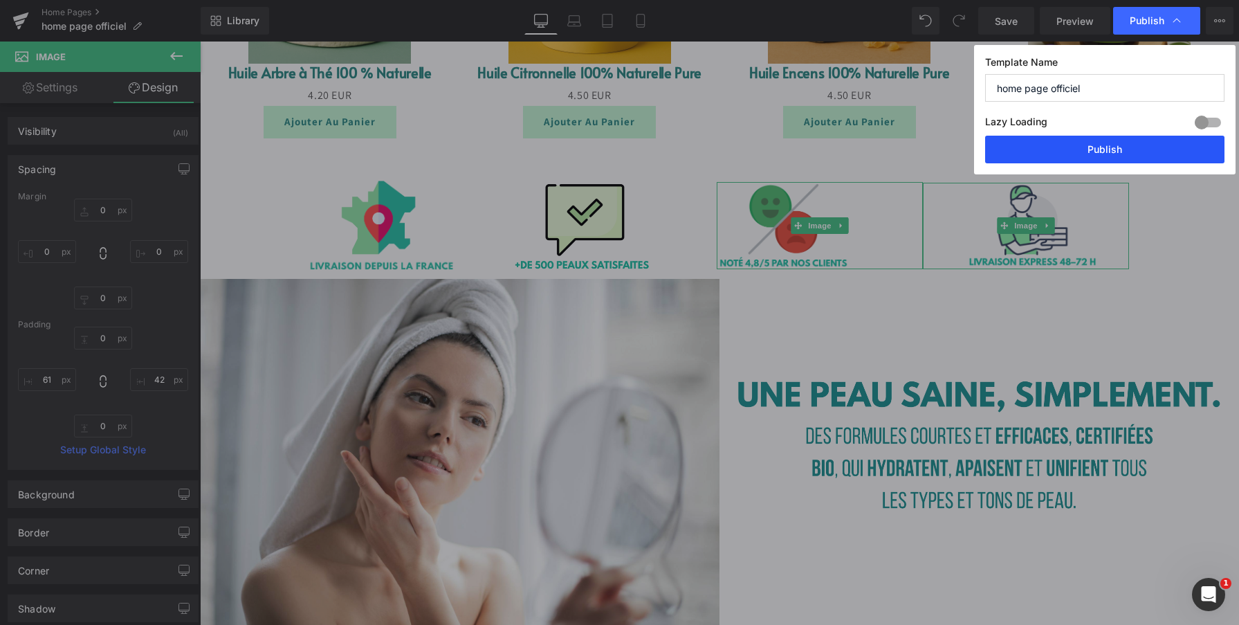
click at [1137, 142] on button "Publish" at bounding box center [1104, 150] width 239 height 28
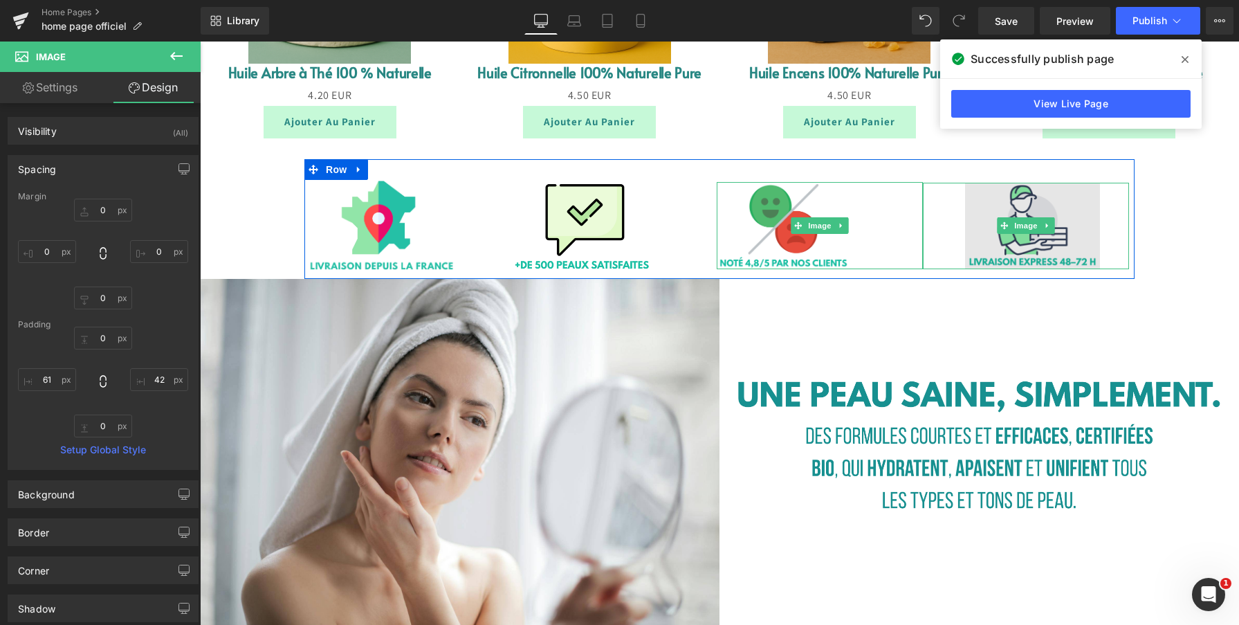
click at [980, 206] on img at bounding box center [1026, 226] width 206 height 86
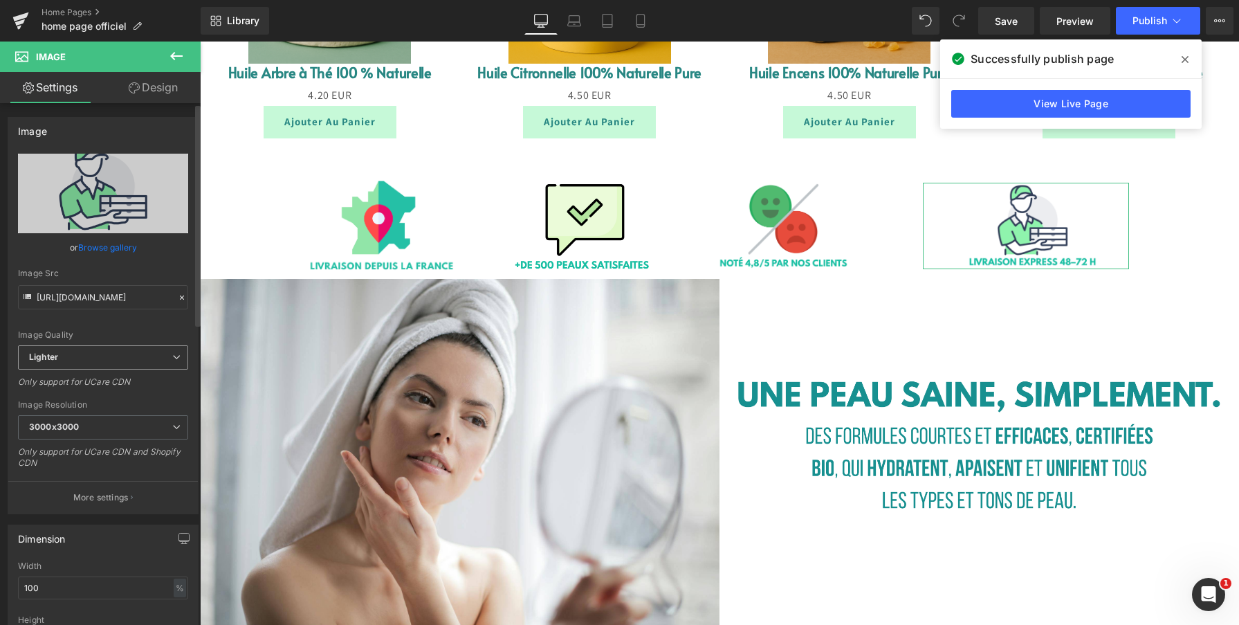
click at [124, 366] on span "Lighter" at bounding box center [103, 357] width 170 height 24
click at [124, 366] on span "Lighter" at bounding box center [100, 357] width 165 height 24
click at [124, 366] on span "Lighter" at bounding box center [103, 357] width 170 height 24
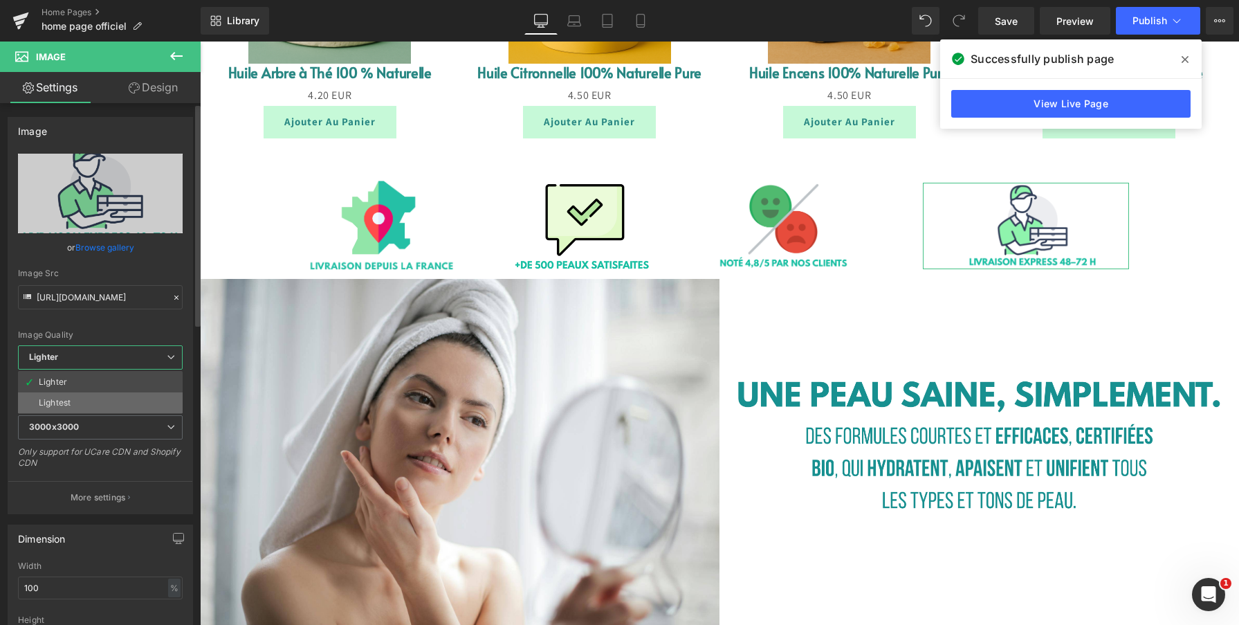
click at [116, 400] on li "Lightest" at bounding box center [100, 402] width 165 height 21
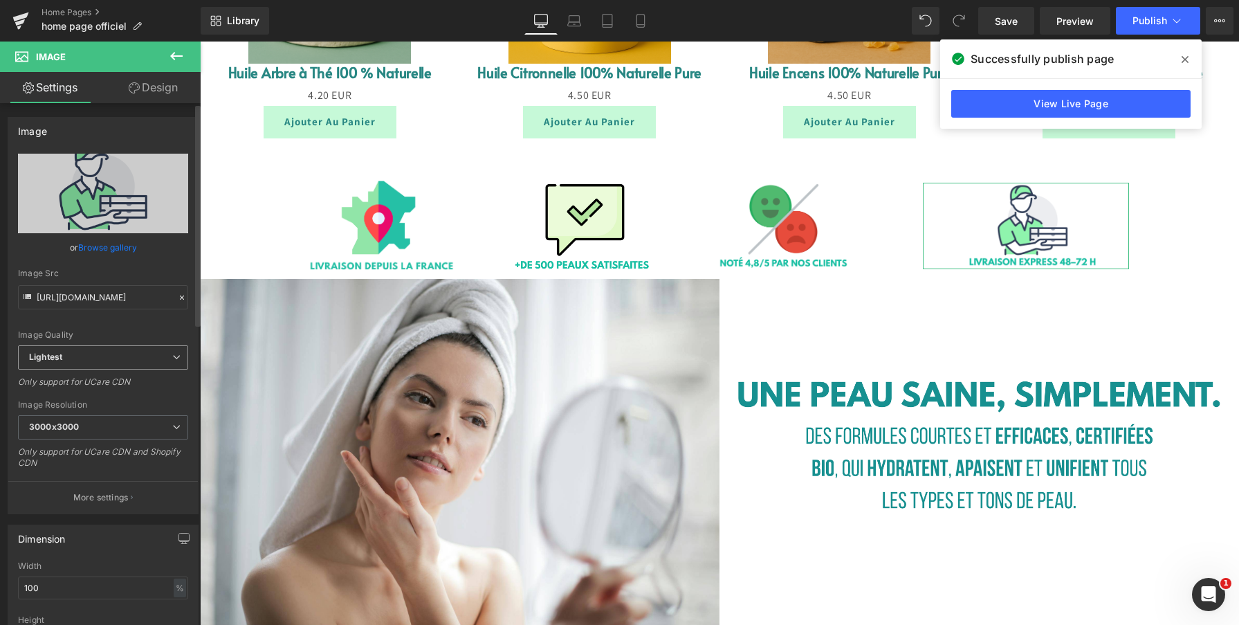
click at [137, 353] on span "Lightest" at bounding box center [103, 357] width 170 height 24
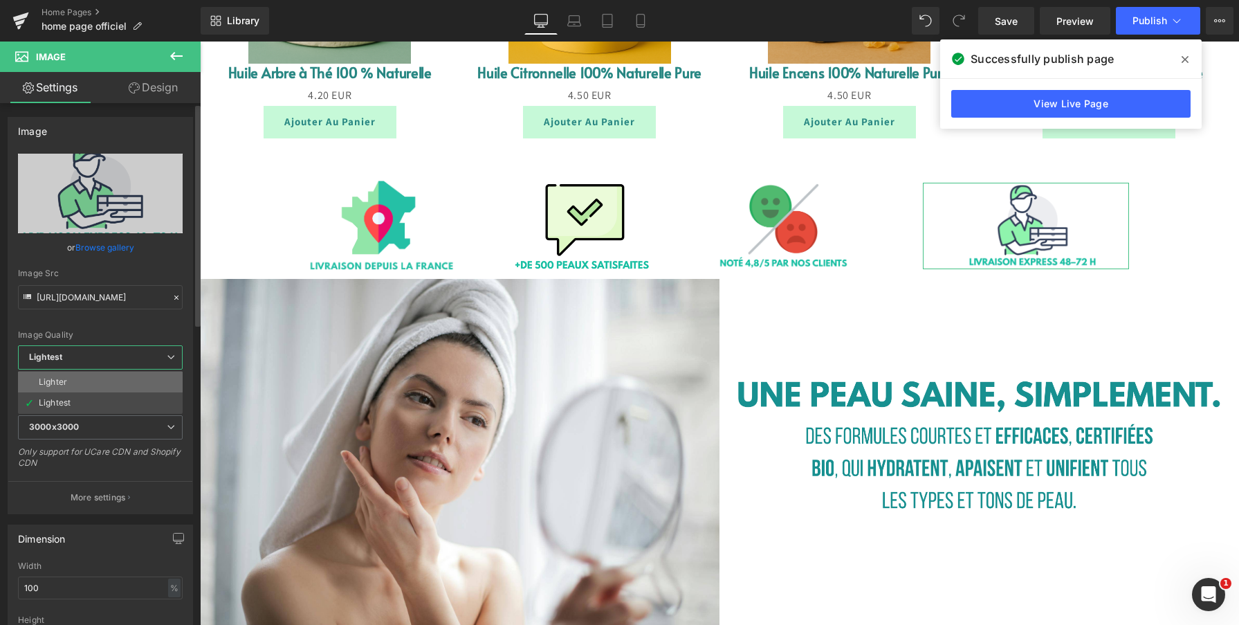
click at [105, 381] on li "Lighter" at bounding box center [100, 381] width 165 height 21
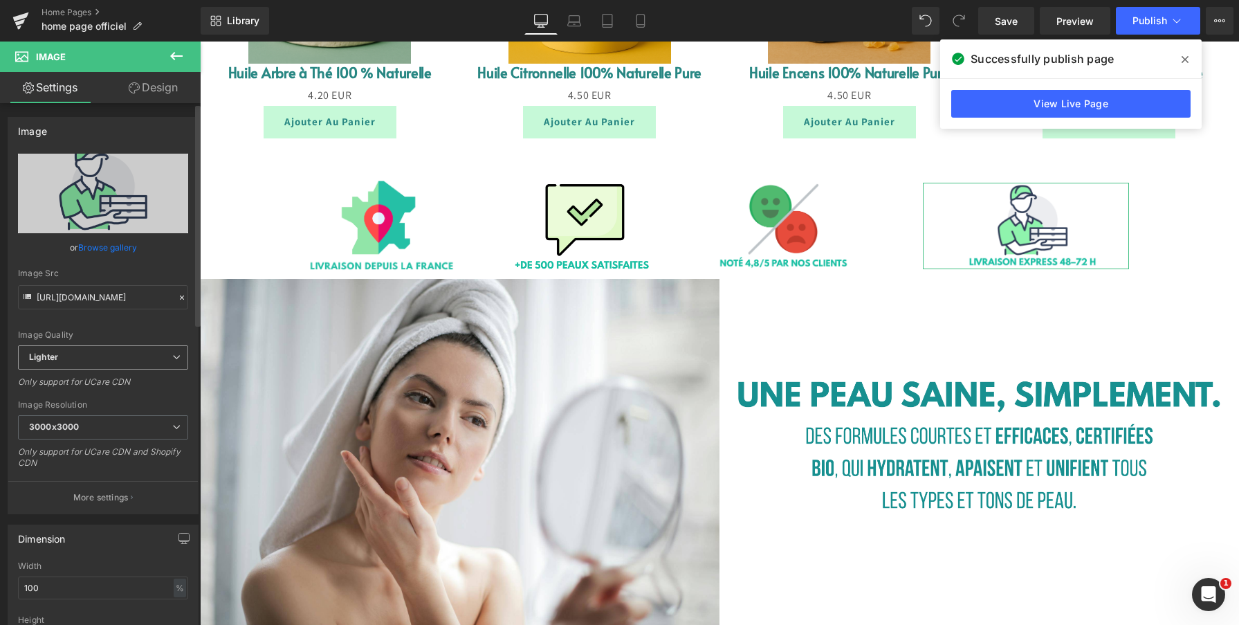
type input "[URL][DOMAIN_NAME]"
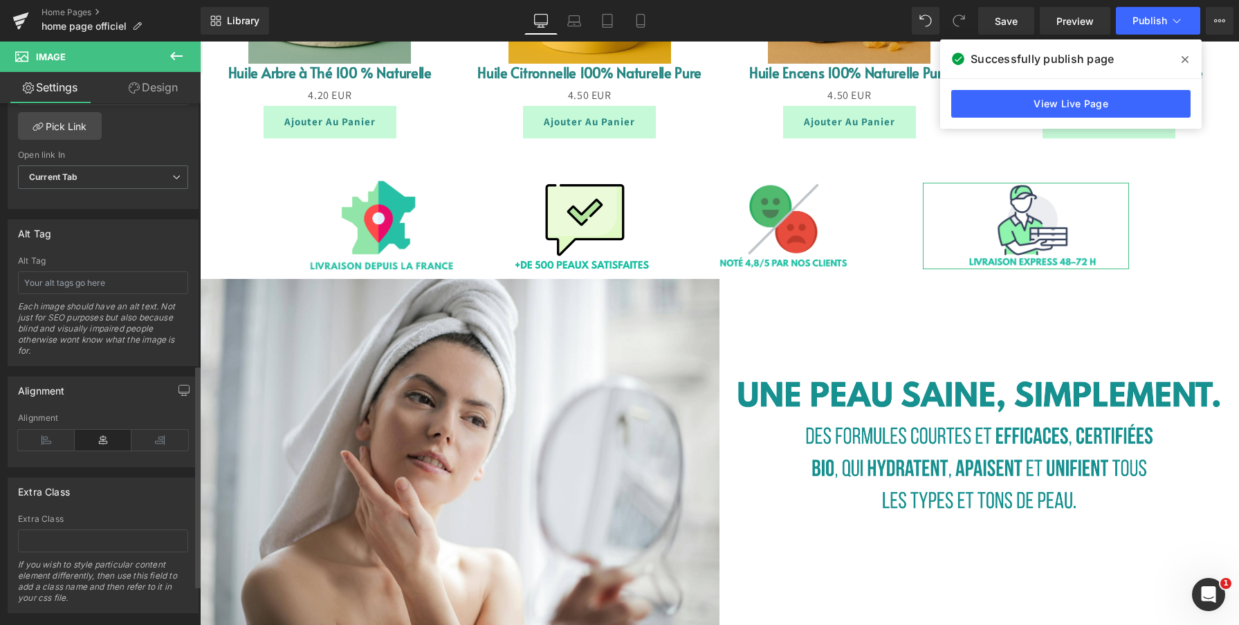
scroll to position [706, 0]
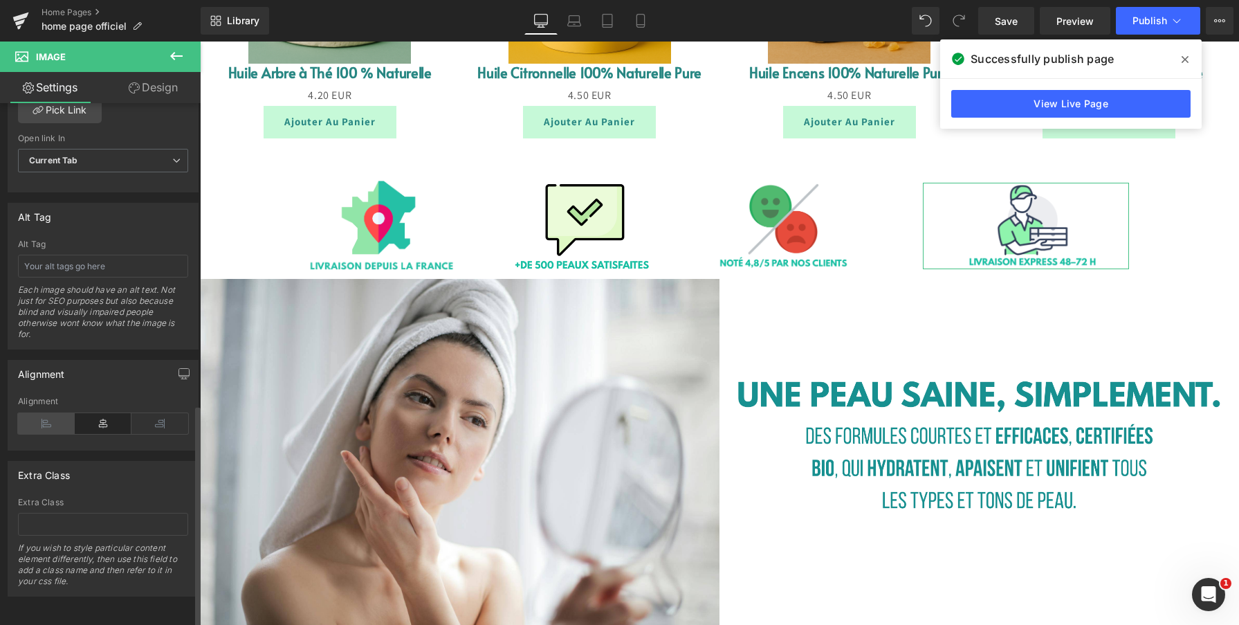
click at [58, 416] on icon at bounding box center [46, 423] width 57 height 21
click at [93, 415] on icon at bounding box center [103, 423] width 57 height 21
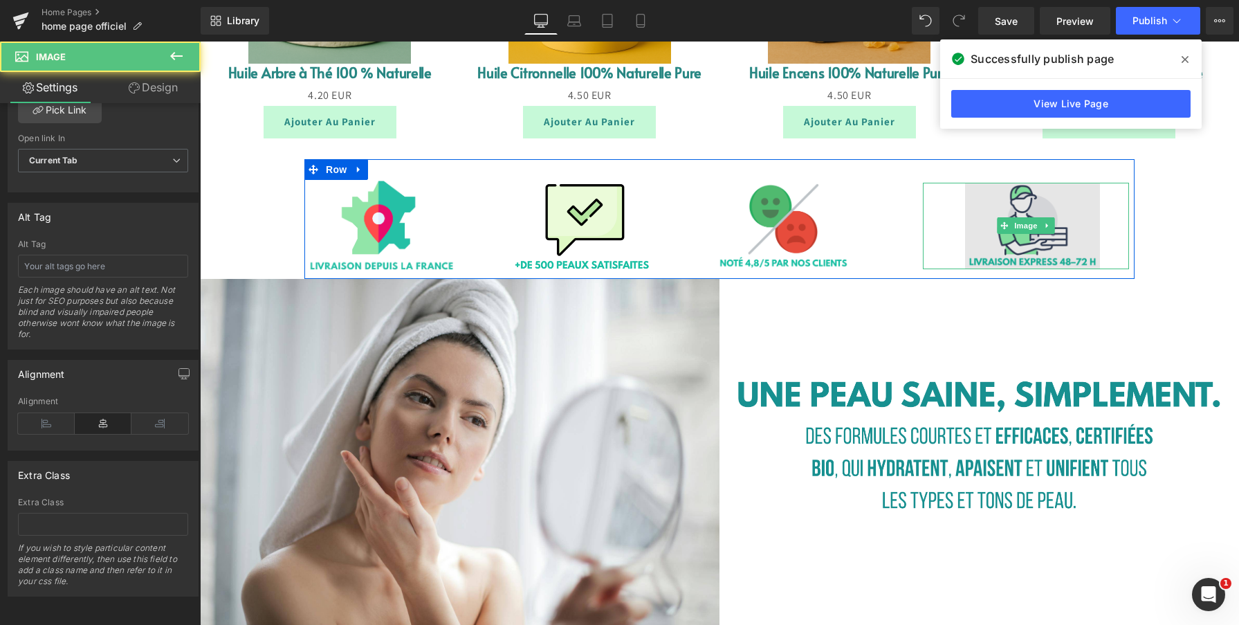
click at [951, 223] on img at bounding box center [1026, 226] width 206 height 86
click at [985, 214] on img at bounding box center [1026, 226] width 206 height 86
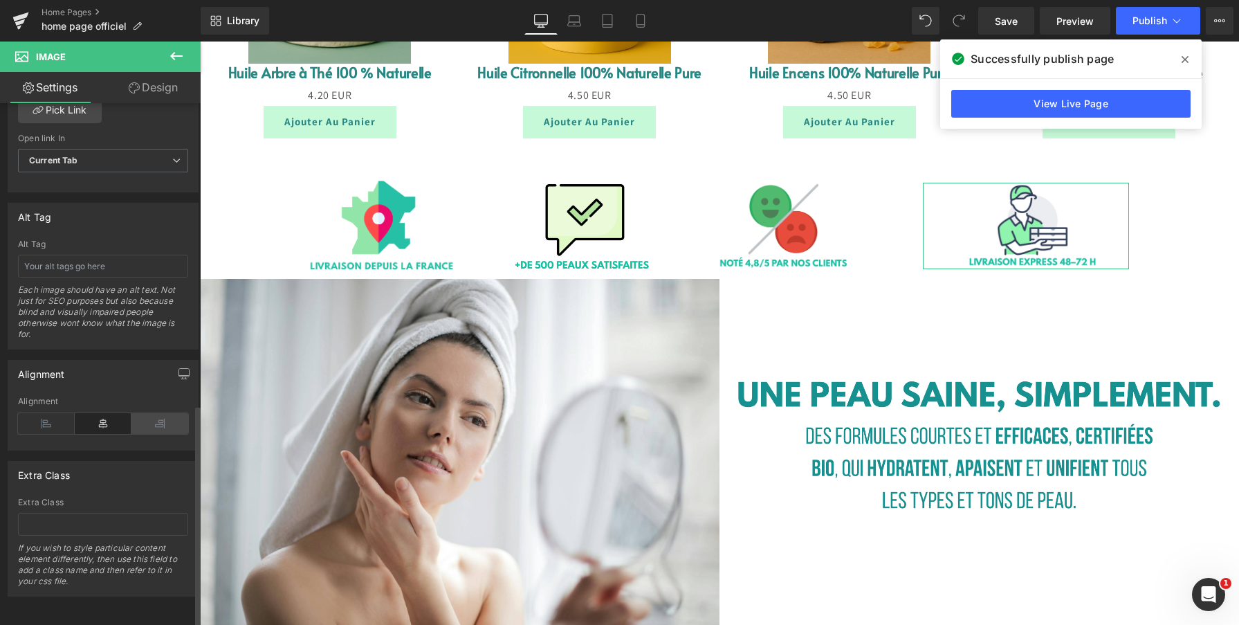
click at [144, 413] on icon at bounding box center [159, 423] width 57 height 21
click at [54, 421] on icon at bounding box center [46, 423] width 57 height 21
click at [85, 413] on icon at bounding box center [103, 423] width 57 height 21
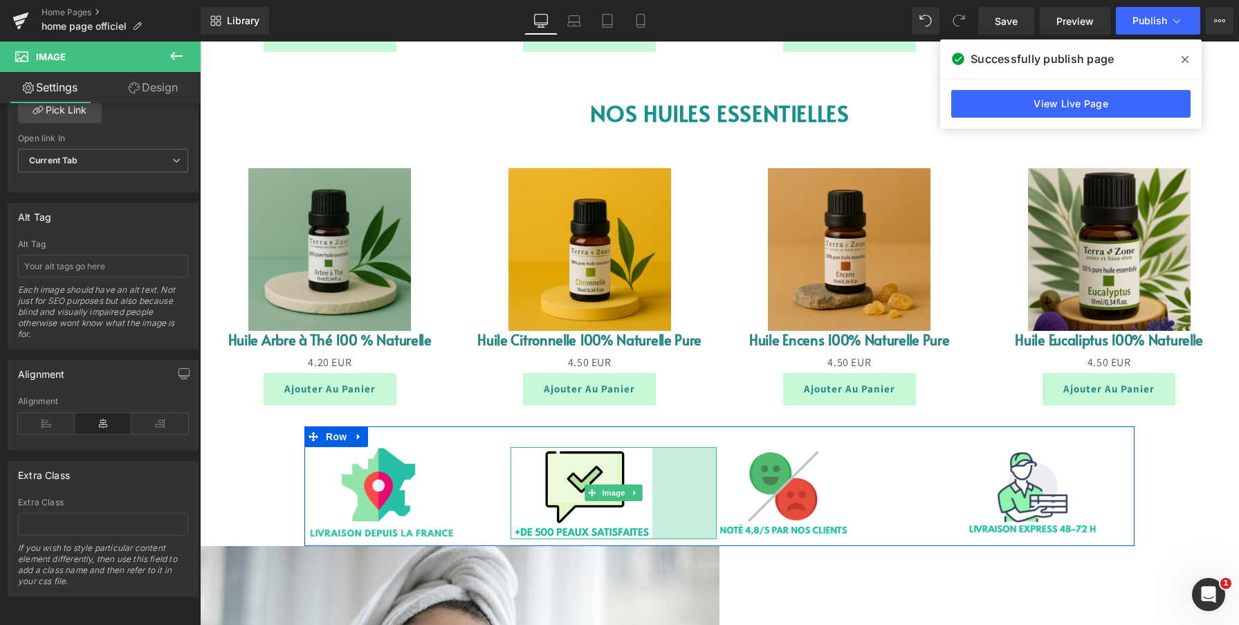
scroll to position [1863, 0]
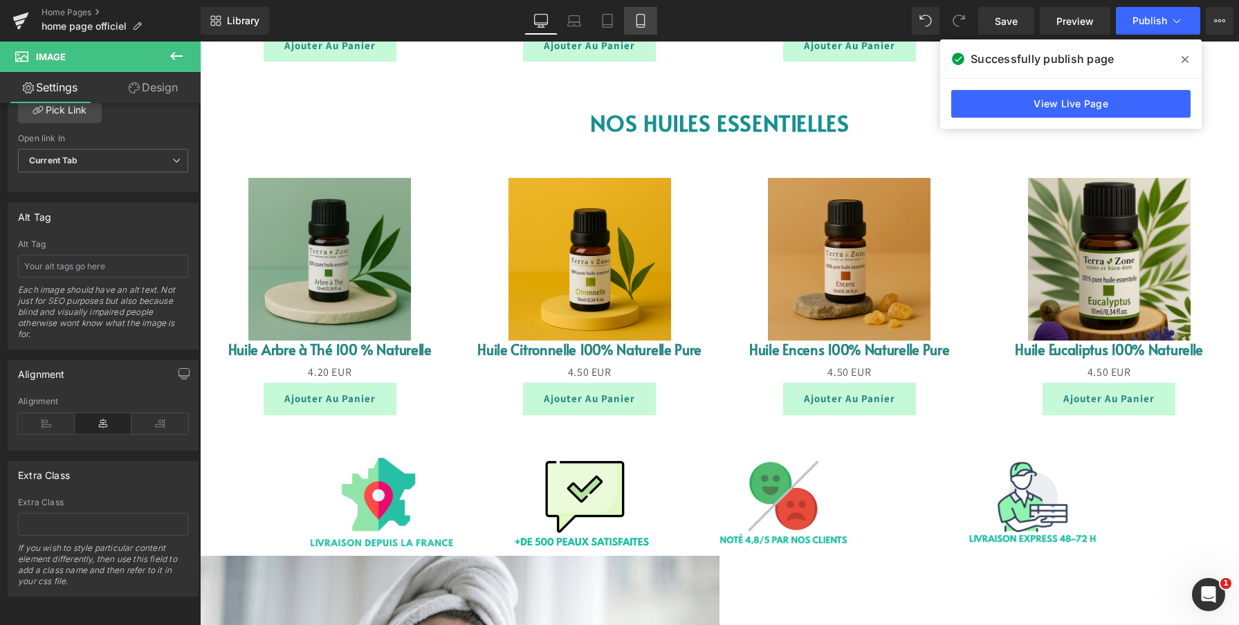
click at [642, 16] on icon at bounding box center [641, 21] width 14 height 14
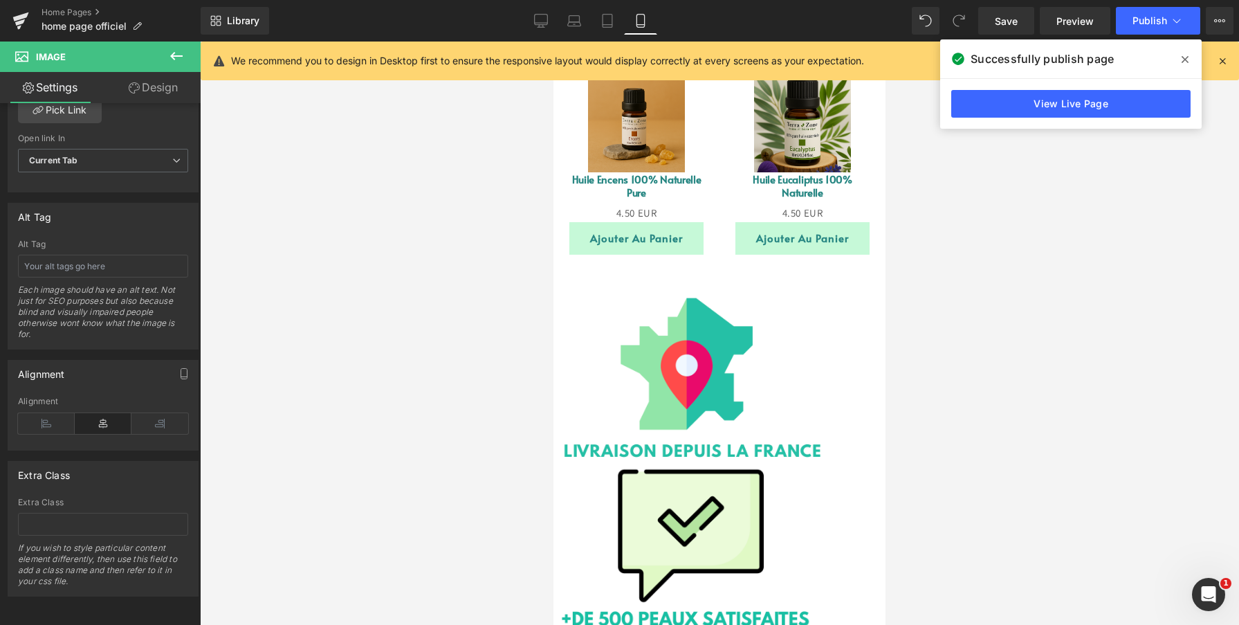
scroll to position [2096, 0]
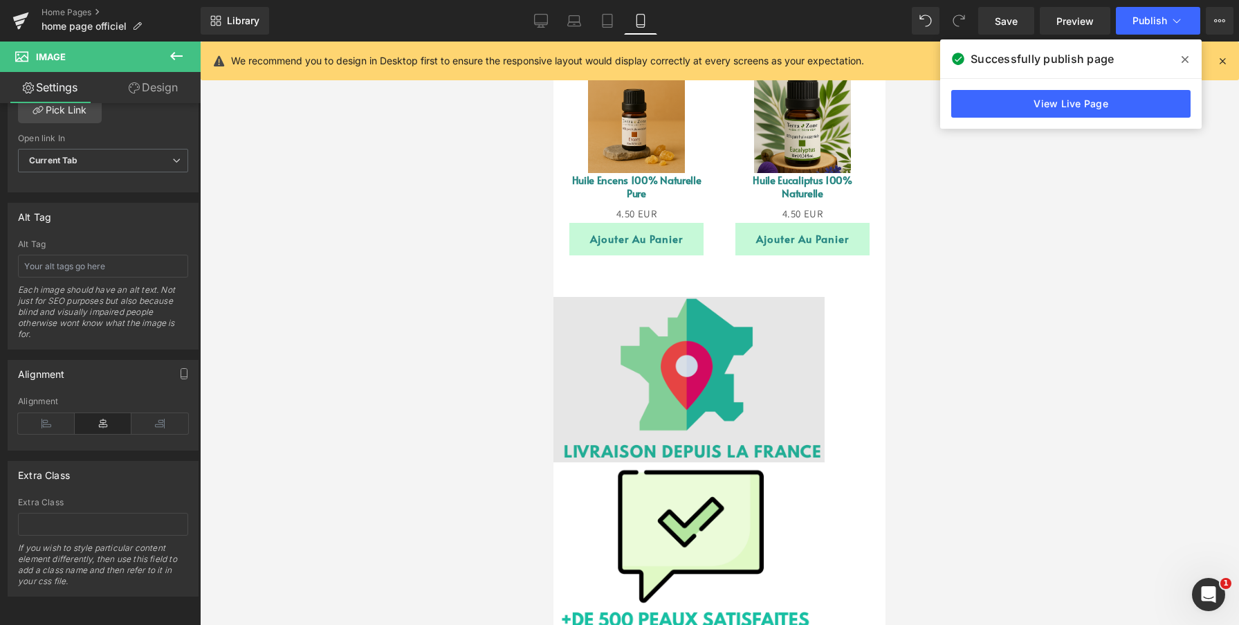
click at [779, 329] on img at bounding box center [716, 380] width 326 height 166
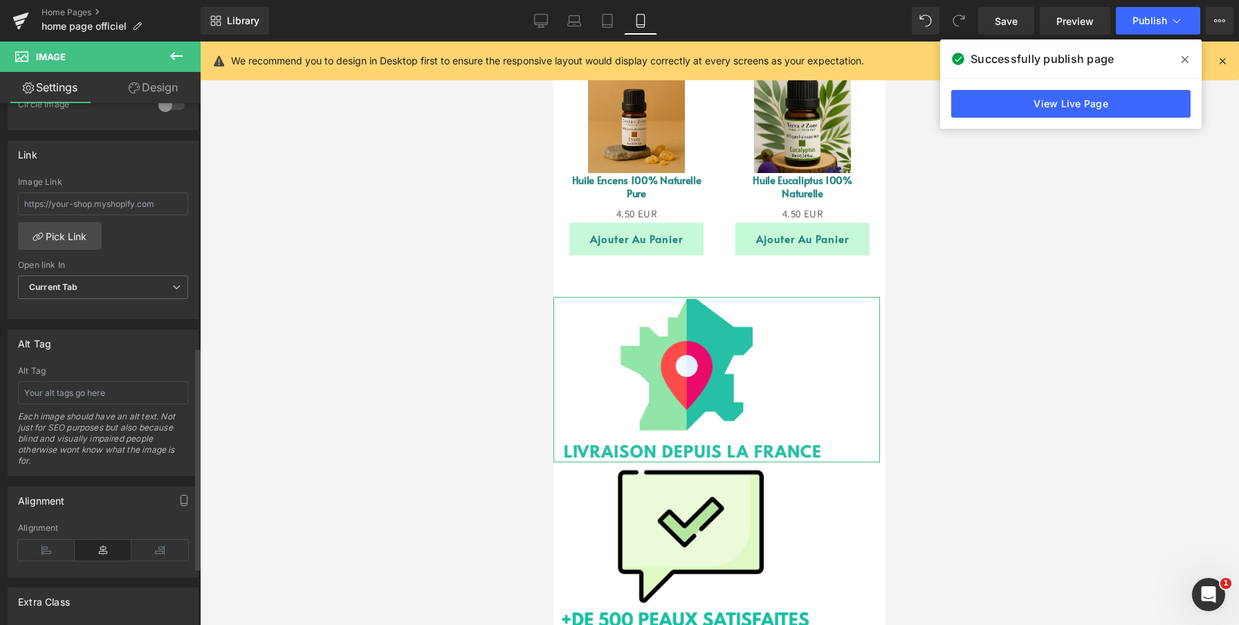
scroll to position [570, 0]
click at [167, 550] on icon at bounding box center [159, 549] width 57 height 21
click at [104, 550] on icon at bounding box center [103, 549] width 57 height 21
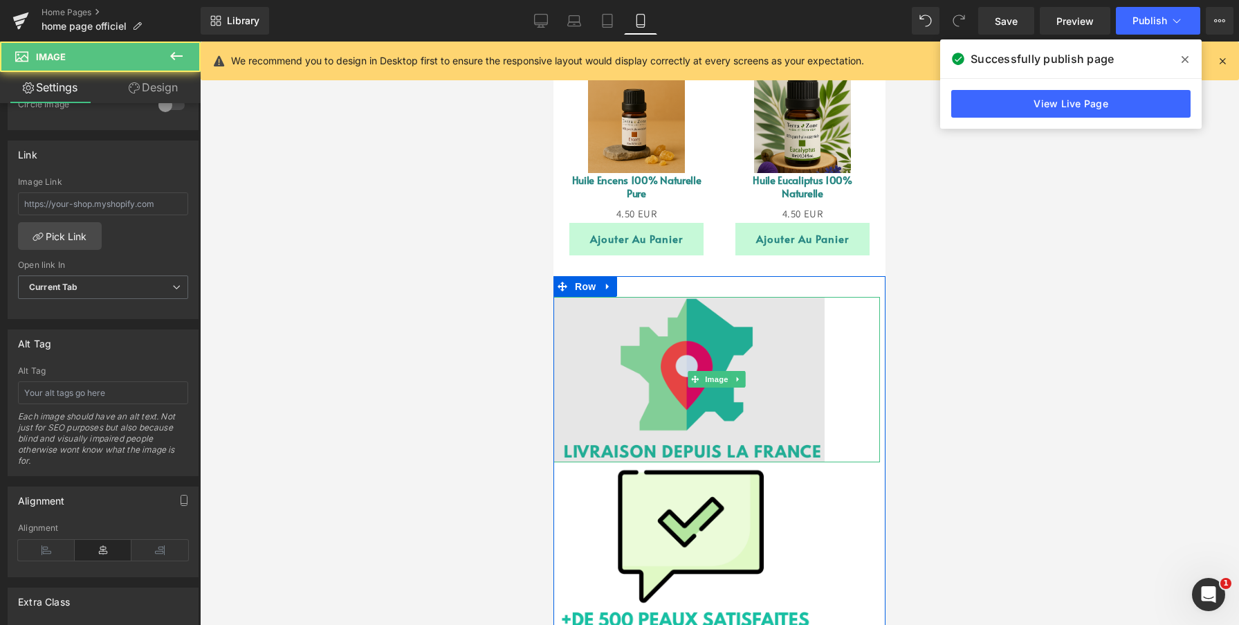
click at [837, 351] on img at bounding box center [716, 380] width 326 height 166
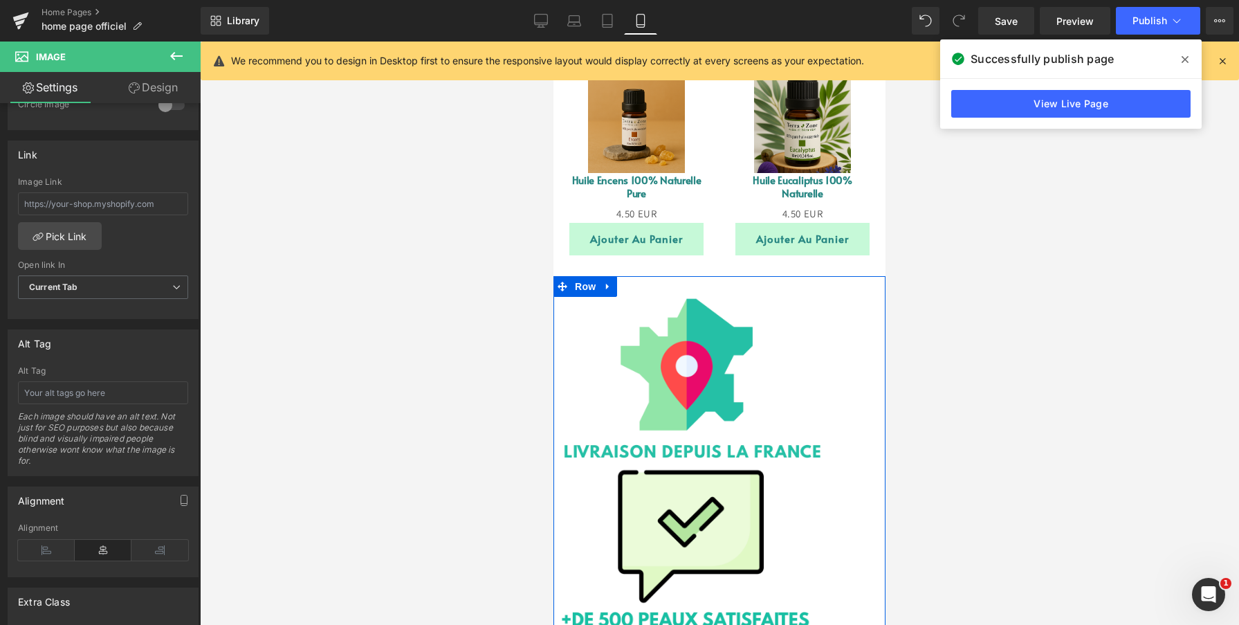
click at [803, 276] on div "Image Image 93px Image 106px Image 42px Row" at bounding box center [719, 622] width 332 height 692
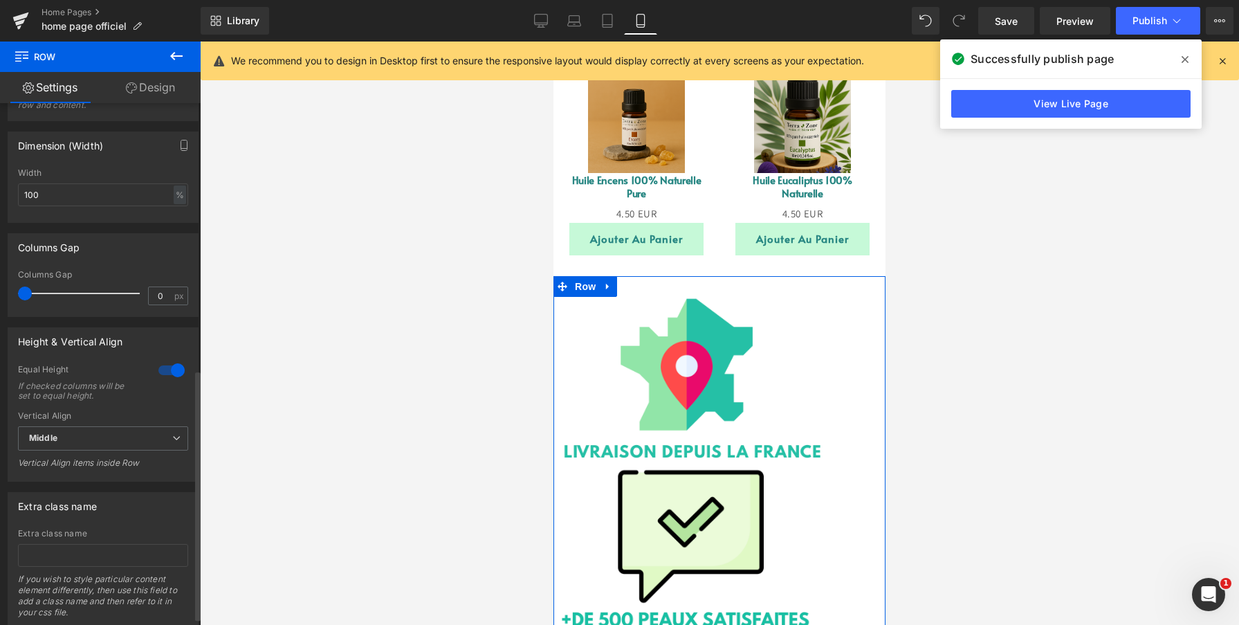
scroll to position [571, 0]
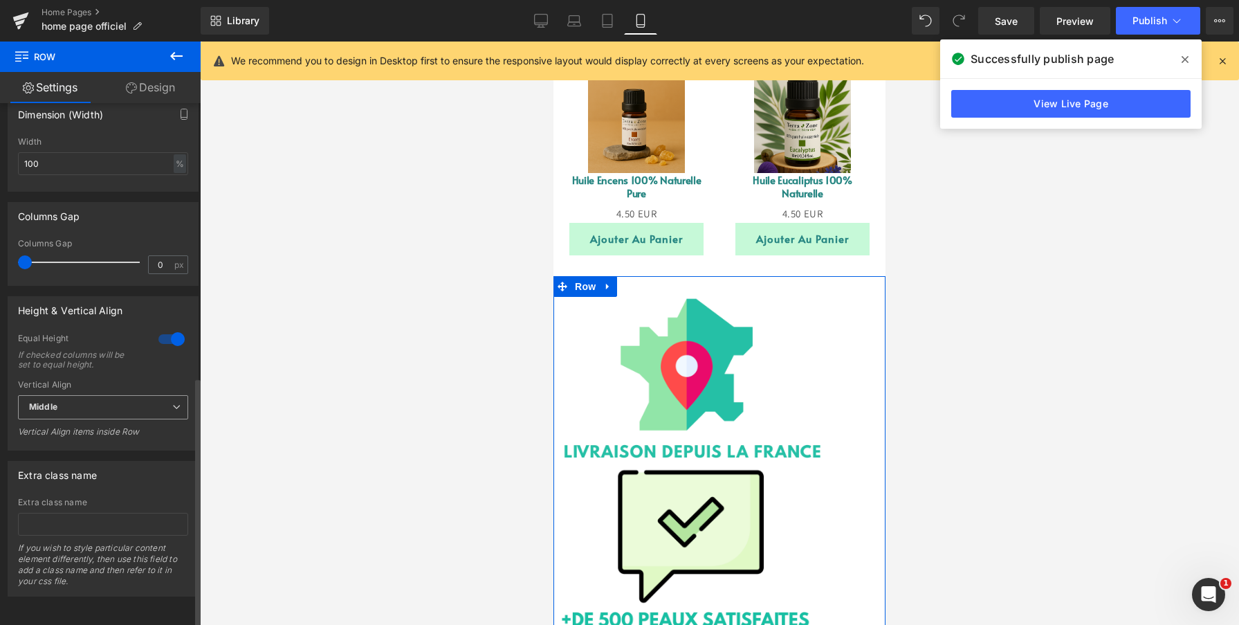
click at [91, 402] on span "Middle" at bounding box center [103, 407] width 170 height 24
click at [86, 423] on li "Top" at bounding box center [100, 431] width 165 height 21
click at [84, 405] on span "Top" at bounding box center [103, 407] width 170 height 24
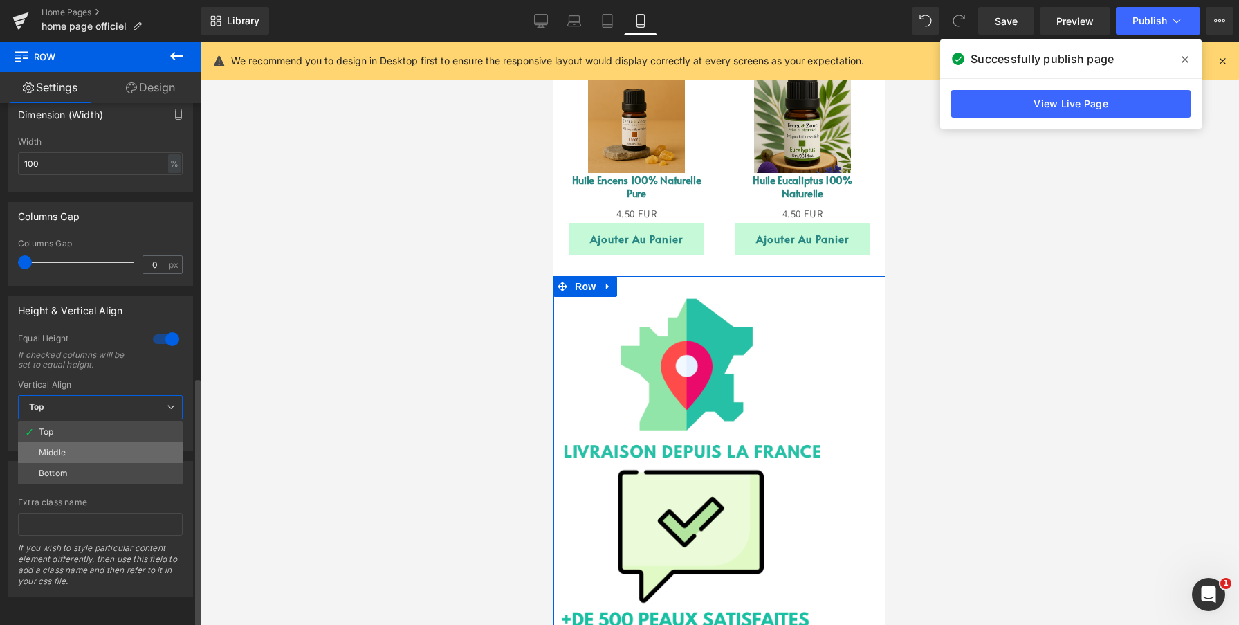
click at [74, 442] on li "Middle" at bounding box center [100, 452] width 165 height 21
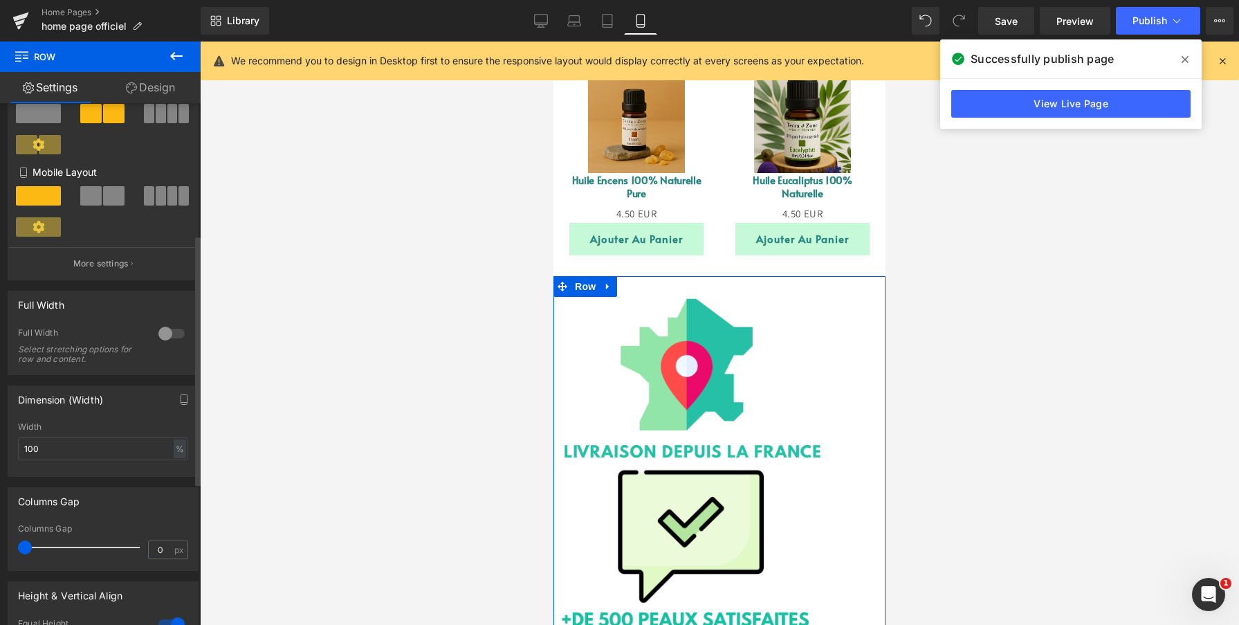
scroll to position [272, 0]
click at [164, 343] on div at bounding box center [171, 334] width 33 height 22
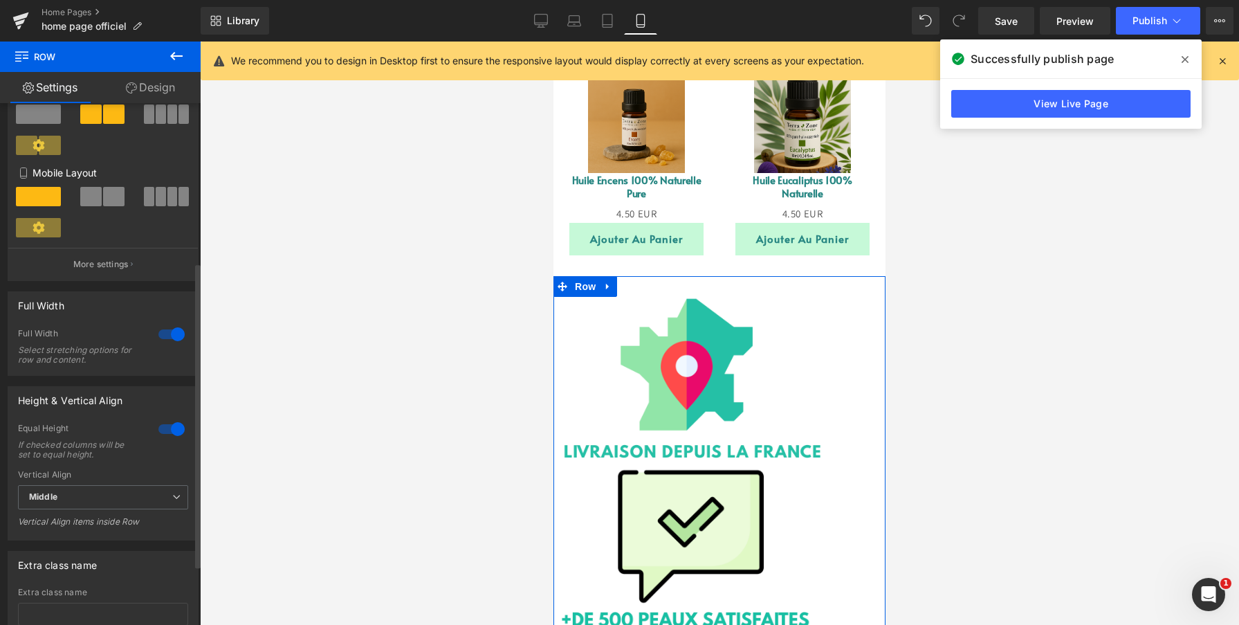
click at [165, 342] on div at bounding box center [171, 334] width 33 height 22
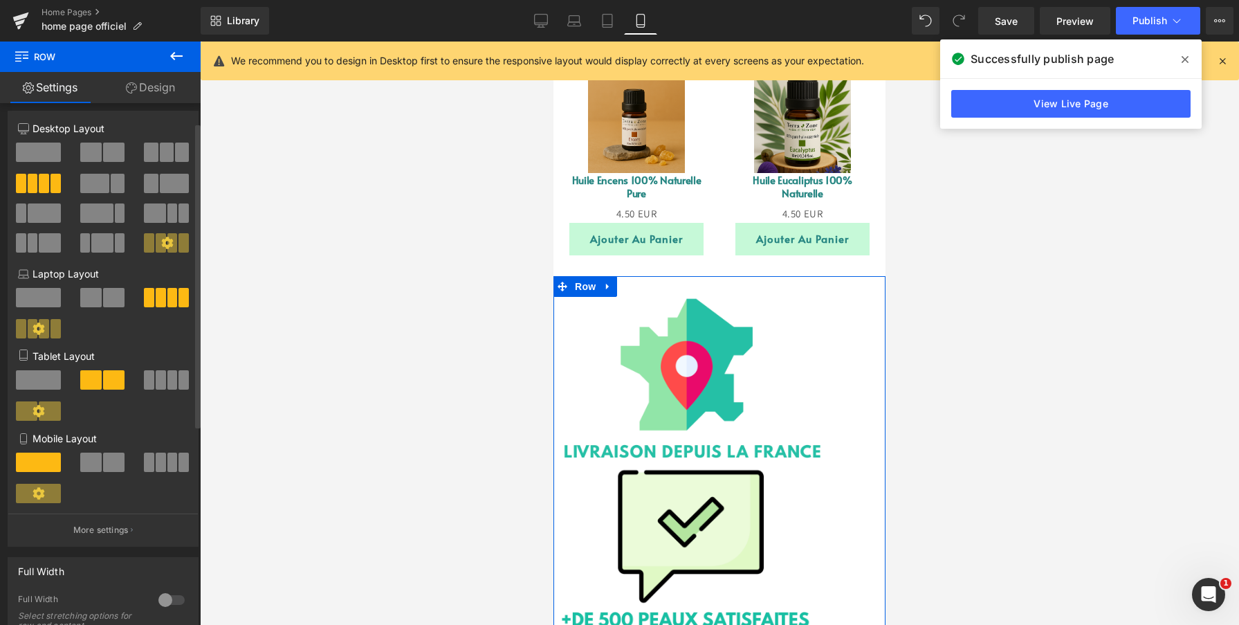
scroll to position [0, 0]
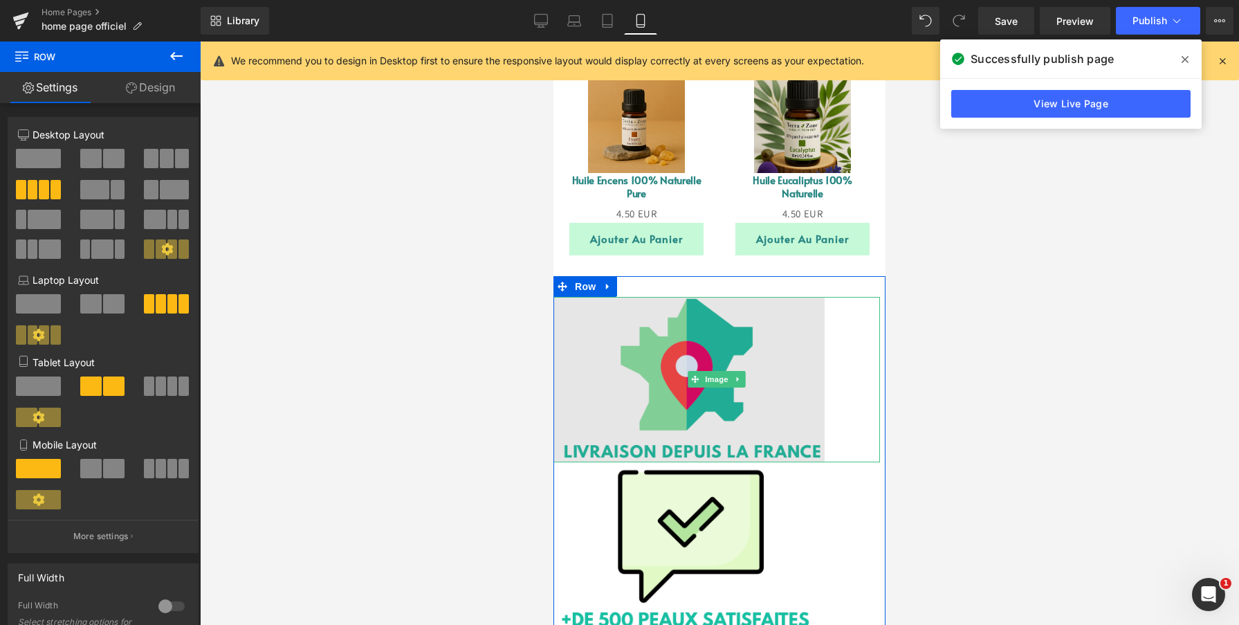
click at [732, 338] on img at bounding box center [716, 380] width 326 height 166
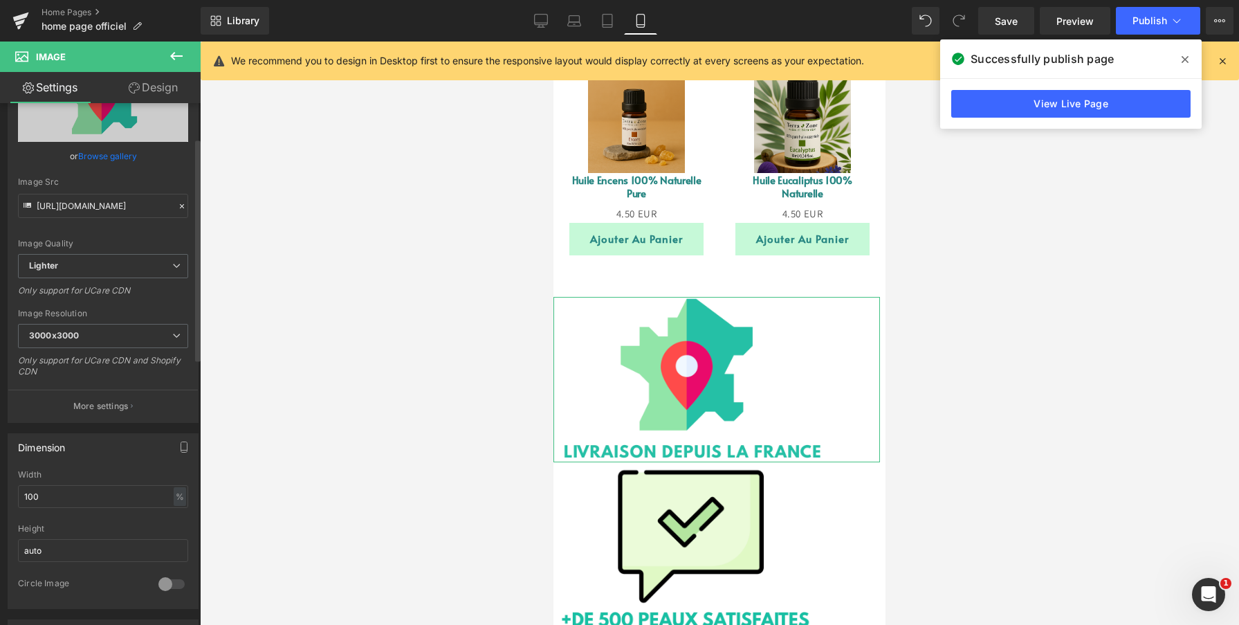
scroll to position [92, 0]
click at [139, 334] on span "3000x3000" at bounding box center [103, 335] width 170 height 24
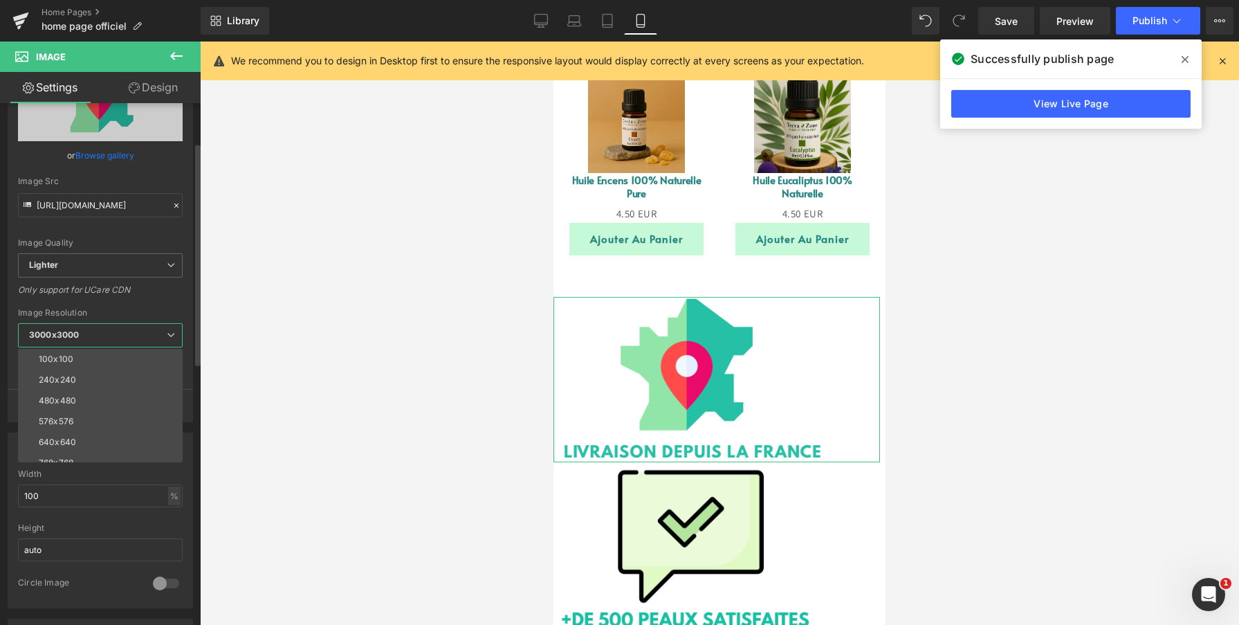
click at [139, 334] on span "3000x3000" at bounding box center [100, 335] width 165 height 24
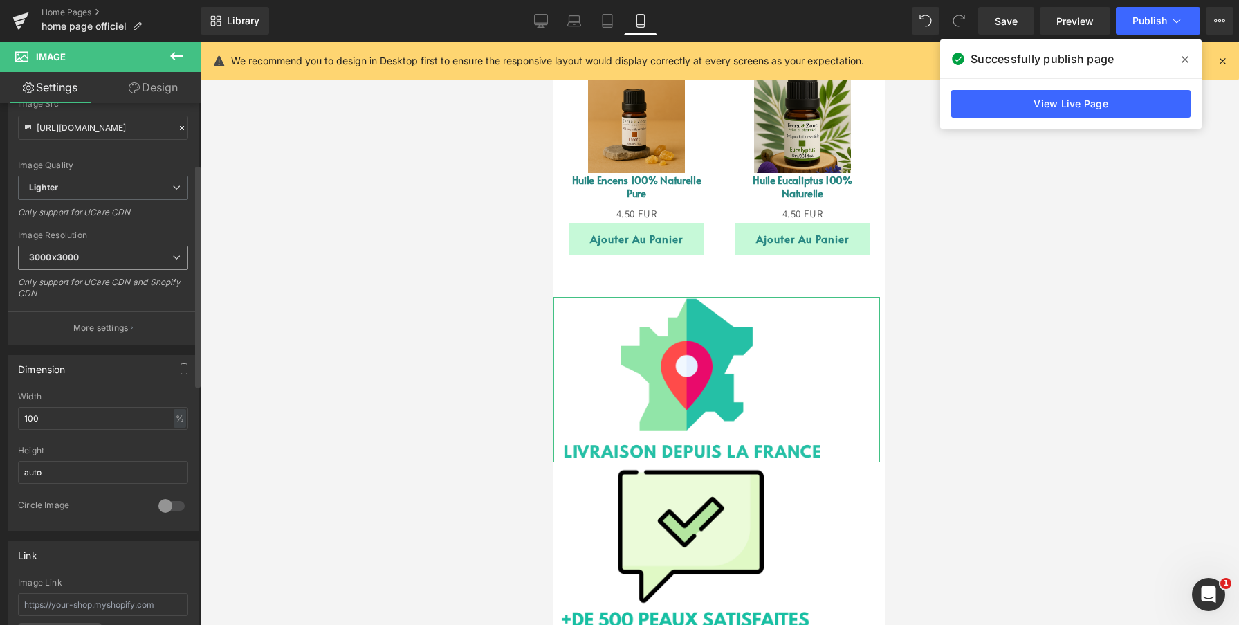
scroll to position [191, 0]
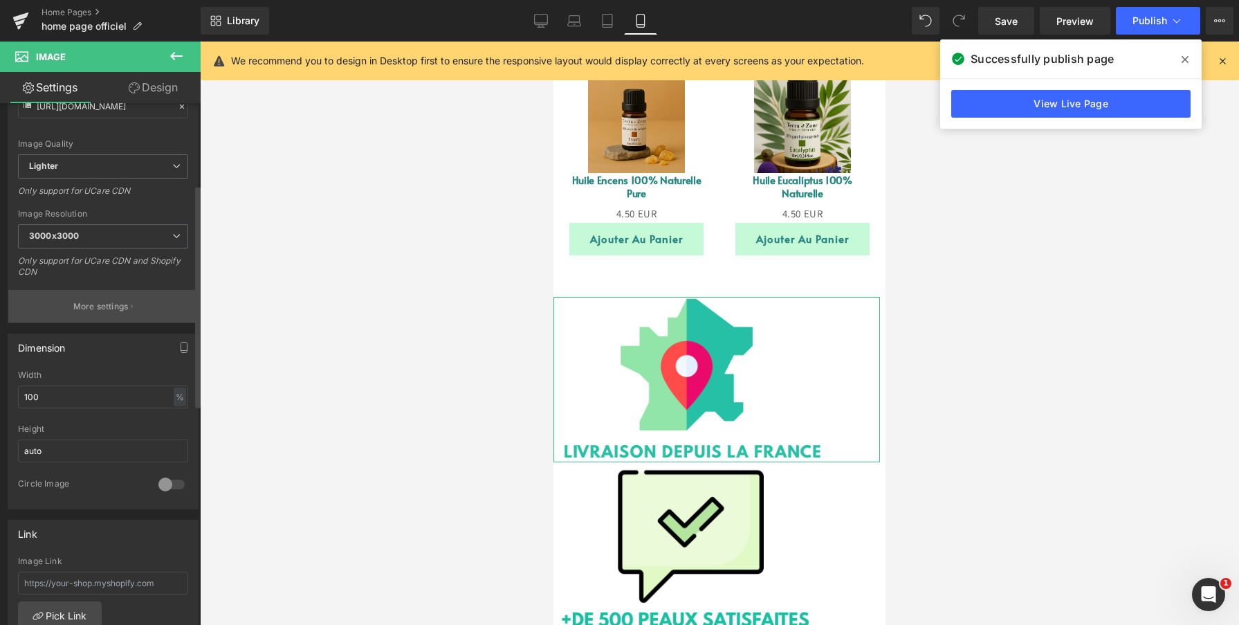
click at [117, 306] on p "More settings" at bounding box center [100, 306] width 55 height 12
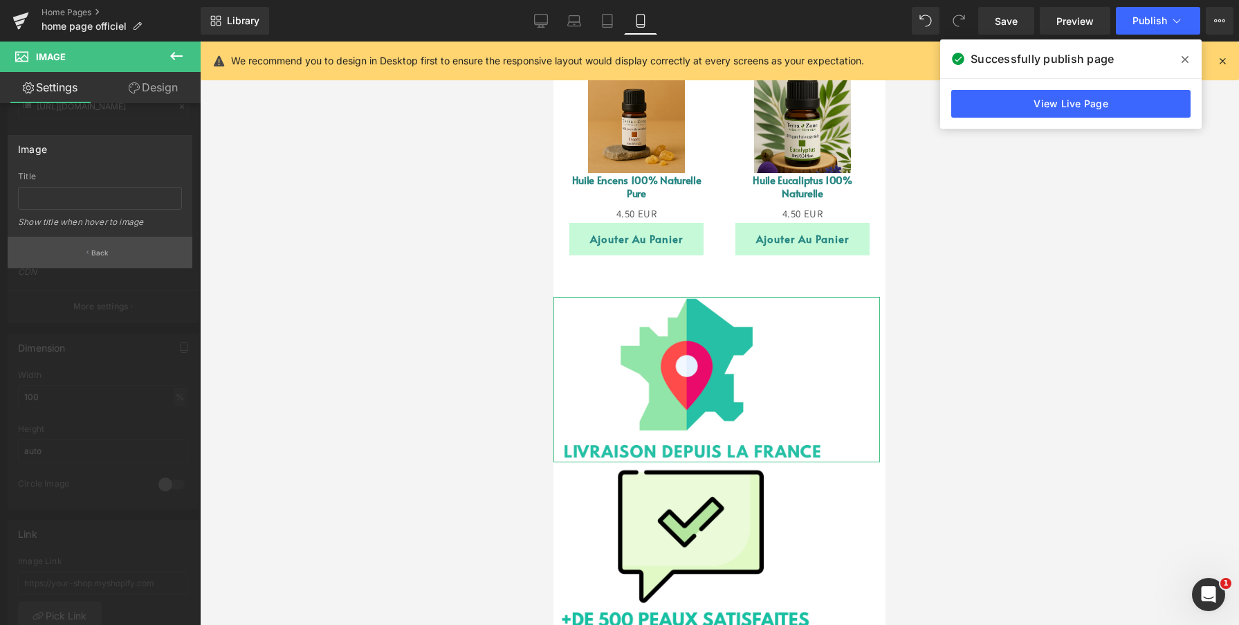
click at [101, 258] on button "Back" at bounding box center [100, 252] width 185 height 31
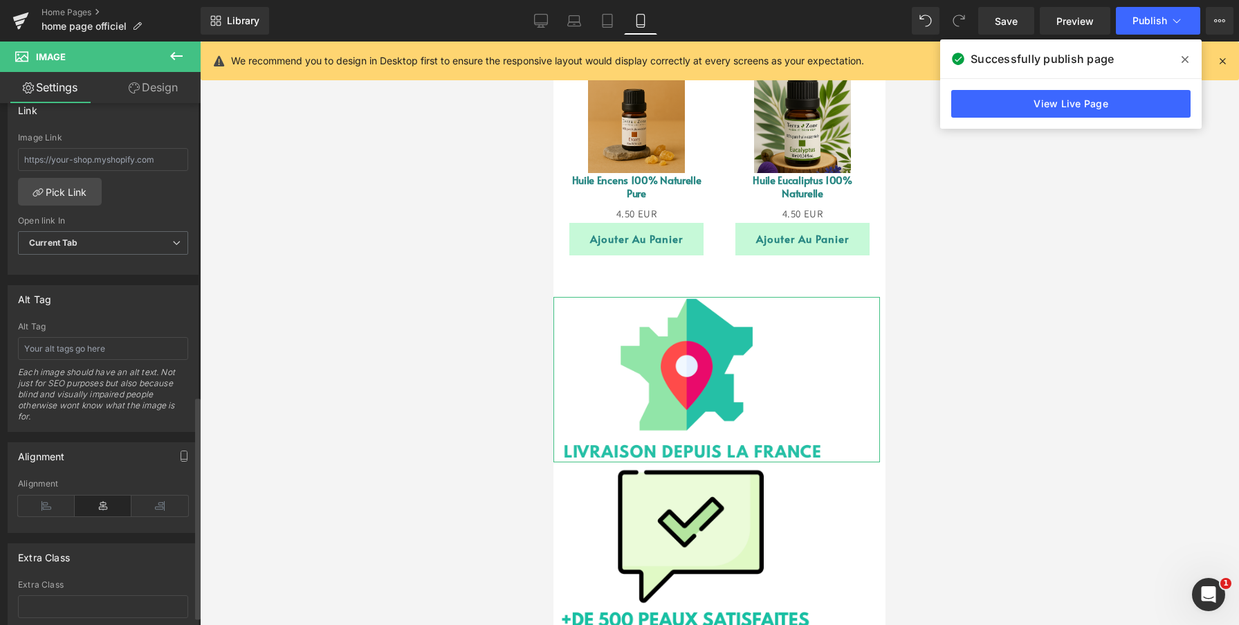
scroll to position [706, 0]
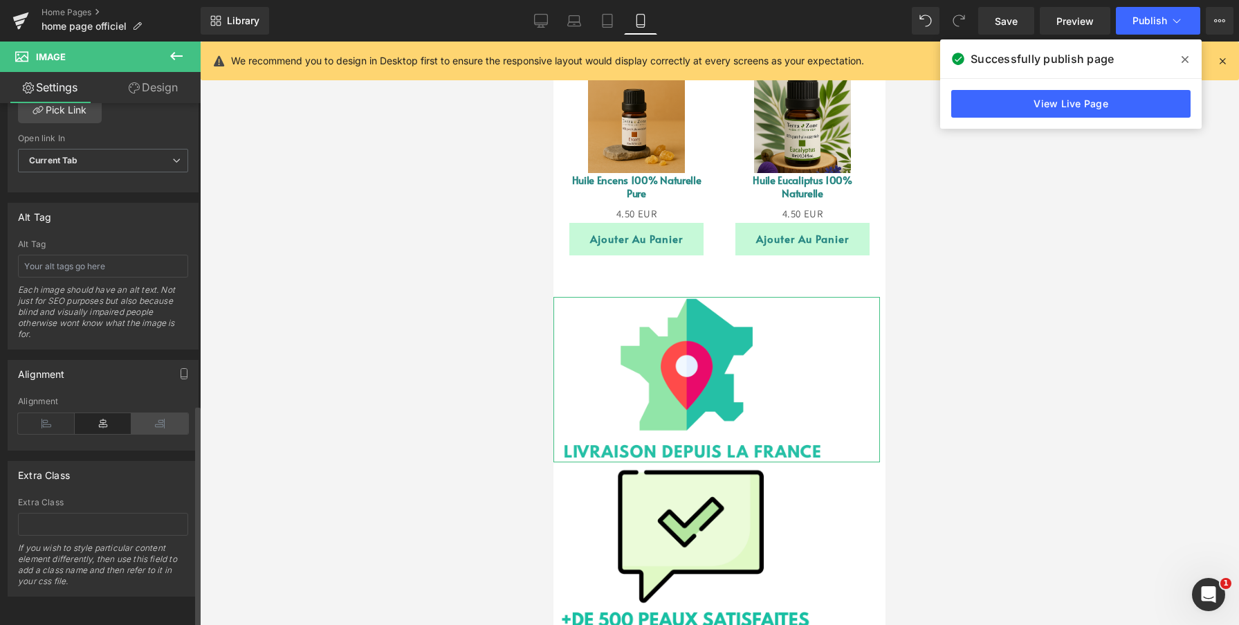
click at [147, 417] on icon at bounding box center [159, 423] width 57 height 21
click at [104, 413] on icon at bounding box center [103, 423] width 57 height 21
click at [553, 41] on div at bounding box center [553, 41] width 0 height 0
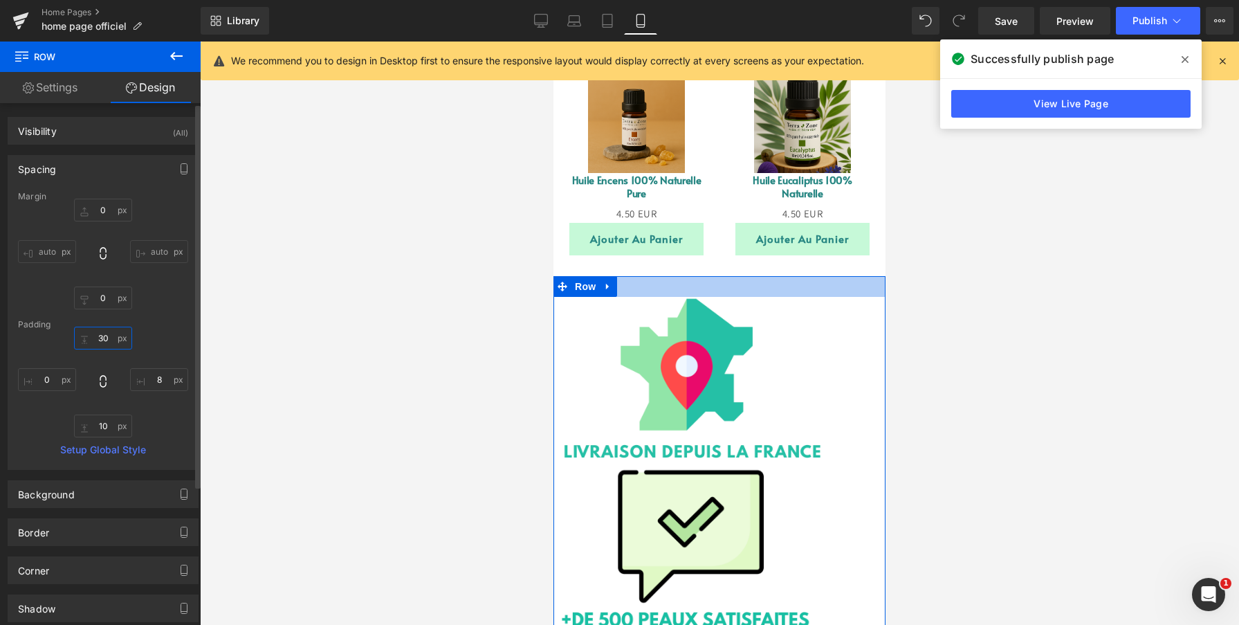
click at [101, 333] on input "30" at bounding box center [103, 337] width 58 height 23
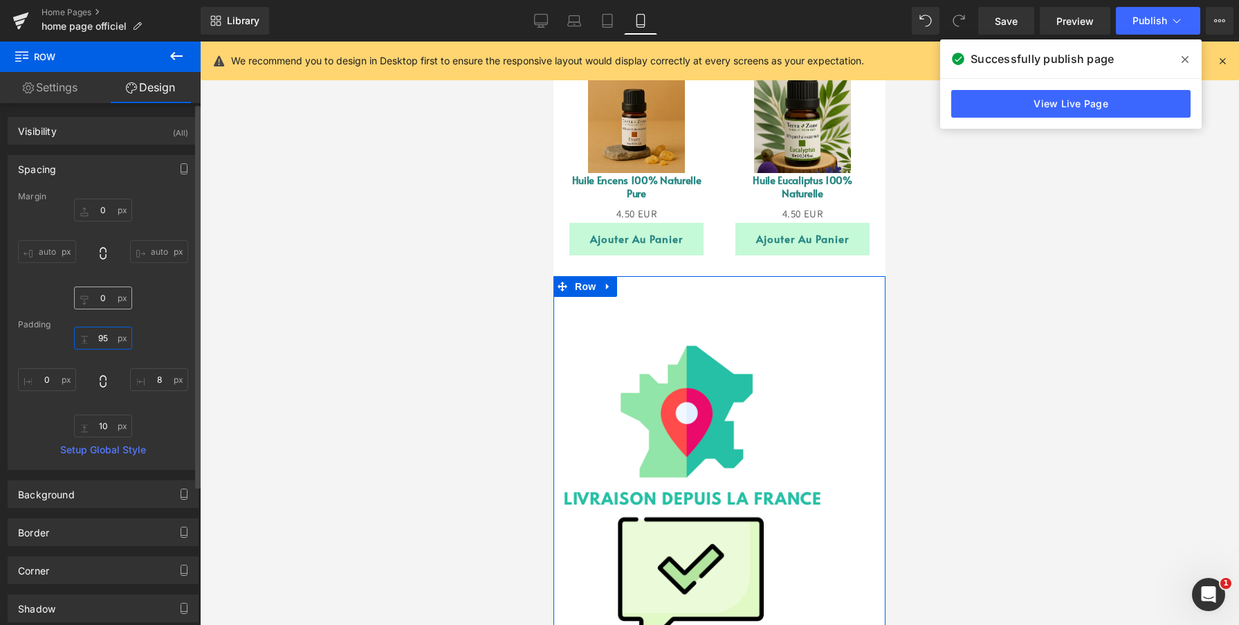
type input "95"
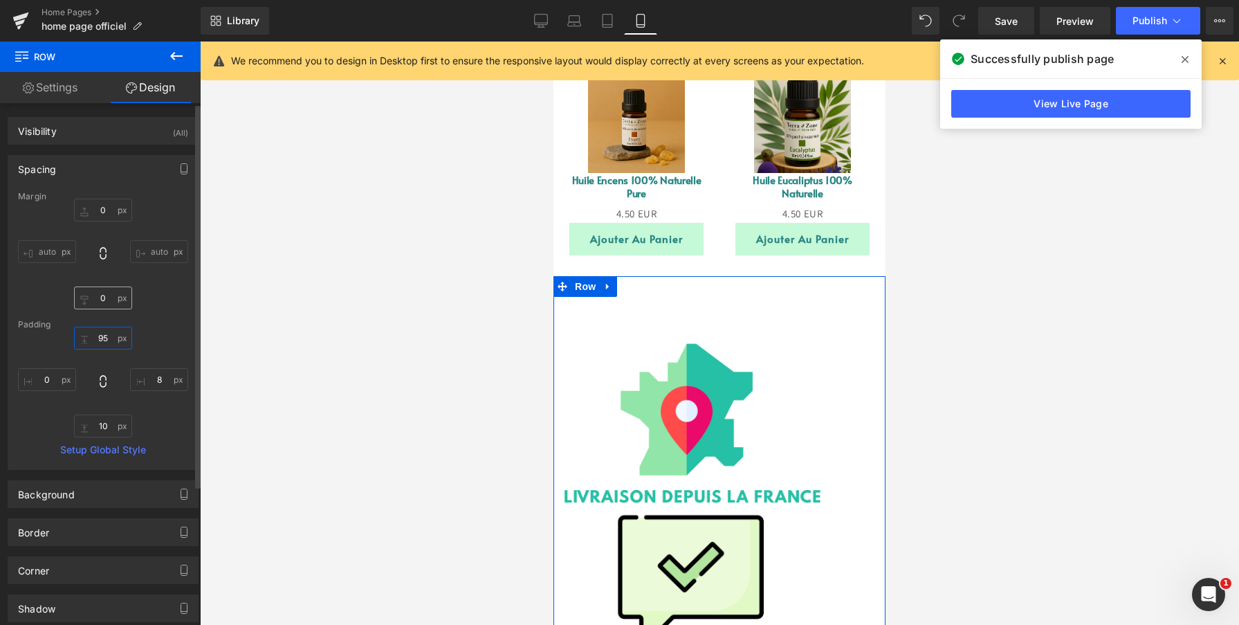
drag, startPoint x: 101, startPoint y: 335, endPoint x: 109, endPoint y: 290, distance: 45.7
click at [109, 290] on div "Margin 0px 0 auto auto 0px 0 auto auto [GEOGRAPHIC_DATA] 95px 95 8px 8 10px 10 …" at bounding box center [103, 330] width 190 height 277
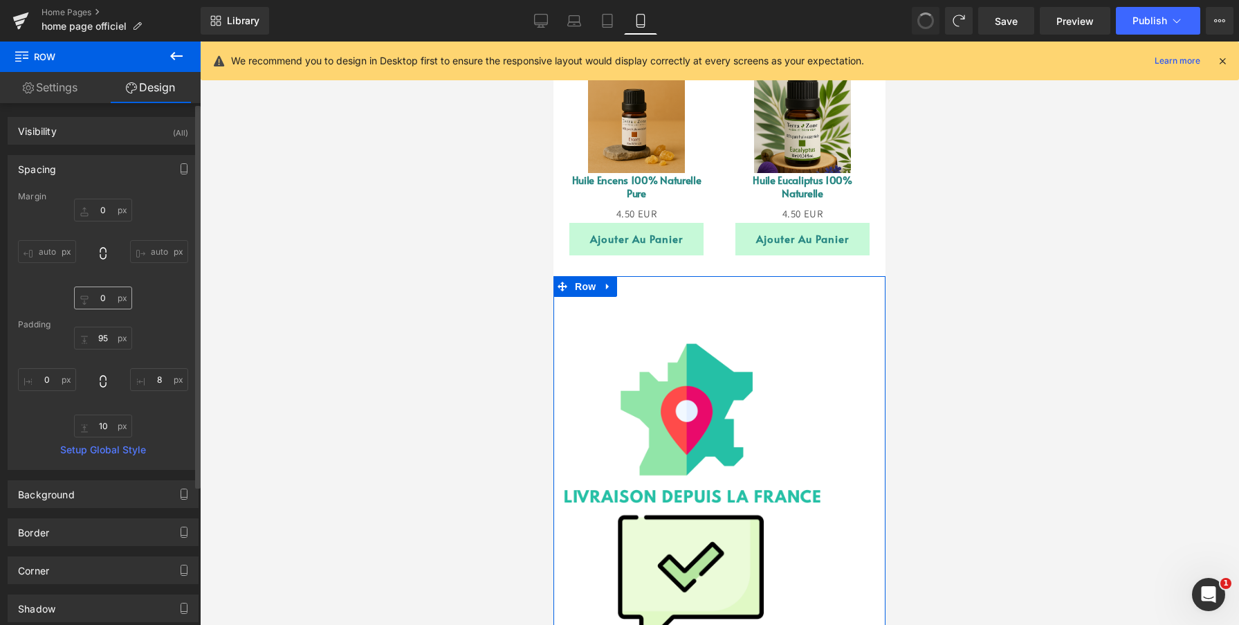
type input "0"
type input "30"
type input "8"
type input "10"
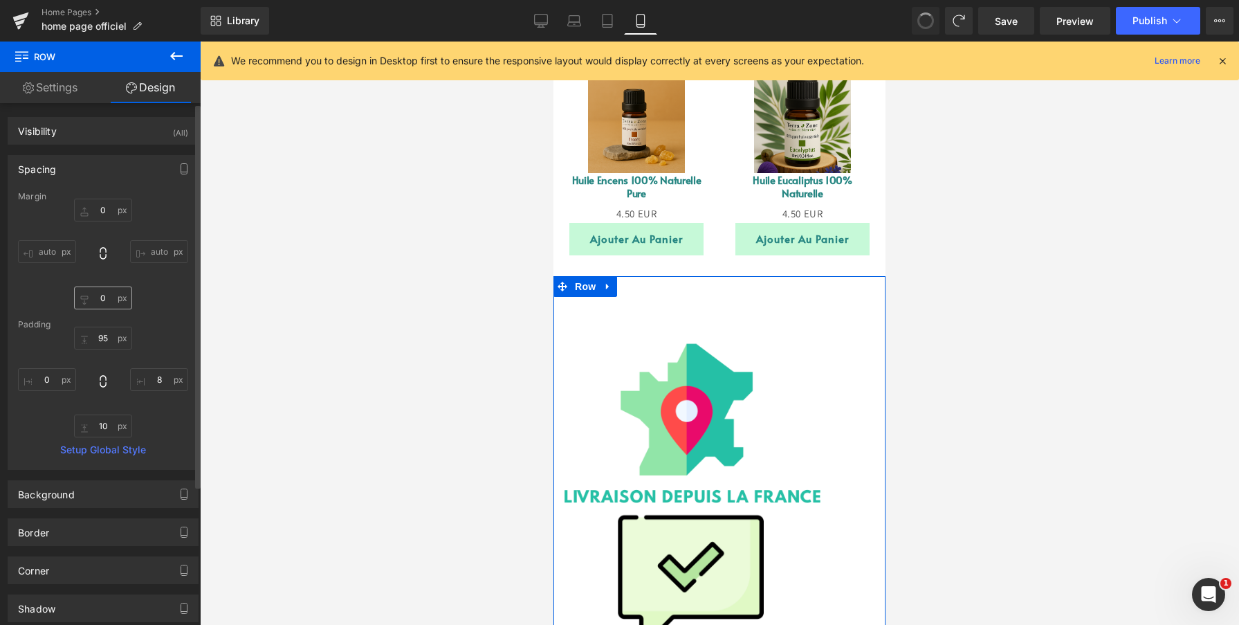
type input "0"
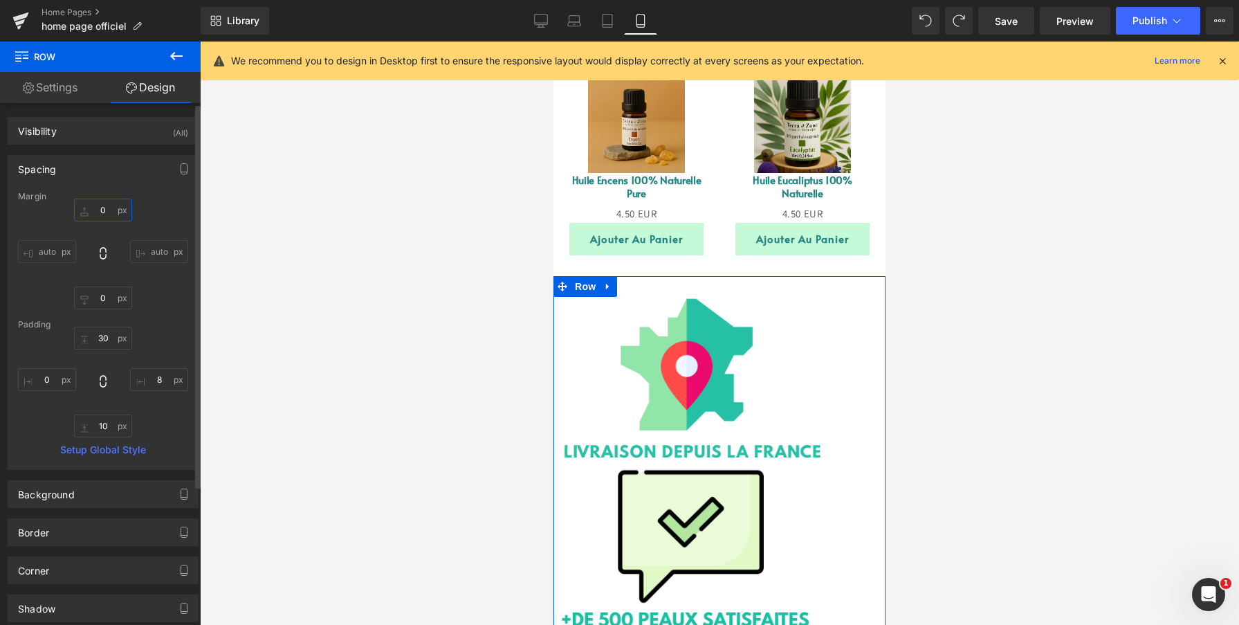
click at [102, 210] on input "0" at bounding box center [103, 210] width 58 height 23
click at [104, 207] on input "0" at bounding box center [103, 210] width 58 height 23
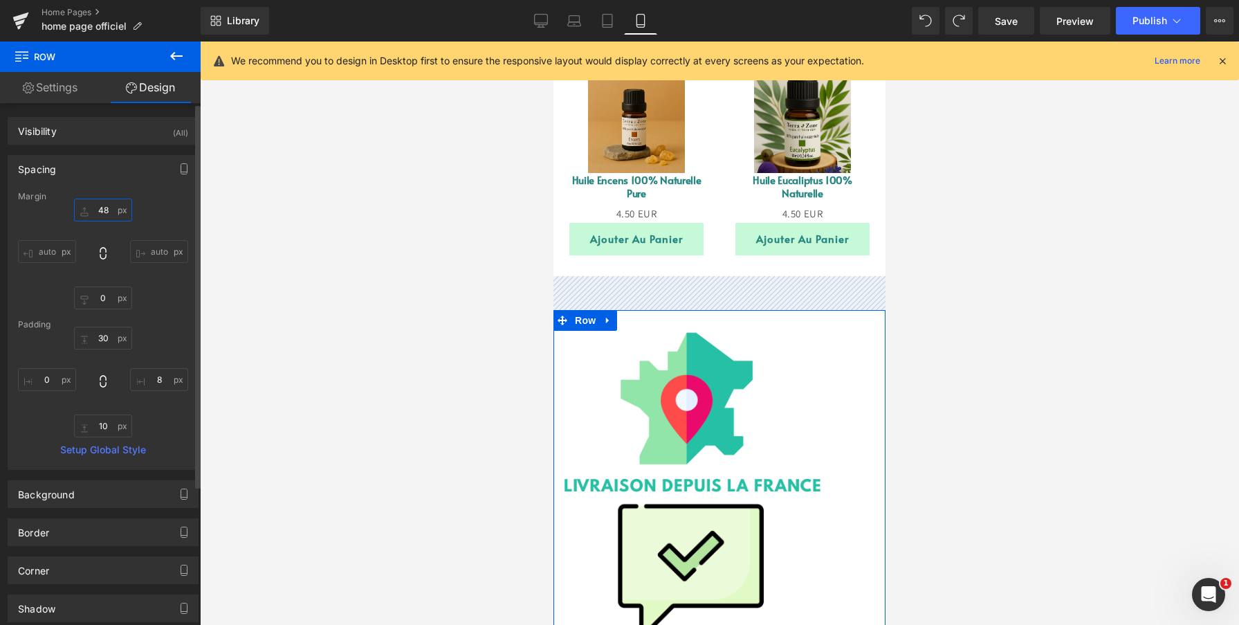
drag, startPoint x: 104, startPoint y: 207, endPoint x: 104, endPoint y: 174, distance: 33.2
click at [104, 174] on div "Spacing [GEOGRAPHIC_DATA] 48px 48 auto auto 0px 0 auto auto [GEOGRAPHIC_DATA] 3…" at bounding box center [103, 312] width 191 height 315
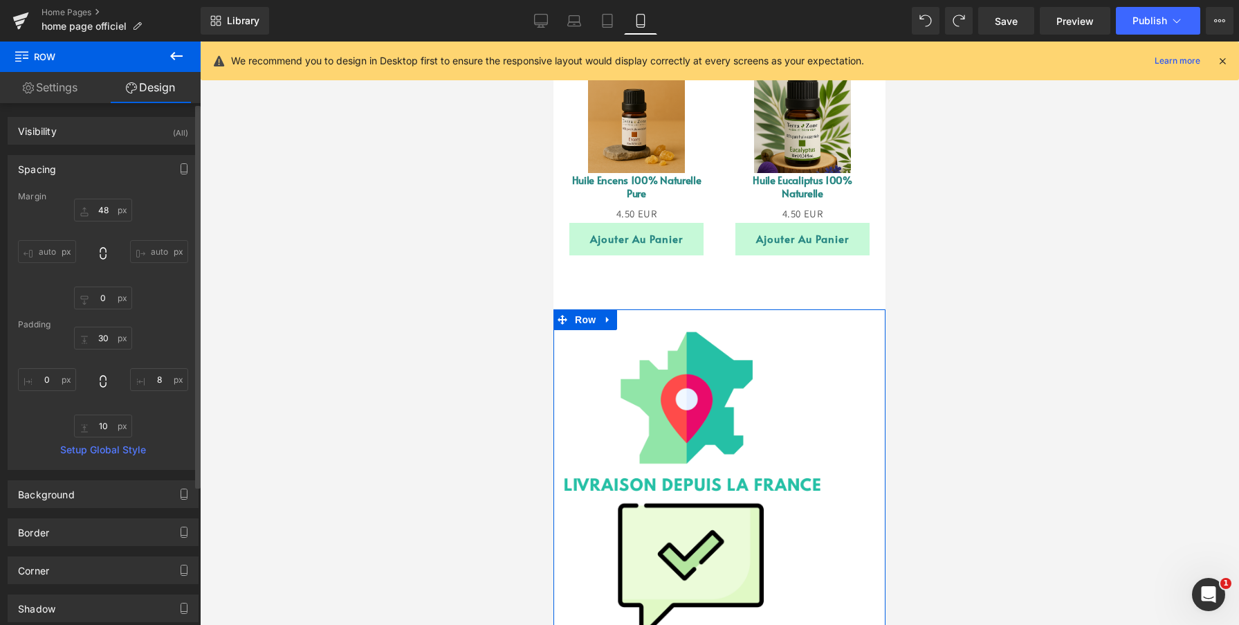
type input "0"
type input "30"
type input "8"
type input "10"
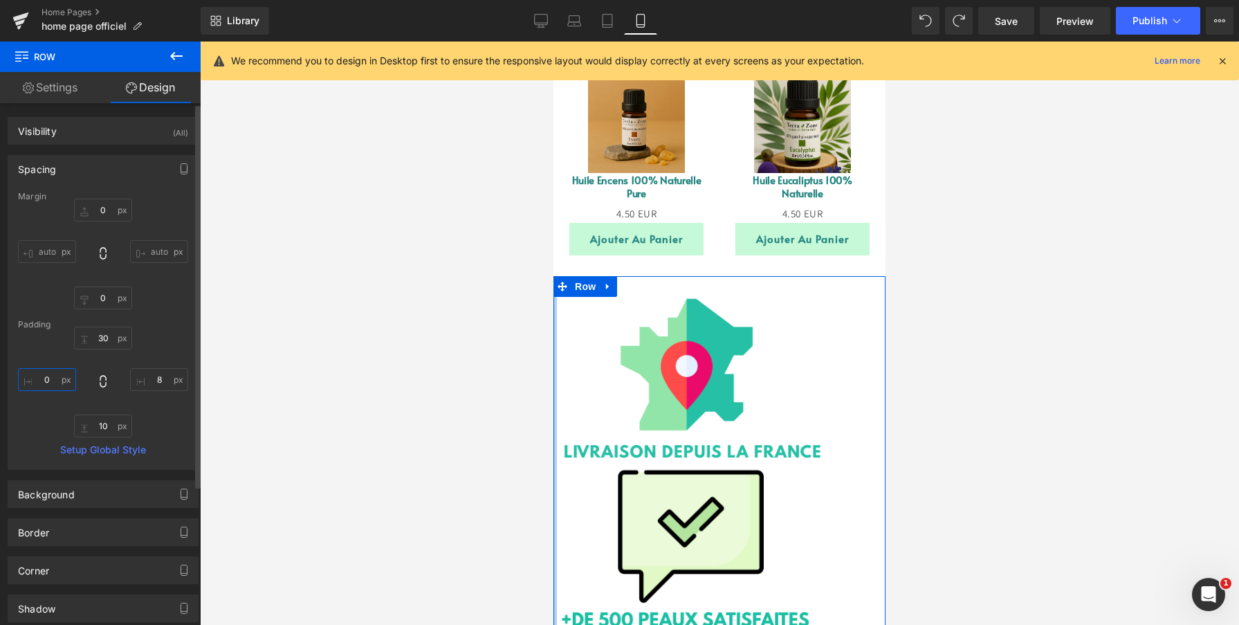
click at [44, 377] on input "0" at bounding box center [47, 379] width 58 height 23
click at [53, 382] on input "0" at bounding box center [47, 379] width 58 height 23
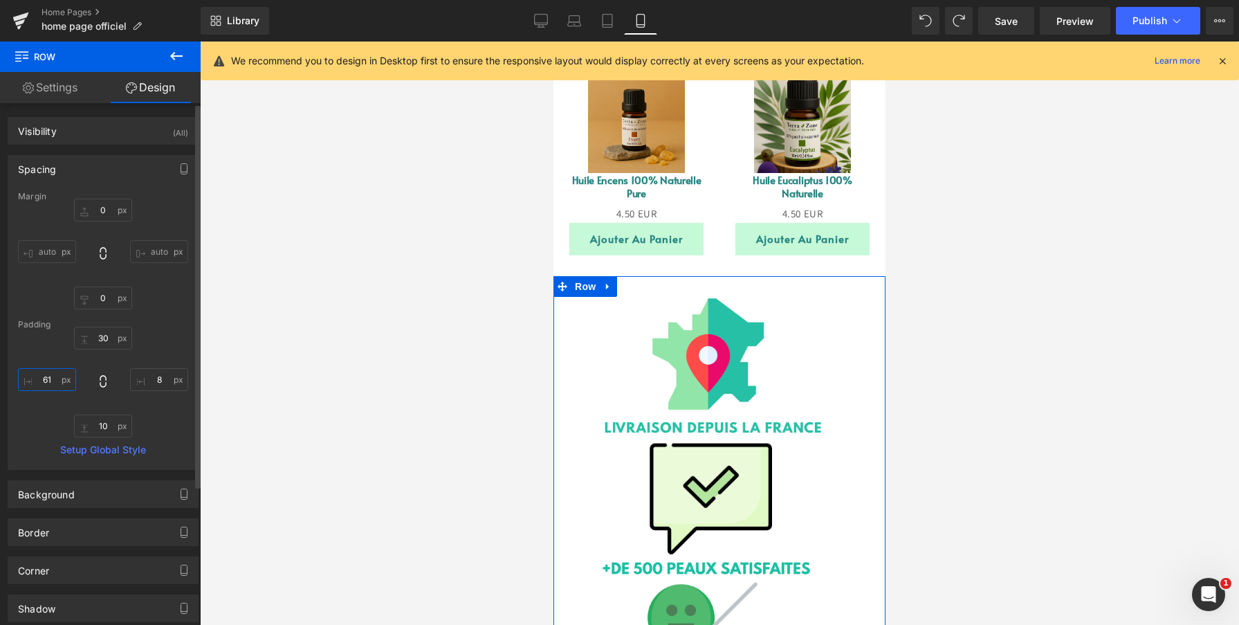
type input "60"
drag, startPoint x: 52, startPoint y: 382, endPoint x: 57, endPoint y: 341, distance: 41.9
click at [57, 341] on div "30px 30 8px 8 10px 10 60px 60" at bounding box center [103, 381] width 170 height 111
click at [157, 380] on input "8" at bounding box center [159, 379] width 58 height 23
click at [156, 378] on input "8" at bounding box center [159, 379] width 58 height 23
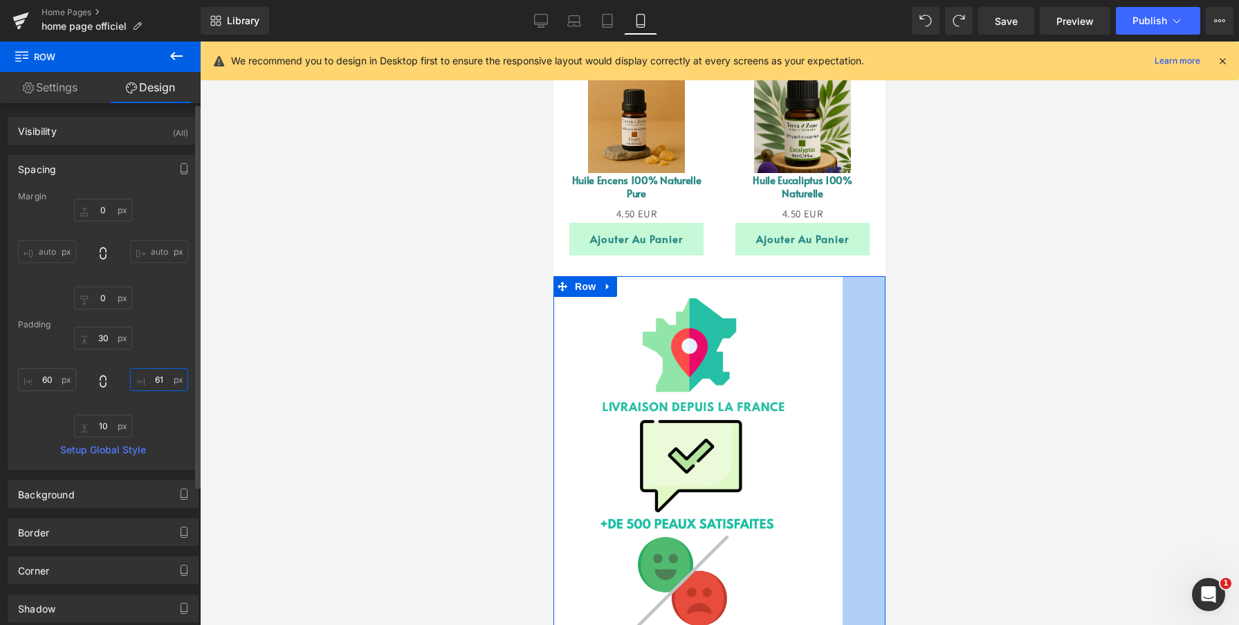
type input "60"
drag, startPoint x: 157, startPoint y: 382, endPoint x: 157, endPoint y: 346, distance: 36.0
click at [157, 346] on div "30px 30 60px 60 10px 10 60px 60" at bounding box center [103, 381] width 170 height 111
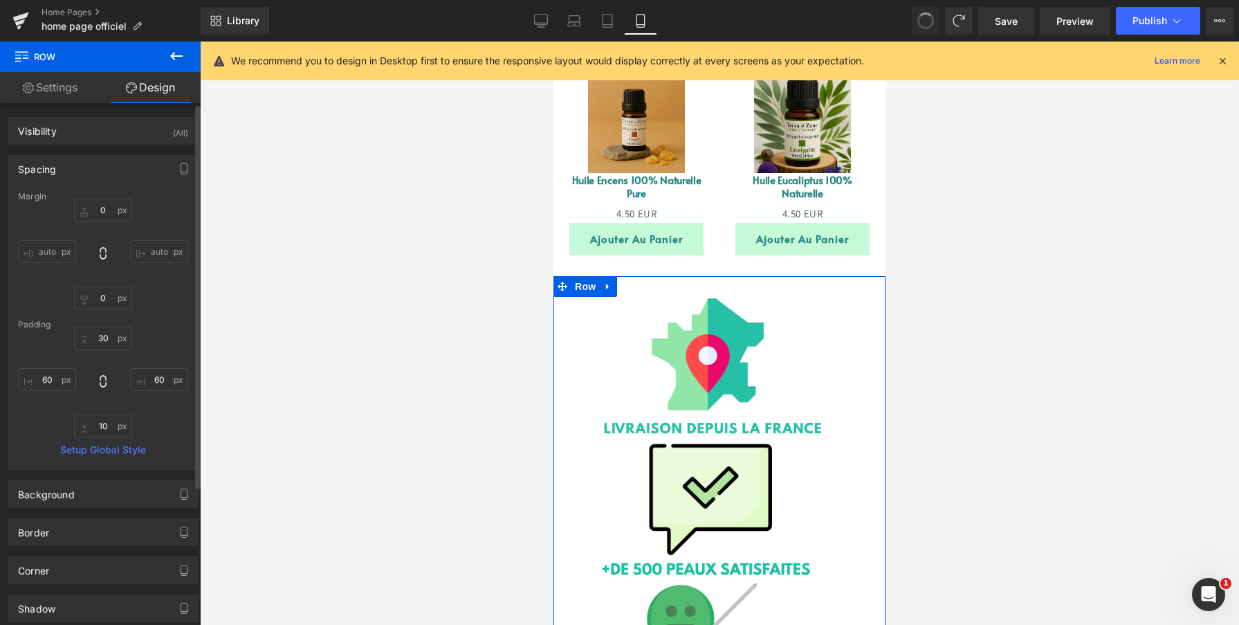
type input "0"
type input "30"
type input "8"
type input "10"
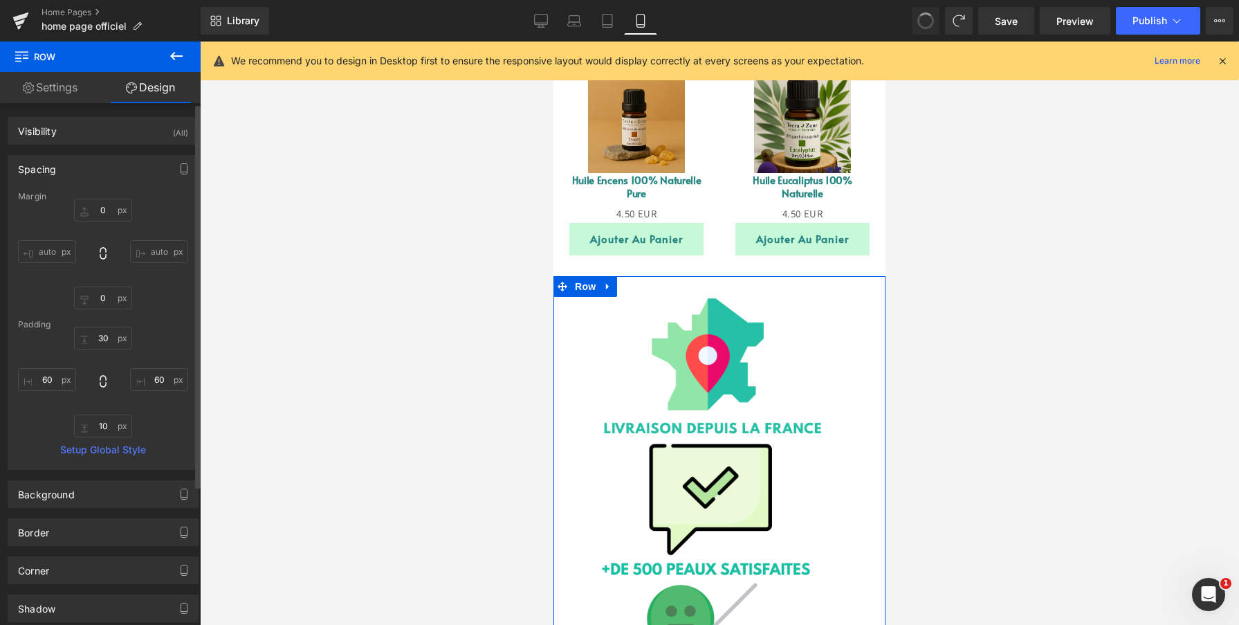
type input "60"
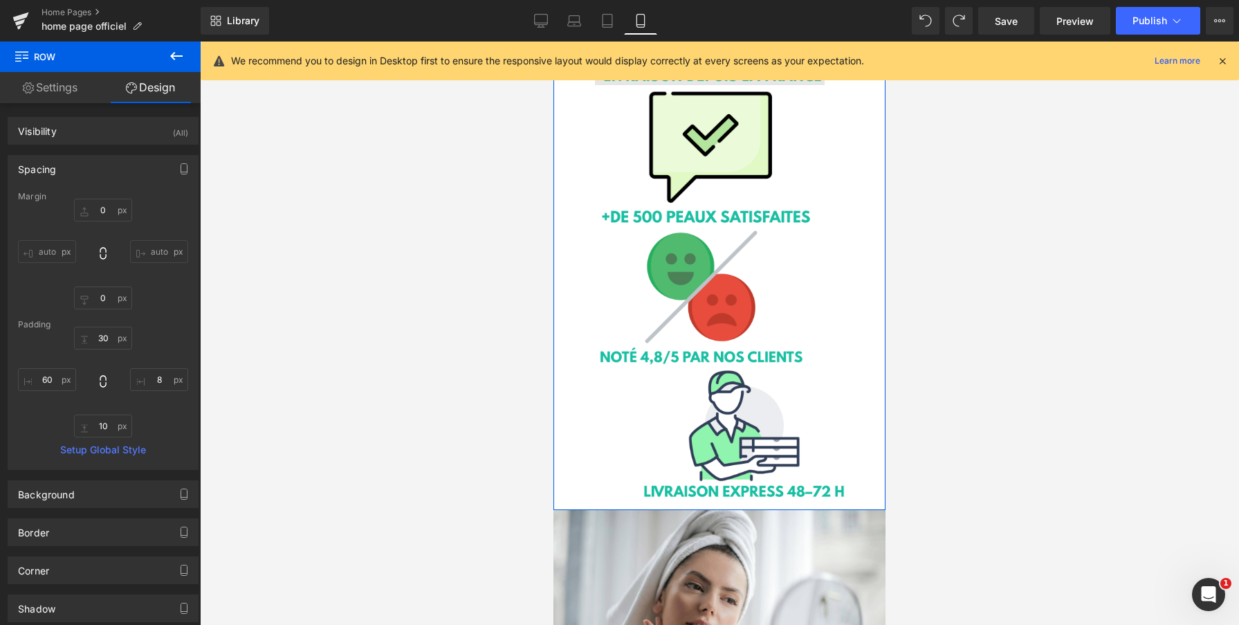
scroll to position [2446, 0]
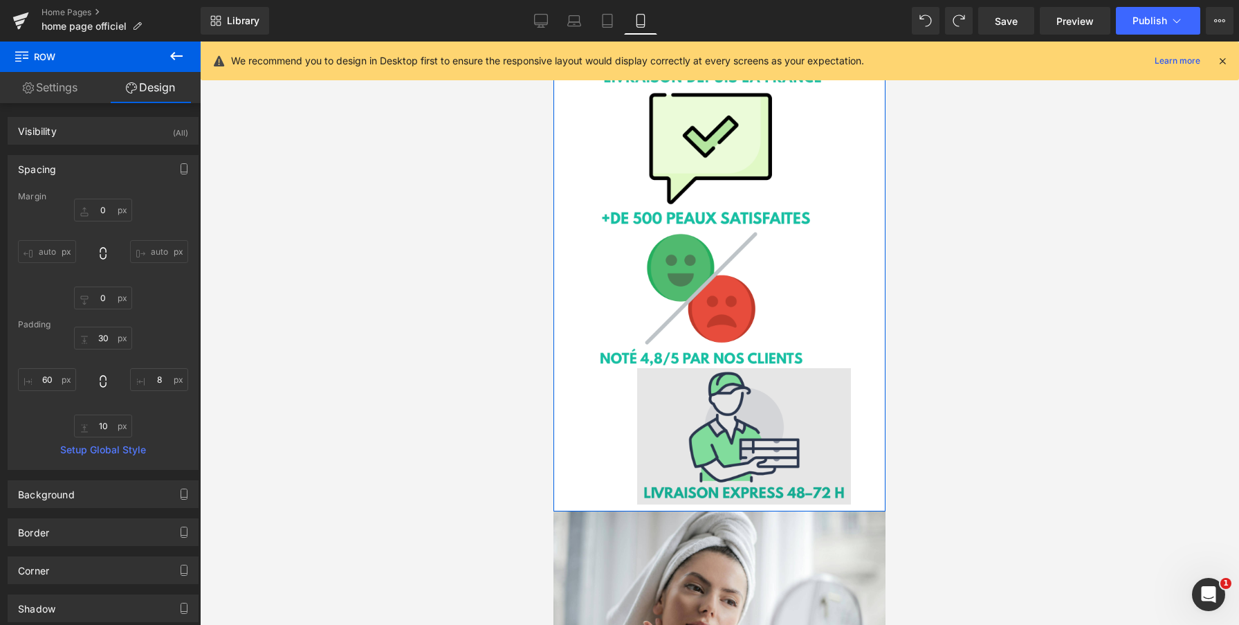
click at [660, 431] on img at bounding box center [737, 436] width 285 height 136
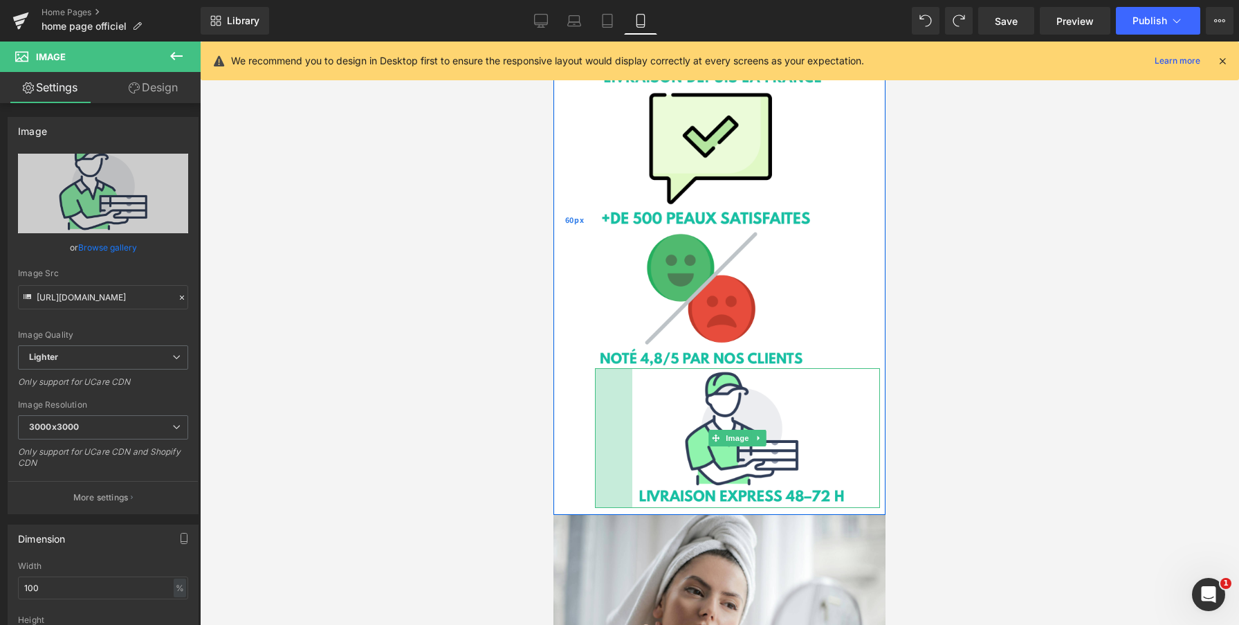
click at [591, 422] on div "Image Image 93px Image 106px Image 54px 42px Row 60px" at bounding box center [719, 219] width 332 height 589
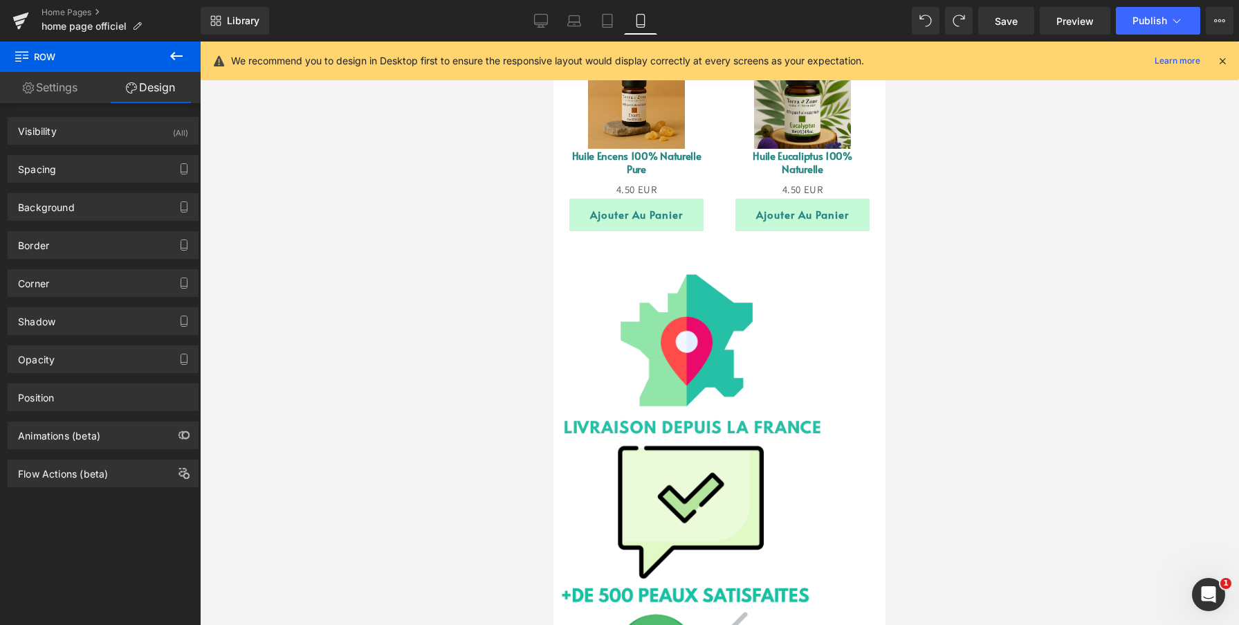
scroll to position [2119, 0]
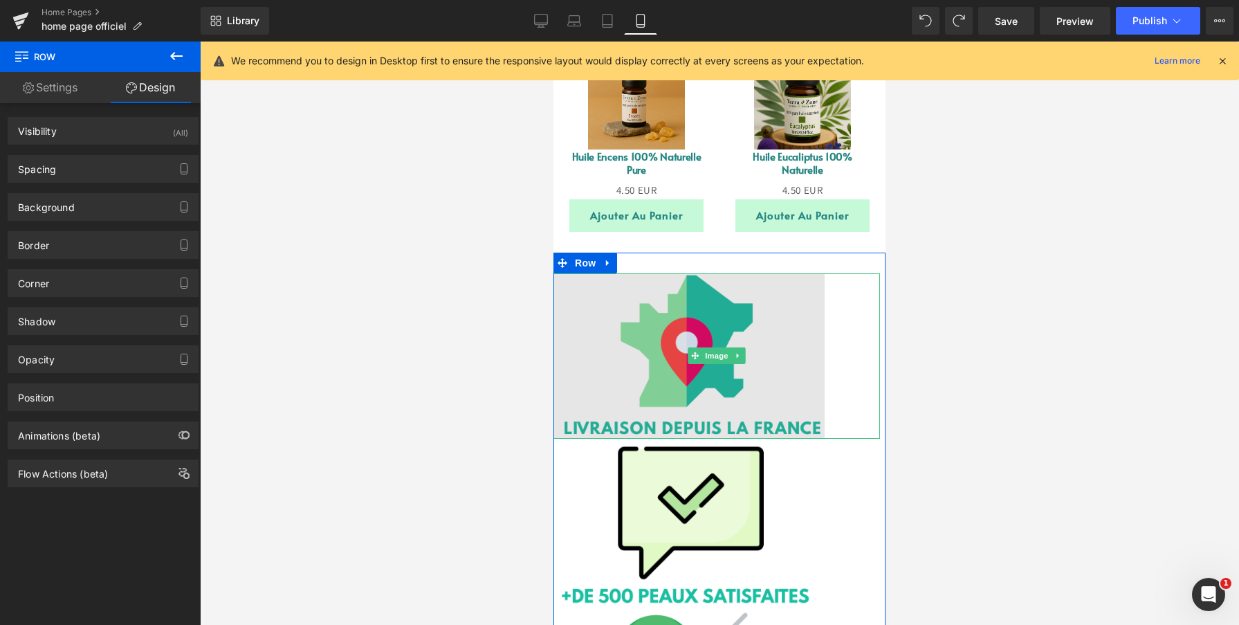
click at [603, 329] on img at bounding box center [716, 356] width 326 height 166
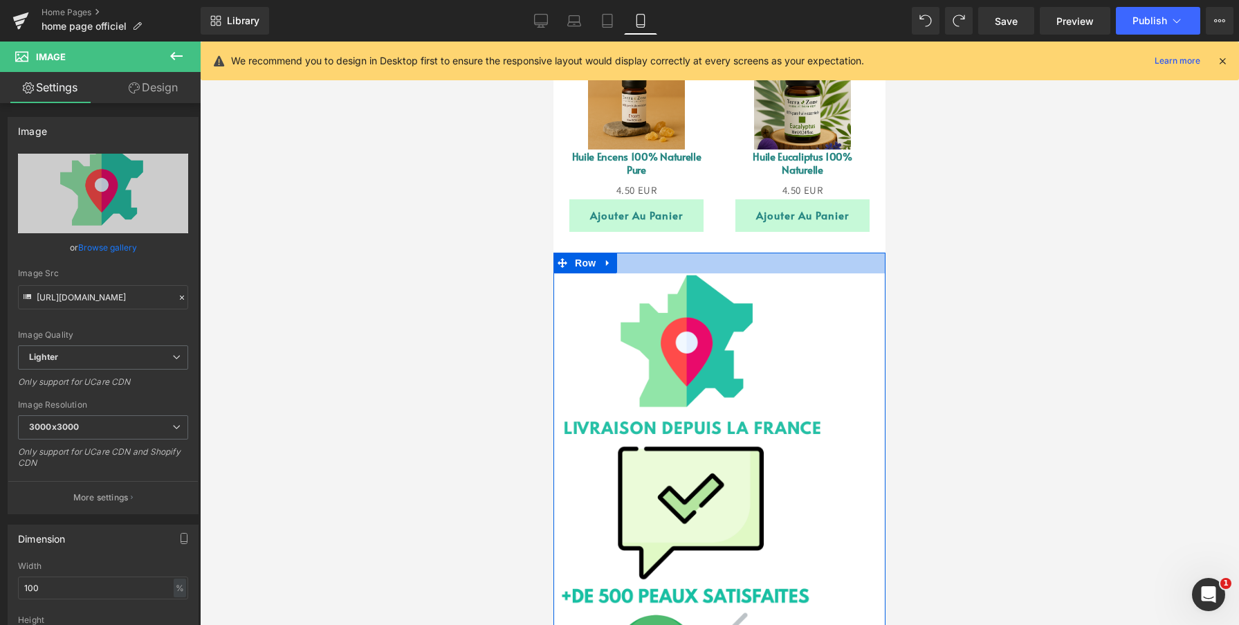
click at [780, 252] on div at bounding box center [719, 262] width 332 height 21
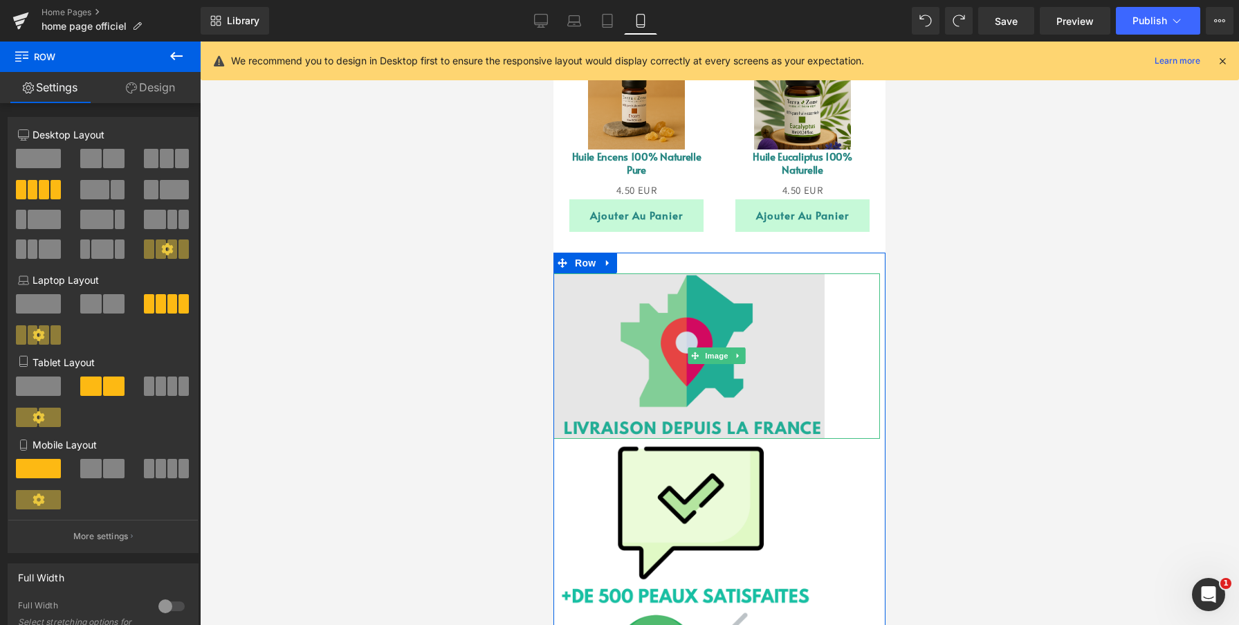
click at [847, 334] on img at bounding box center [716, 356] width 326 height 166
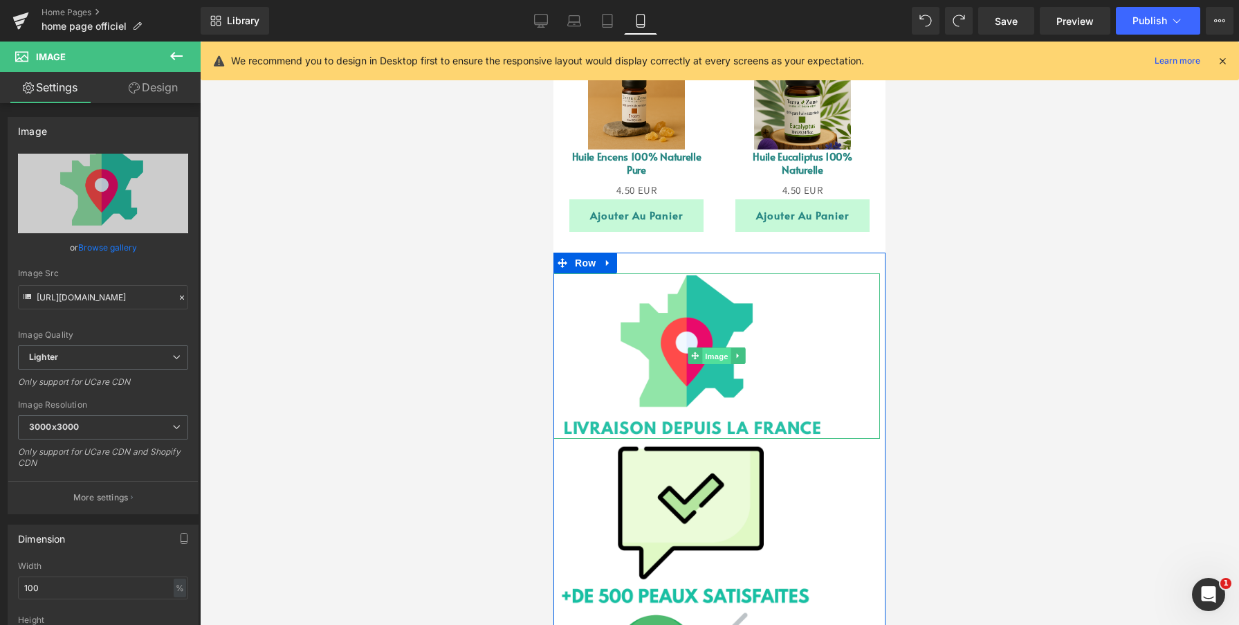
click at [715, 348] on span "Image" at bounding box center [716, 356] width 29 height 17
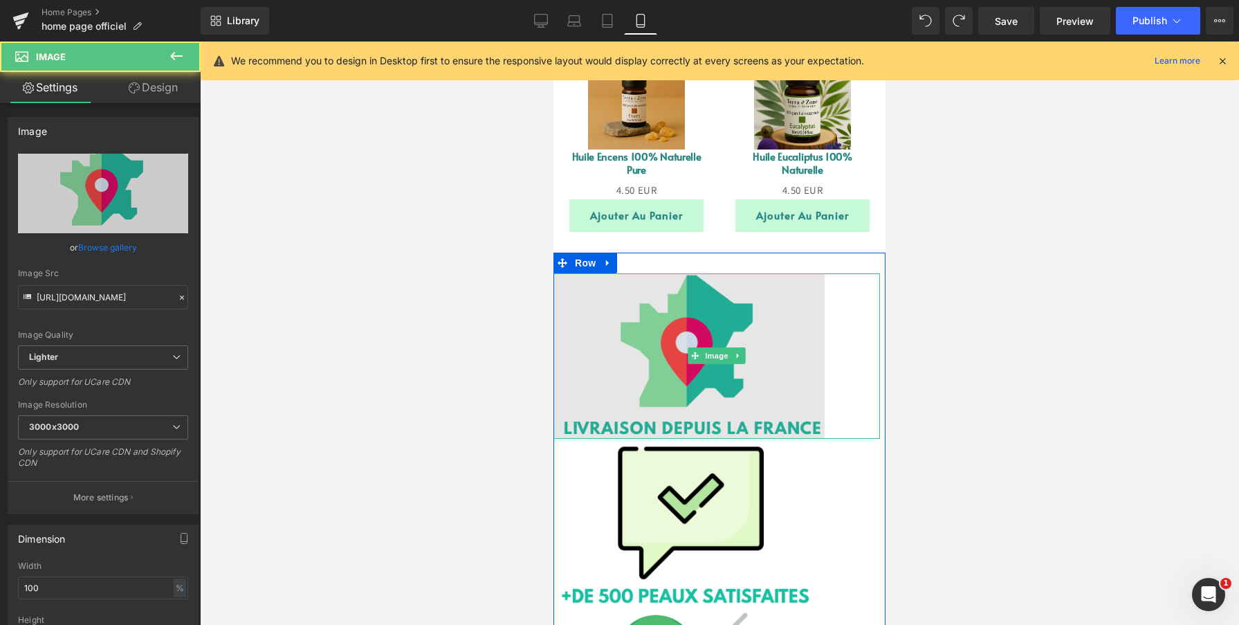
click at [658, 333] on img at bounding box center [716, 356] width 326 height 166
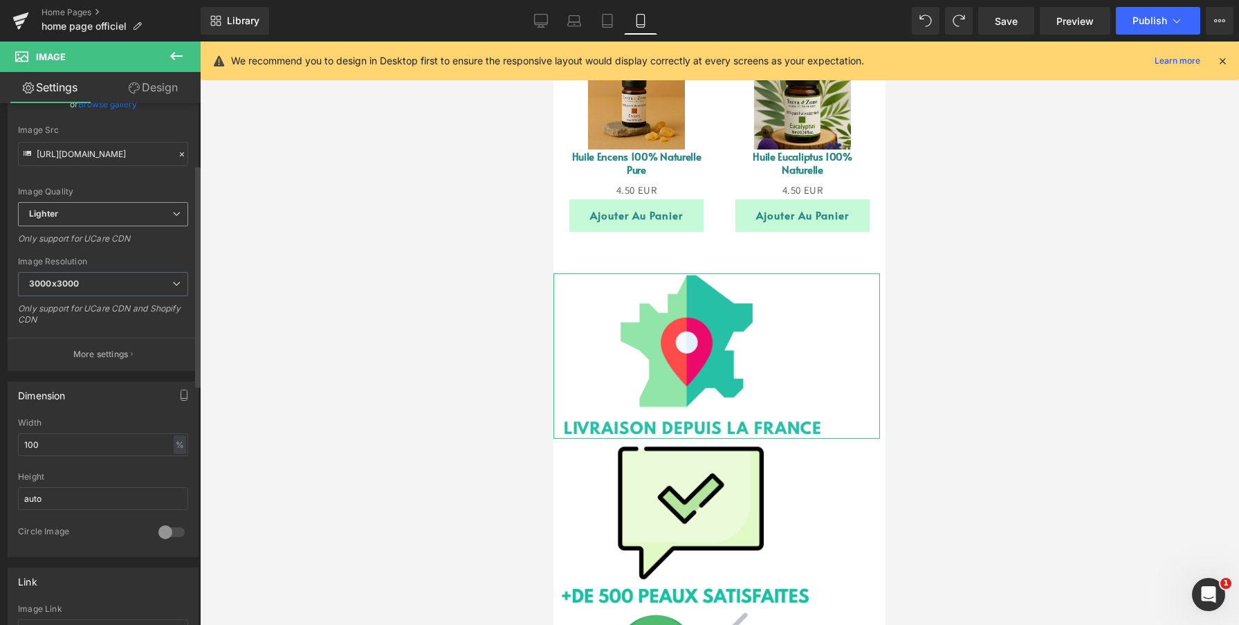
scroll to position [142, 0]
click at [122, 356] on p "More settings" at bounding box center [100, 355] width 55 height 12
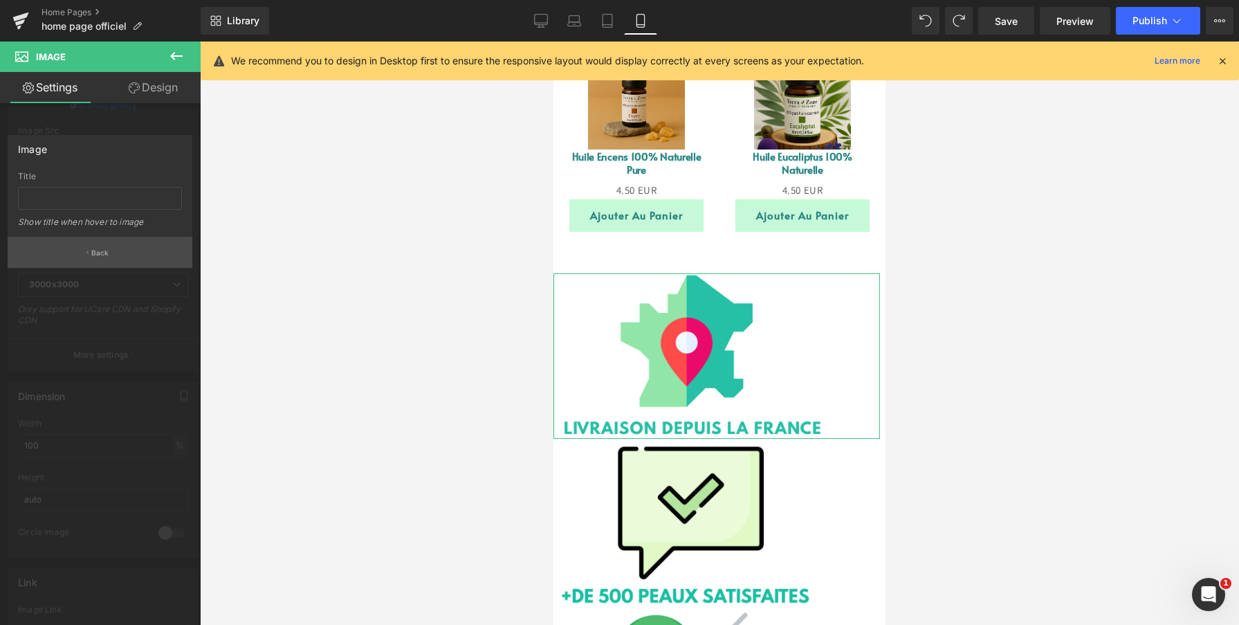
click at [99, 263] on button "Back" at bounding box center [100, 252] width 185 height 31
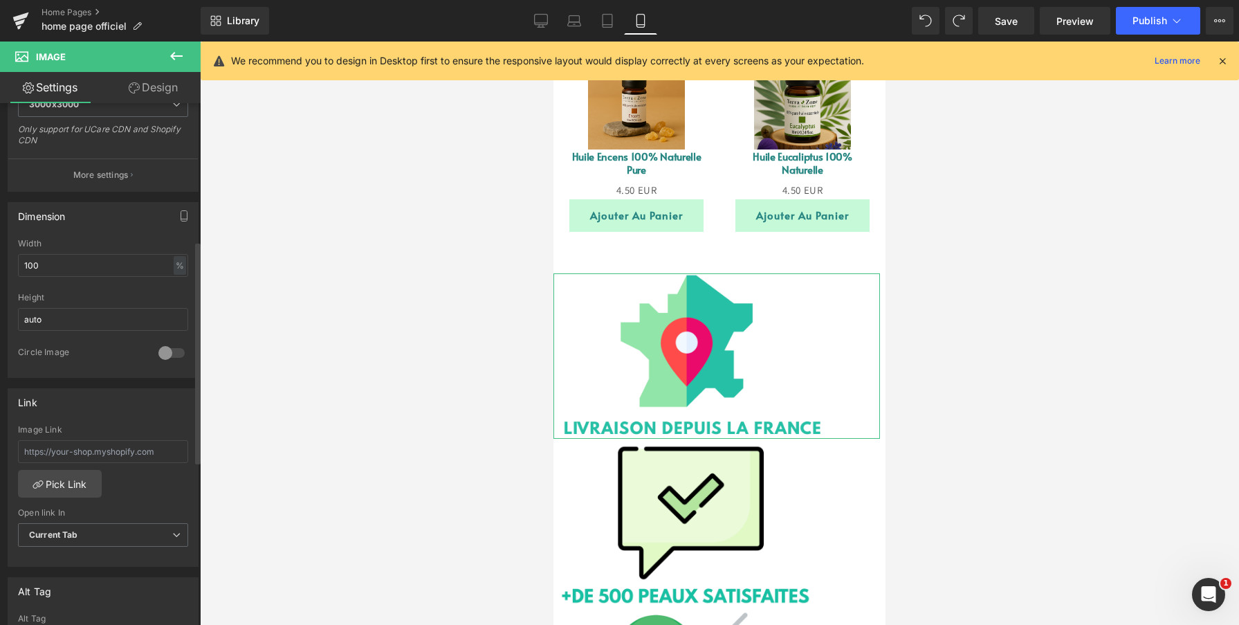
scroll to position [0, 0]
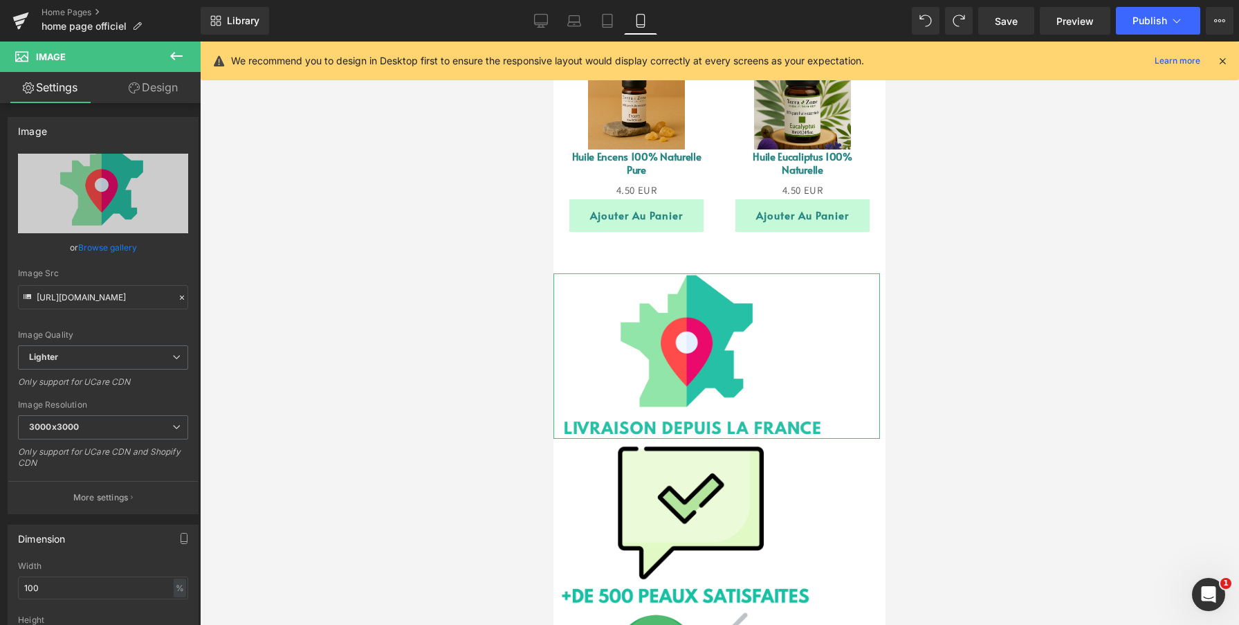
click at [160, 92] on link "Design" at bounding box center [153, 87] width 100 height 31
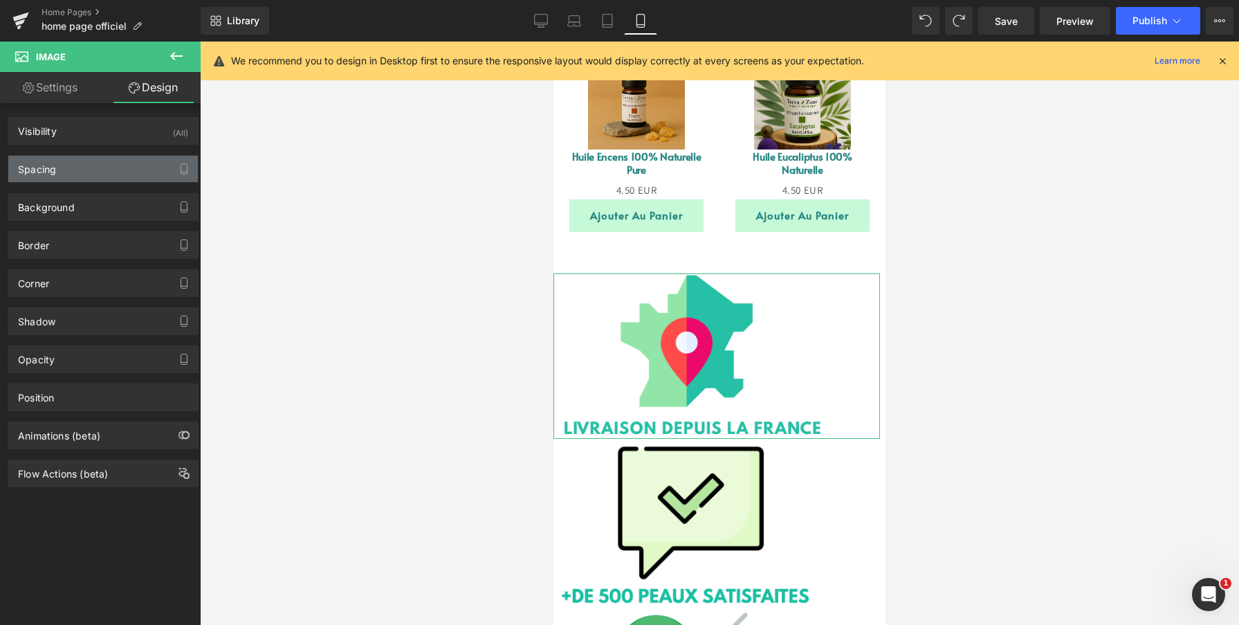
type input "0"
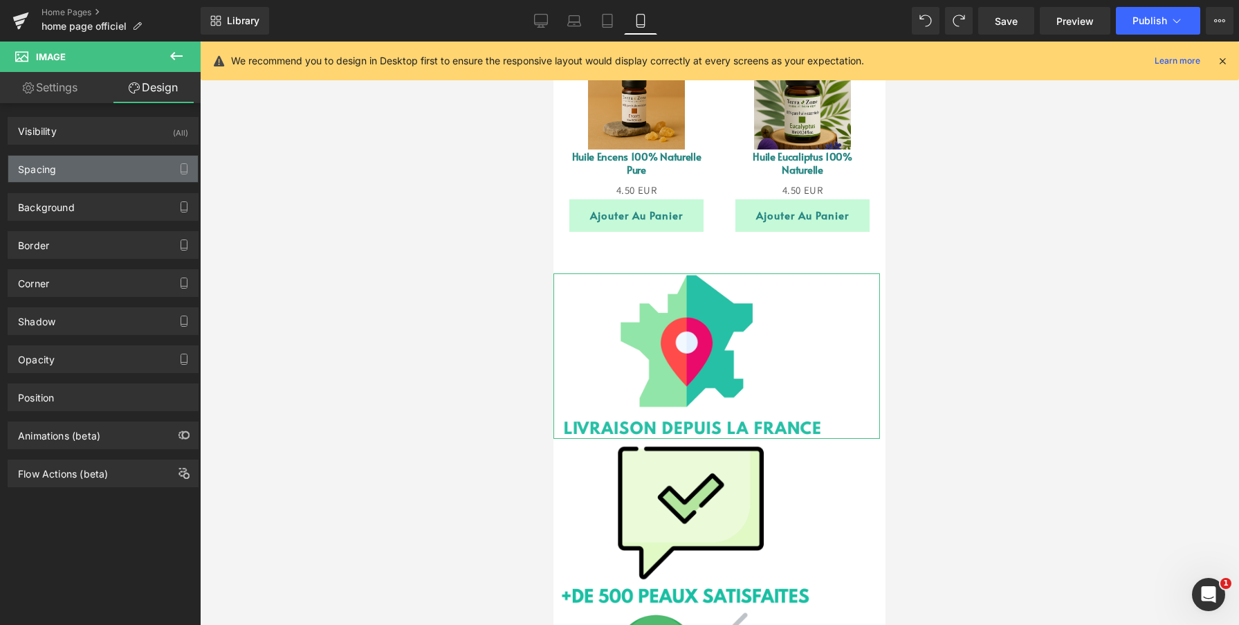
type input "80"
type input "0"
click at [116, 174] on div "Spacing" at bounding box center [103, 169] width 190 height 26
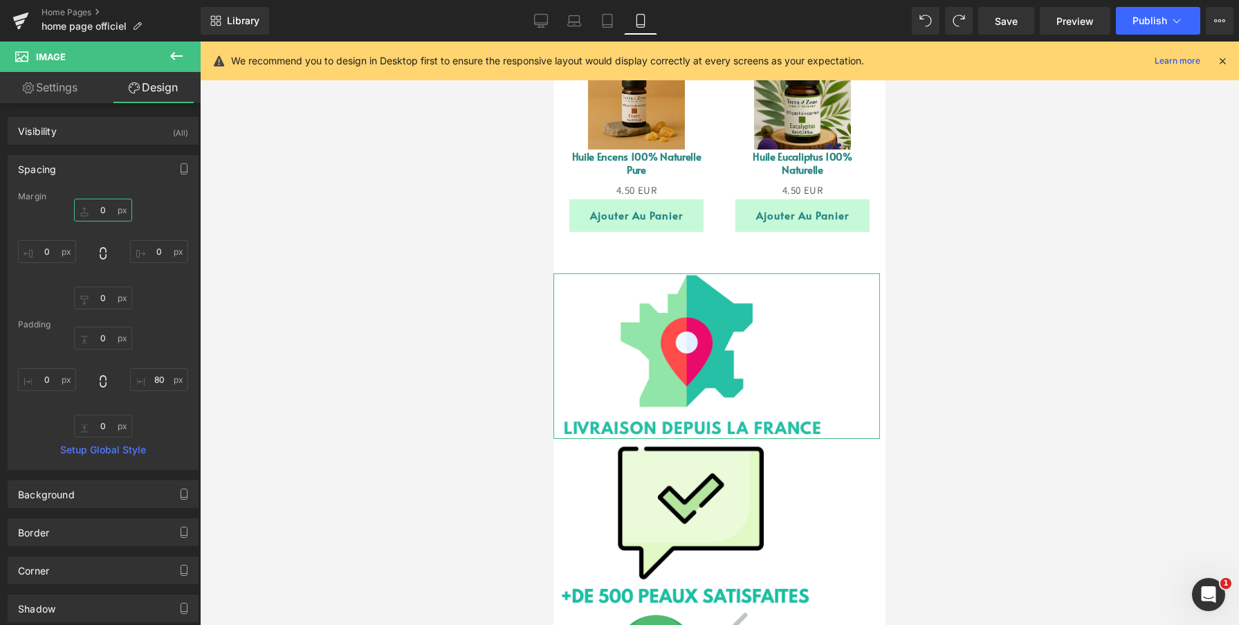
click at [105, 212] on input "0" at bounding box center [103, 210] width 58 height 23
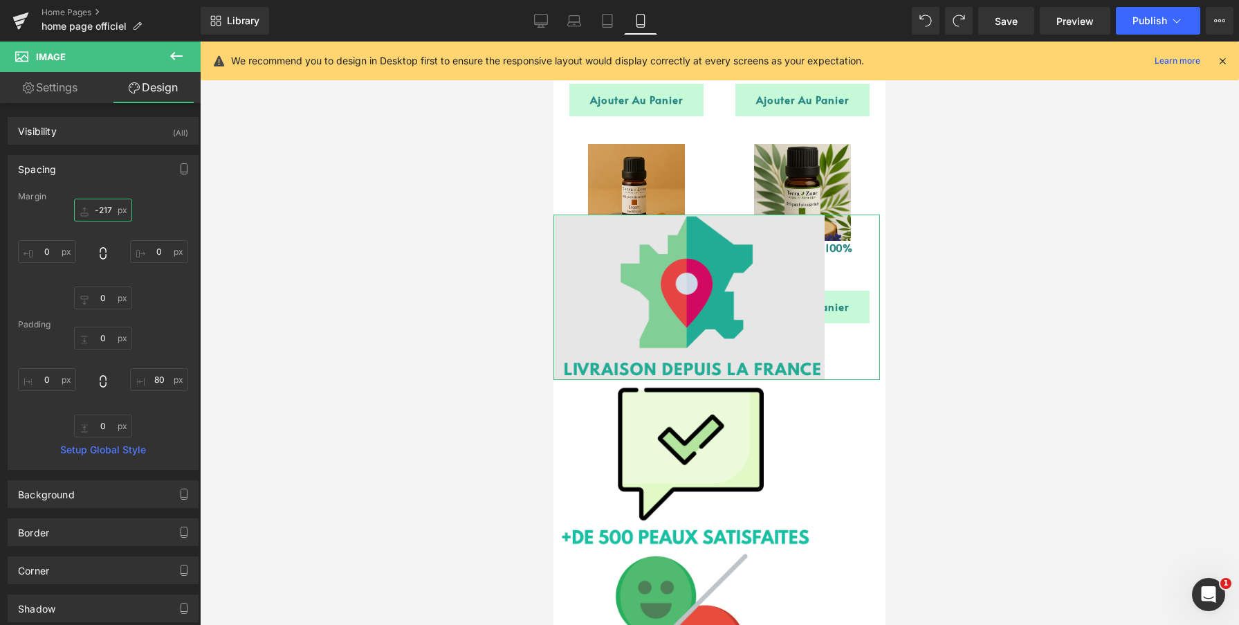
scroll to position [2023, 0]
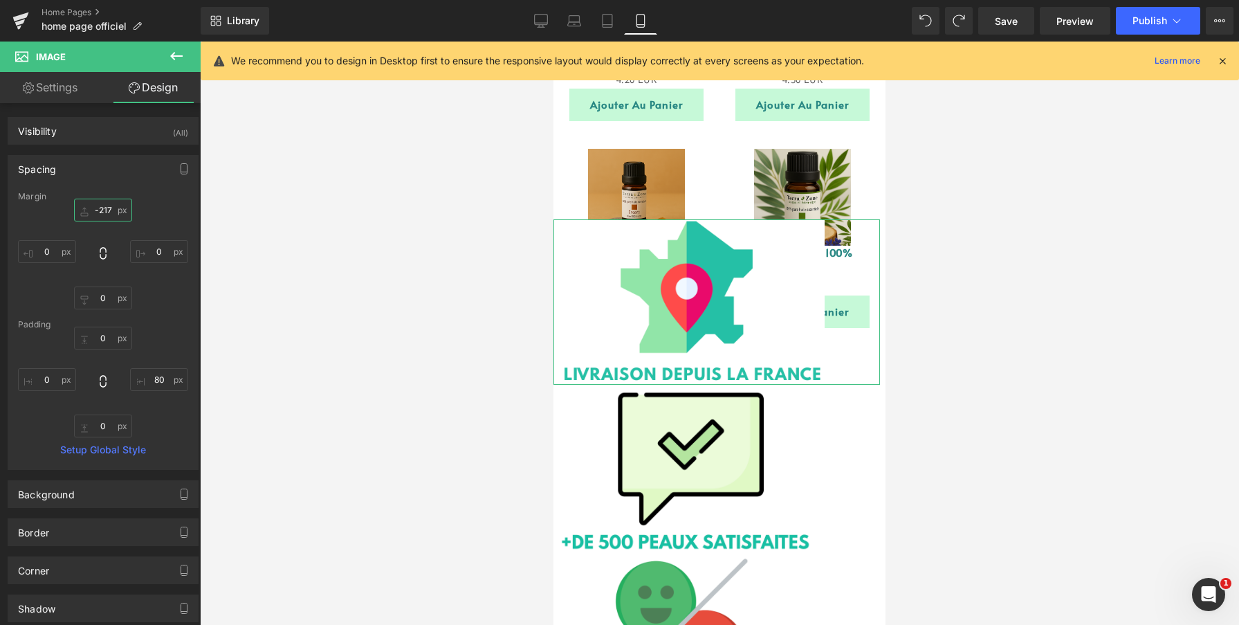
click at [104, 211] on input "-217" at bounding box center [103, 210] width 58 height 23
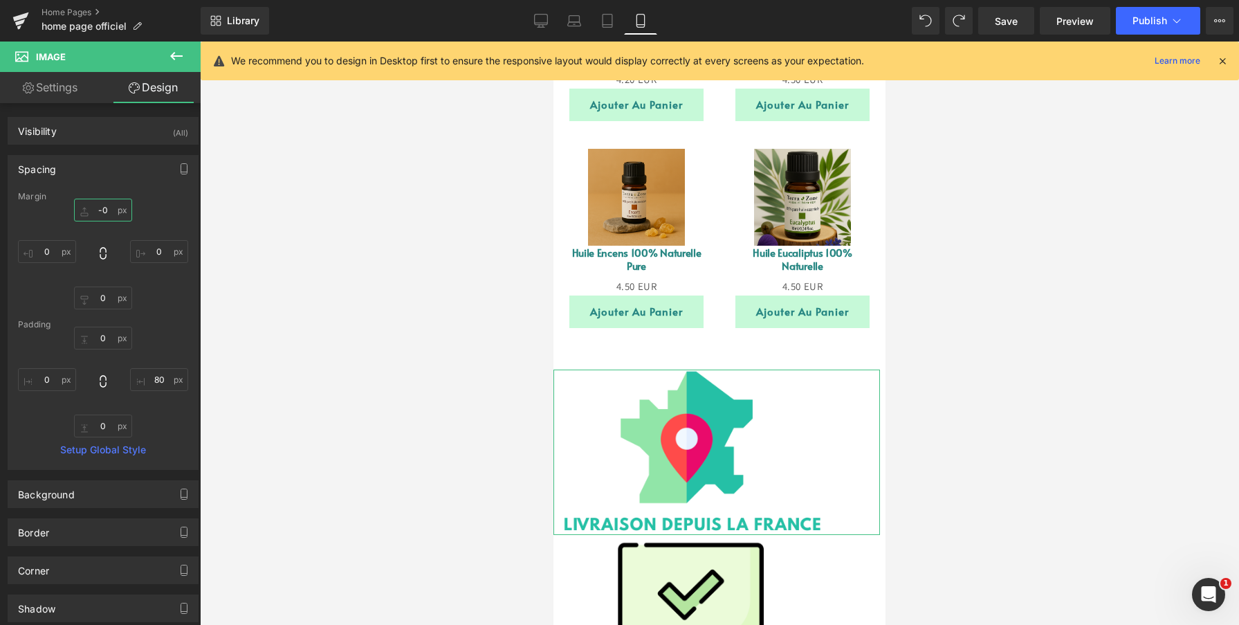
type input "-0"
click at [147, 281] on div "-0 -0 0px 0 0px 0 0px 0" at bounding box center [103, 254] width 170 height 111
click at [51, 382] on input "0" at bounding box center [47, 379] width 58 height 23
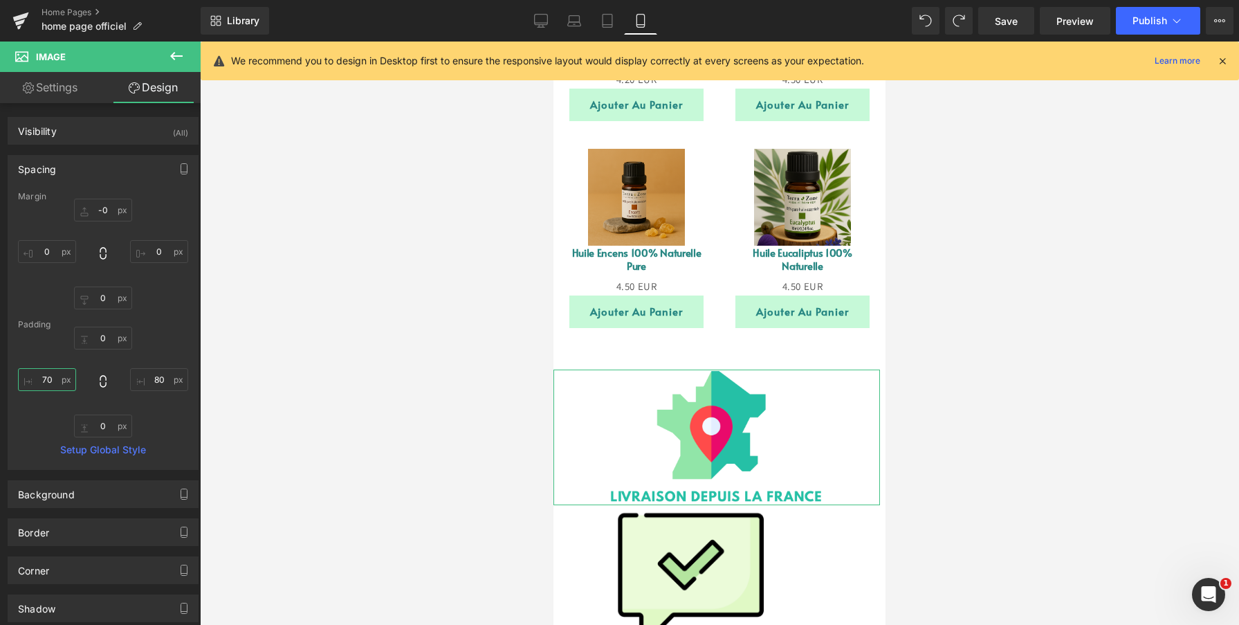
drag, startPoint x: 51, startPoint y: 382, endPoint x: 51, endPoint y: 334, distance: 47.7
click at [51, 334] on div "0px 0 80px 80 0px 0 70px 70" at bounding box center [103, 381] width 170 height 111
type input "69"
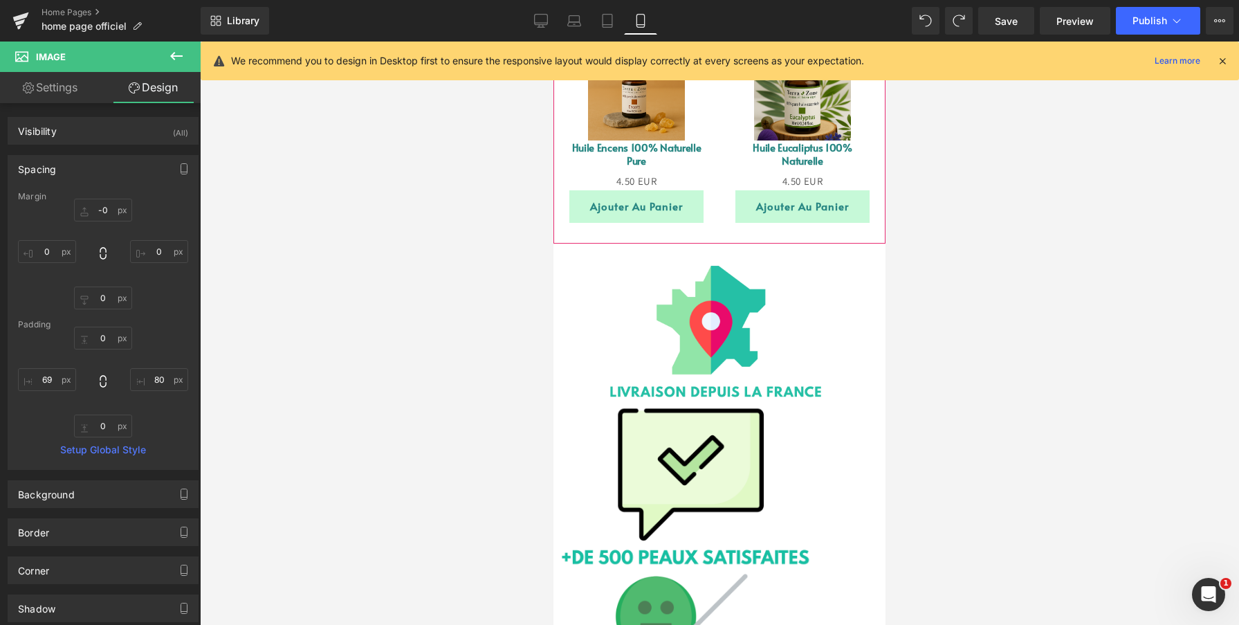
scroll to position [2136, 0]
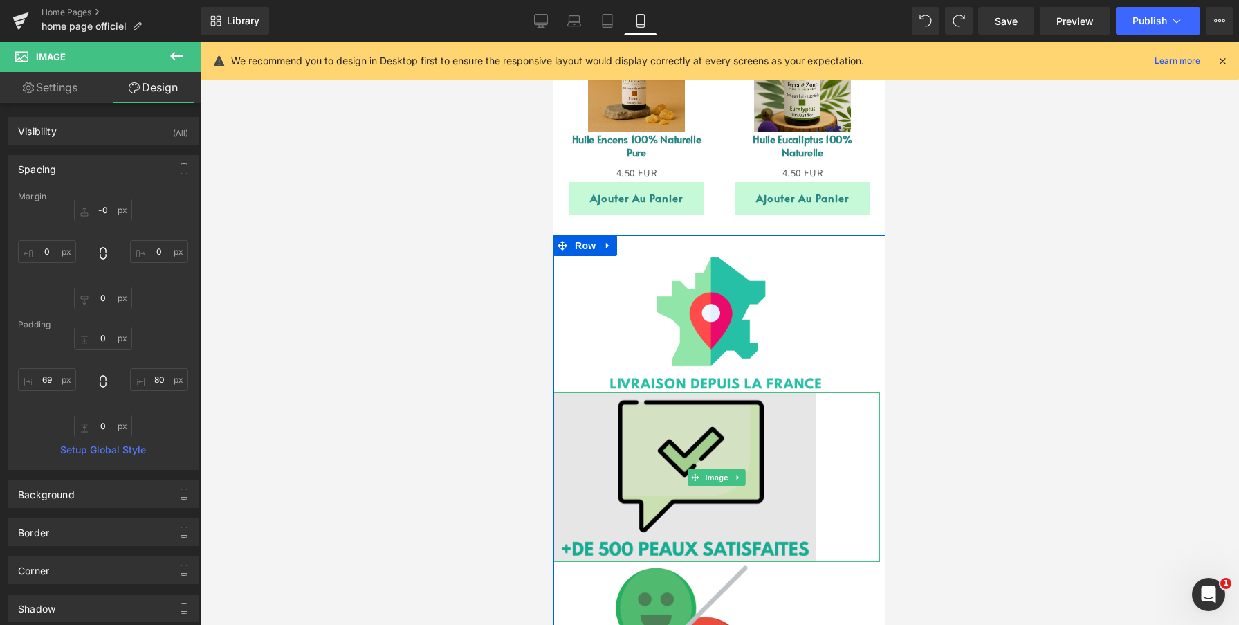
click at [645, 443] on img at bounding box center [716, 476] width 326 height 169
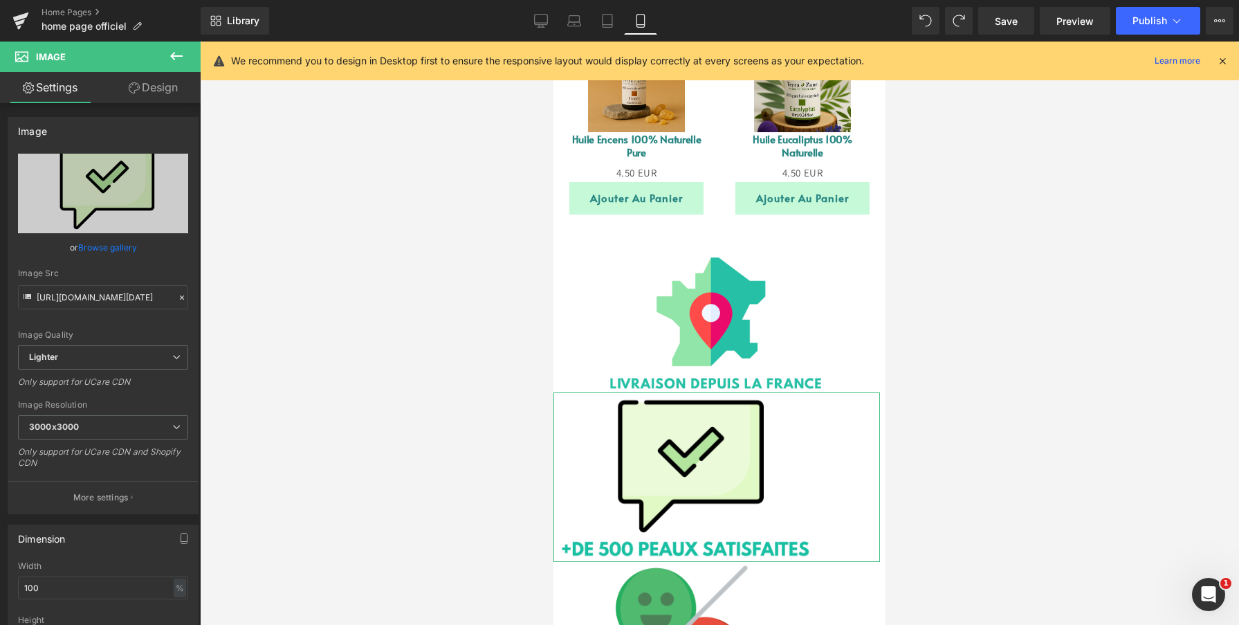
click at [142, 79] on link "Design" at bounding box center [153, 87] width 100 height 31
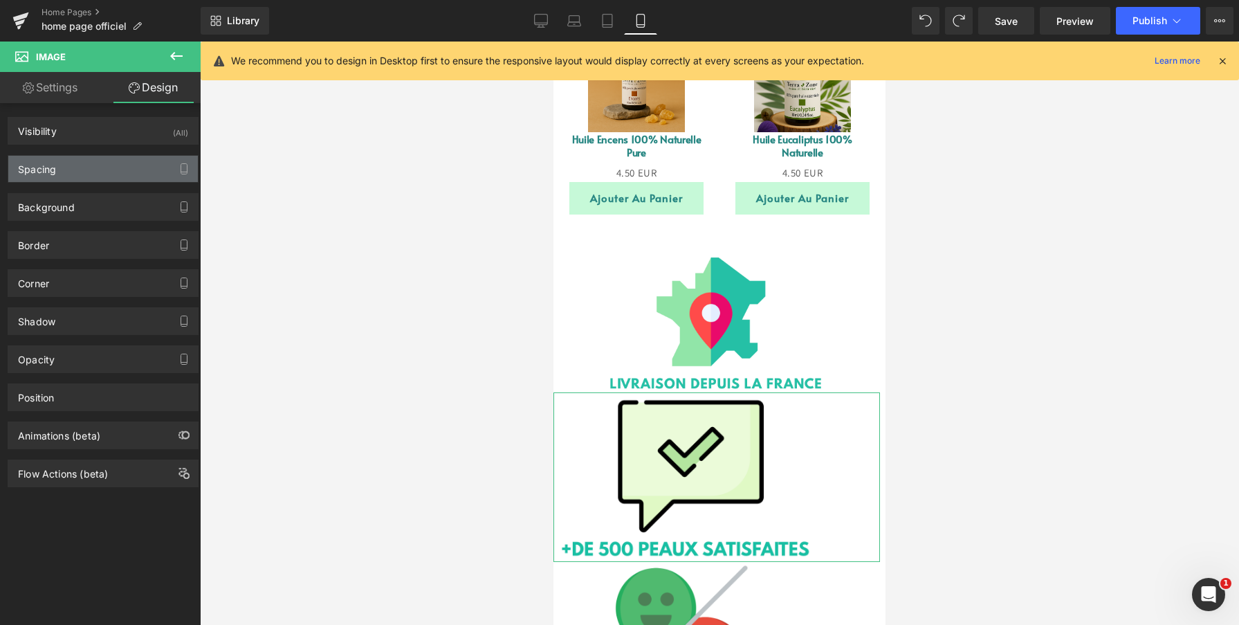
type input "0"
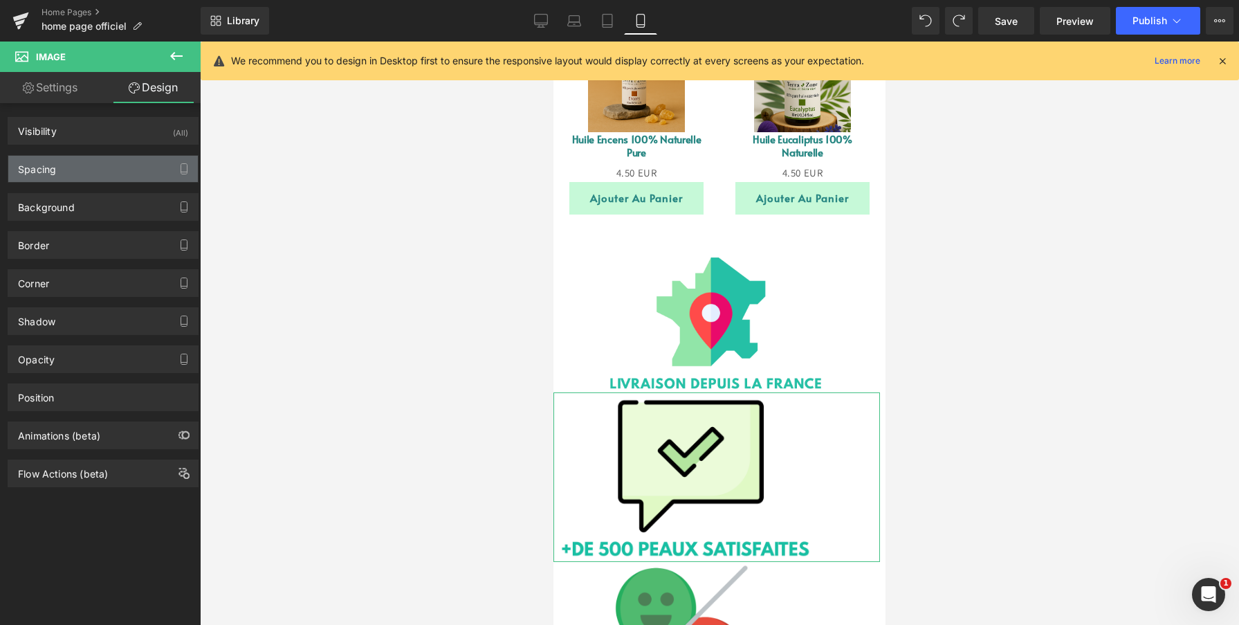
type input "93"
type input "0"
click at [98, 171] on div "Spacing" at bounding box center [103, 169] width 190 height 26
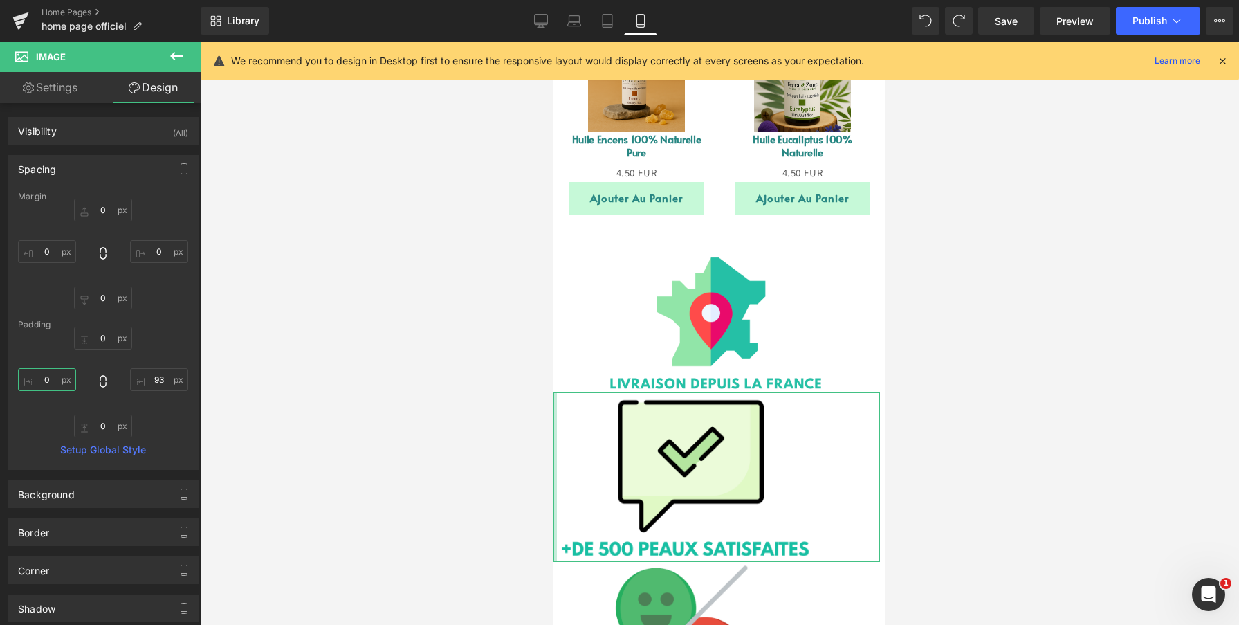
click at [53, 381] on input "0" at bounding box center [47, 379] width 58 height 23
click at [51, 382] on input "0" at bounding box center [47, 379] width 58 height 23
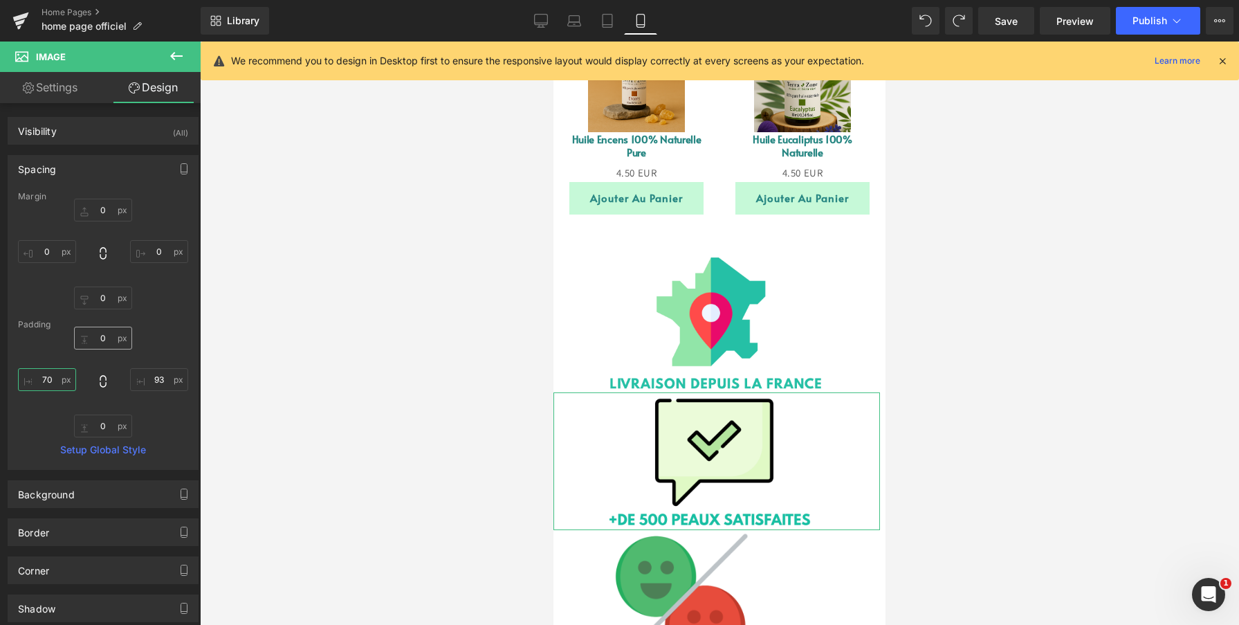
type input "70"
drag, startPoint x: 51, startPoint y: 382, endPoint x: 73, endPoint y: 334, distance: 53.2
click at [73, 334] on div "0px 0 93px 93 0px 0 70px 70" at bounding box center [103, 381] width 170 height 111
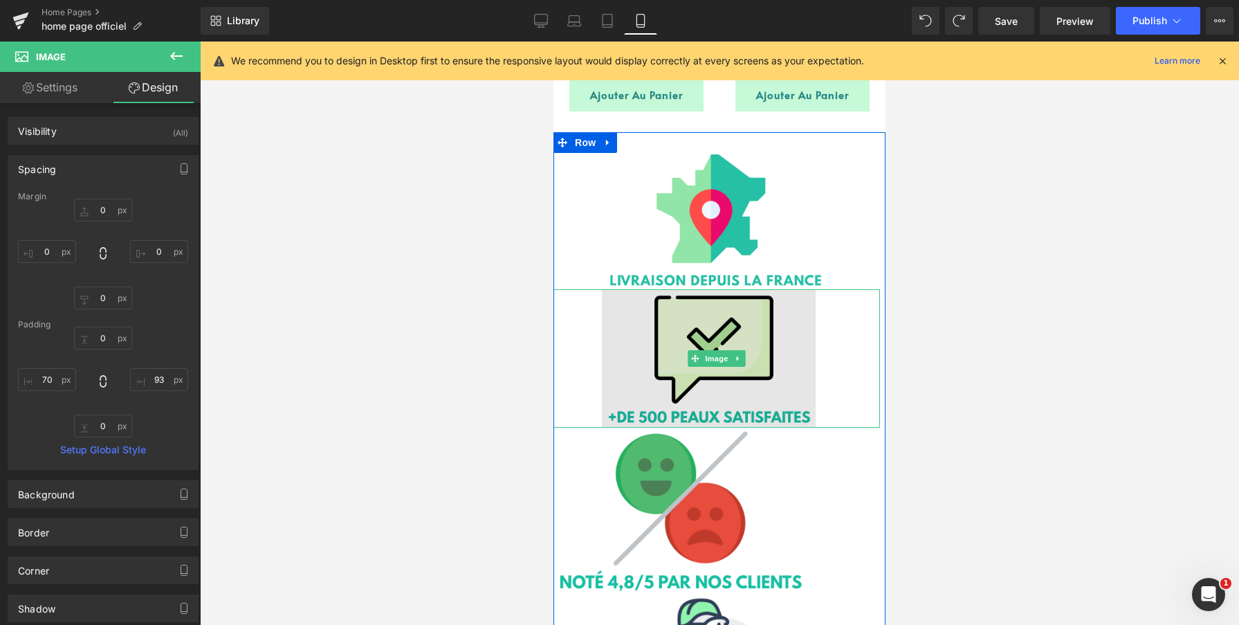
scroll to position [2244, 0]
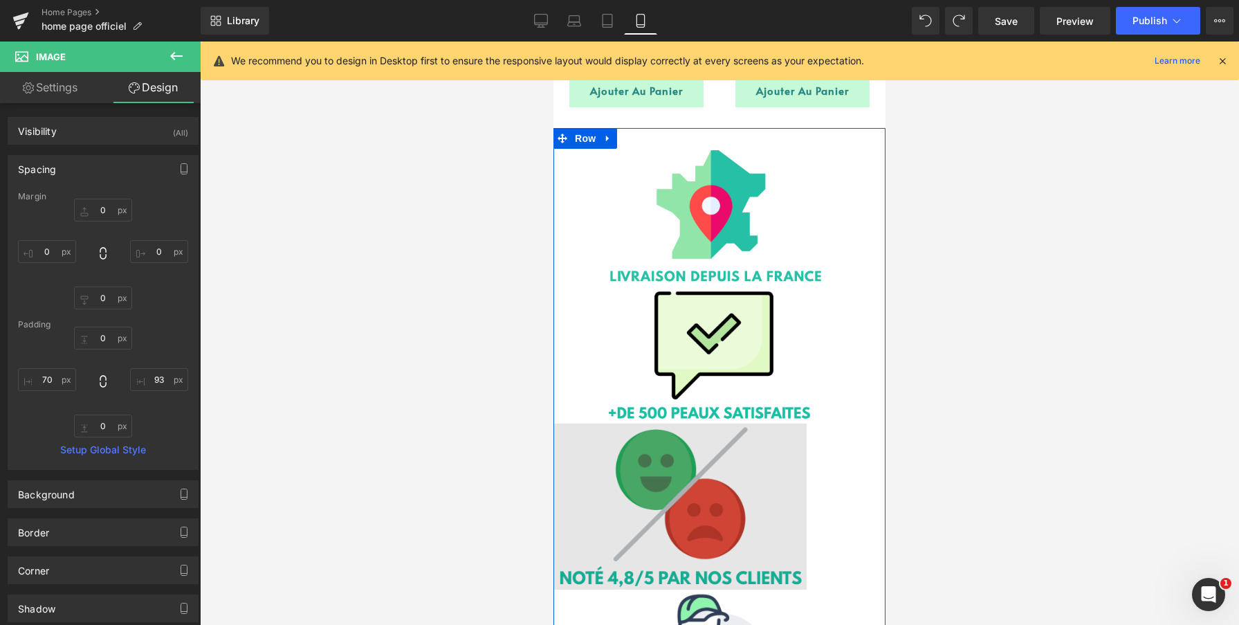
click at [694, 471] on img at bounding box center [716, 506] width 326 height 166
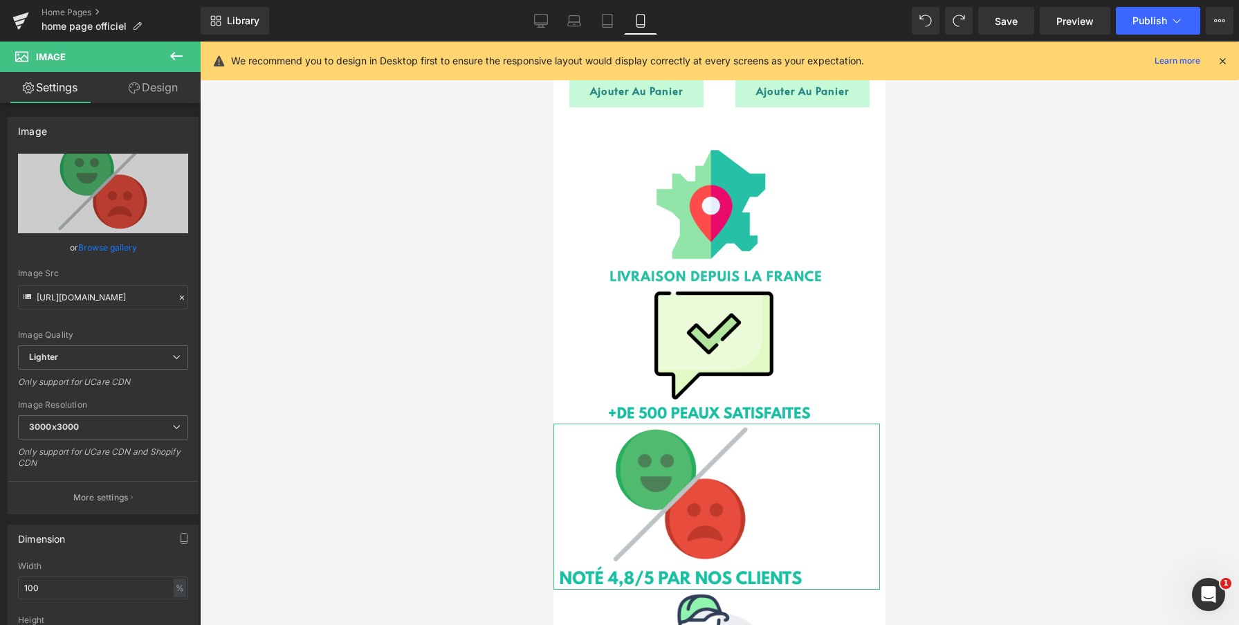
click at [165, 93] on link "Design" at bounding box center [153, 87] width 100 height 31
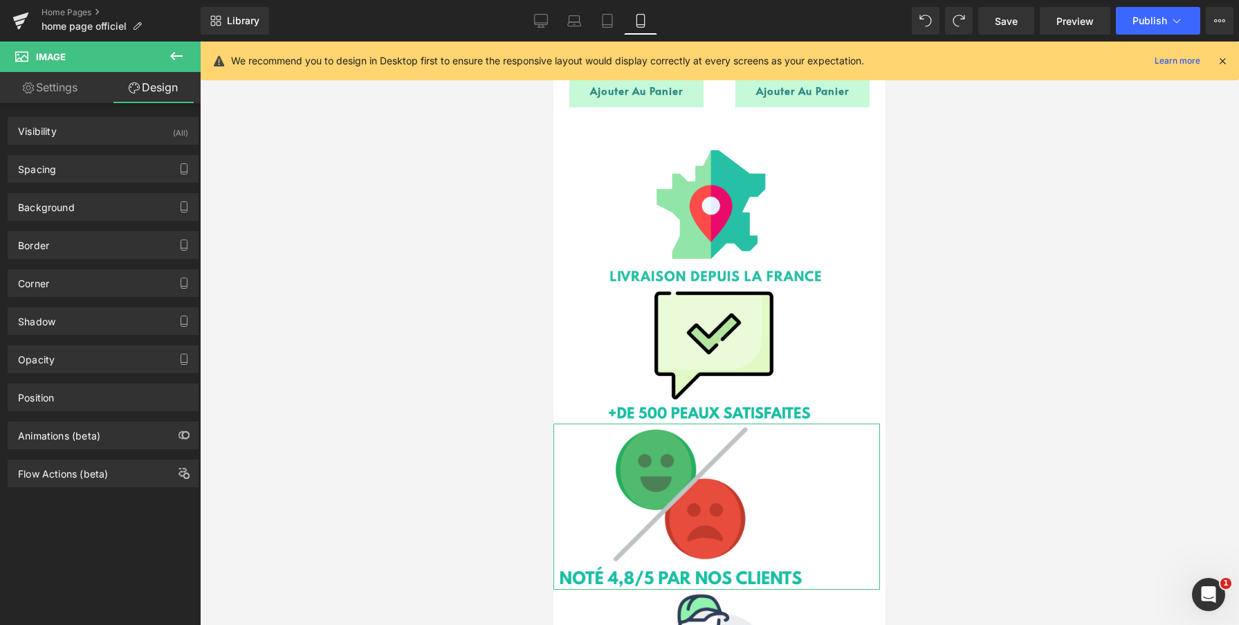
type input "0"
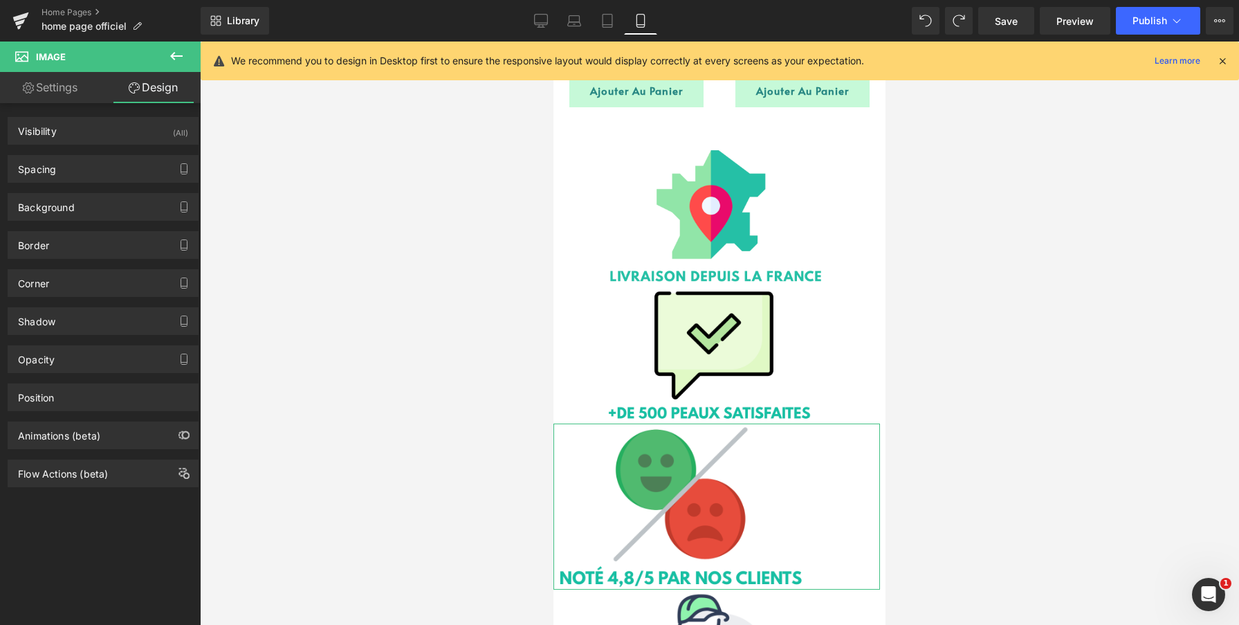
type input "106"
type input "0"
click at [106, 170] on div "Spacing" at bounding box center [103, 169] width 190 height 26
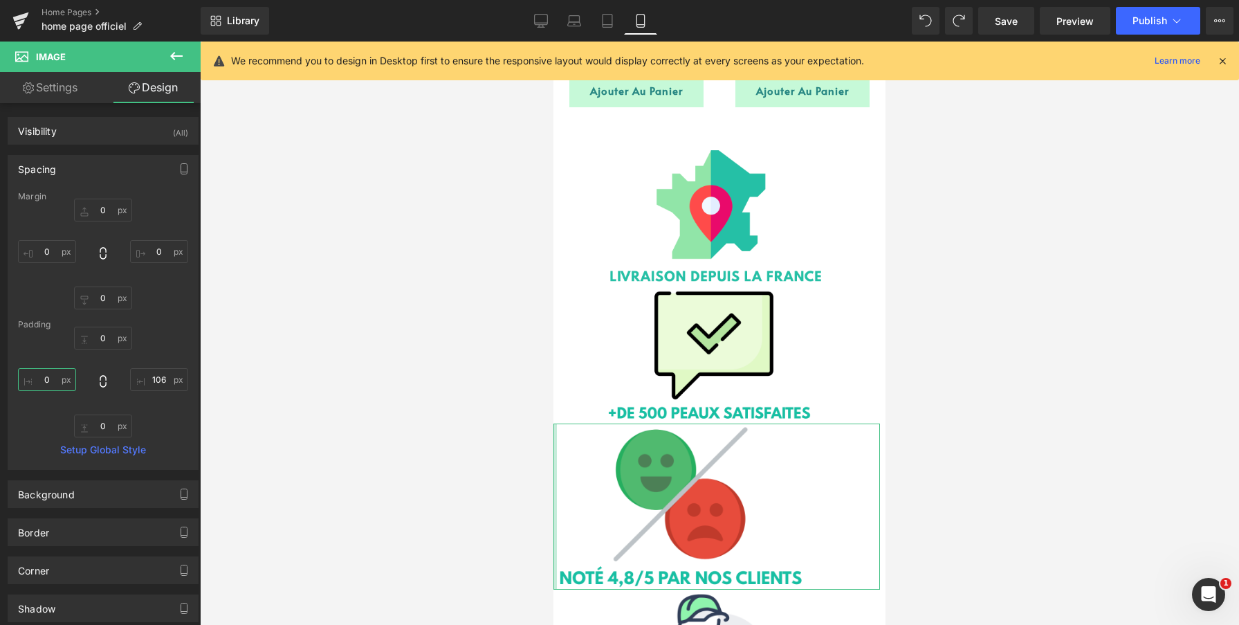
click at [49, 382] on input "0" at bounding box center [47, 379] width 58 height 23
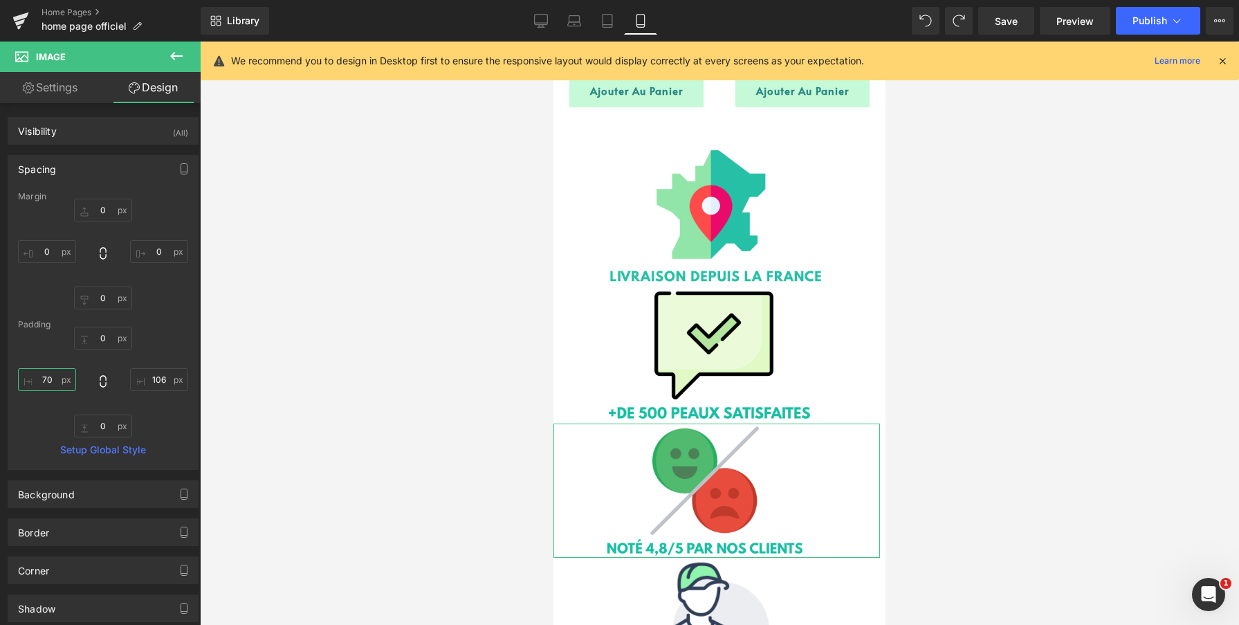
drag, startPoint x: 49, startPoint y: 382, endPoint x: 51, endPoint y: 334, distance: 47.8
click at [51, 334] on div "0px 0 106px 106 0px 0 70px 70" at bounding box center [103, 381] width 170 height 111
click at [44, 378] on input "69" at bounding box center [47, 379] width 58 height 23
type input "70"
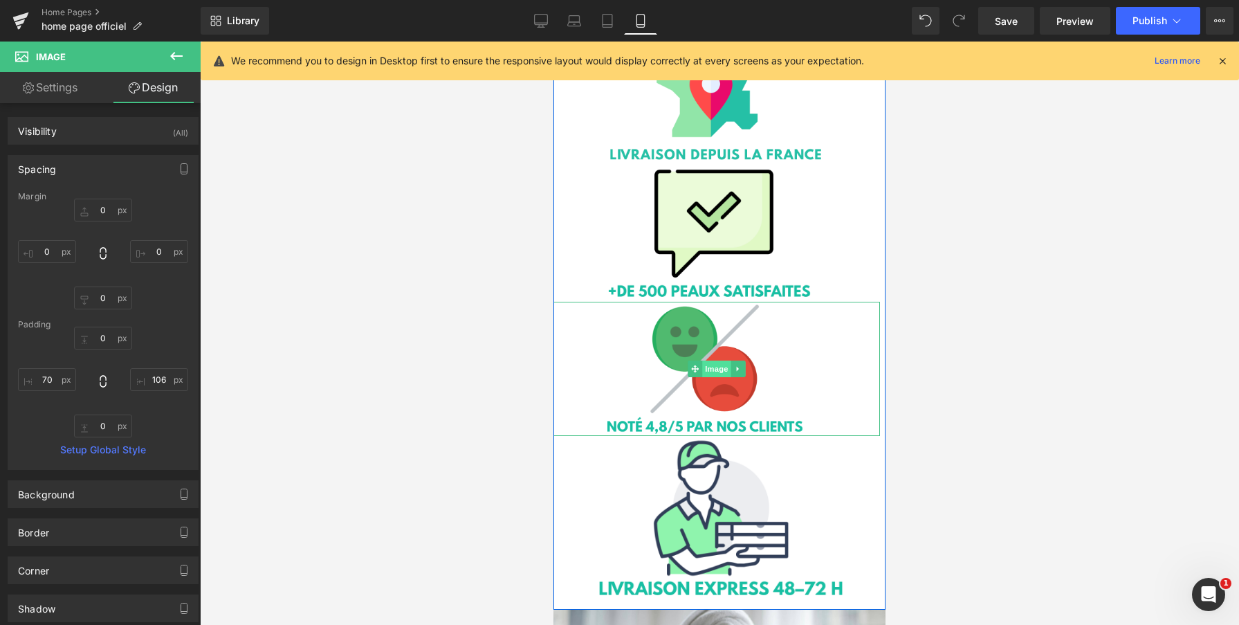
scroll to position [2369, 0]
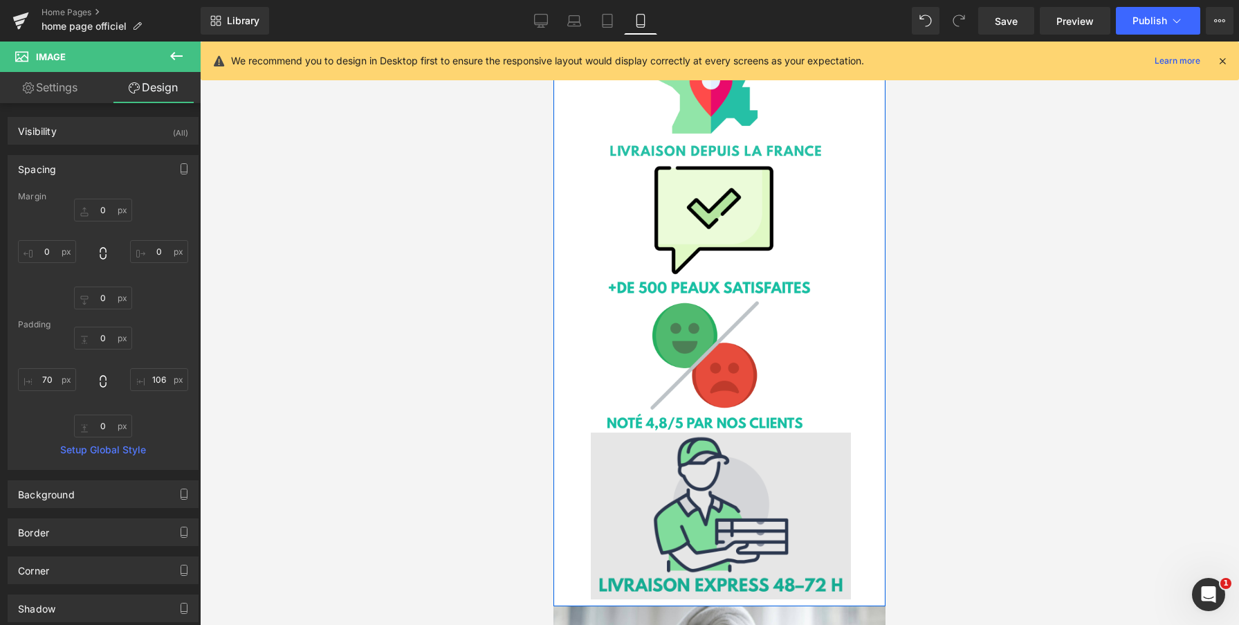
click at [645, 474] on img at bounding box center [716, 515] width 326 height 166
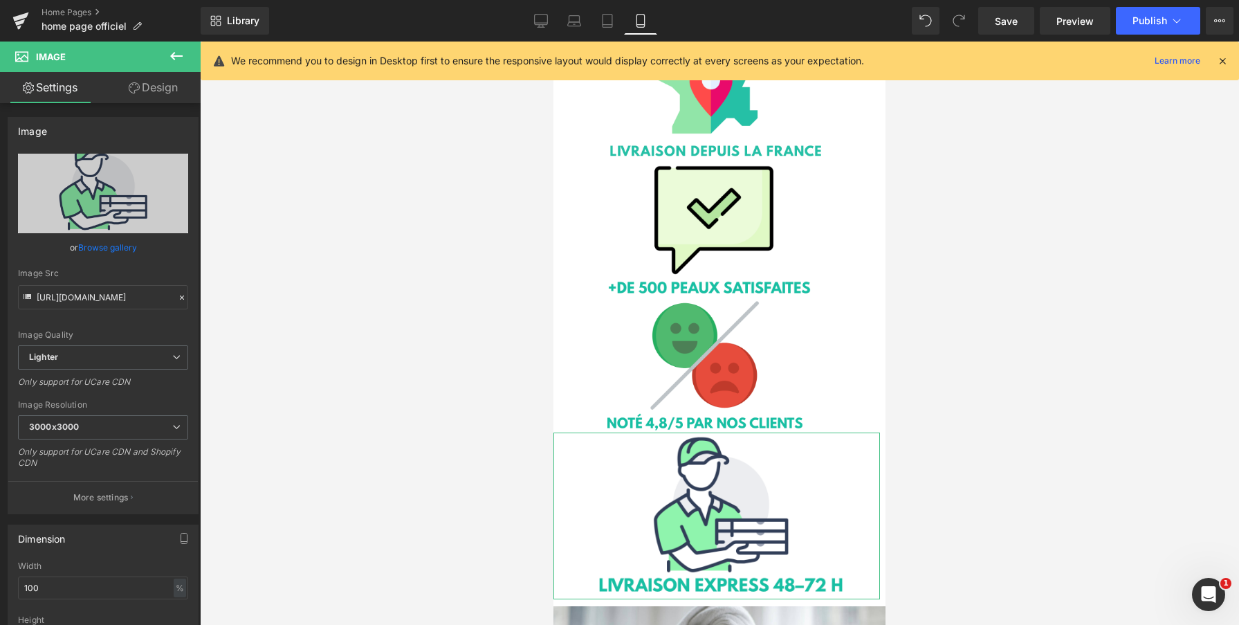
click at [156, 83] on link "Design" at bounding box center [153, 87] width 100 height 31
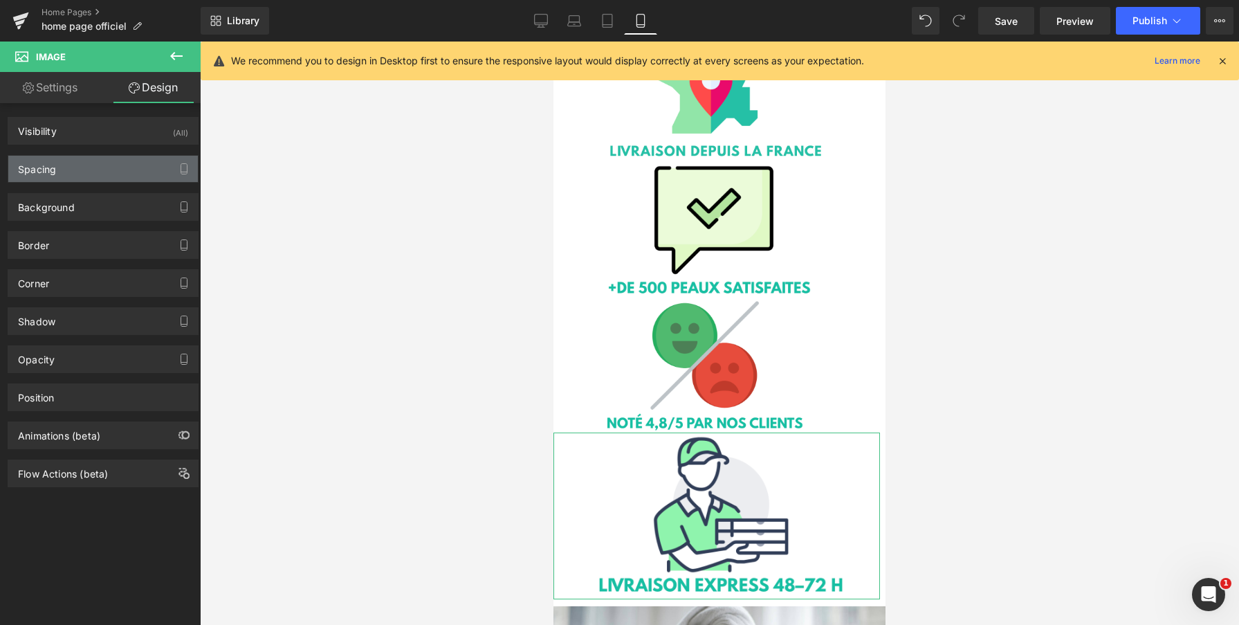
click at [86, 165] on div "Spacing" at bounding box center [103, 169] width 190 height 26
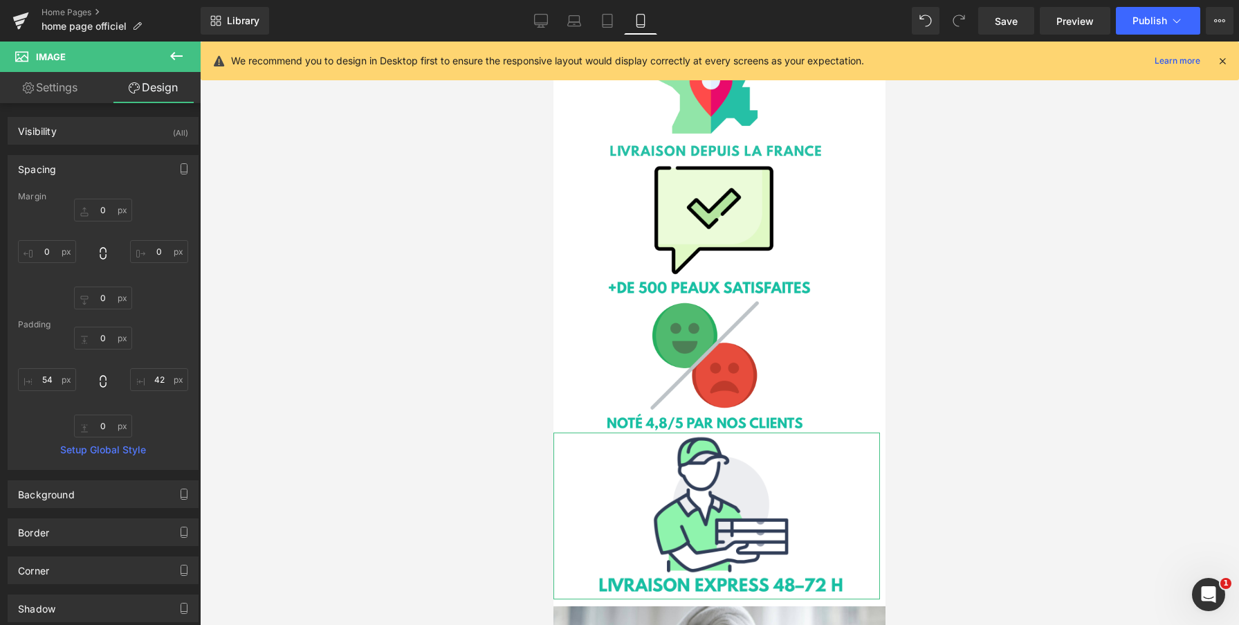
type input "0"
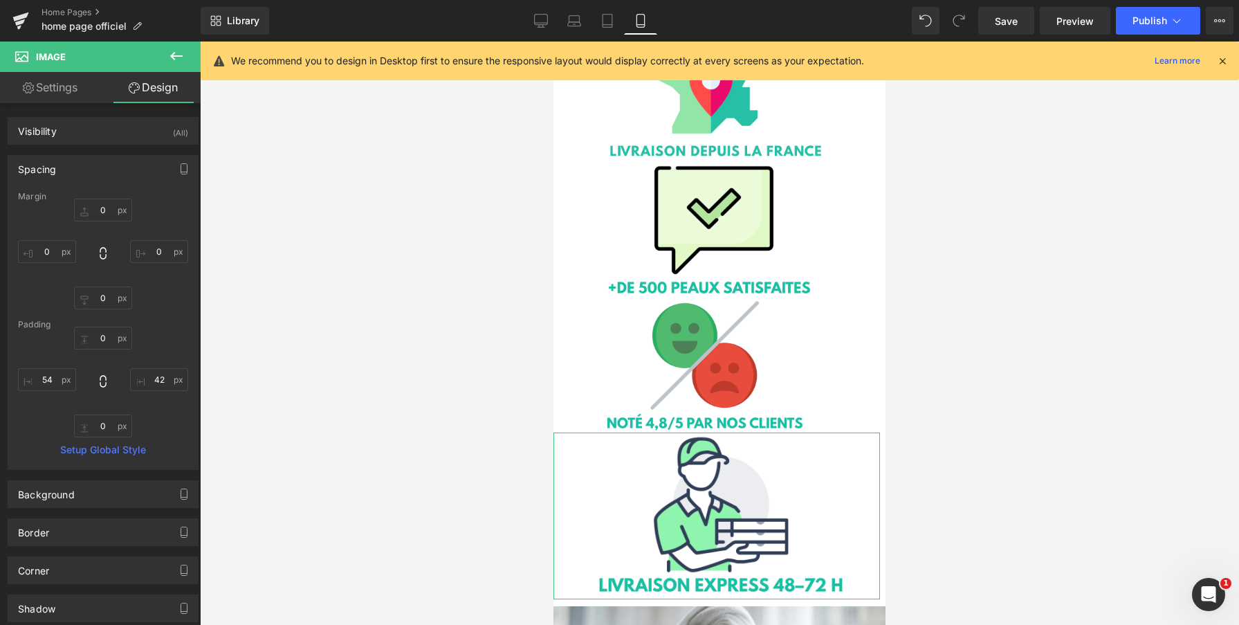
type input "42"
type input "0"
click at [44, 380] on input "54" at bounding box center [47, 379] width 58 height 23
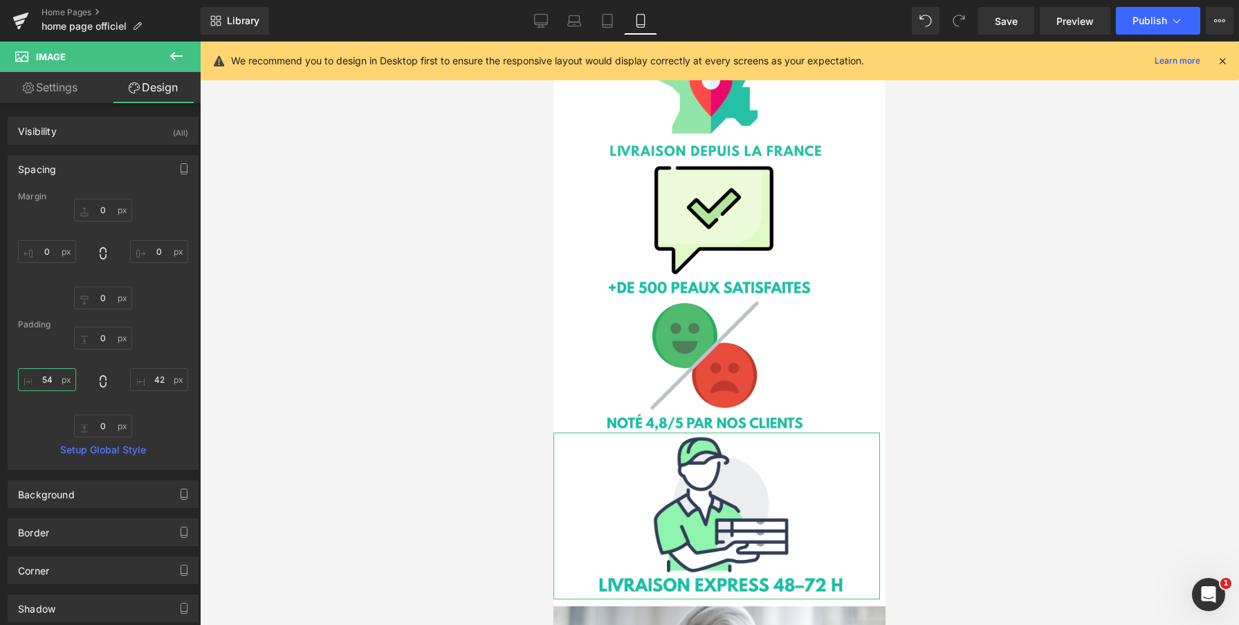
click at [44, 380] on input "54" at bounding box center [47, 379] width 58 height 23
type input "70"
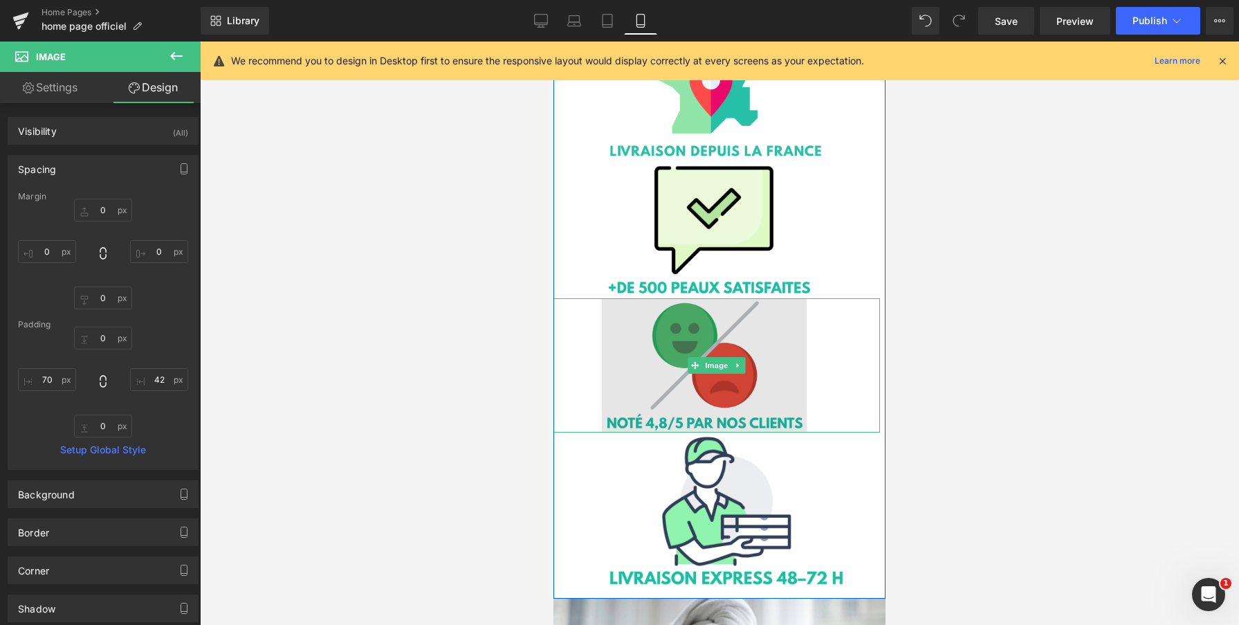
click at [638, 344] on img at bounding box center [716, 365] width 326 height 134
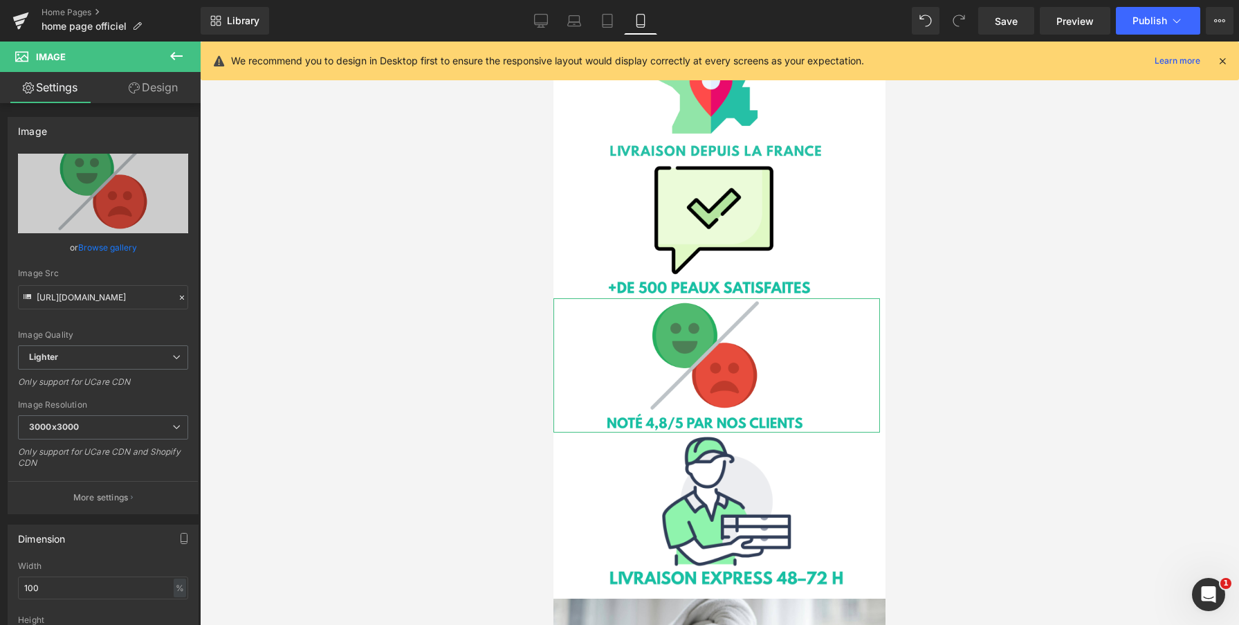
click at [159, 88] on link "Design" at bounding box center [153, 87] width 100 height 31
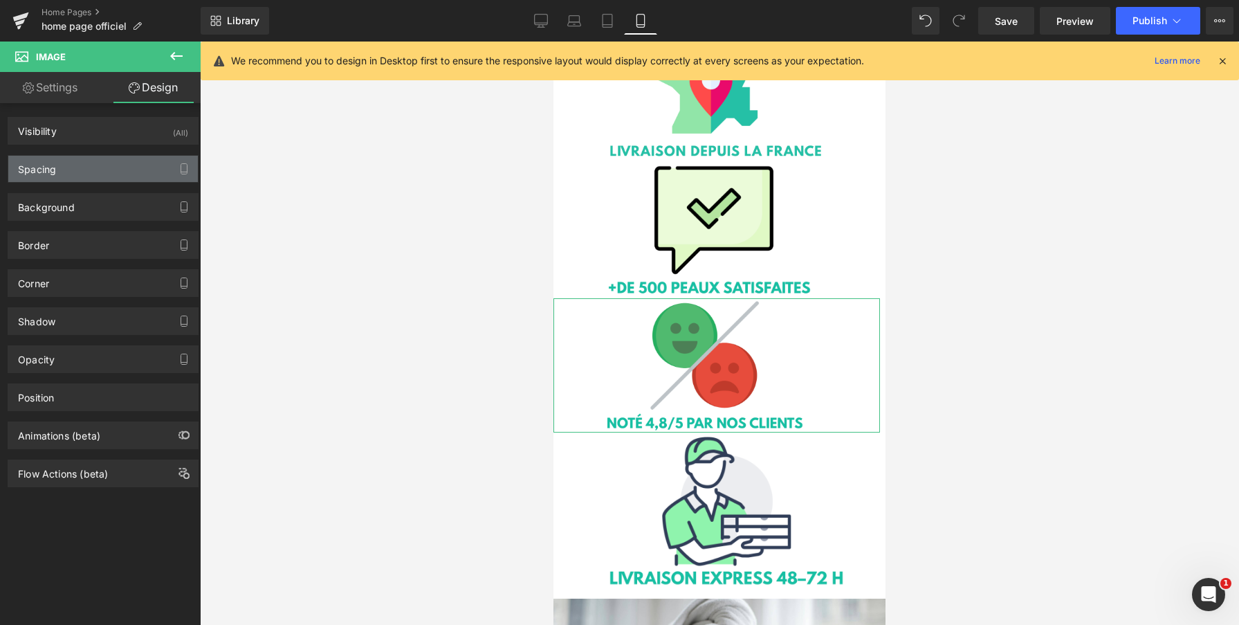
click at [101, 172] on div "Spacing" at bounding box center [103, 169] width 190 height 26
type input "0"
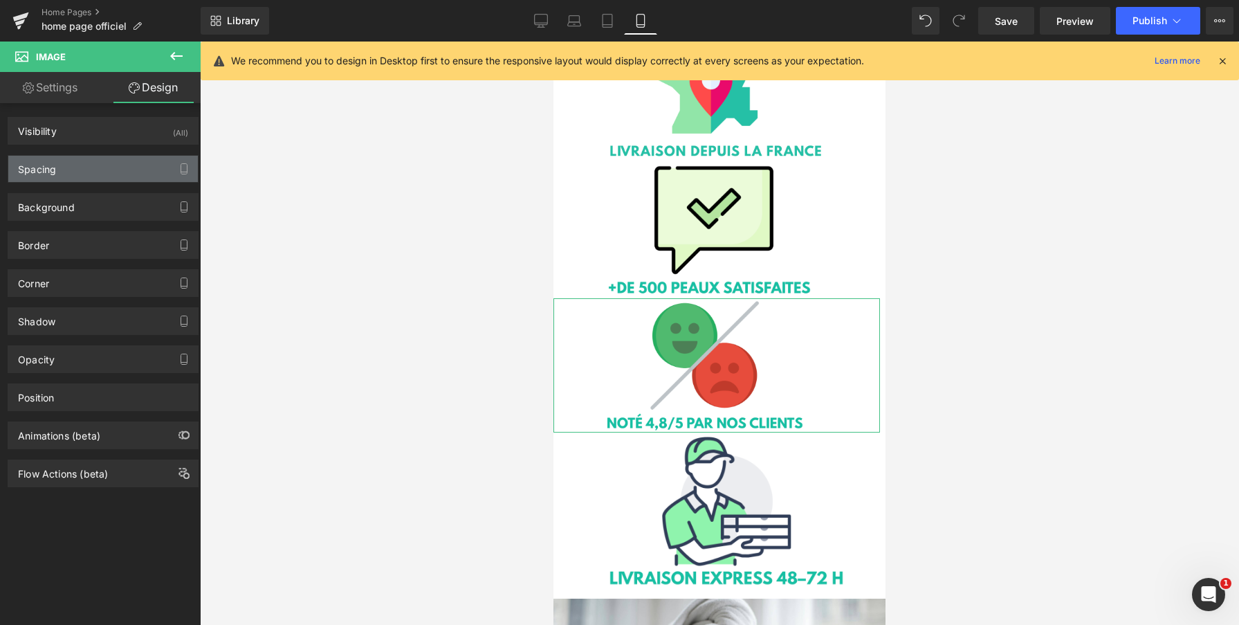
type input "0"
type input "106"
type input "0"
type input "70"
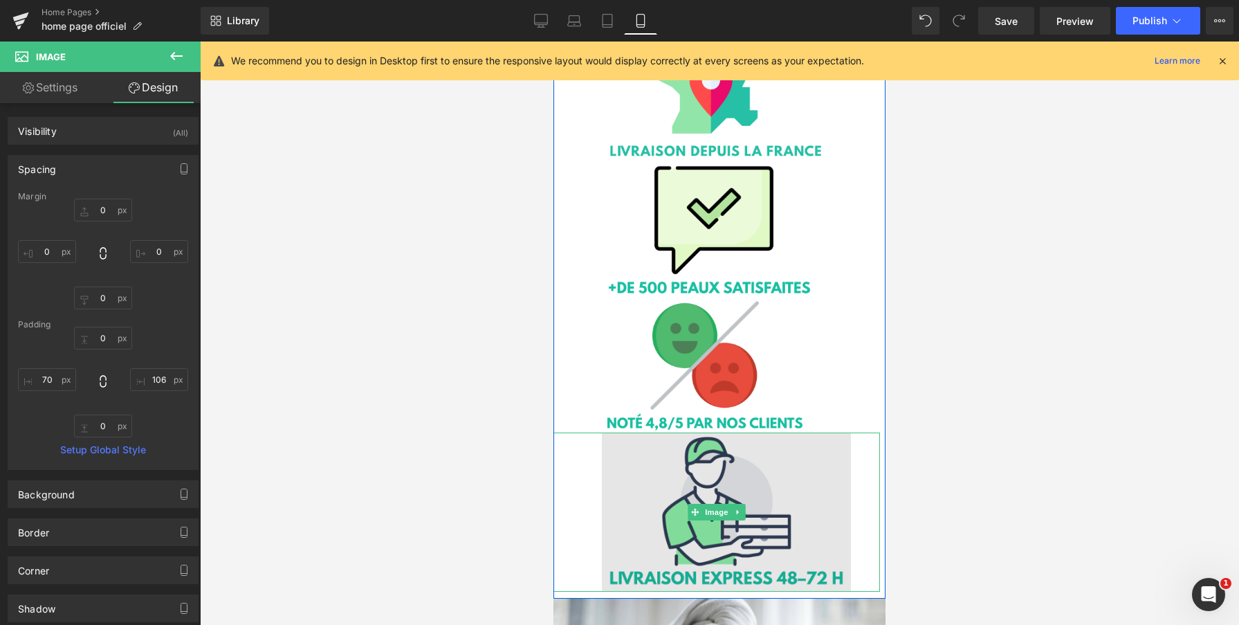
click at [635, 483] on img at bounding box center [716, 511] width 326 height 159
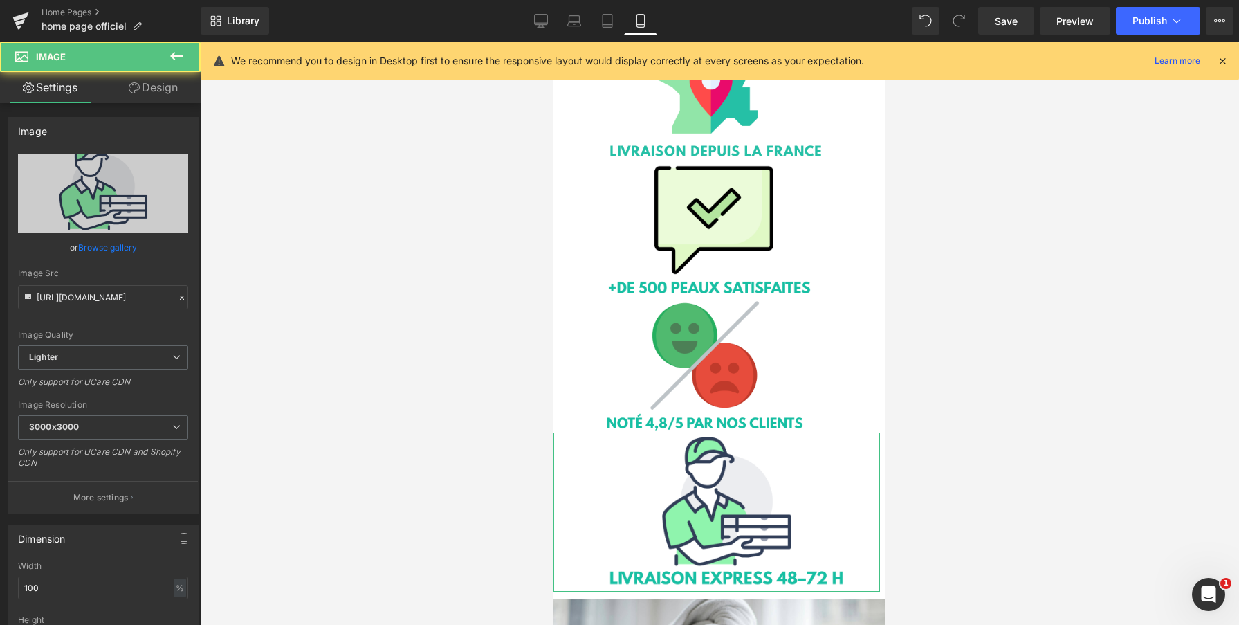
click at [138, 88] on link "Design" at bounding box center [153, 87] width 100 height 31
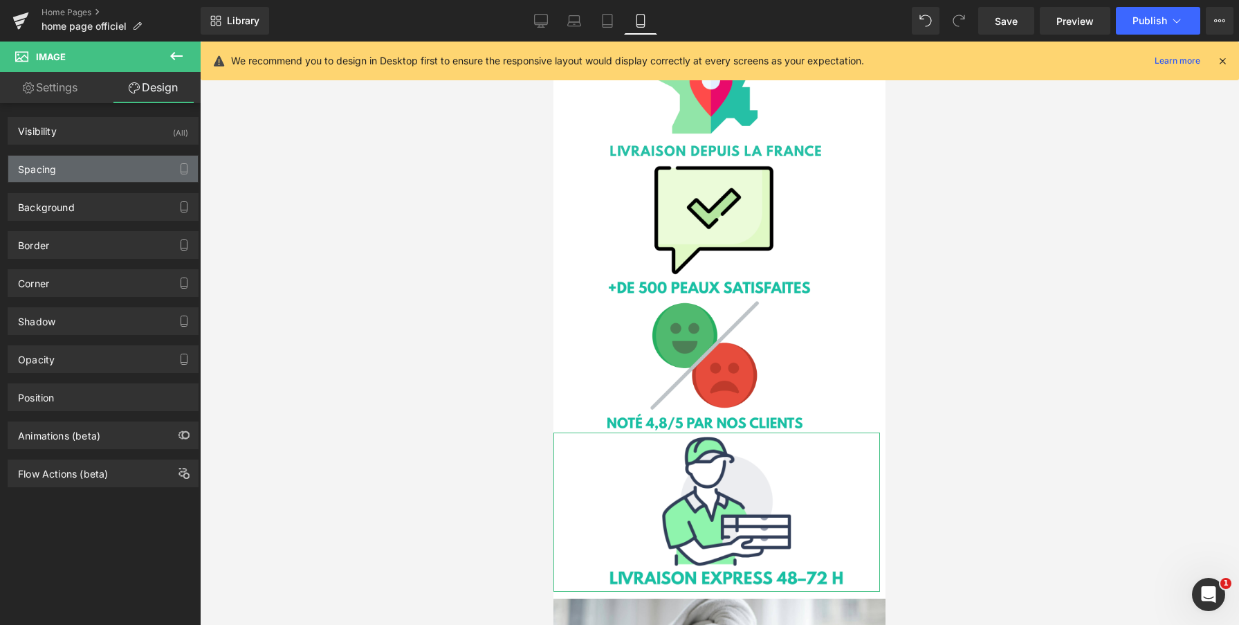
type input "0"
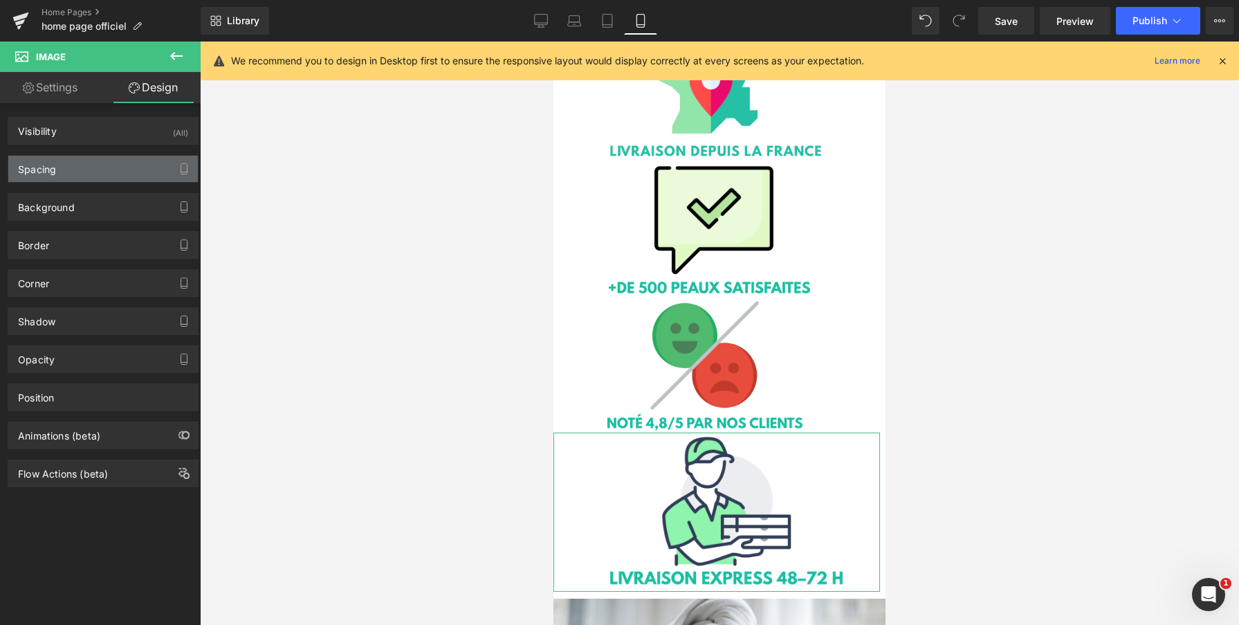
type input "42"
type input "0"
type input "70"
click at [113, 175] on div "Spacing" at bounding box center [103, 169] width 190 height 26
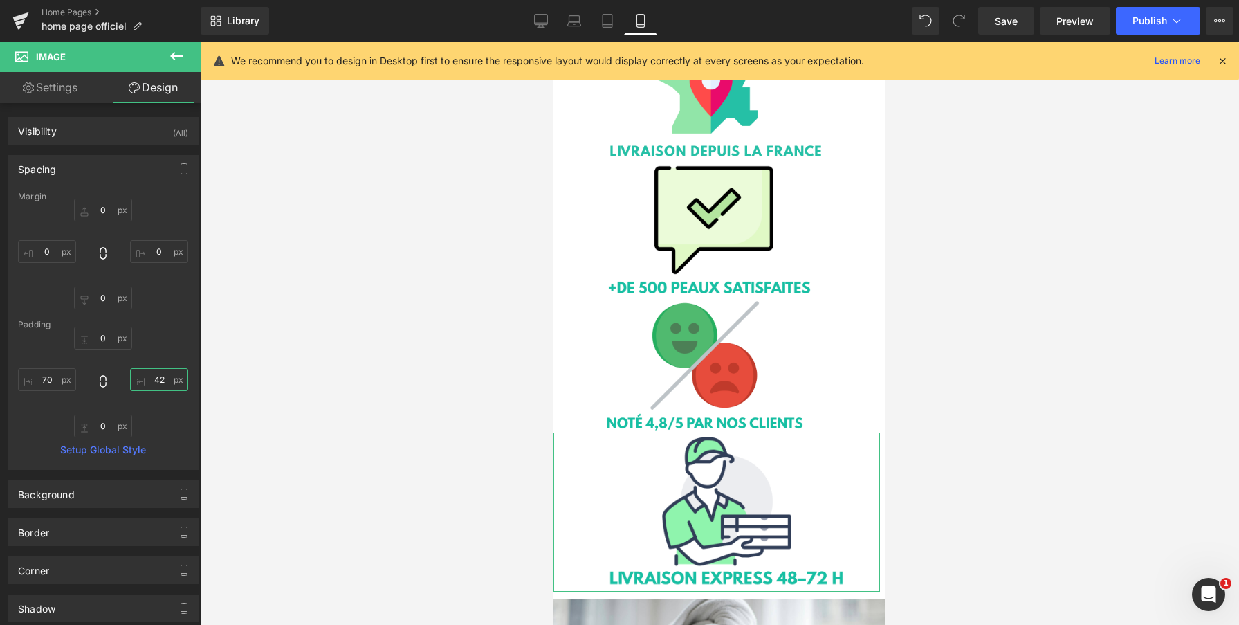
click at [154, 378] on input "42" at bounding box center [159, 379] width 58 height 23
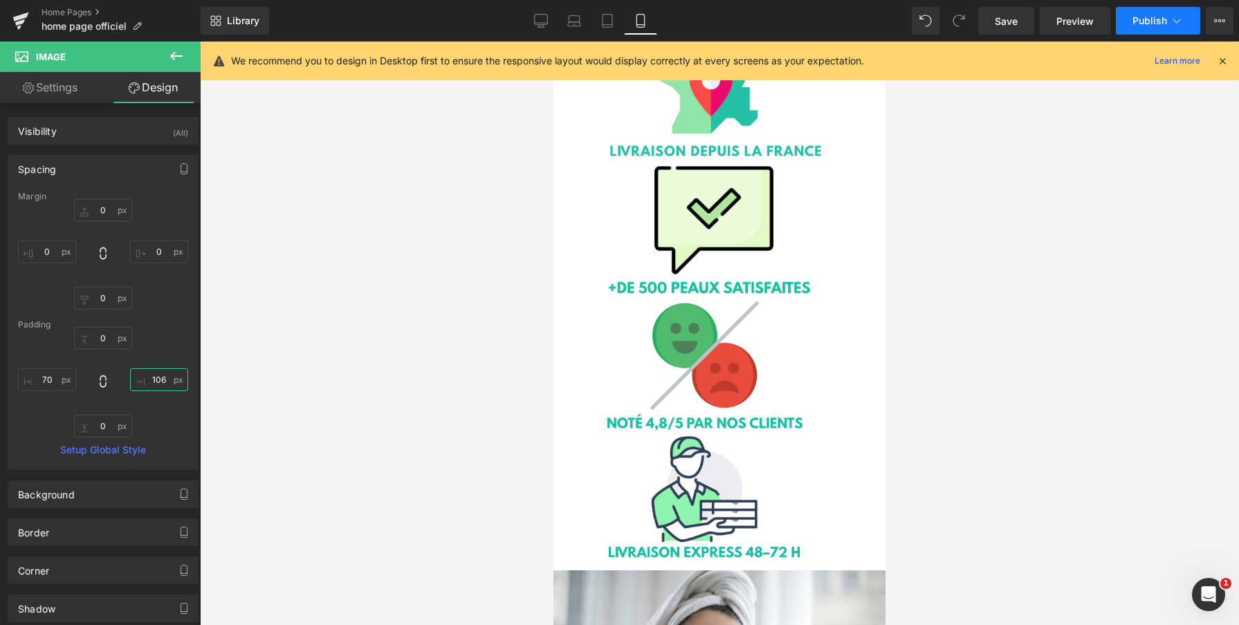
type input "106"
click at [1139, 19] on span "Publish" at bounding box center [1149, 20] width 35 height 11
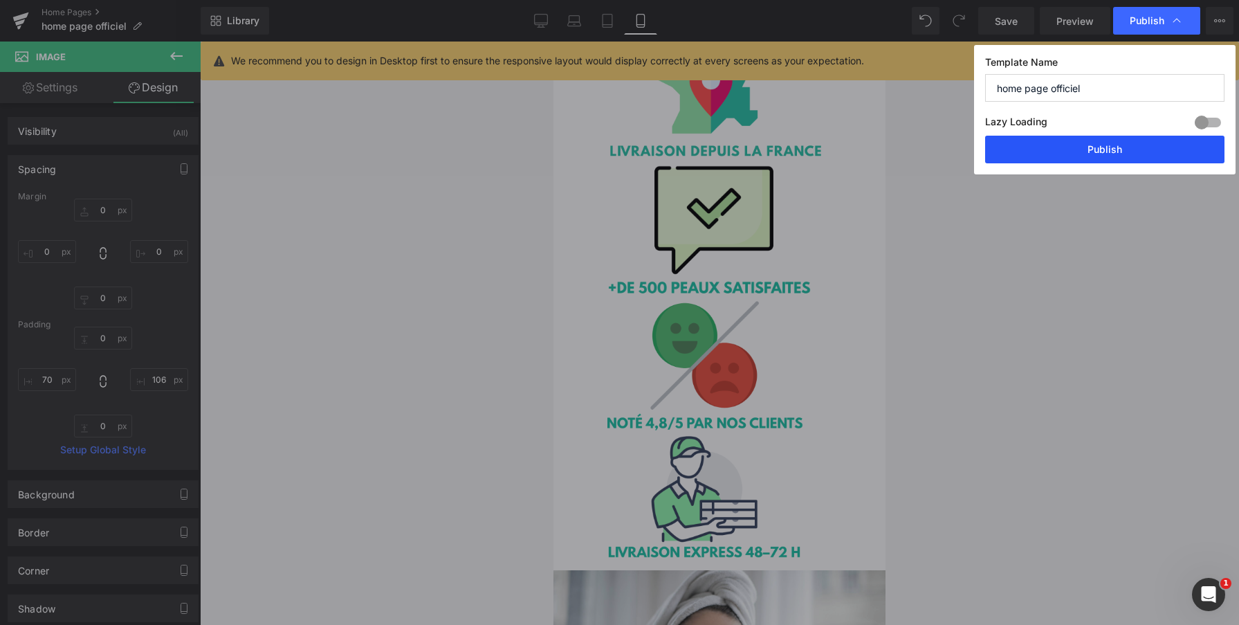
click at [1065, 147] on button "Publish" at bounding box center [1104, 150] width 239 height 28
